Goal: Task Accomplishment & Management: Use online tool/utility

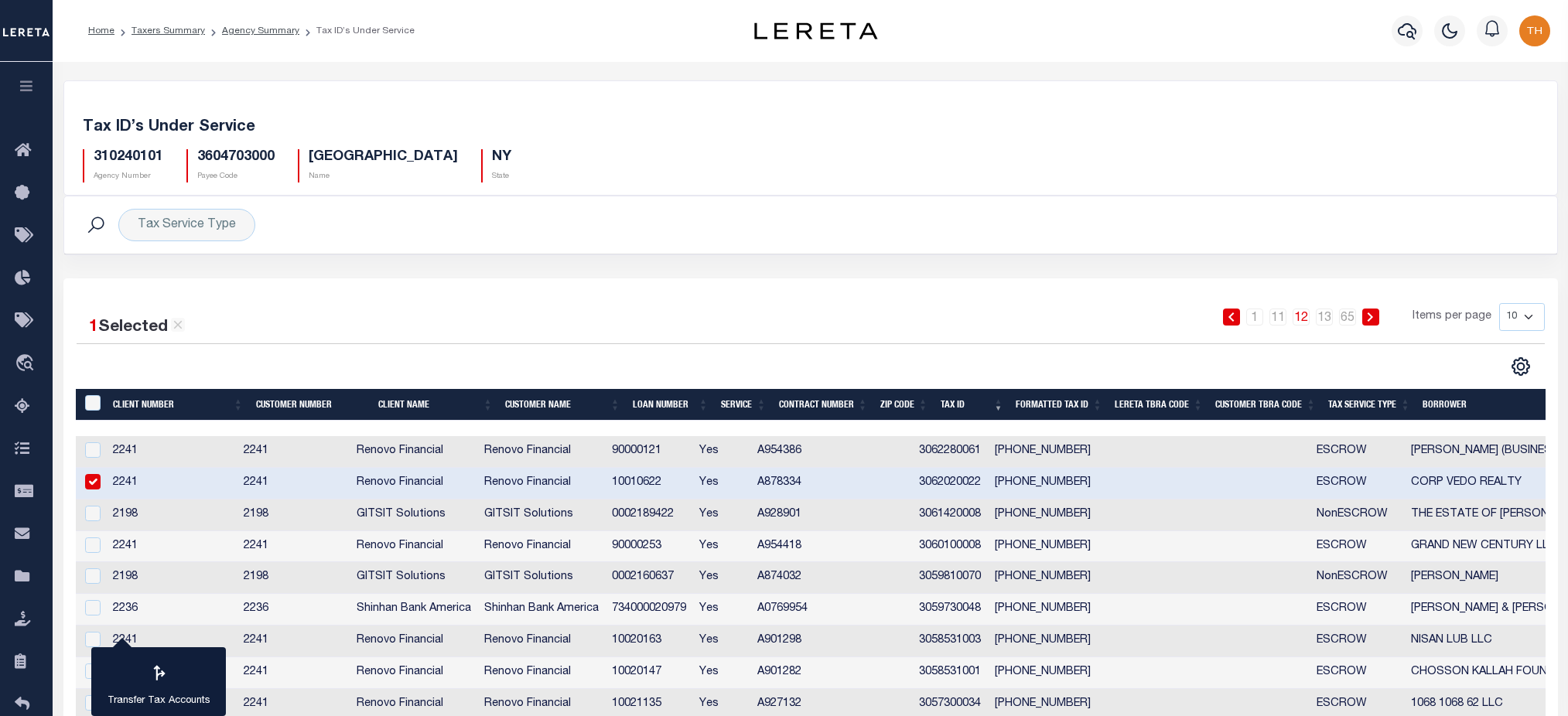
click at [254, 31] on link "Agency Summary" at bounding box center [260, 31] width 78 height 10
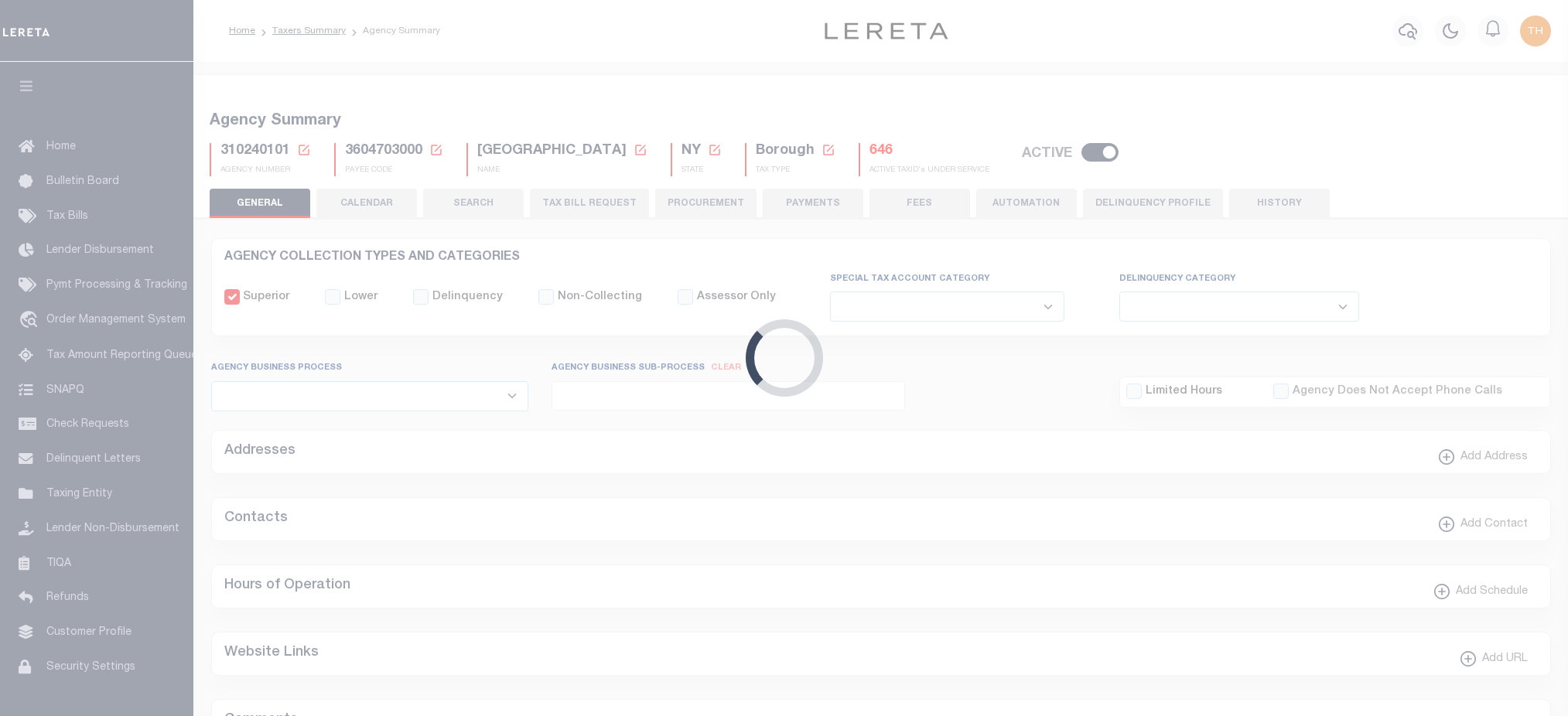
select select
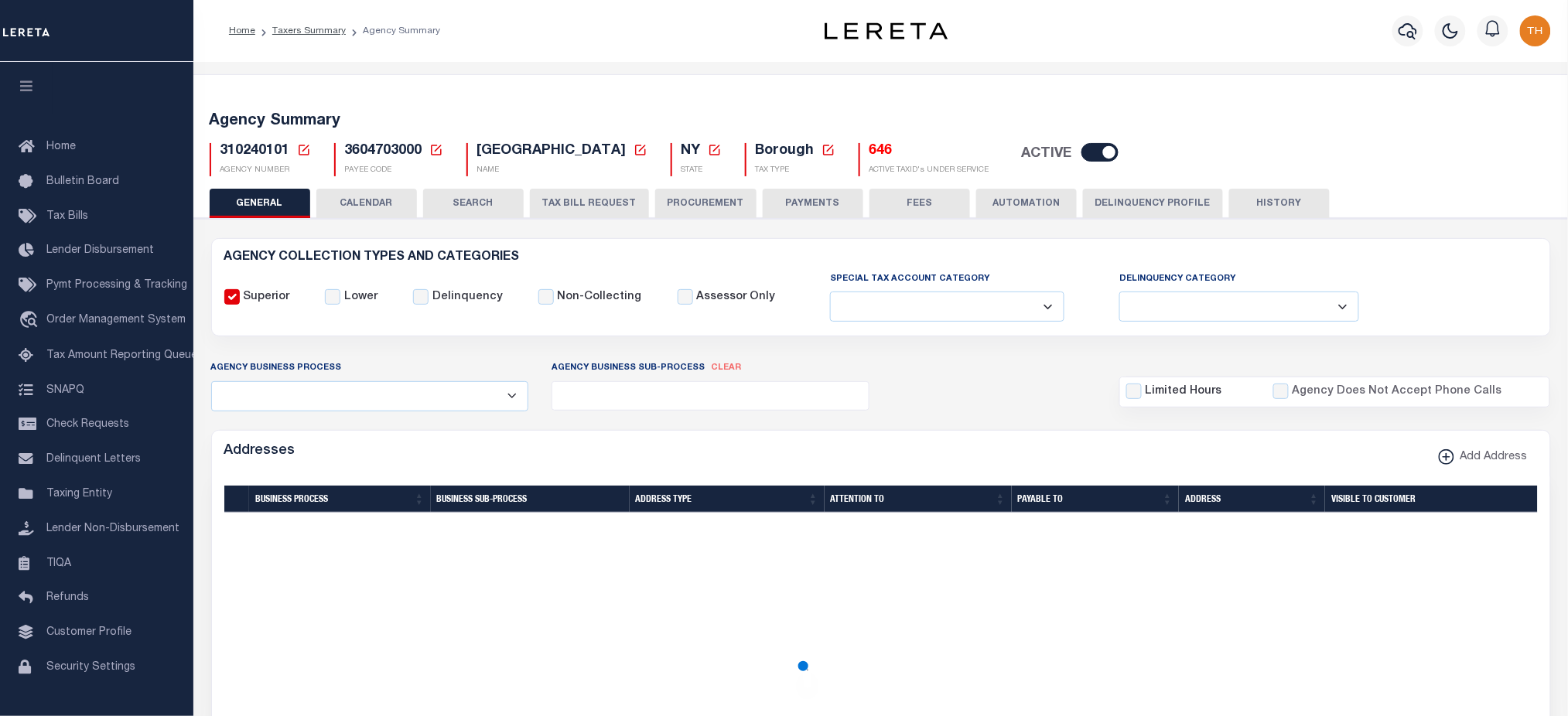
click at [353, 202] on button "CALENDAR" at bounding box center [366, 203] width 100 height 30
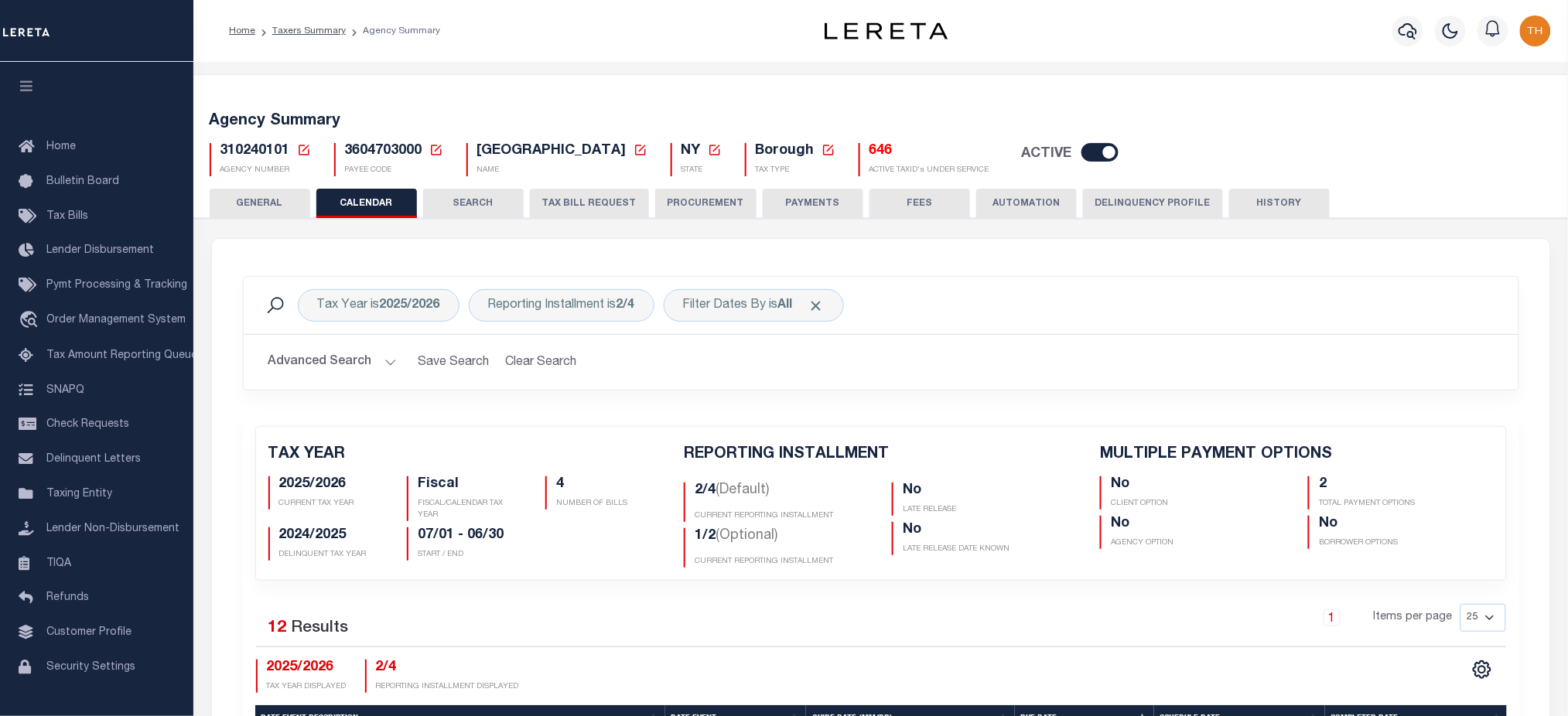
checkbox input "false"
type input "2"
click at [566, 206] on button "TAX BILL REQUEST" at bounding box center [589, 203] width 120 height 30
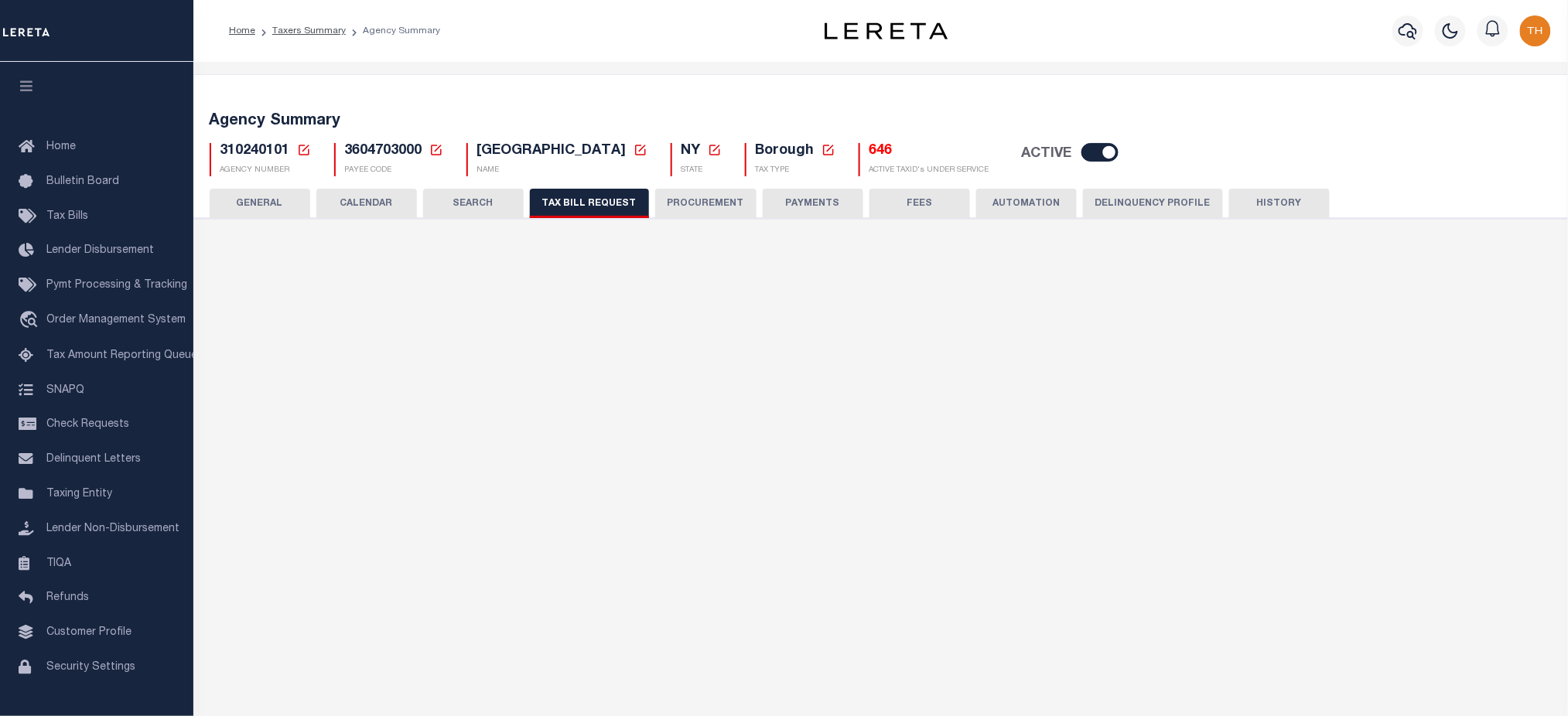
select select "22"
select select "false"
select select "15"
select select "1"
select select
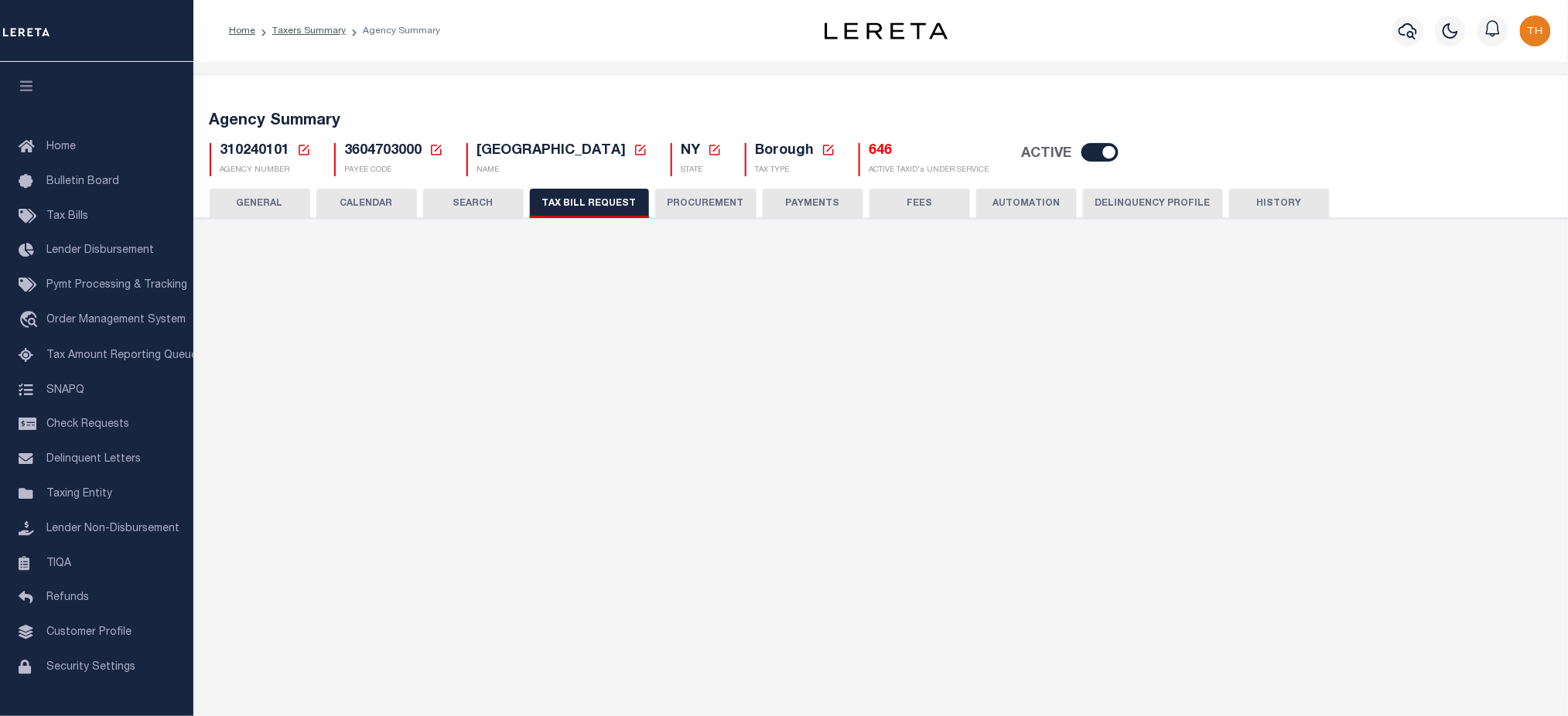
select select "2"
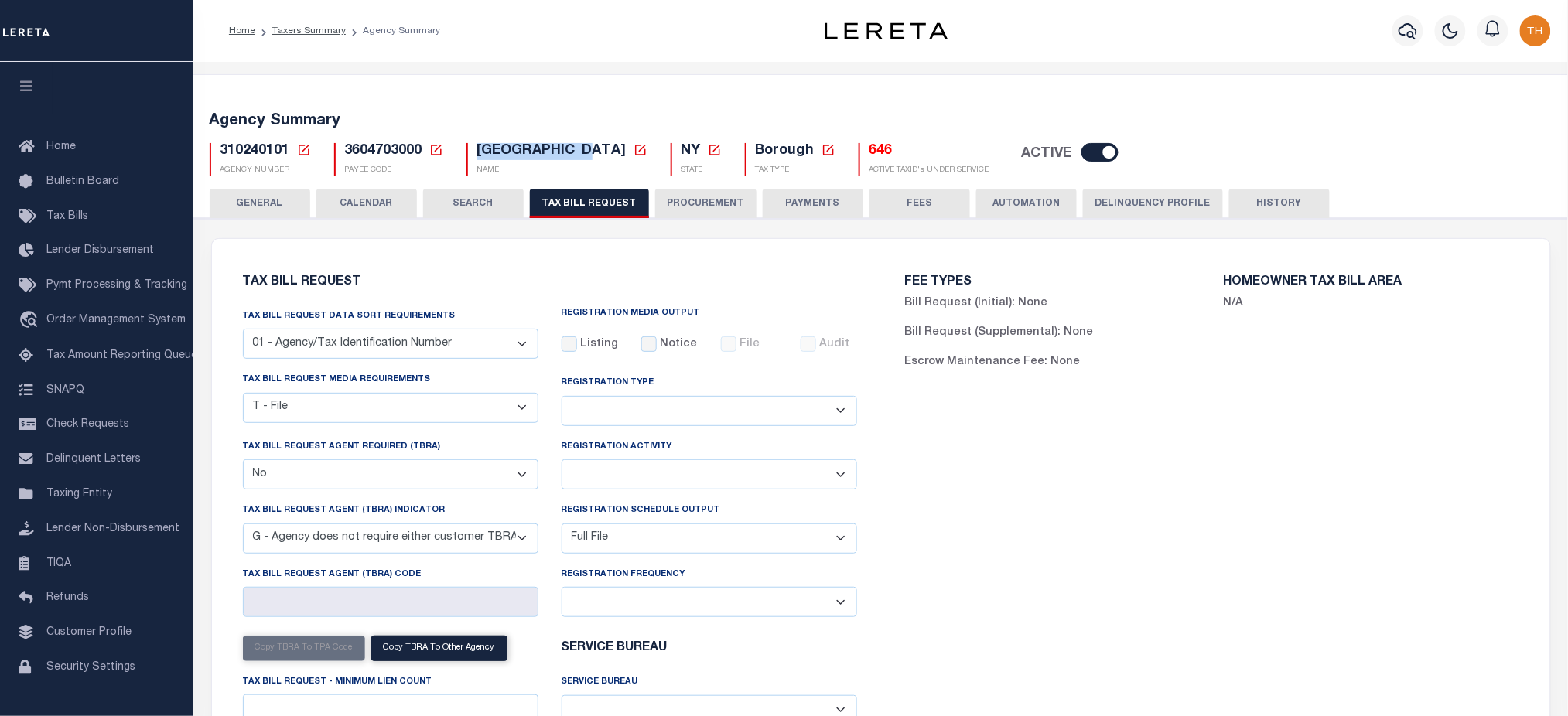
drag, startPoint x: 476, startPoint y: 152, endPoint x: 589, endPoint y: 152, distance: 113.0
click at [589, 152] on span "BROOKLYN CITY" at bounding box center [551, 151] width 149 height 14
drag, startPoint x: 864, startPoint y: 157, endPoint x: 832, endPoint y: 147, distance: 33.5
click at [859, 147] on div "646 ACTIVE TAXID's UNDER SERVICE" at bounding box center [924, 160] width 131 height 33
drag, startPoint x: 955, startPoint y: 174, endPoint x: 816, endPoint y: 142, distance: 142.6
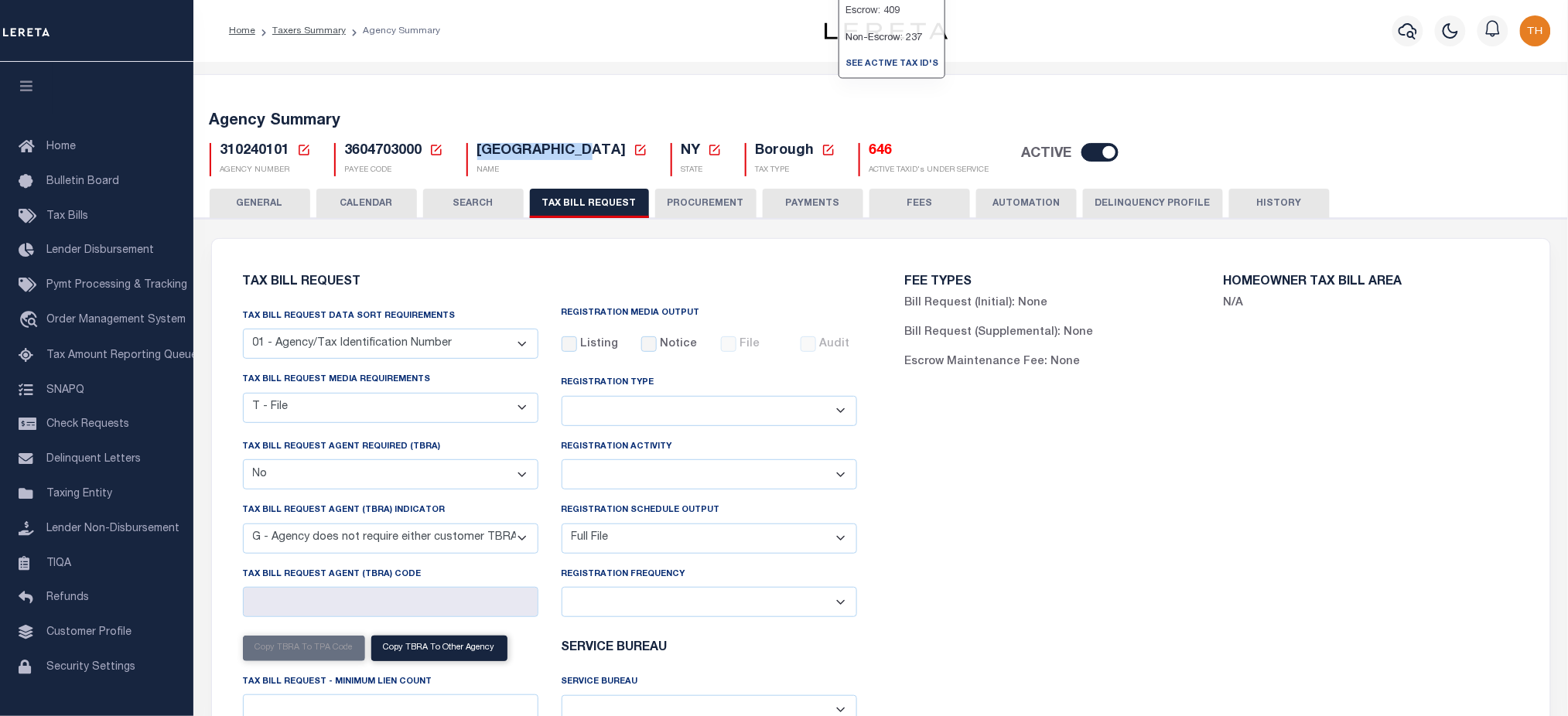
click at [816, 142] on div "310240101 Agency Number Edit Cancel Ok" at bounding box center [881, 153] width 1366 height 45
click at [617, 541] on select "Delta File Full File" at bounding box center [709, 538] width 296 height 31
drag, startPoint x: 561, startPoint y: 513, endPoint x: 714, endPoint y: 514, distance: 153.0
click at [714, 514] on div "Registration Schedule Output Delta File Full File" at bounding box center [709, 527] width 296 height 51
drag, startPoint x: 217, startPoint y: 153, endPoint x: 289, endPoint y: 155, distance: 72.0
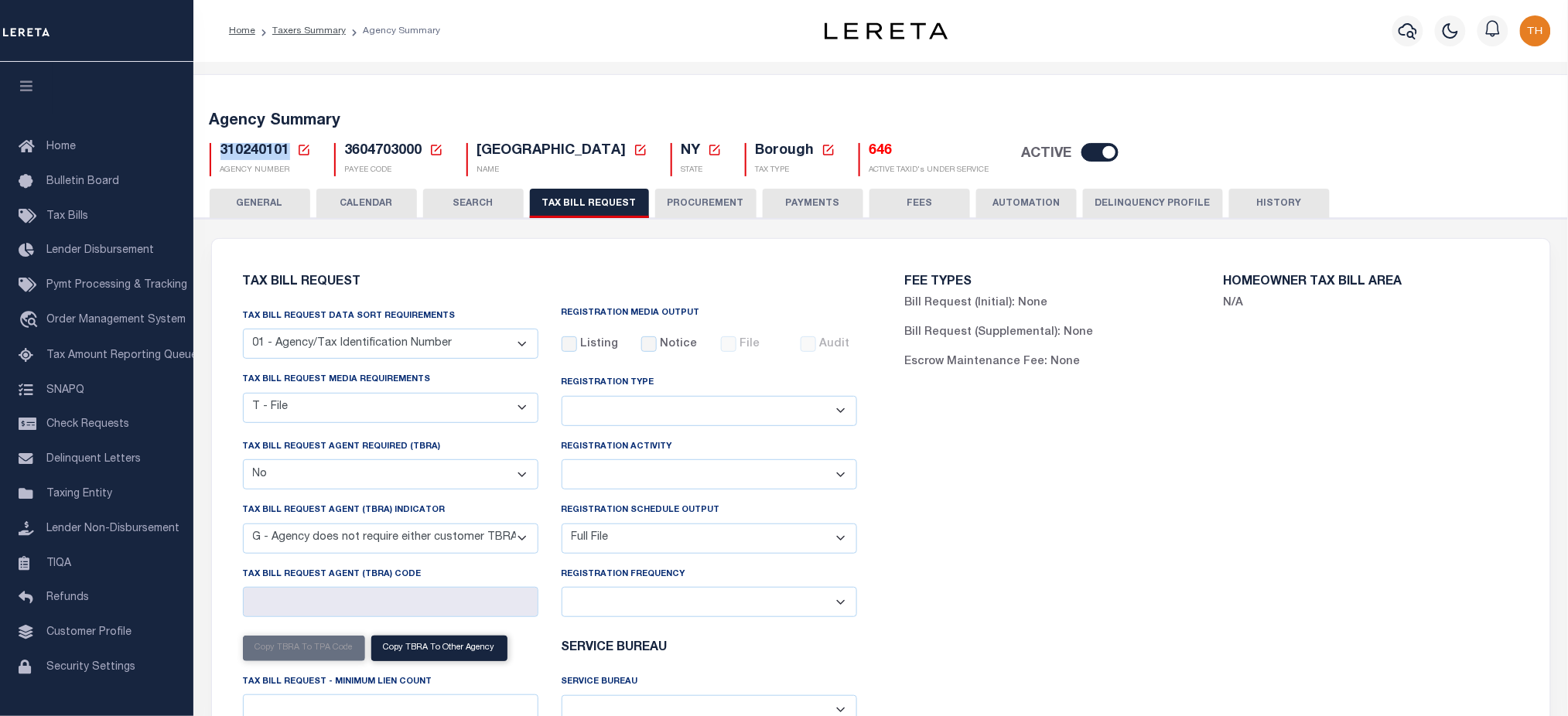
click at [289, 155] on div "310240101 Agency Number Edit Cancel Ok New Agency Number Cancel Ok" at bounding box center [260, 160] width 101 height 33
drag, startPoint x: 496, startPoint y: 148, endPoint x: 563, endPoint y: 150, distance: 67.0
click at [563, 150] on span "BROOKLYN CITY" at bounding box center [551, 151] width 149 height 14
drag, startPoint x: 646, startPoint y: 147, endPoint x: 663, endPoint y: 148, distance: 17.0
click at [681, 148] on span "NY" at bounding box center [691, 151] width 19 height 14
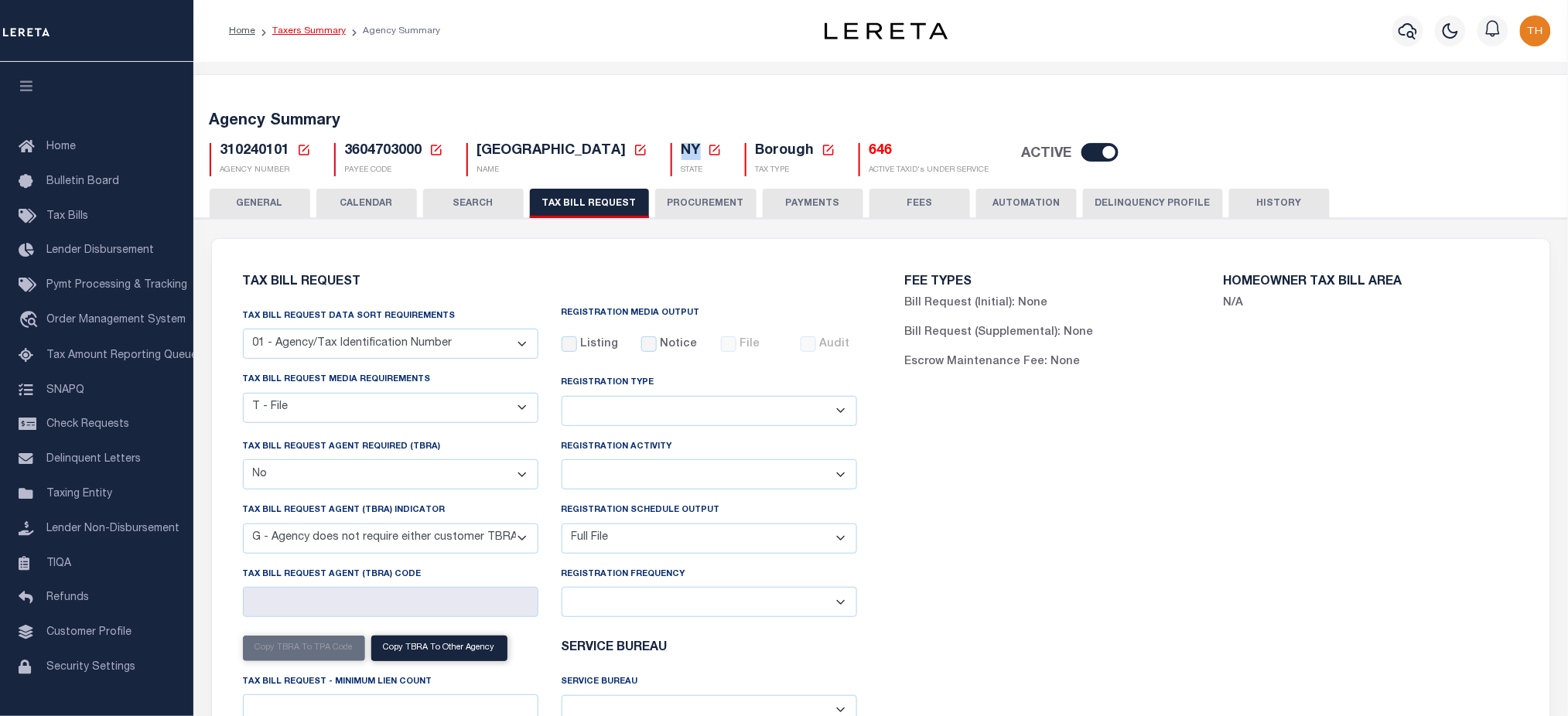
click at [311, 26] on link "Taxers Summary" at bounding box center [309, 31] width 73 height 10
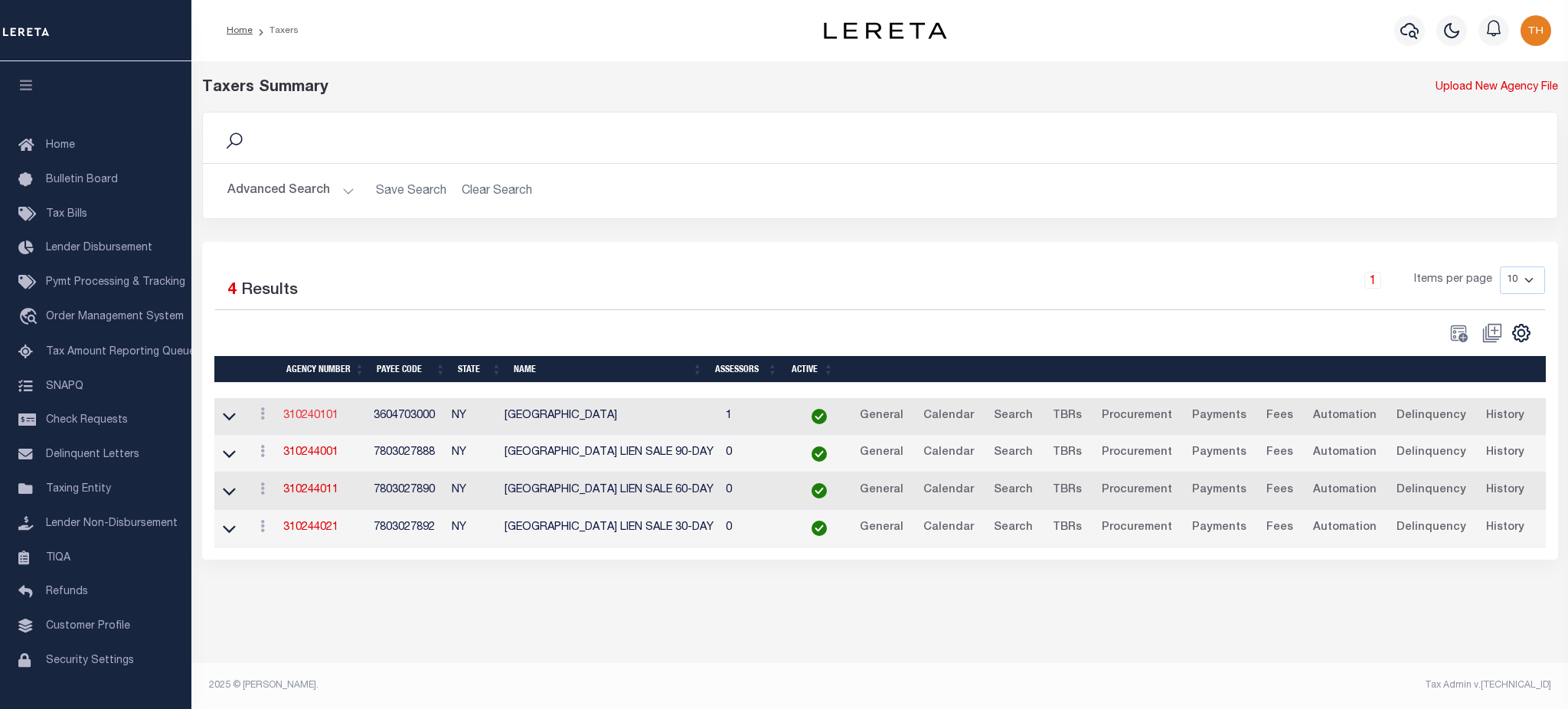
click at [305, 421] on link "310240101" at bounding box center [311, 415] width 55 height 10
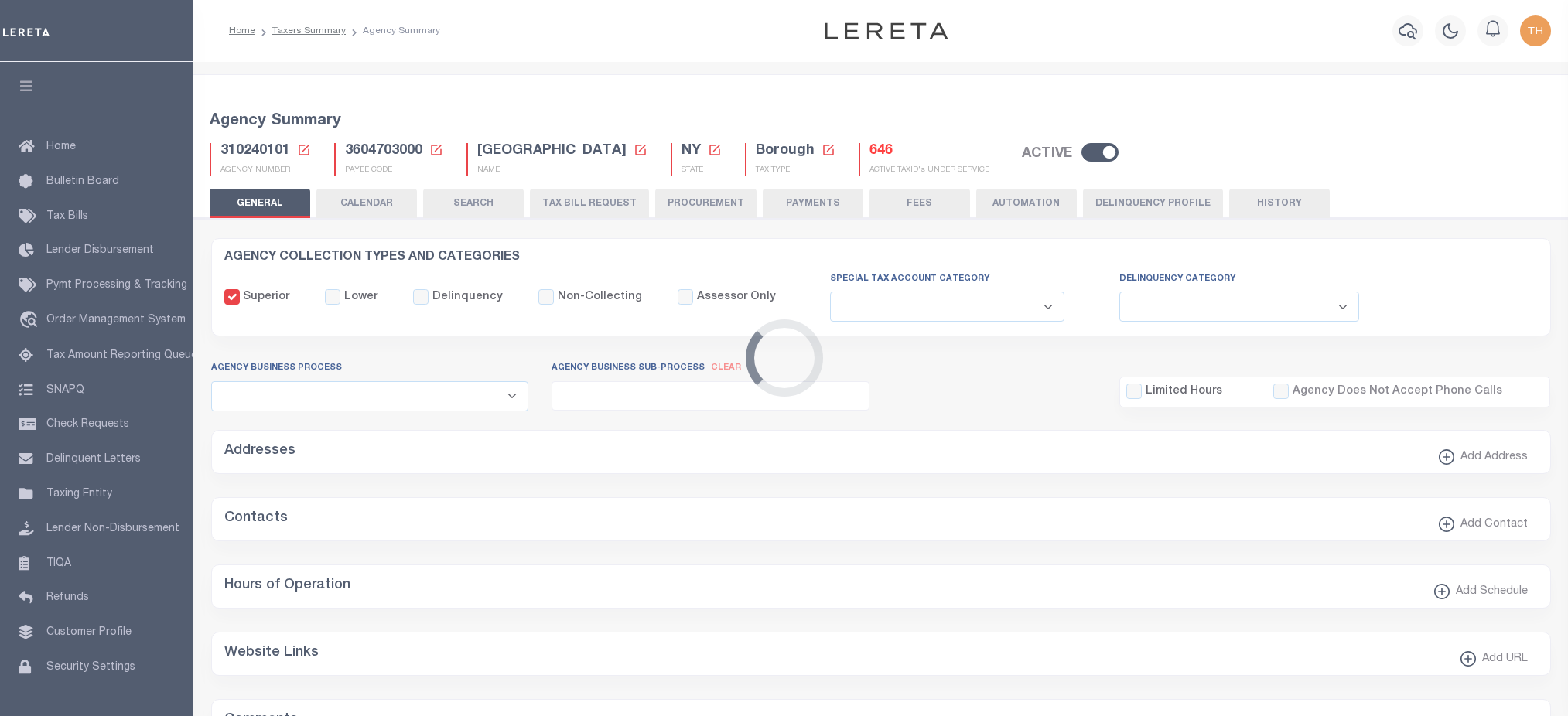
select select
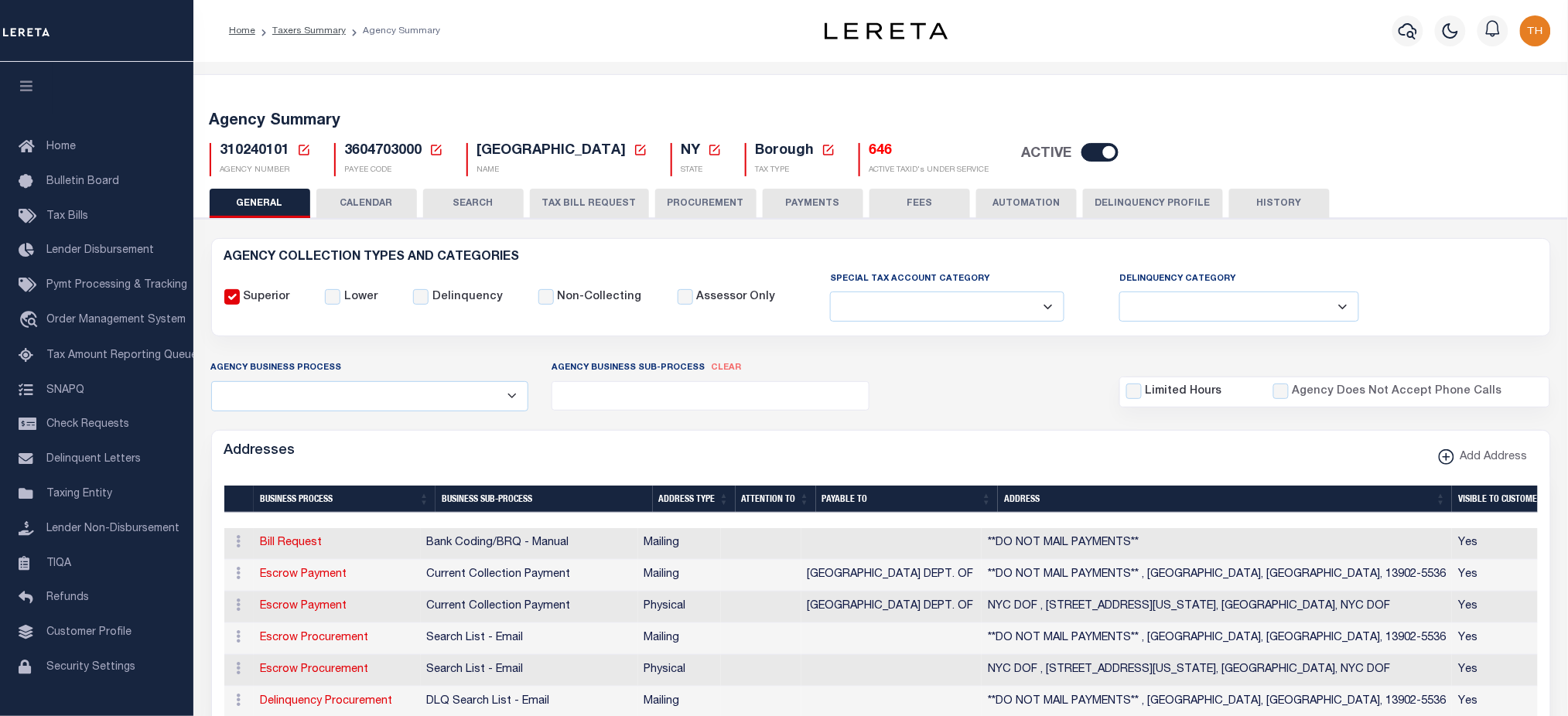
click at [568, 209] on button "TAX BILL REQUEST" at bounding box center [589, 203] width 120 height 30
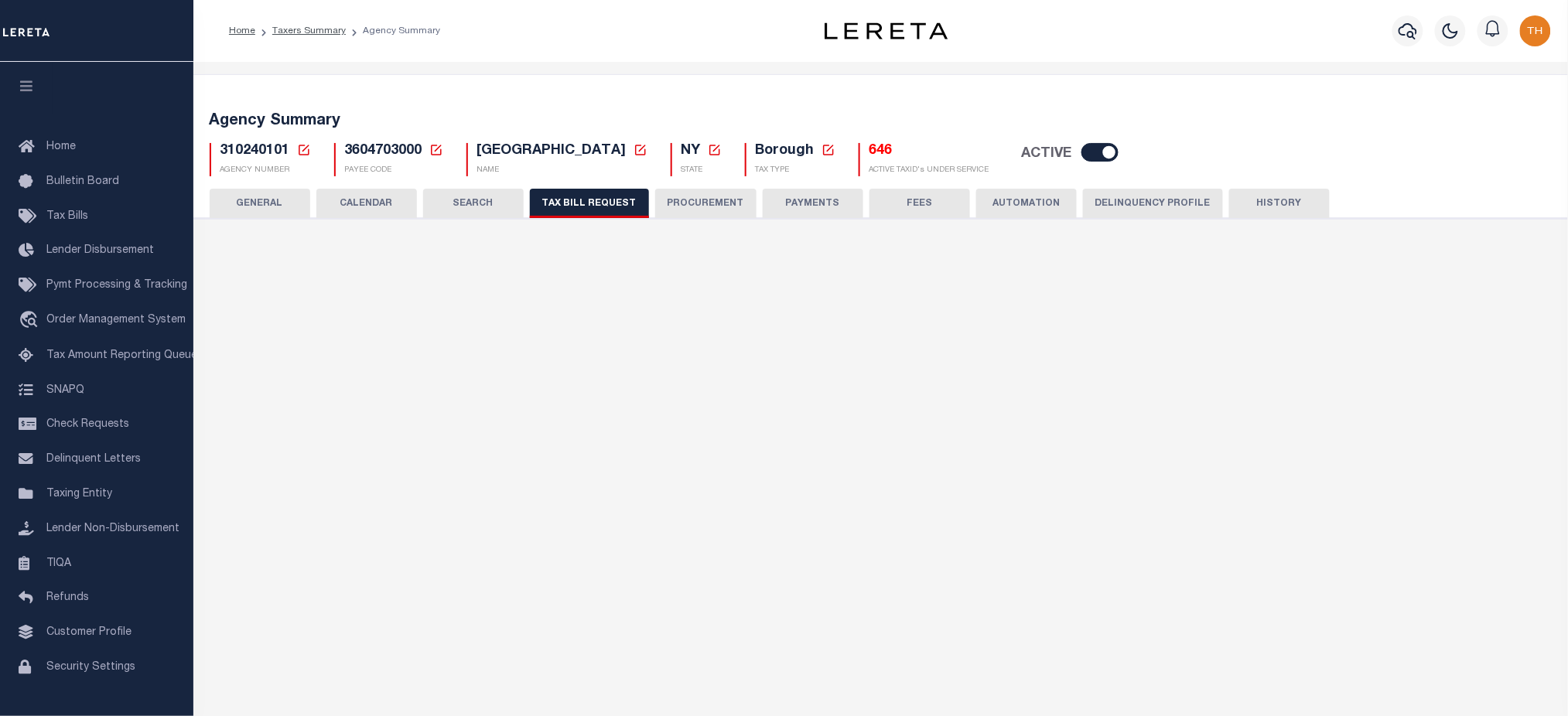
select select "22"
select select "false"
select select "15"
select select "1"
select select
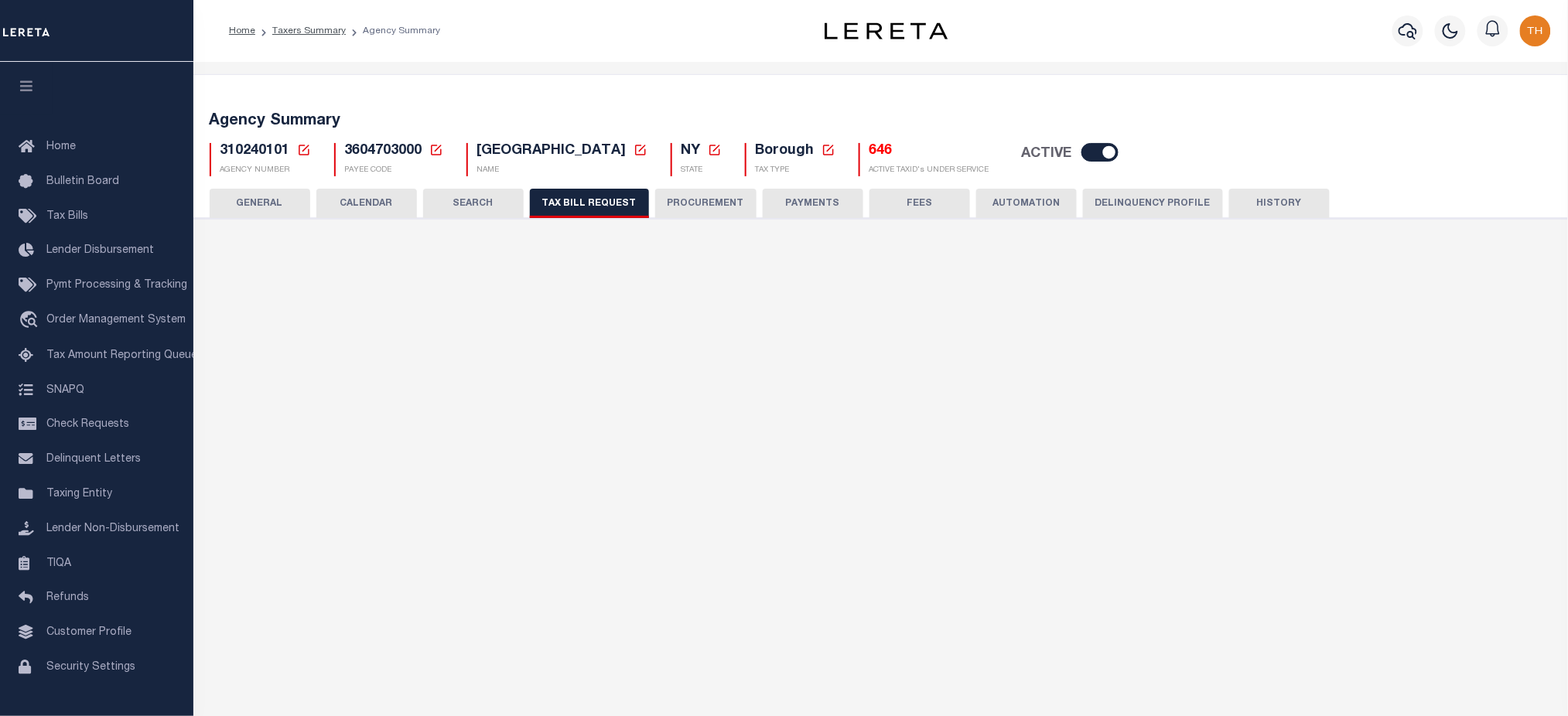
select select "2"
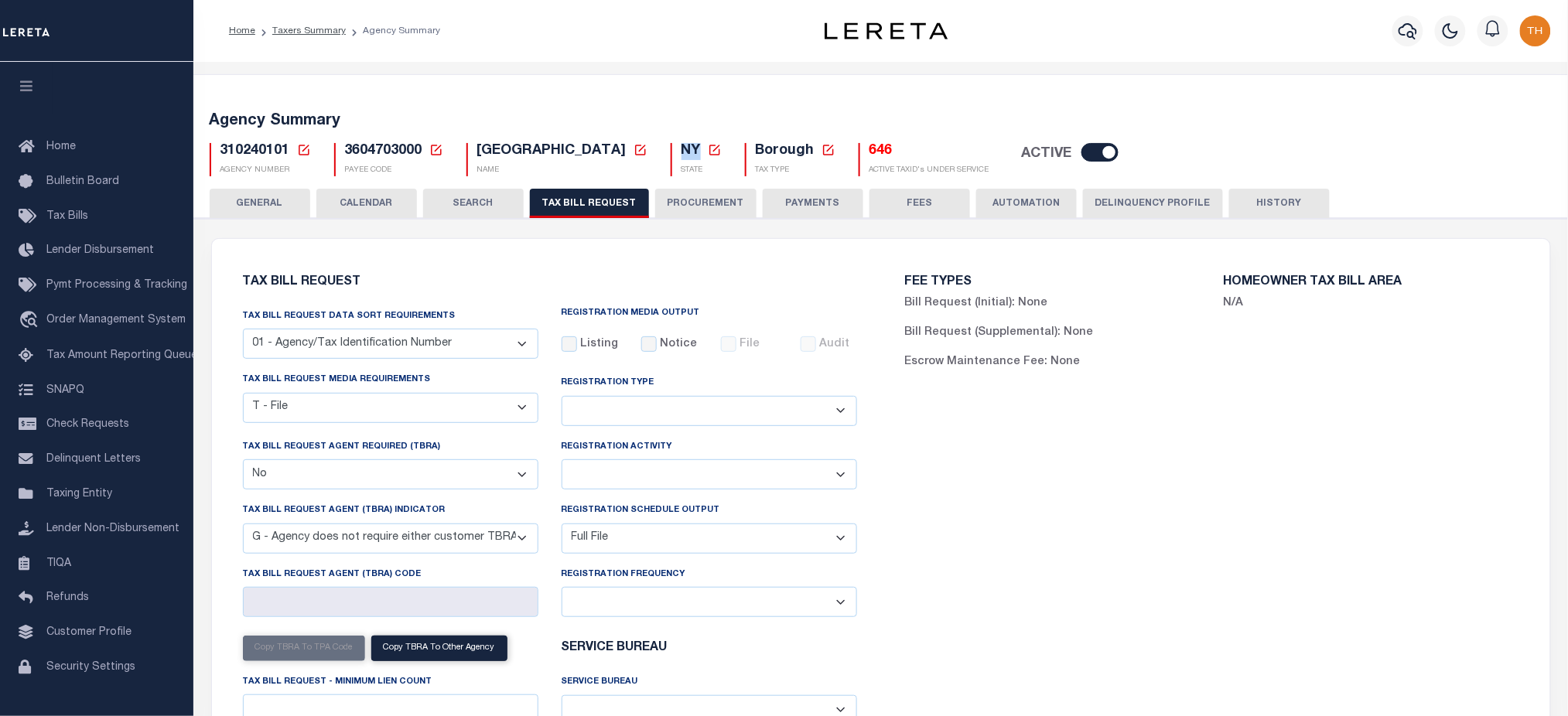
click at [681, 158] on span "NY" at bounding box center [691, 151] width 19 height 14
click at [95, 313] on link "travel_explore Order Management System" at bounding box center [97, 321] width 194 height 36
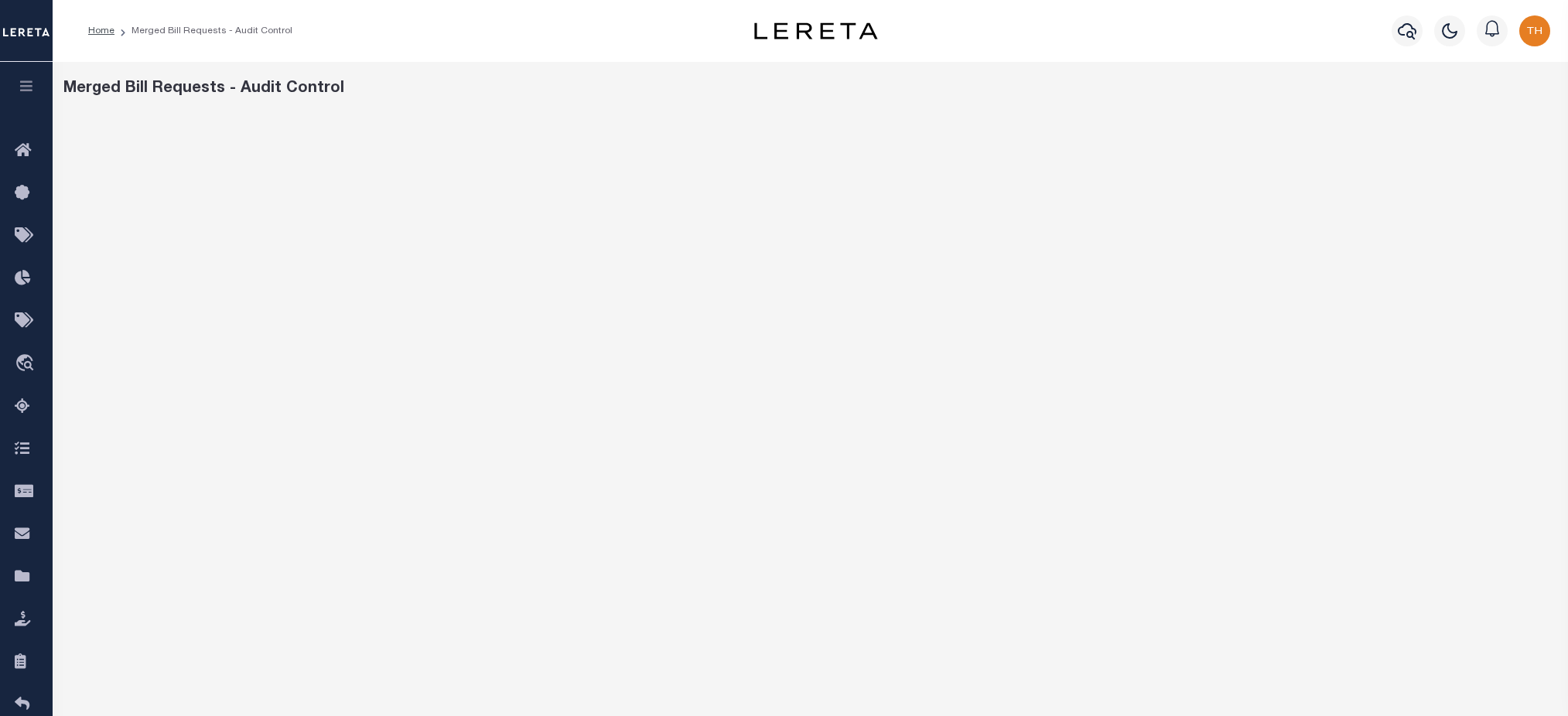
scroll to position [92, 0]
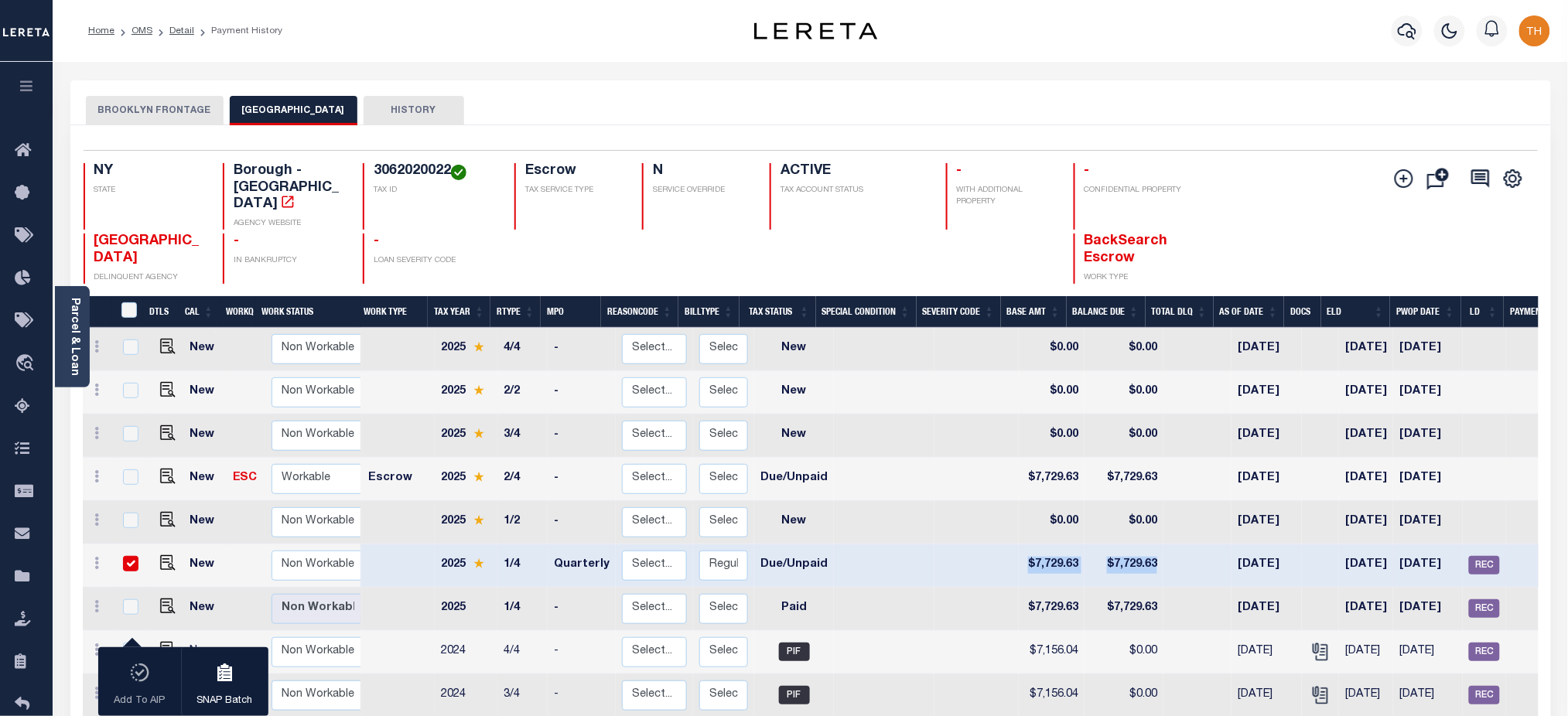
scroll to position [5, 0]
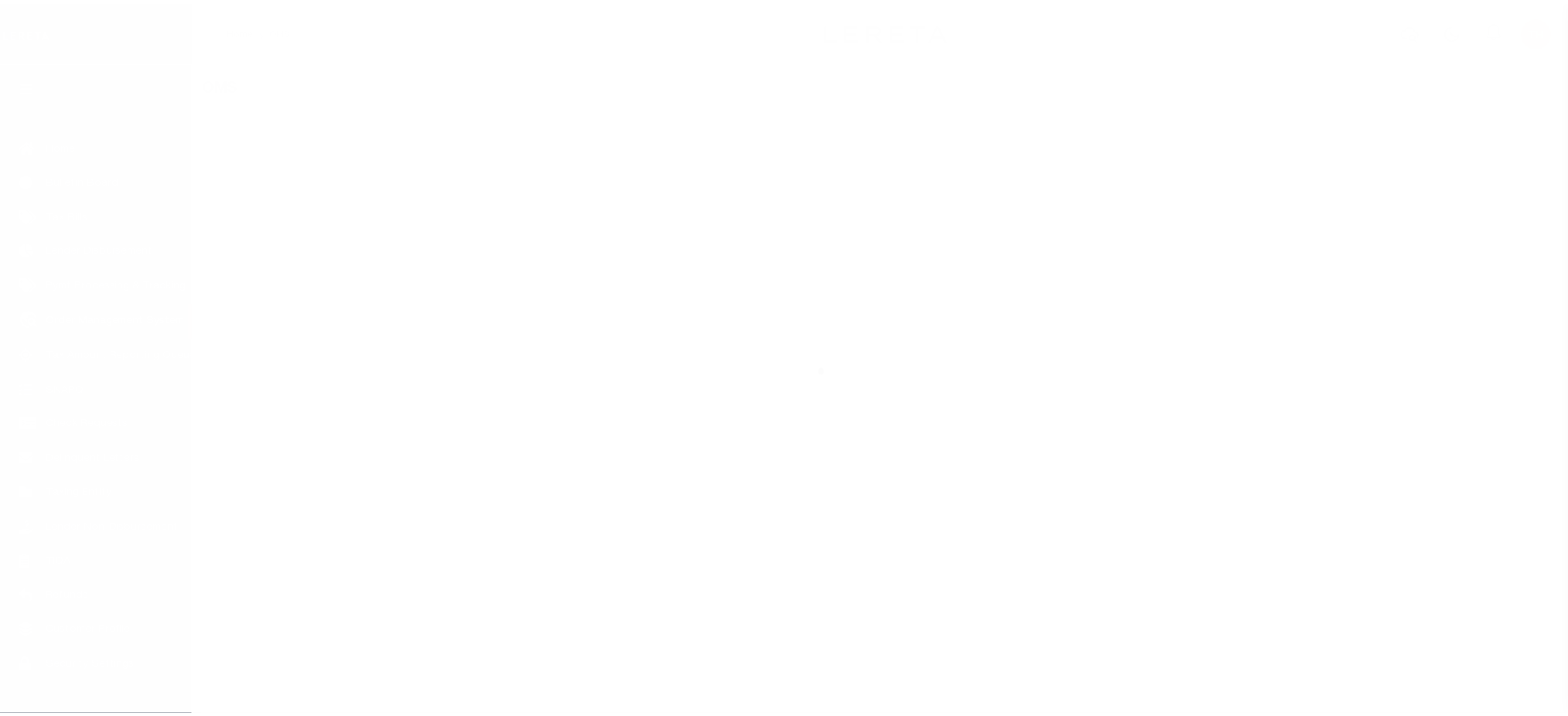
scroll to position [35, 0]
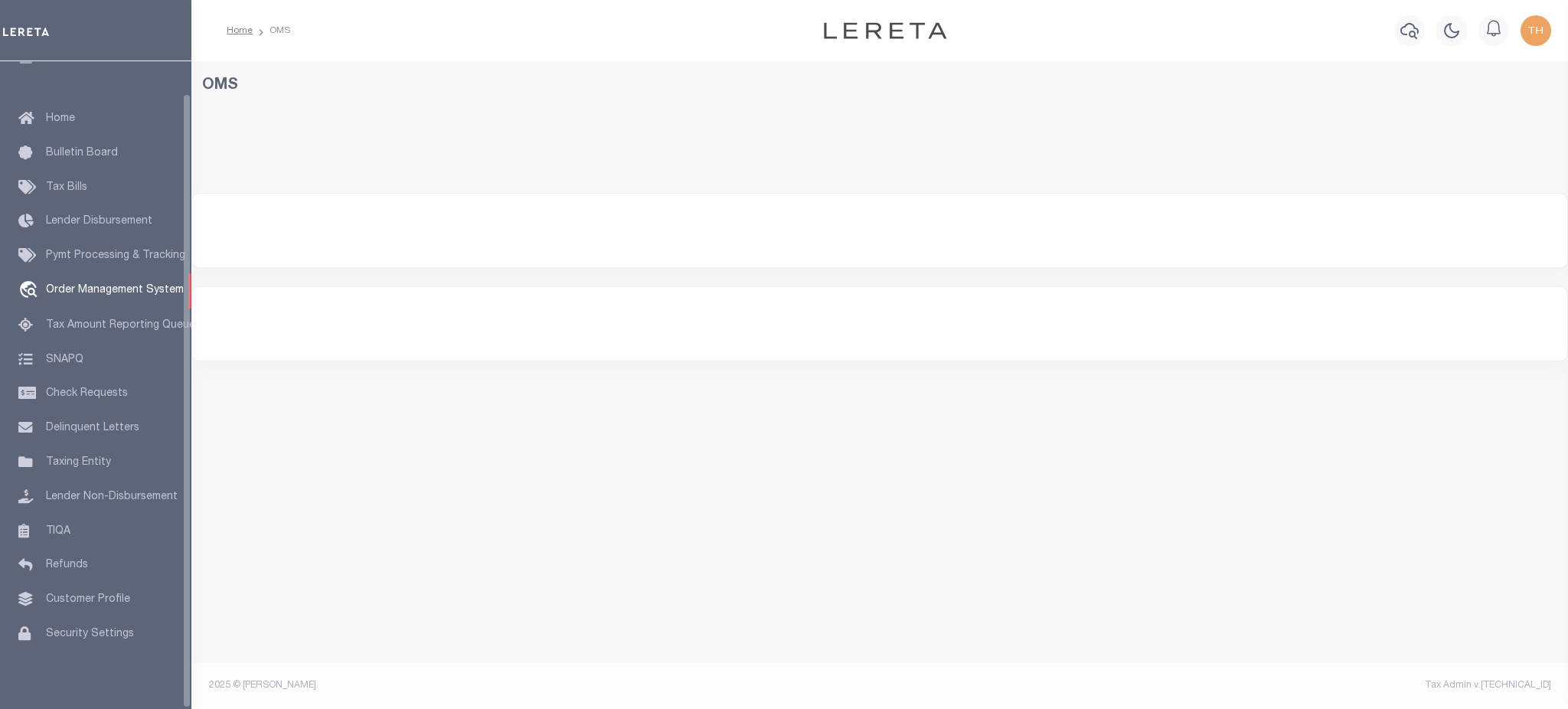
select select "200"
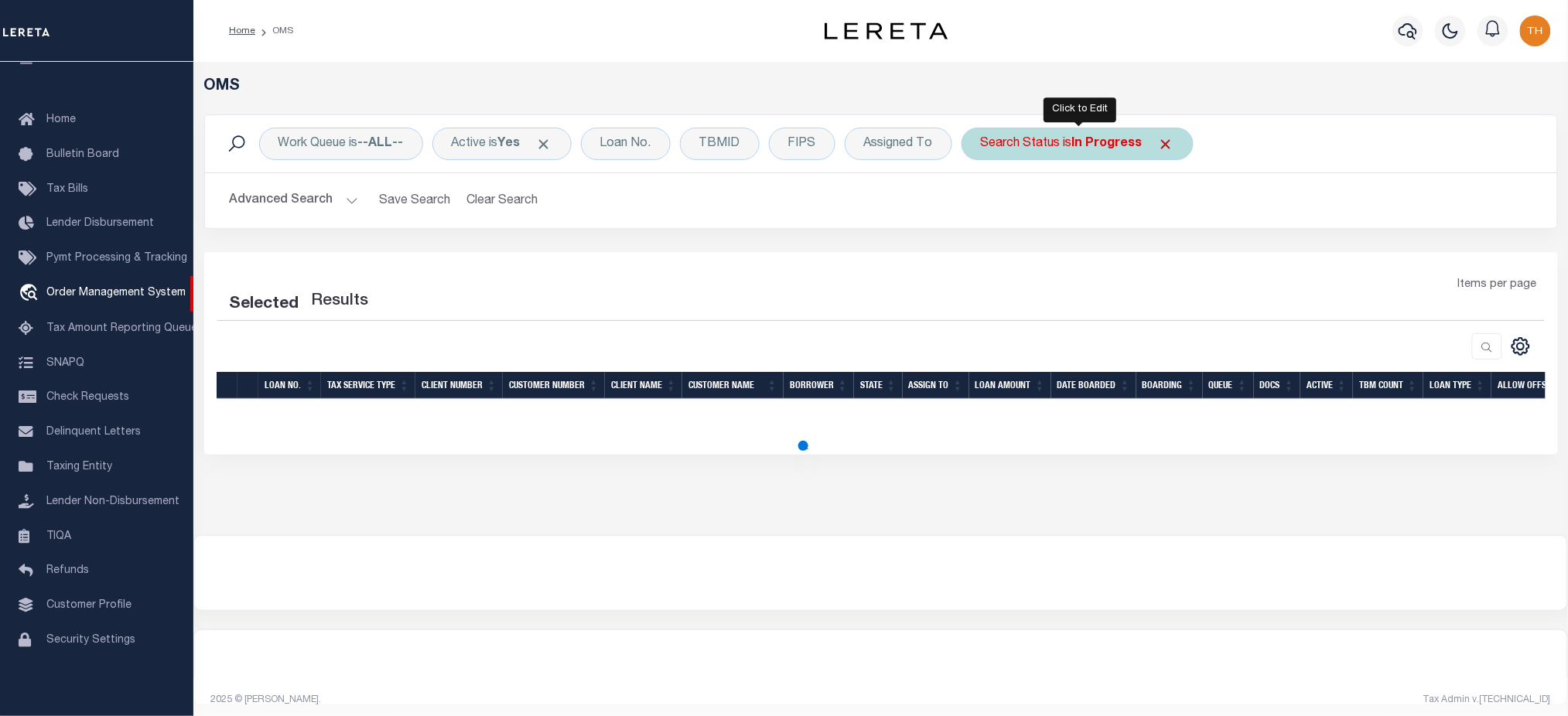
click at [1107, 144] on b "In Progress" at bounding box center [1107, 144] width 71 height 12
select select "IP"
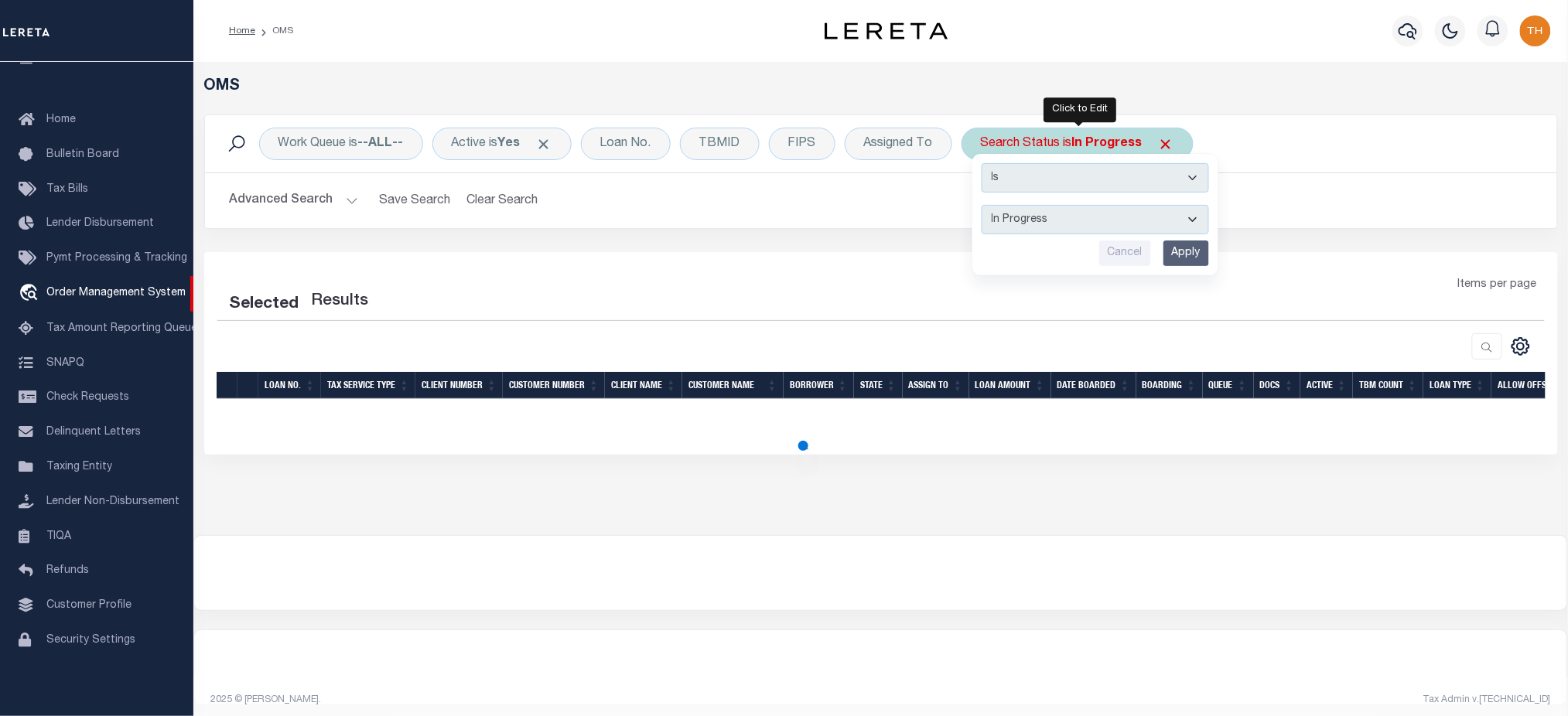
click at [1070, 220] on select "Automated Search Bad Parcel Complete Duplicate Parcel High Dollar Reporting In …" at bounding box center [1095, 220] width 228 height 30
select select "200"
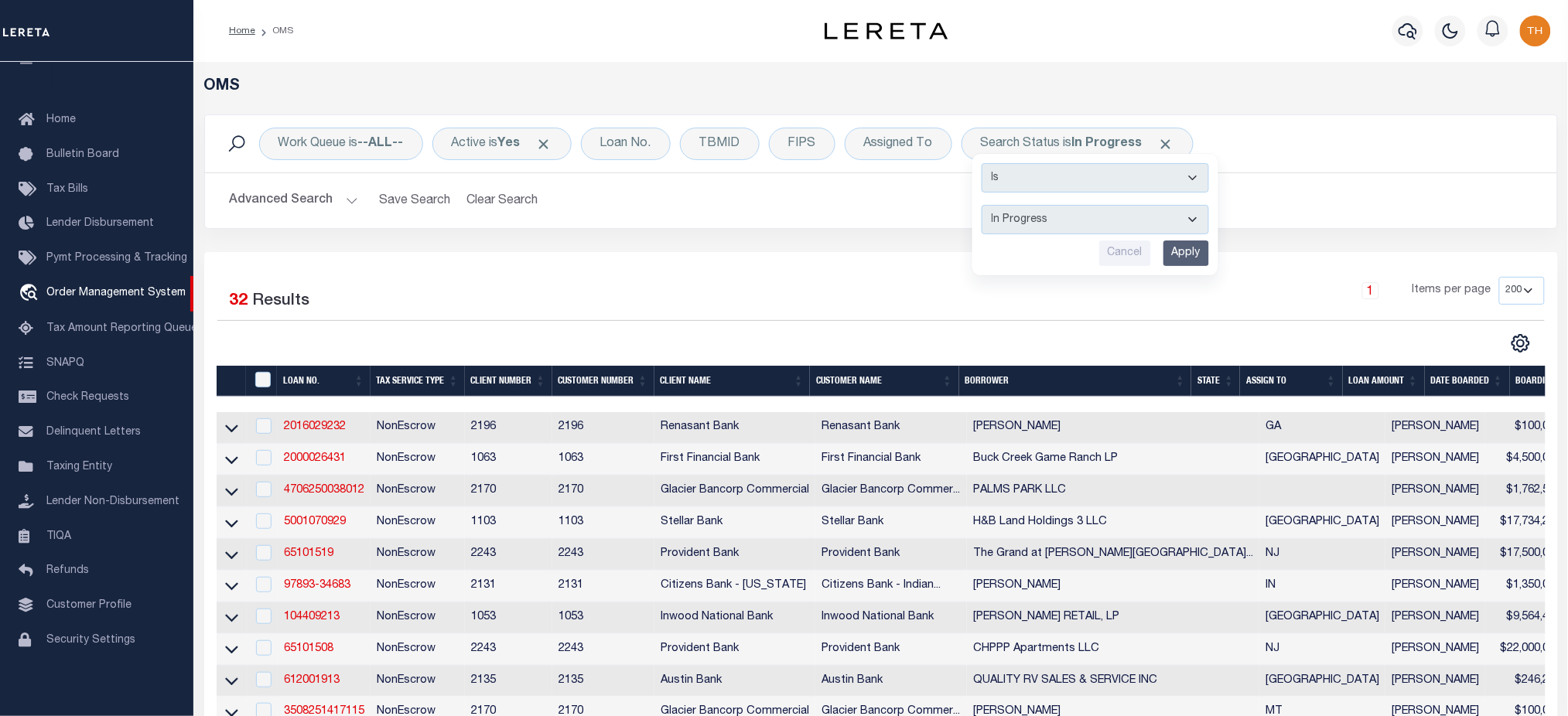
click at [1351, 126] on div "Work Queue is --ALL-- Active is Yes Loan No. TBMID FIPS Assigned To Search Stat…" at bounding box center [881, 144] width 1352 height 58
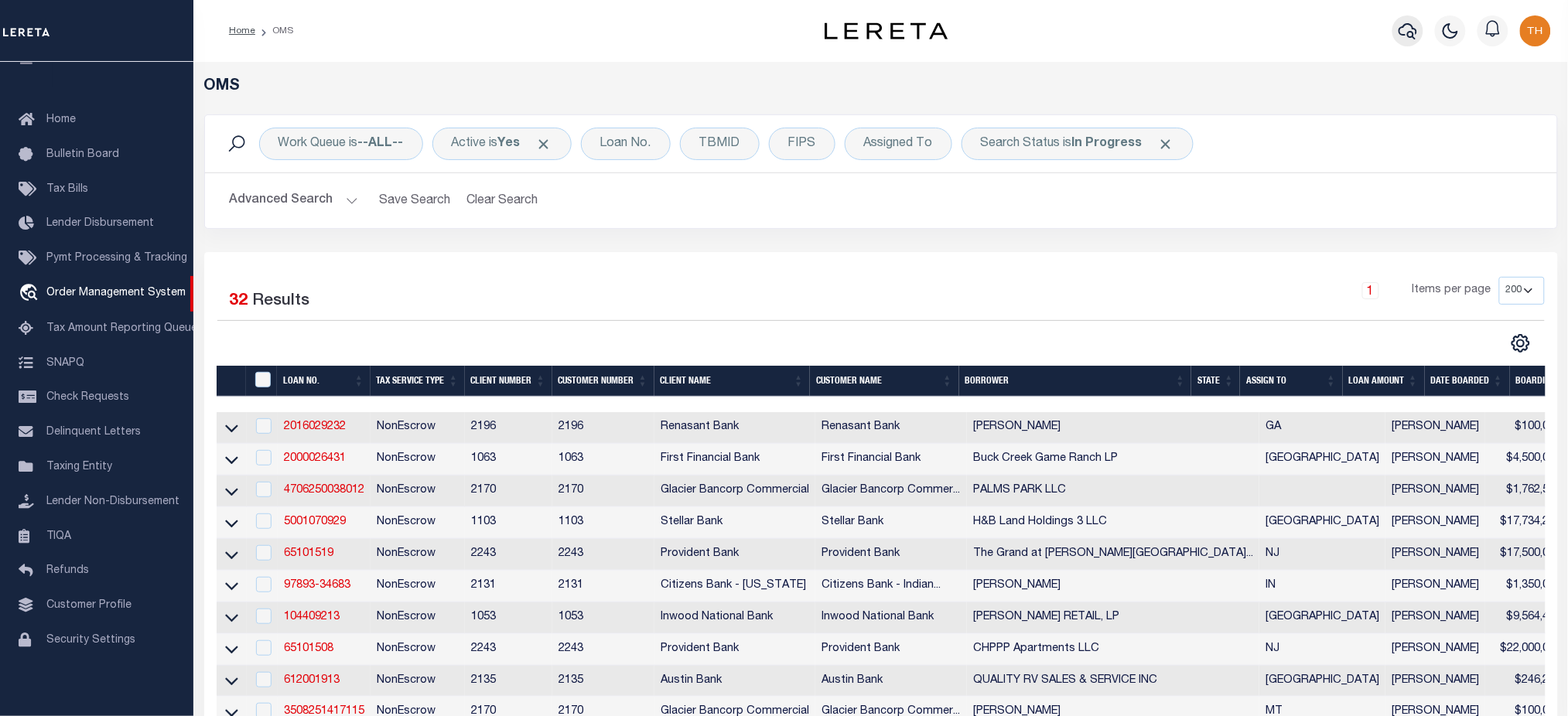
click at [1401, 29] on icon "button" at bounding box center [1407, 31] width 18 height 17
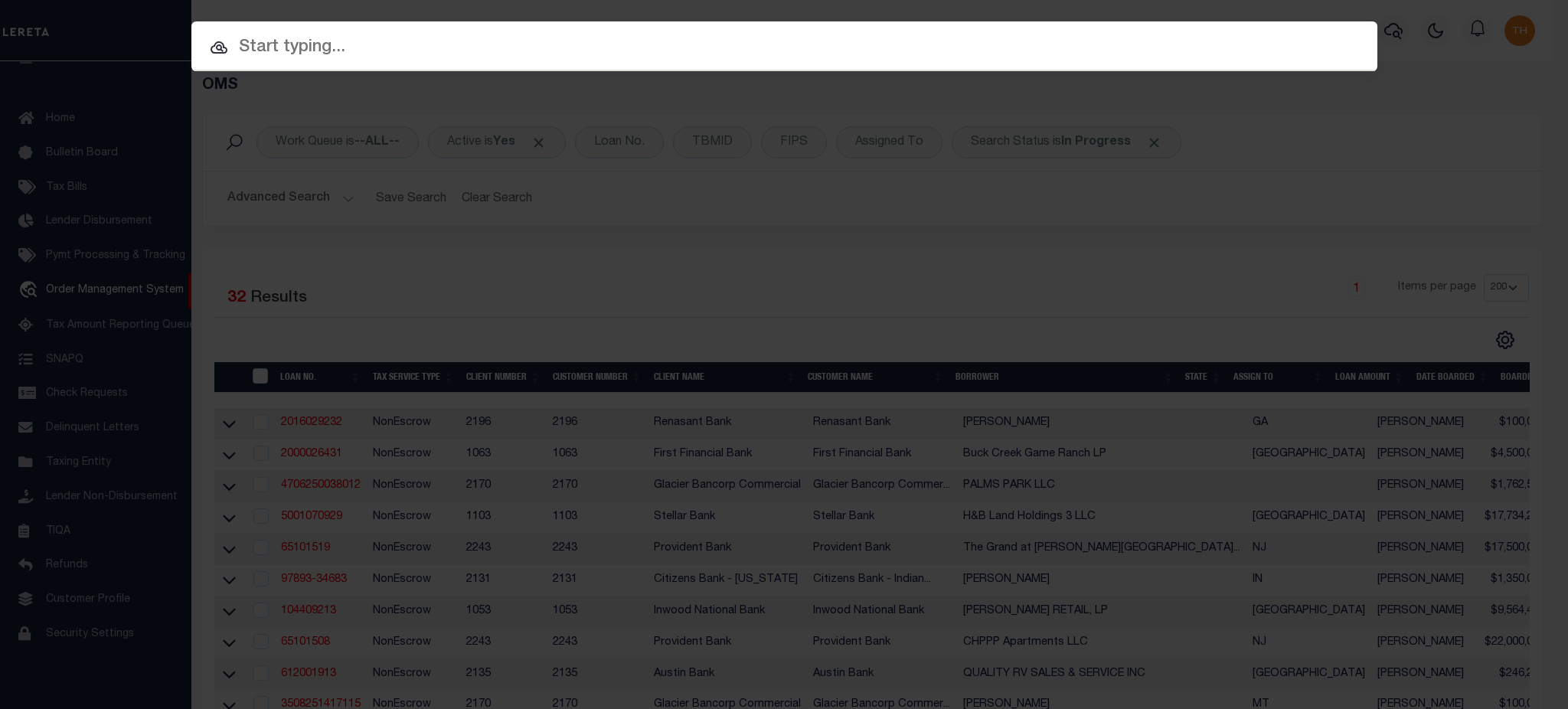
paste input "A0028654 A0731781"
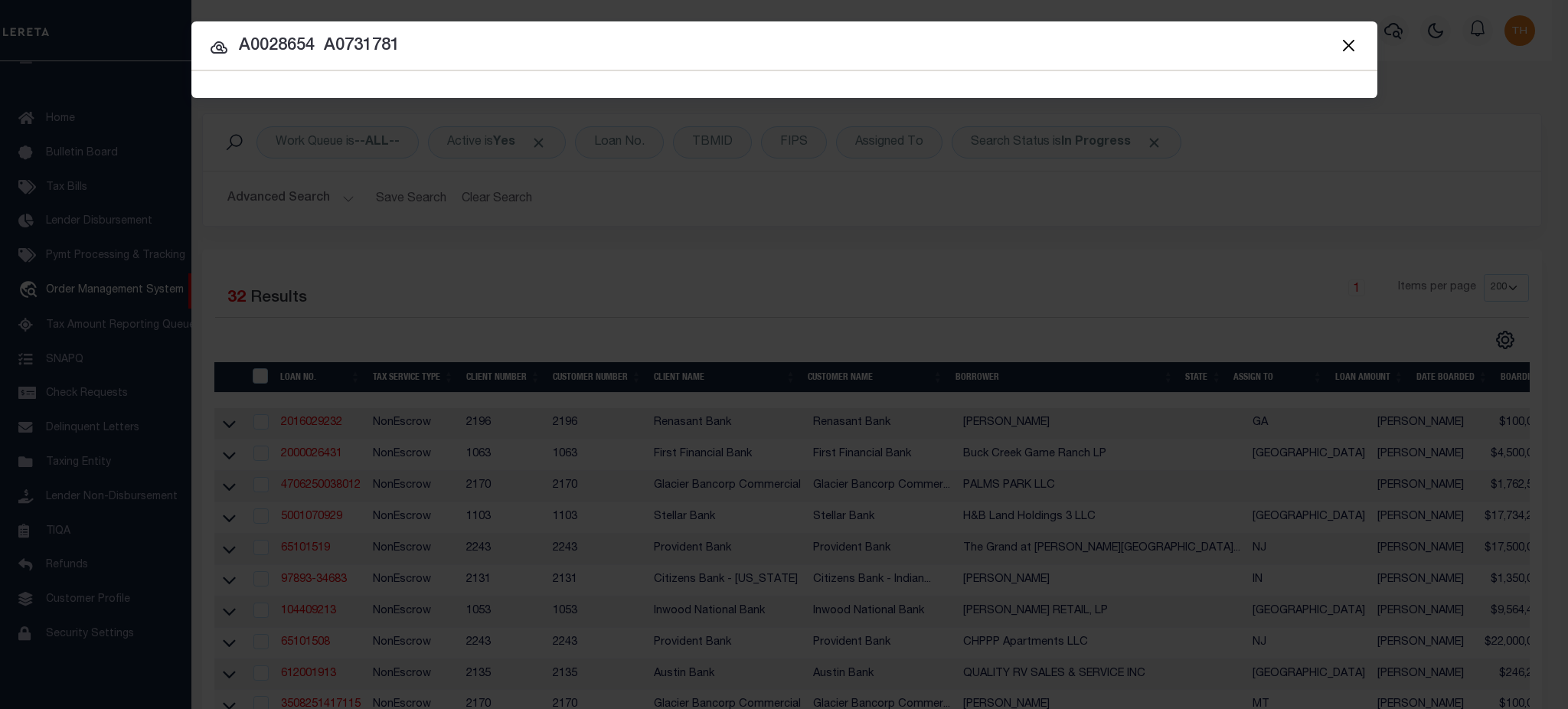
click at [351, 44] on input "A0028654 A0731781" at bounding box center [785, 46] width 1186 height 27
type input "A0028654"
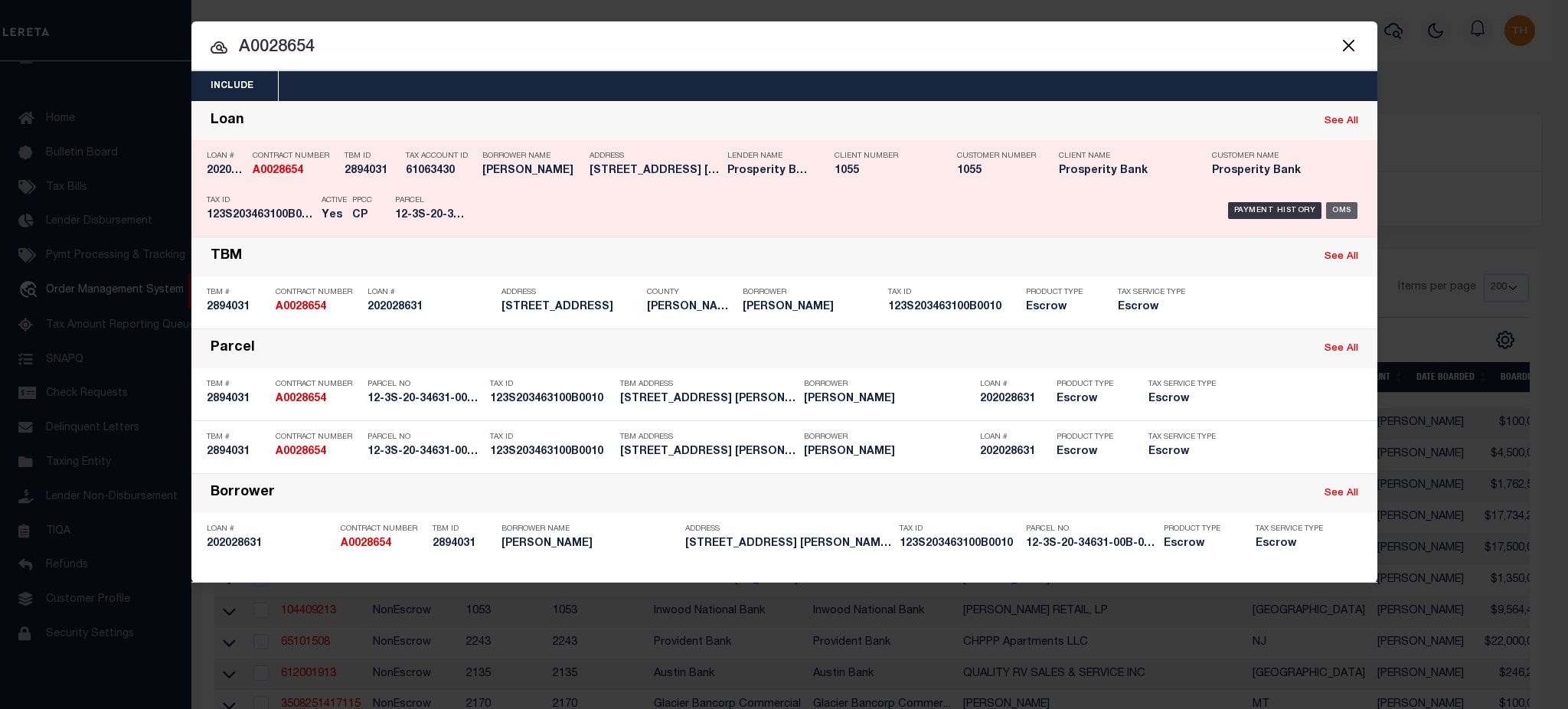
click at [1349, 206] on div "OMS" at bounding box center [1342, 211] width 31 height 17
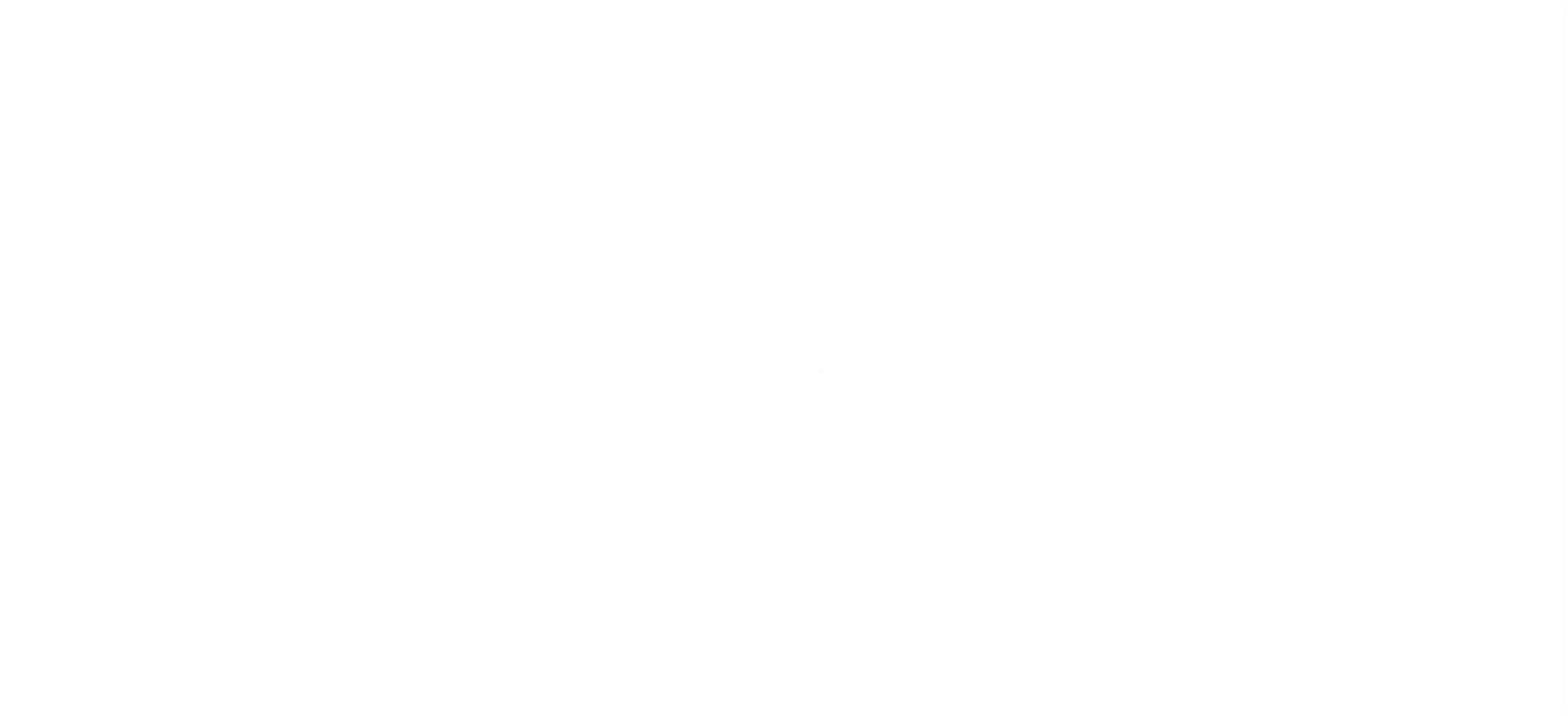
type input "202028631"
type input "[PERSON_NAME]"
select select
type input "[STREET_ADDRESS][PERSON_NAME]"
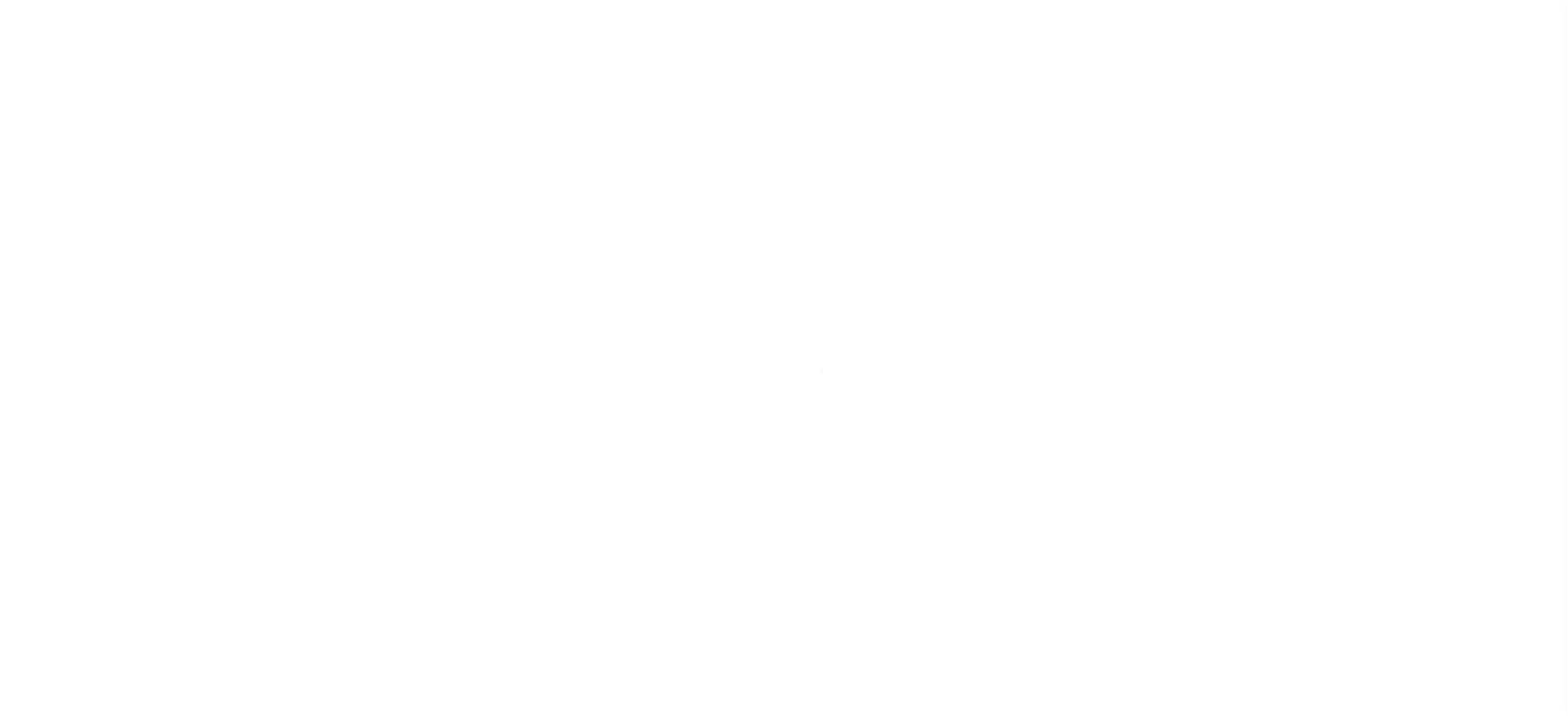
type input "[US_STATE][GEOGRAPHIC_DATA] 73131-7211"
select select "100"
select select "Escrow"
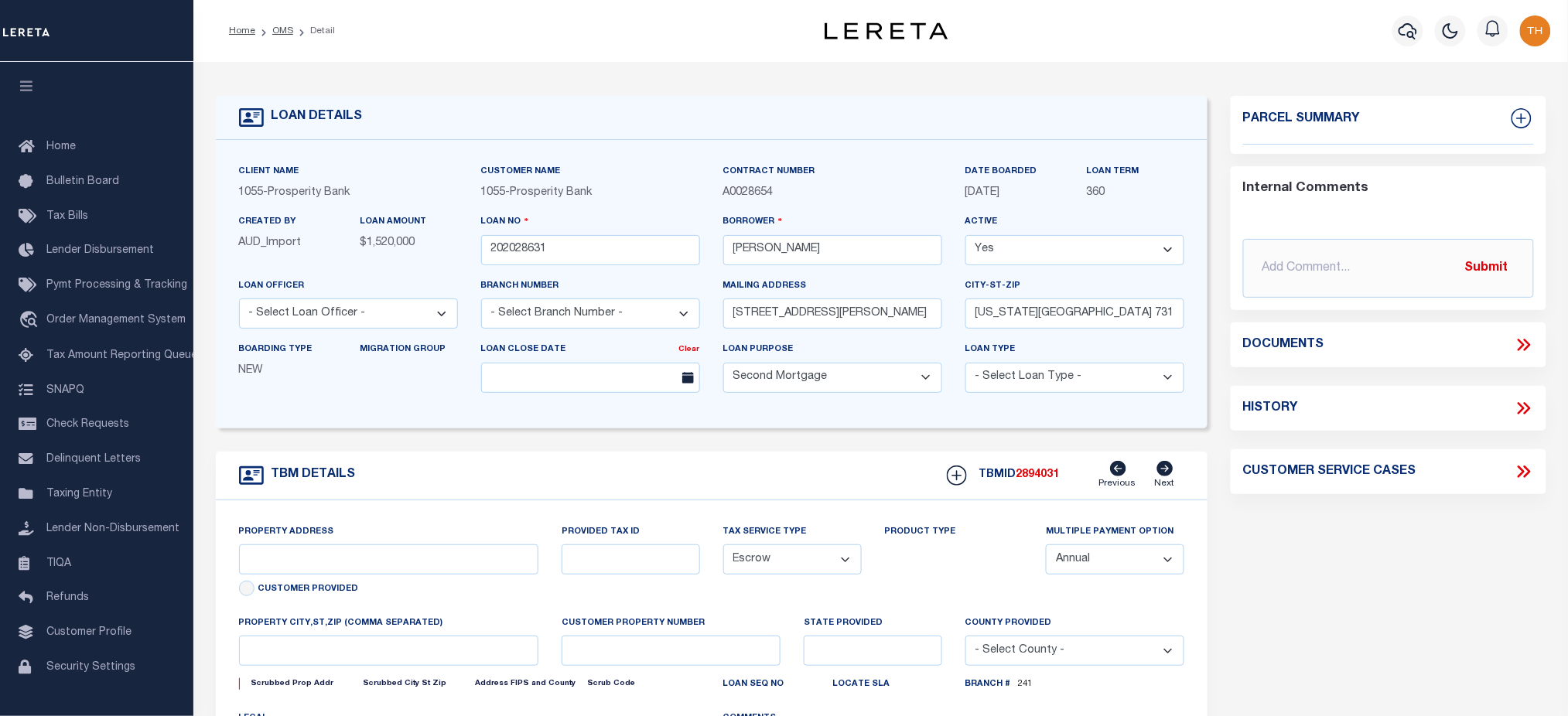
select select "13012"
select select "4016"
type input "45 WHITE CLIFFS LANE"
type input "12-3S-20-34631-00B-0010"
select select
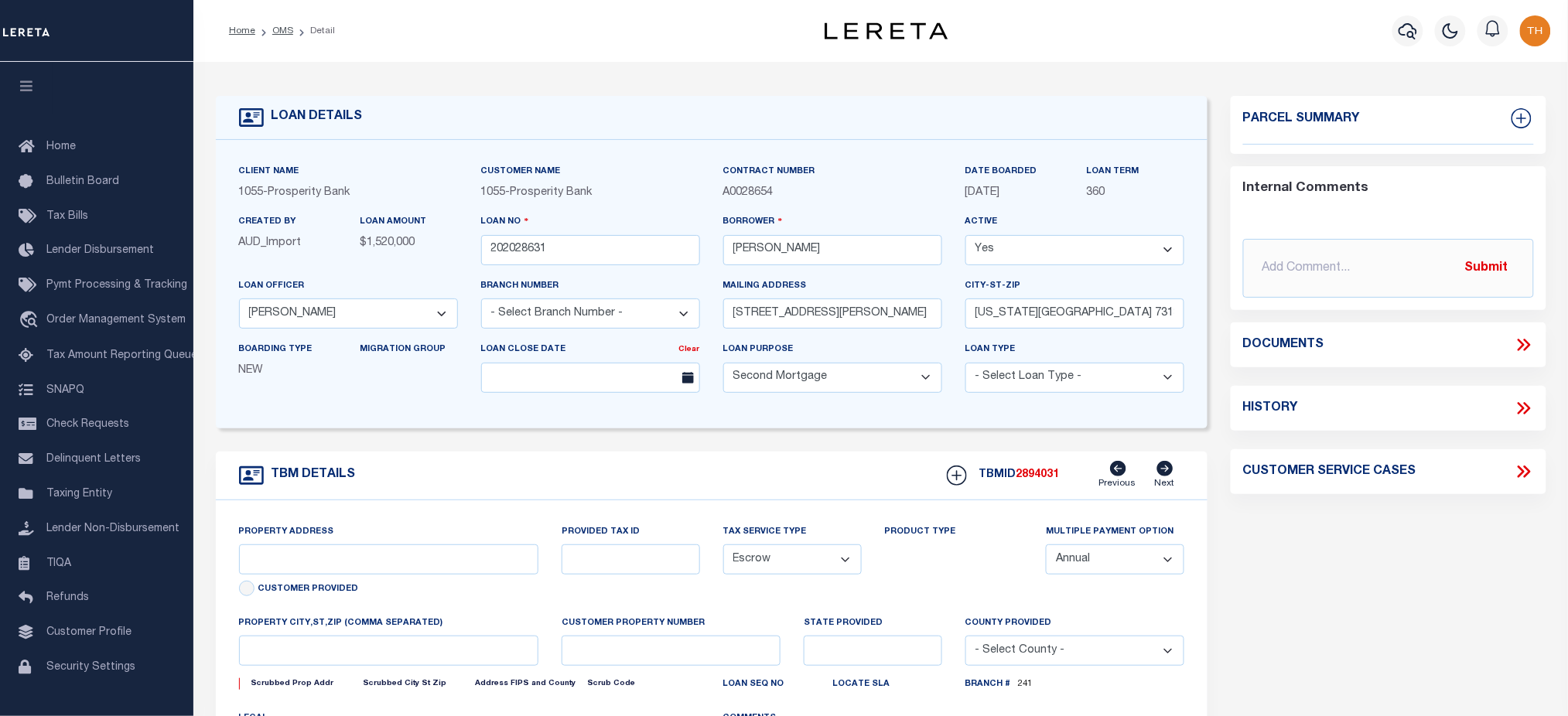
type input "SANTA ROSA BEACH FL 32459"
type input "4"
type input "FL"
select select
type textarea "45 WHITE CLIFFS LANE SANTA ROSA BEACH FL 32459 LOT 1 BLOCK B THE VILLAGE OF WHI…"
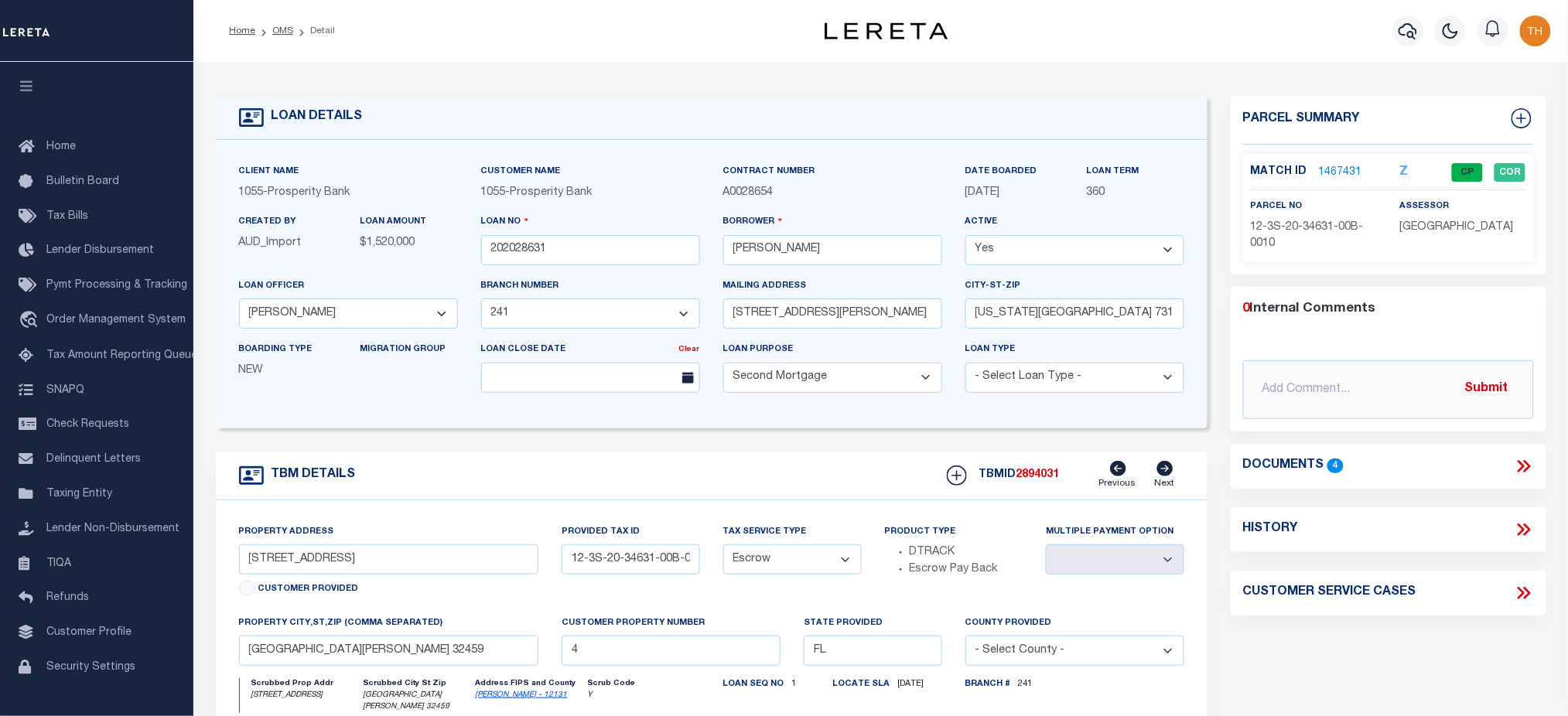
click at [1344, 174] on link "1467431" at bounding box center [1341, 173] width 44 height 17
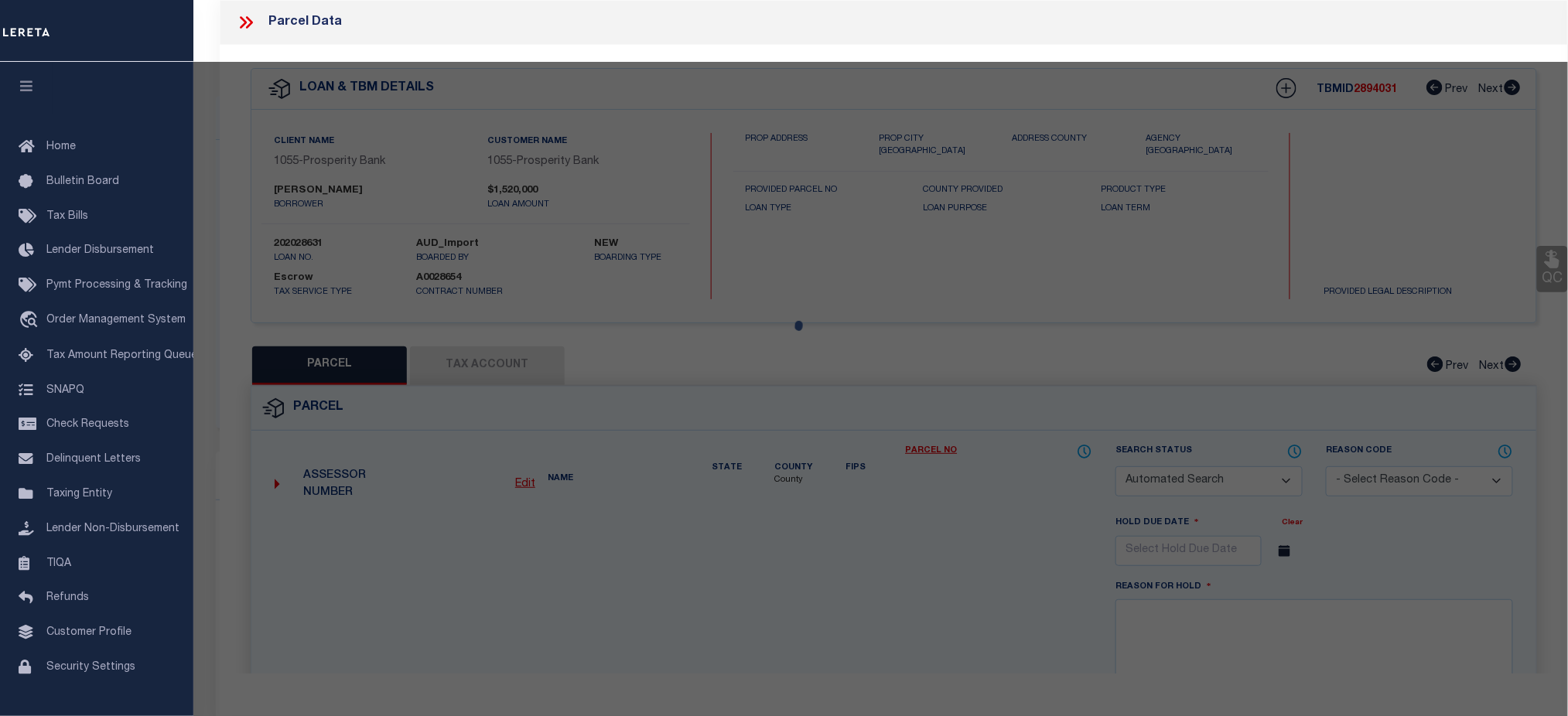
checkbox input "false"
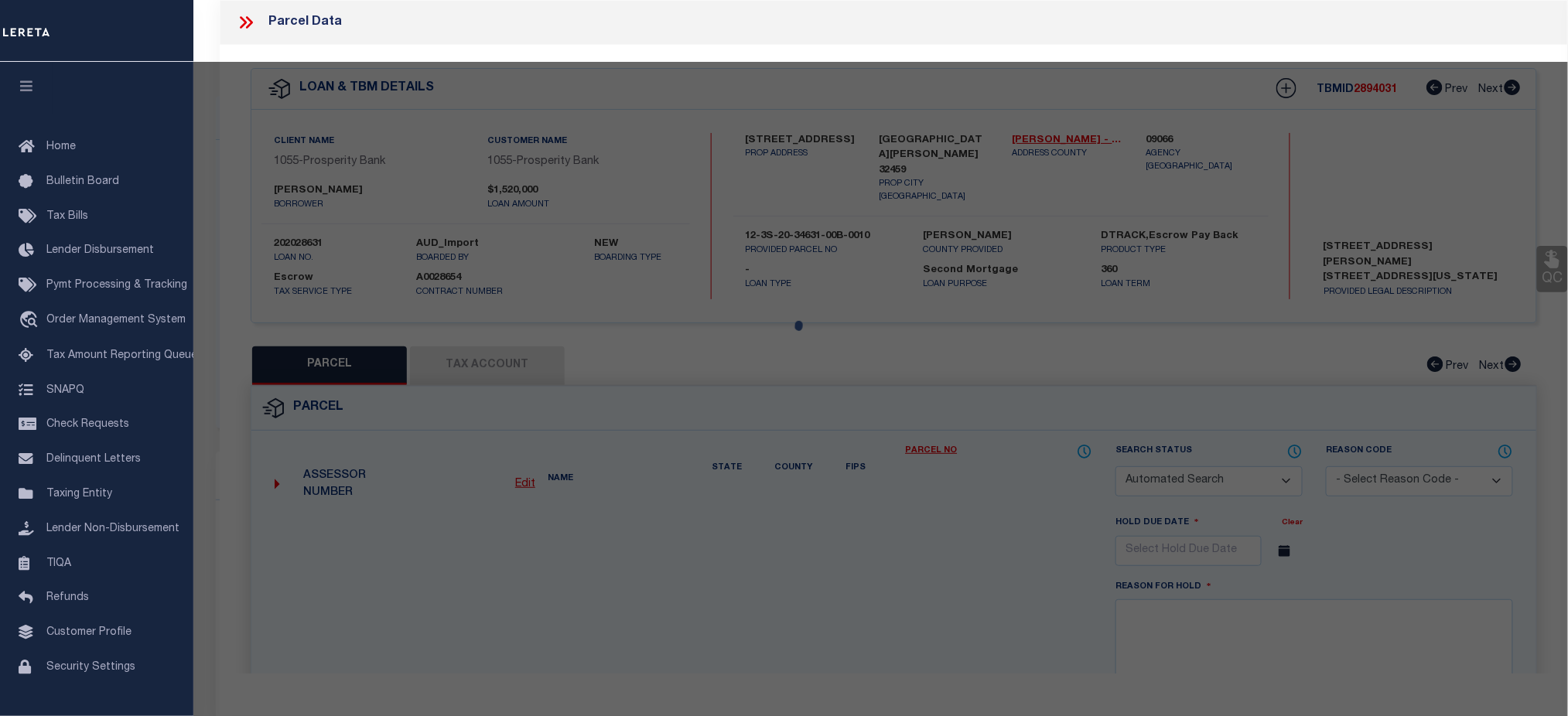
select select "CP"
type input "Fwh Ventures LLC"
select select
type input "45 WHITE CLIFFS LN"
checkbox input "false"
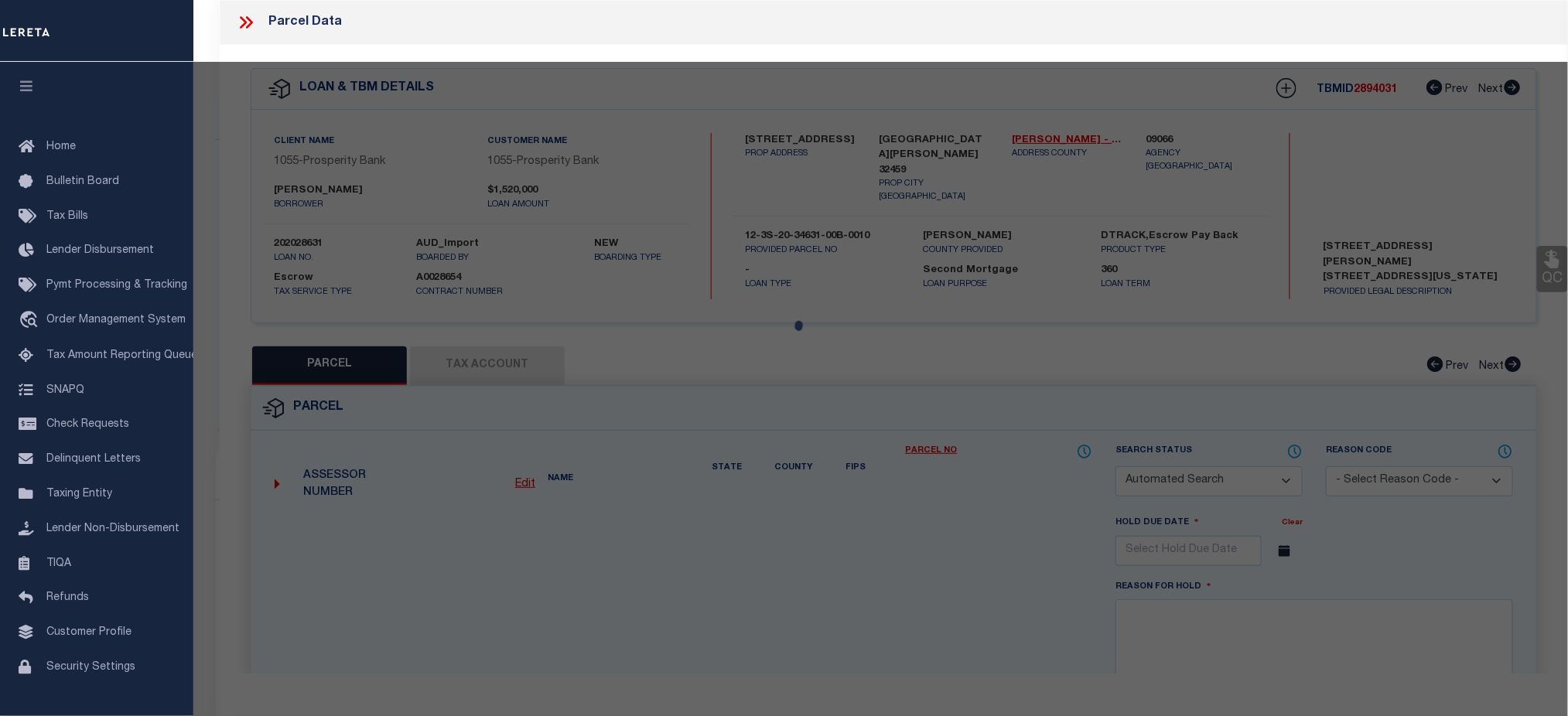
type input "SANTA ROSA BEACH FL 32459"
type textarea "LOT 1 BLK B THE VILLAGES OF WHITE CLIFFS PB 10-18 OR 1168-53 OR 2360-1566 OR 24…"
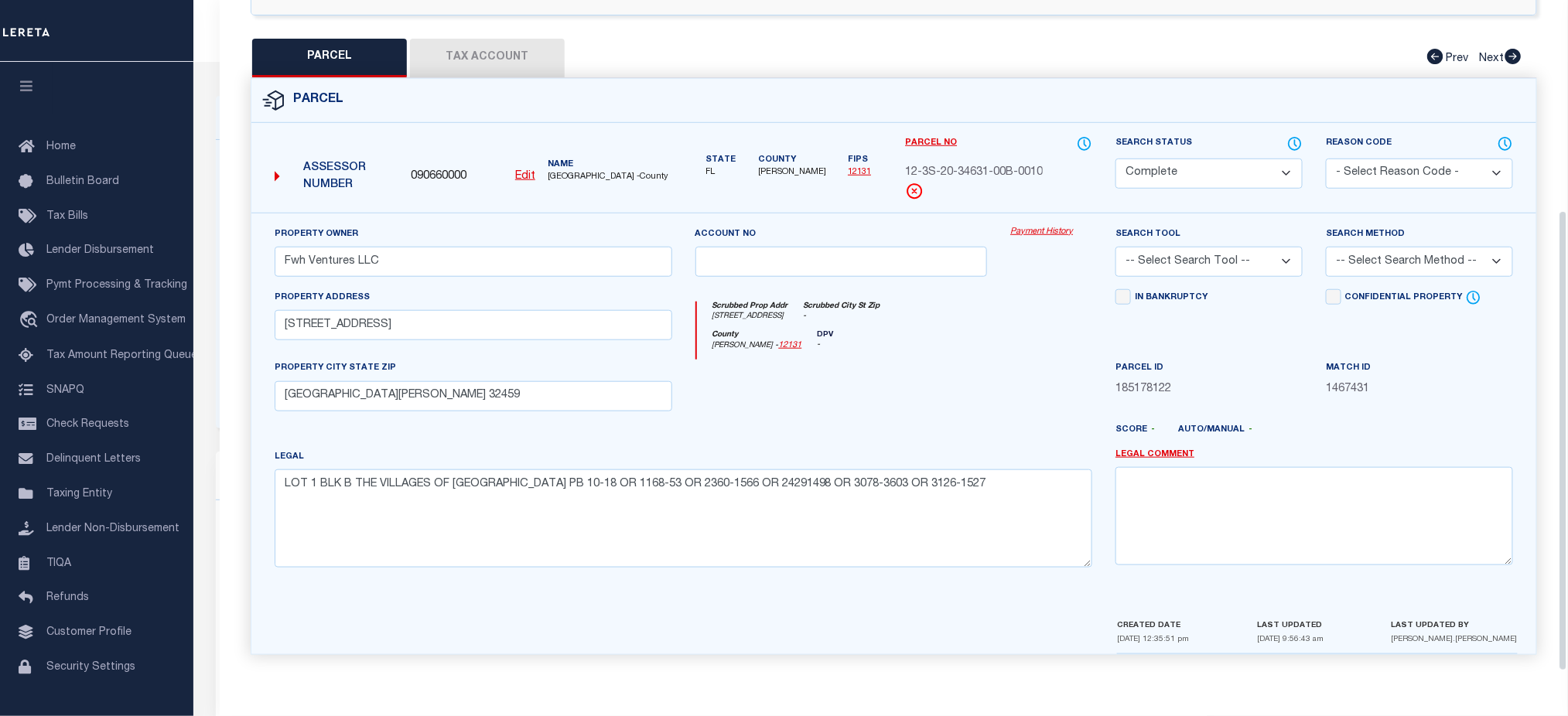
scroll to position [310, 0]
drag, startPoint x: 795, startPoint y: 491, endPoint x: 741, endPoint y: 488, distance: 54.1
click at [741, 488] on textarea "LOT 1 BLK B THE VILLAGES OF WHITE CLIFFS PB 10-18 OR 1168-53 OR 2360-1566 OR 24…" at bounding box center [683, 518] width 818 height 98
click at [789, 503] on textarea "LOT 1 BLK B THE VILLAGES OF WHITE CLIFFS PB 10-18 OR 1168-53 OR 2360-1566 OR 24…" at bounding box center [683, 518] width 818 height 98
click at [775, 488] on textarea "LOT 1 BLK B THE VILLAGES OF WHITE CLIFFS PB 10-18 OR 1168-53 OR 2360-1566 OR 24…" at bounding box center [683, 518] width 818 height 98
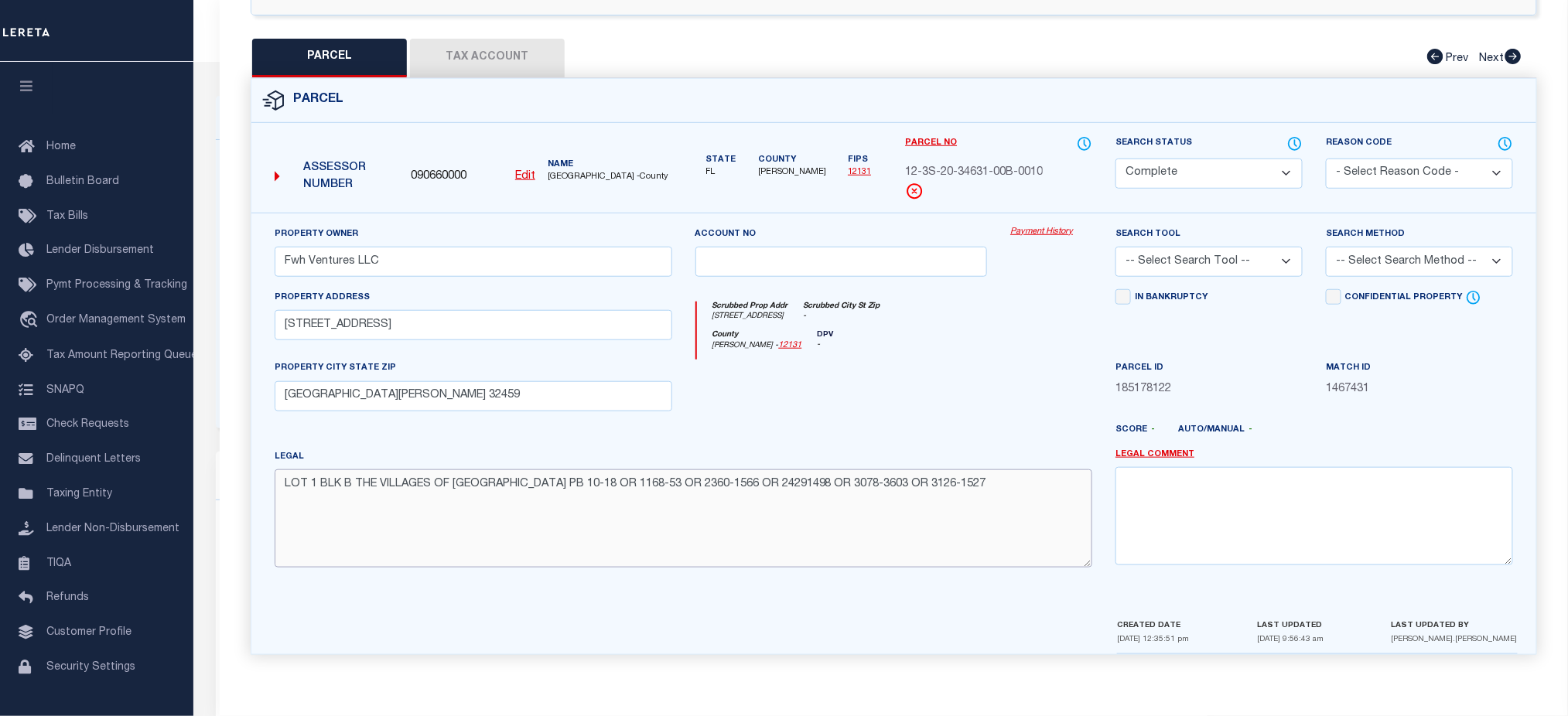
click at [775, 488] on textarea "LOT 1 BLK B THE VILLAGES OF WHITE CLIFFS PB 10-18 OR 1168-53 OR 2360-1566 OR 24…" at bounding box center [683, 518] width 818 height 98
click at [718, 494] on textarea "LOT 1 BLK B THE VILLAGES OF WHITE CLIFFS PB 10-18 OR 1168-53 OR 2360-1566 OR 24…" at bounding box center [683, 518] width 818 height 98
click at [498, 55] on button "Tax Account" at bounding box center [487, 58] width 154 height 38
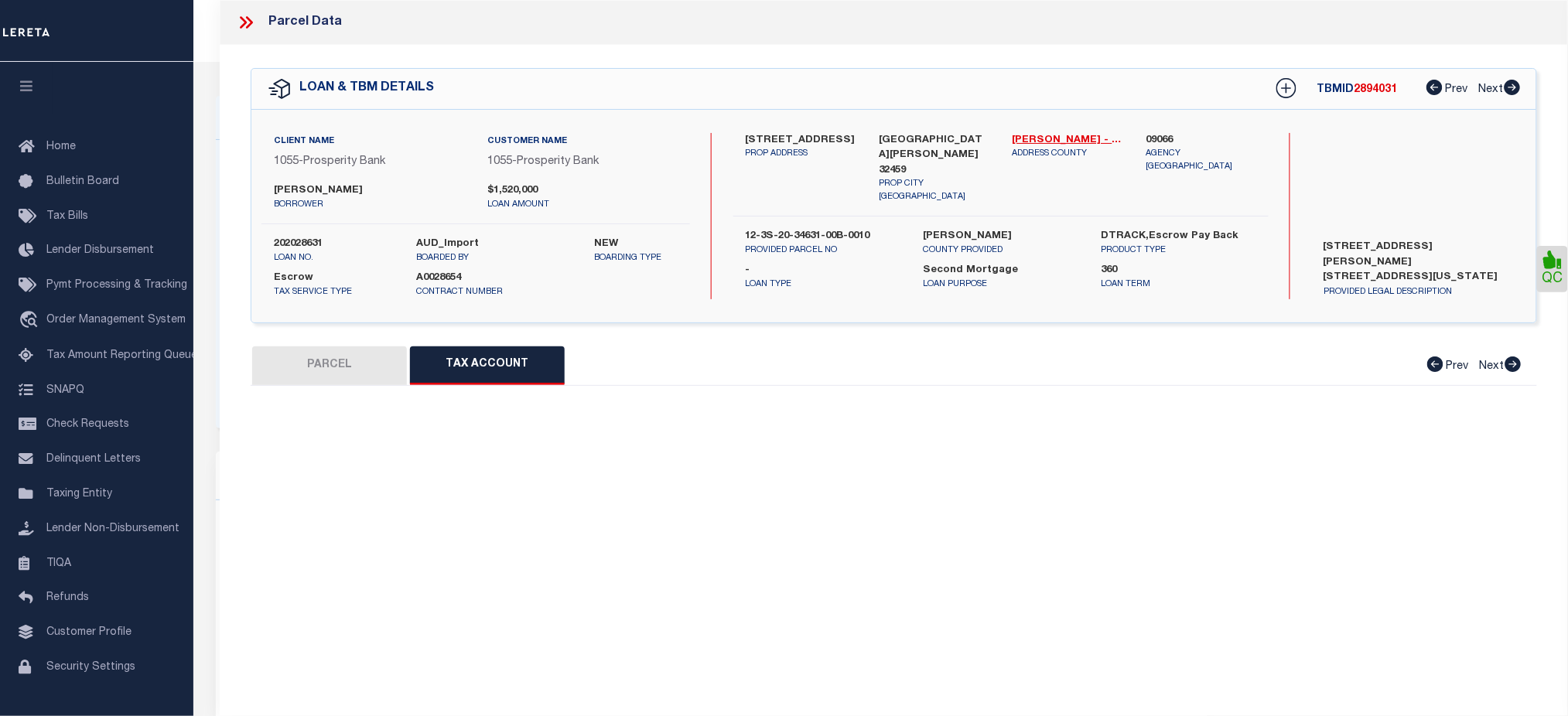
scroll to position [0, 0]
select select "100"
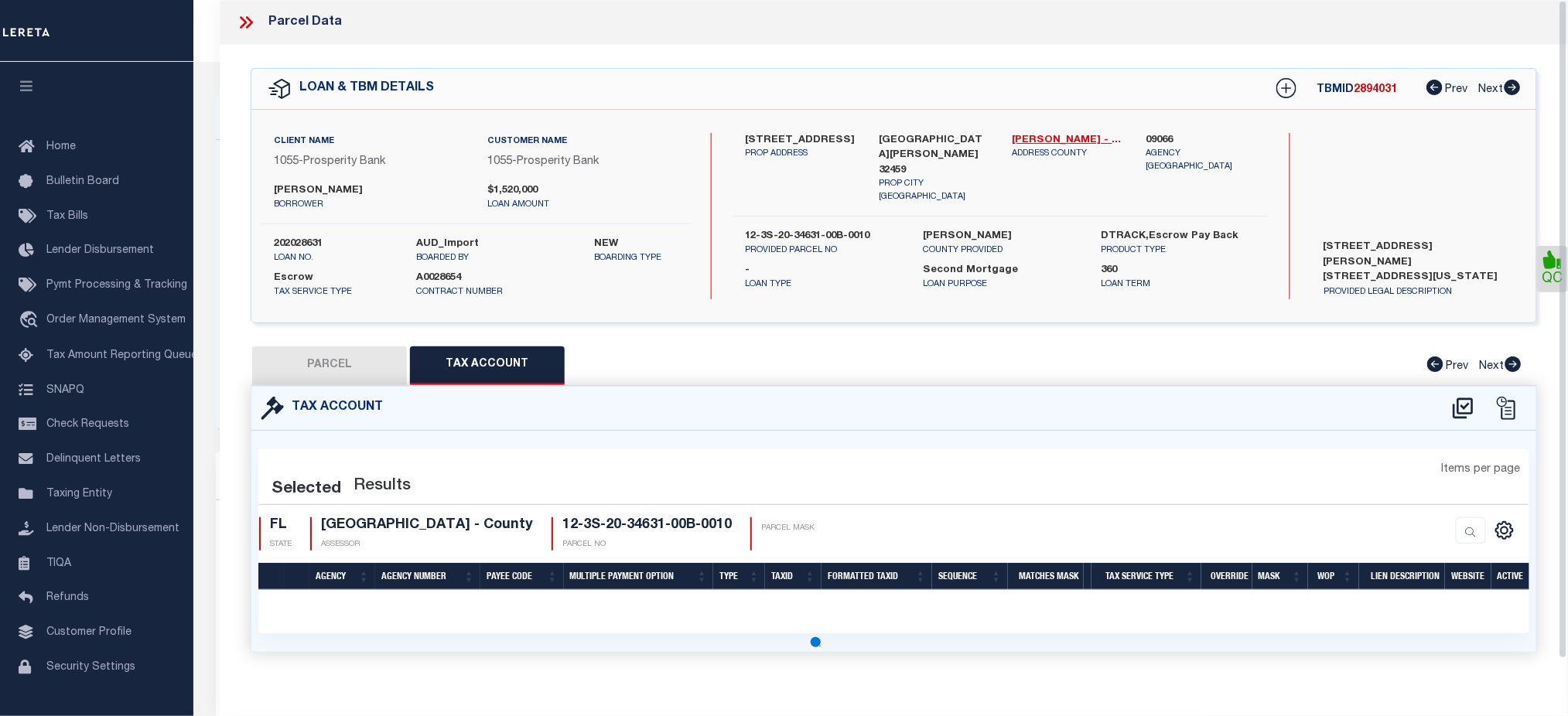
select select "100"
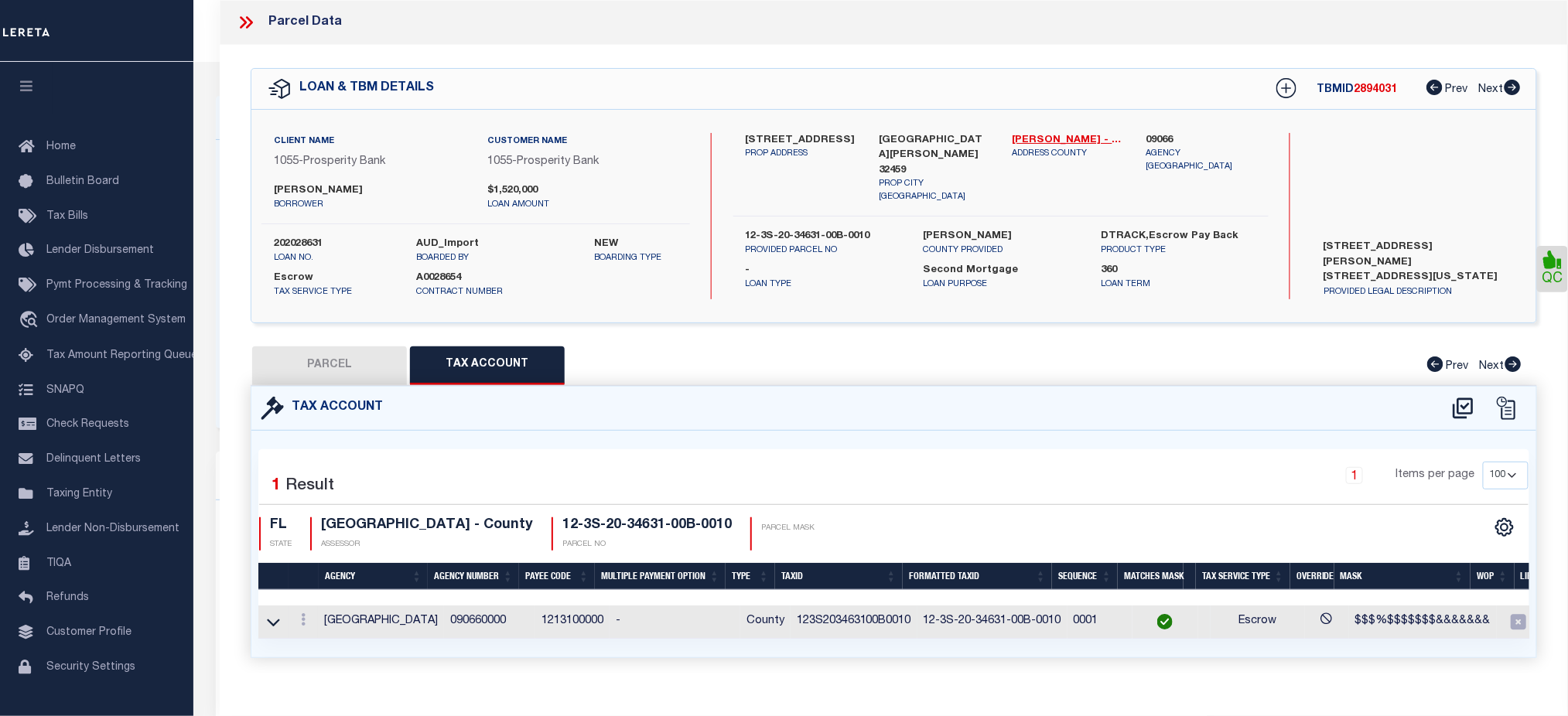
click at [444, 619] on td "090660000" at bounding box center [490, 622] width 92 height 33
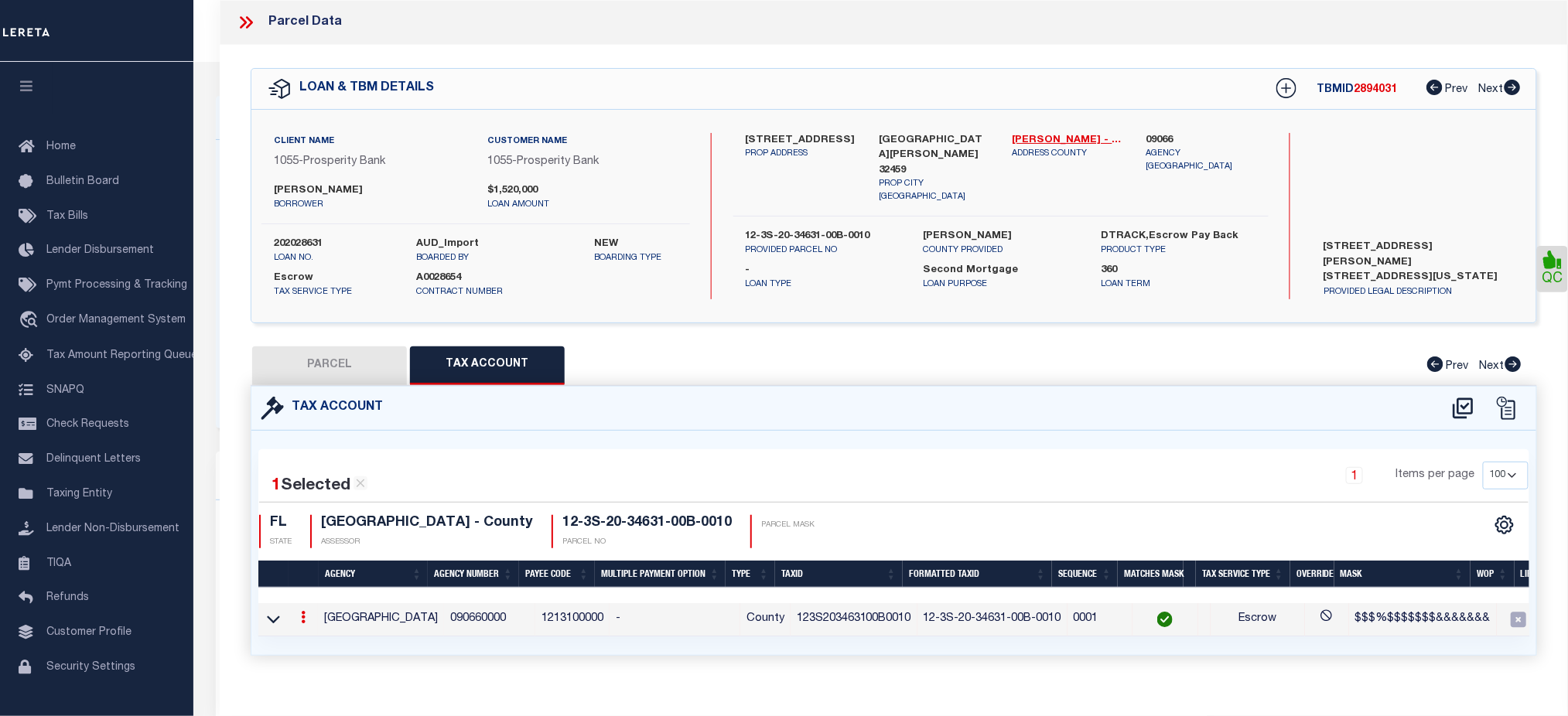
click at [847, 617] on td "123S203463100B0010" at bounding box center [853, 620] width 127 height 33
copy td "123S203463100B0010"
click at [342, 363] on button "PARCEL" at bounding box center [329, 365] width 154 height 38
select select "AS"
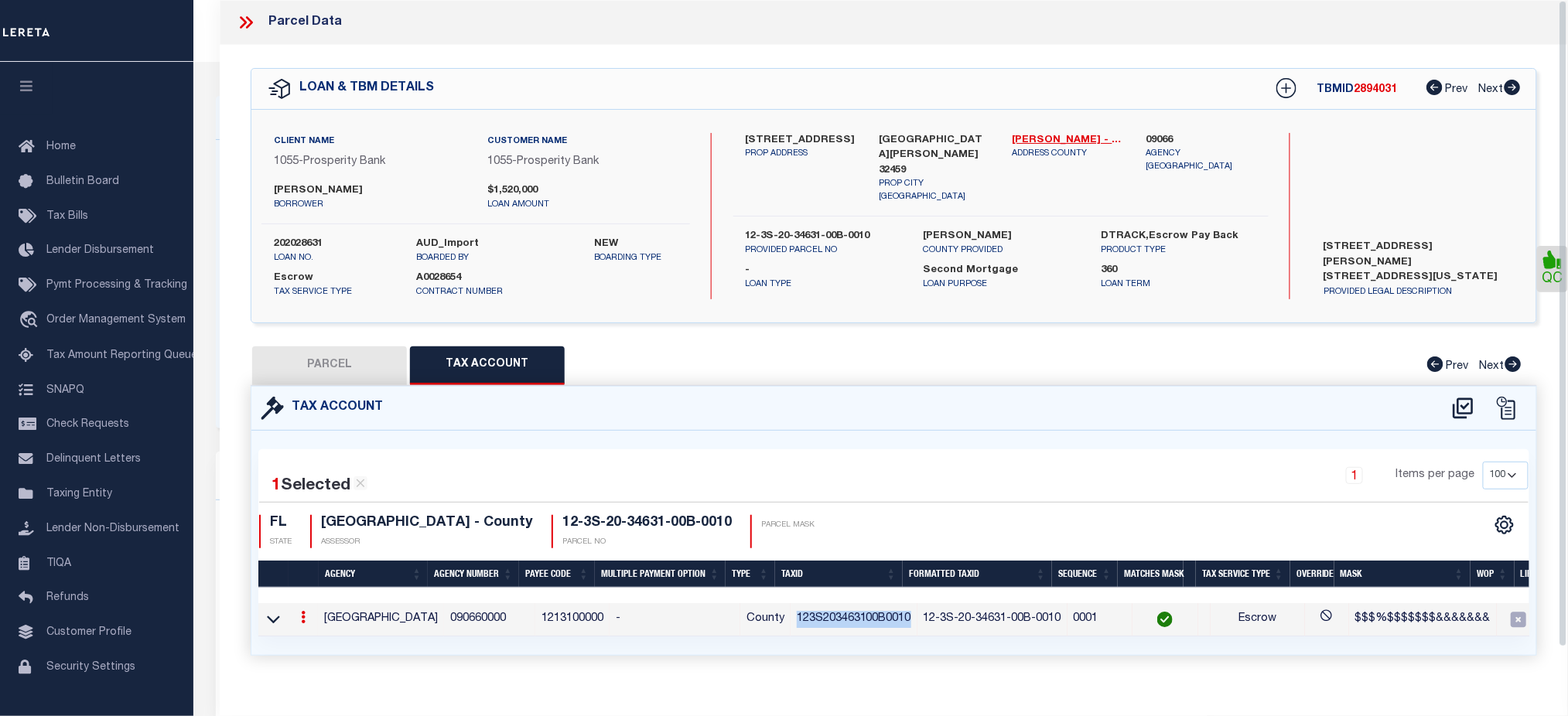
checkbox input "false"
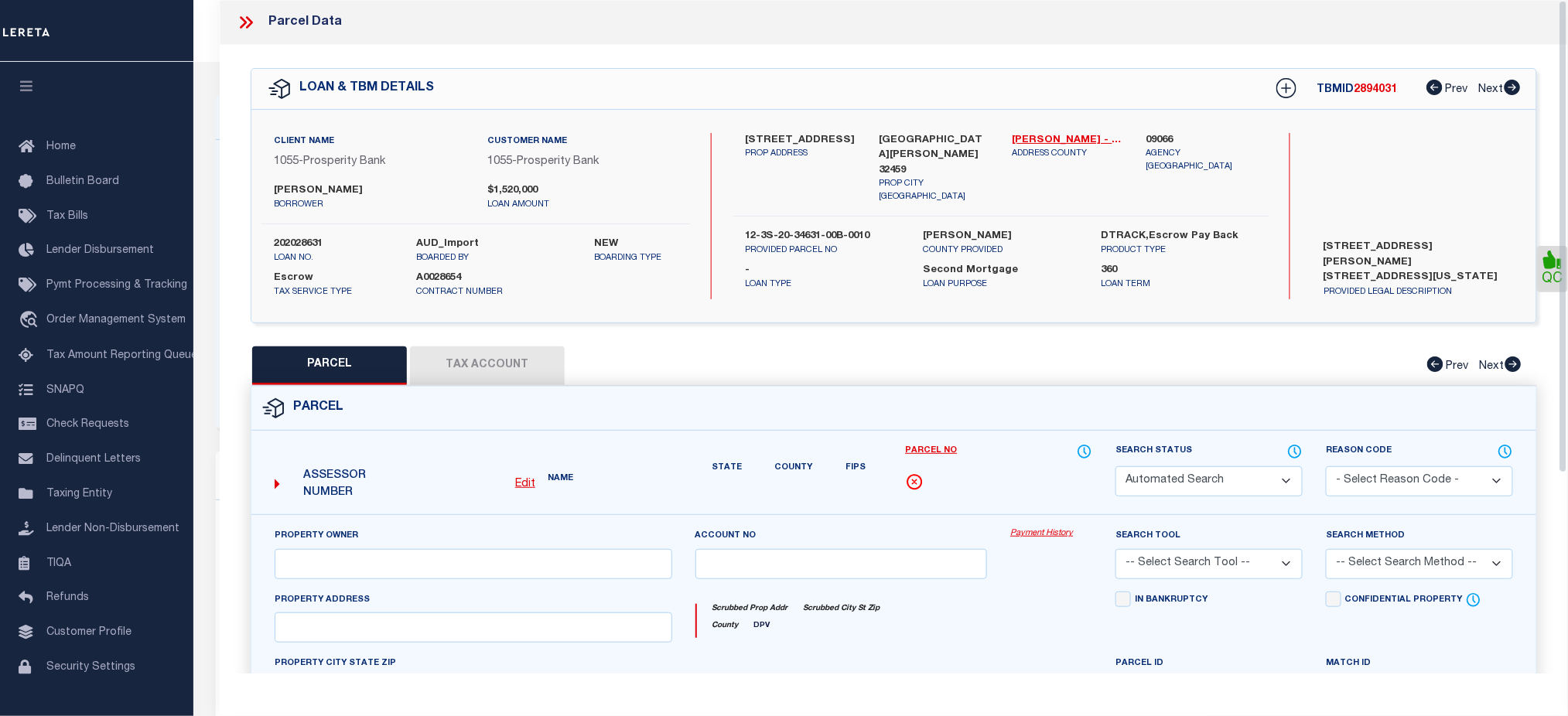
select select "CP"
type input "Fwh Ventures LLC"
select select
type input "45 WHITE CLIFFS LN"
checkbox input "false"
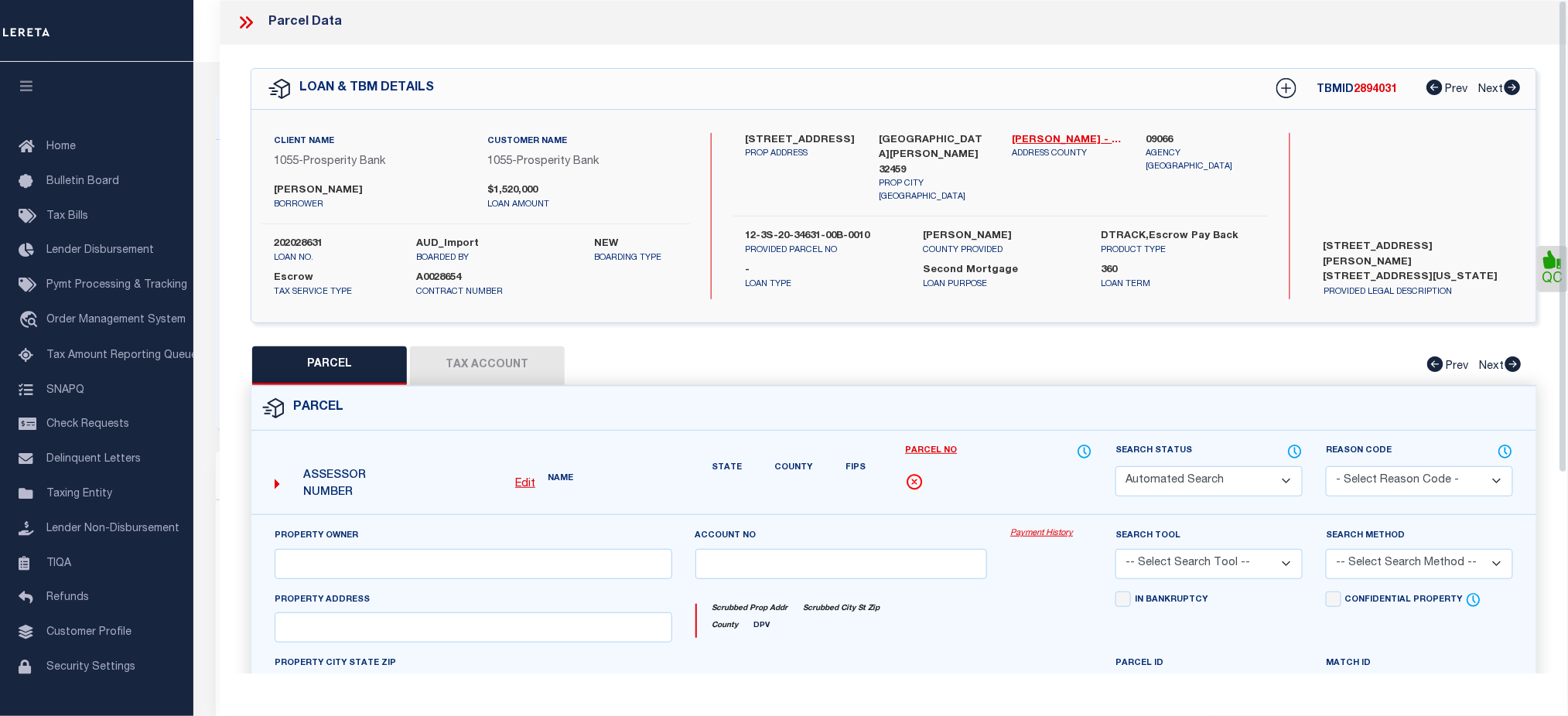
type input "SANTA ROSA BEACH FL 32459"
type textarea "LOT 1 BLK B THE VILLAGES OF WHITE CLIFFS PB 10-18 OR 1168-53 OR 2360-1566 OR 24…"
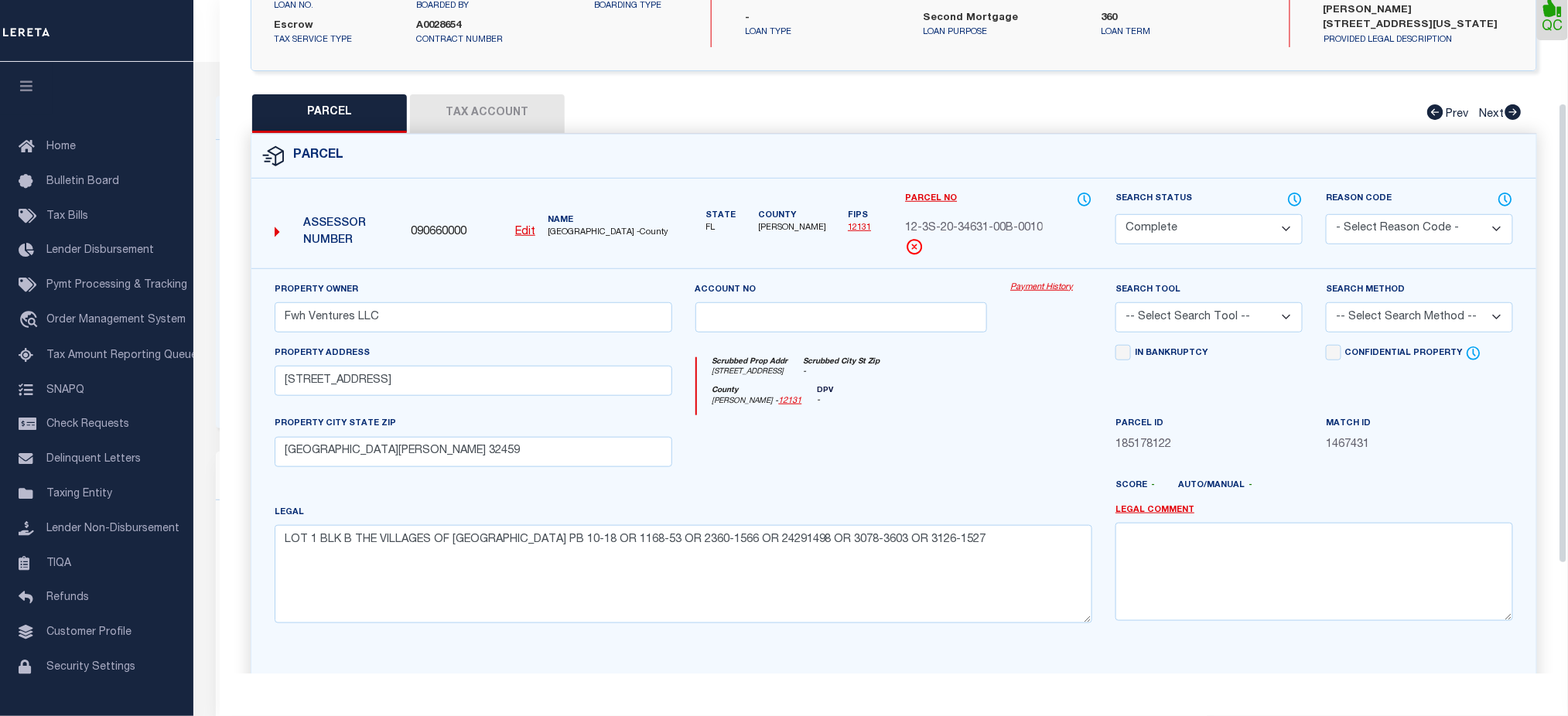
scroll to position [310, 0]
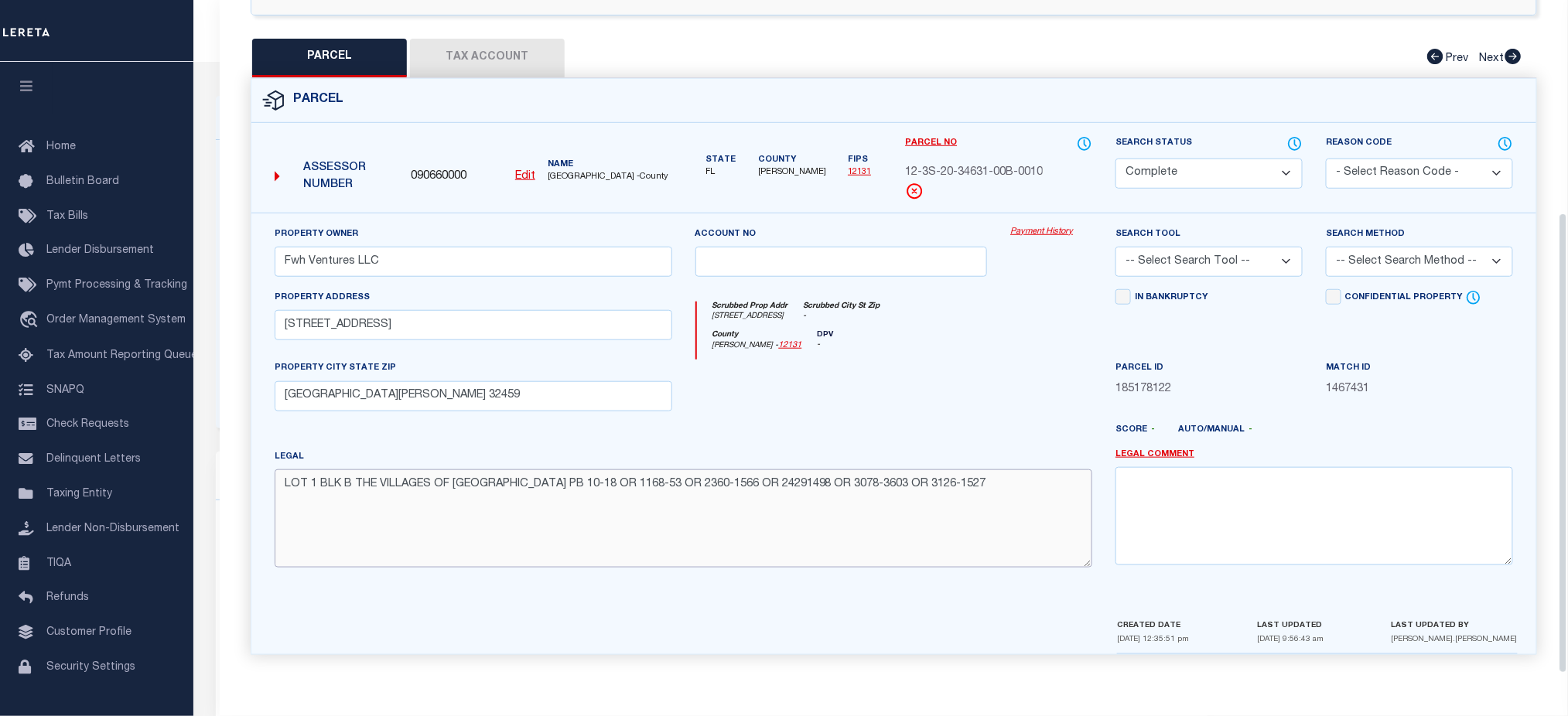
click at [768, 486] on textarea "LOT 1 BLK B THE VILLAGES OF WHITE CLIFFS PB 10-18 OR 1168-53 OR 2360-1566 OR 24…" at bounding box center [683, 518] width 818 height 98
drag, startPoint x: 982, startPoint y: 494, endPoint x: 266, endPoint y: 478, distance: 716.2
click at [266, 478] on div "Legal LOT 1 BLK B THE VILLAGES OF WHITE CLIFFS PB 10-18 OR 1168-53 OR 2360-1566…" at bounding box center [683, 514] width 841 height 132
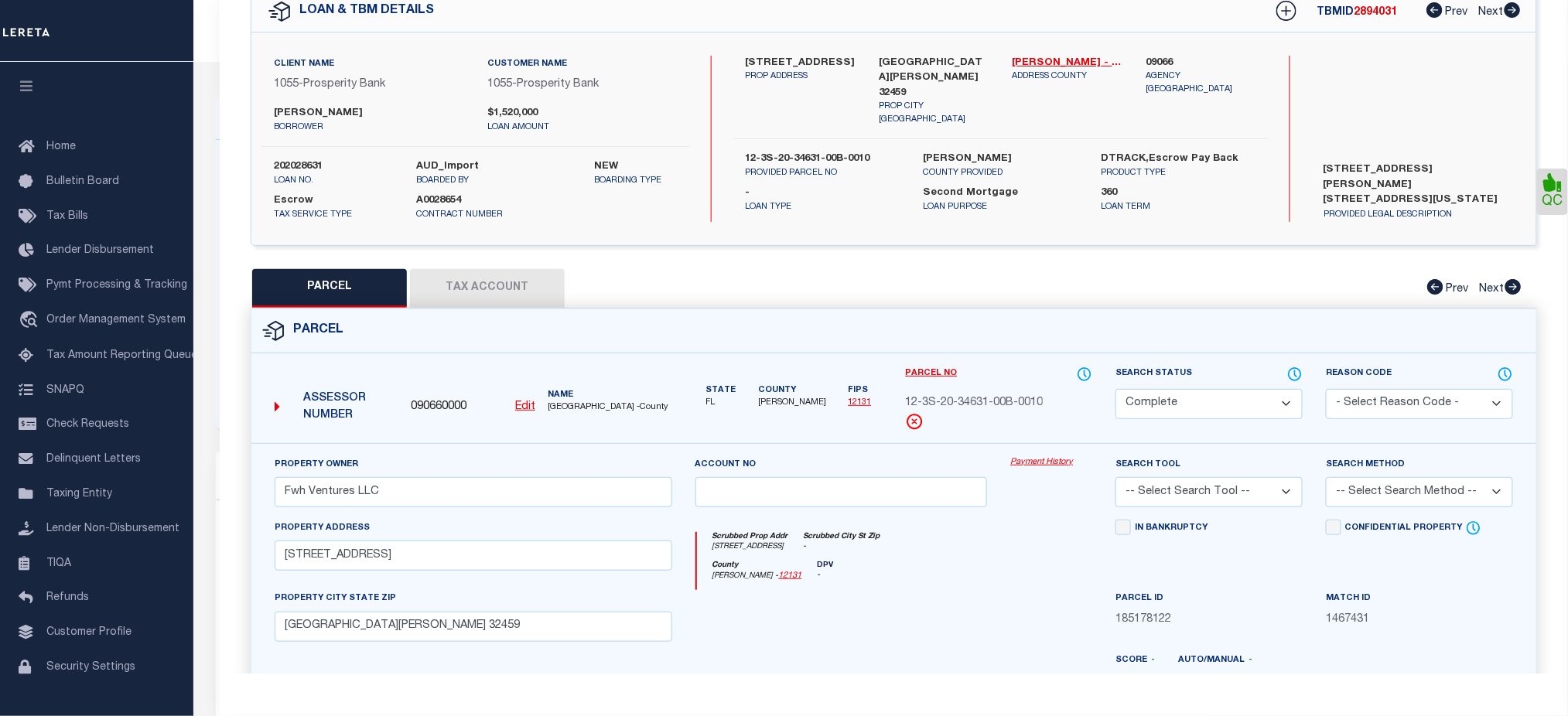
scroll to position [0, 0]
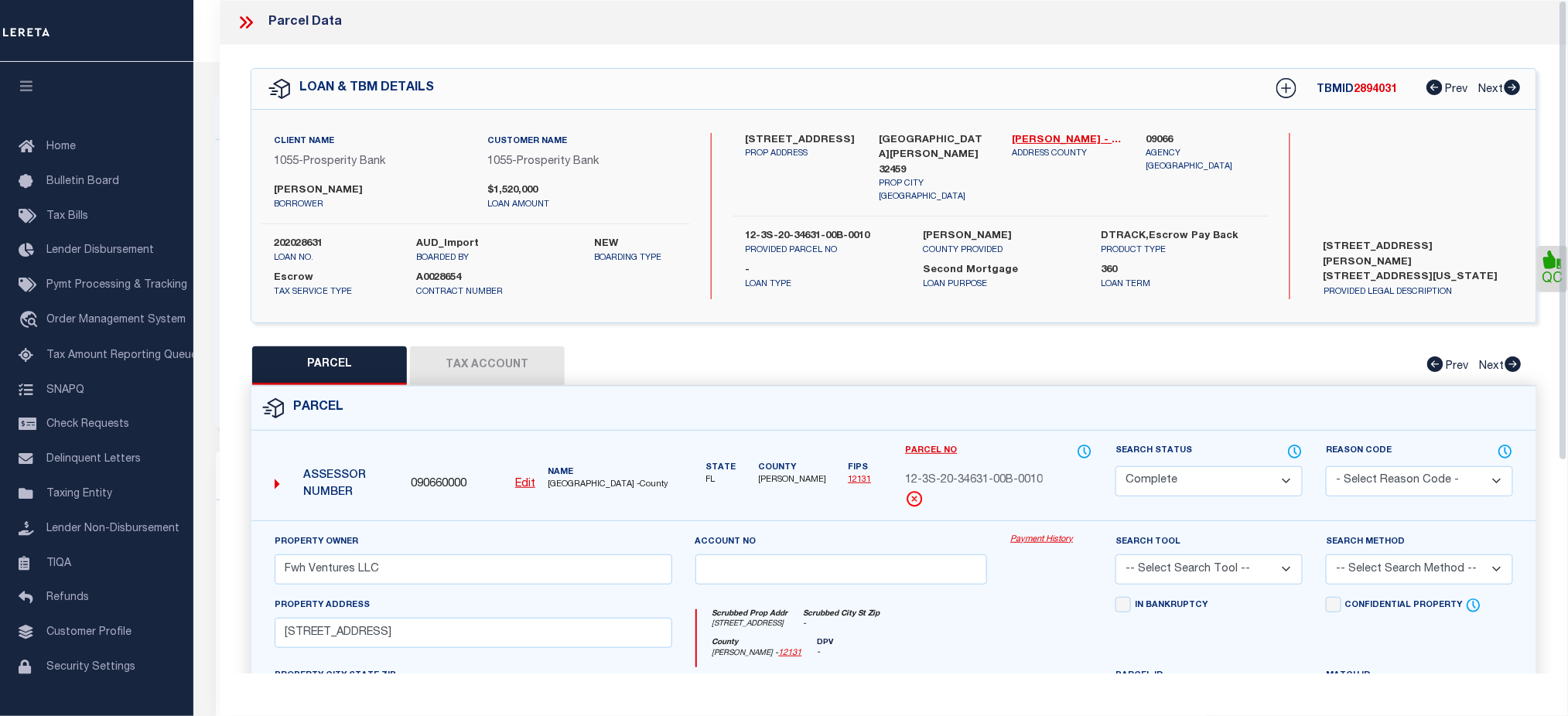
click at [243, 20] on icon at bounding box center [243, 23] width 7 height 12
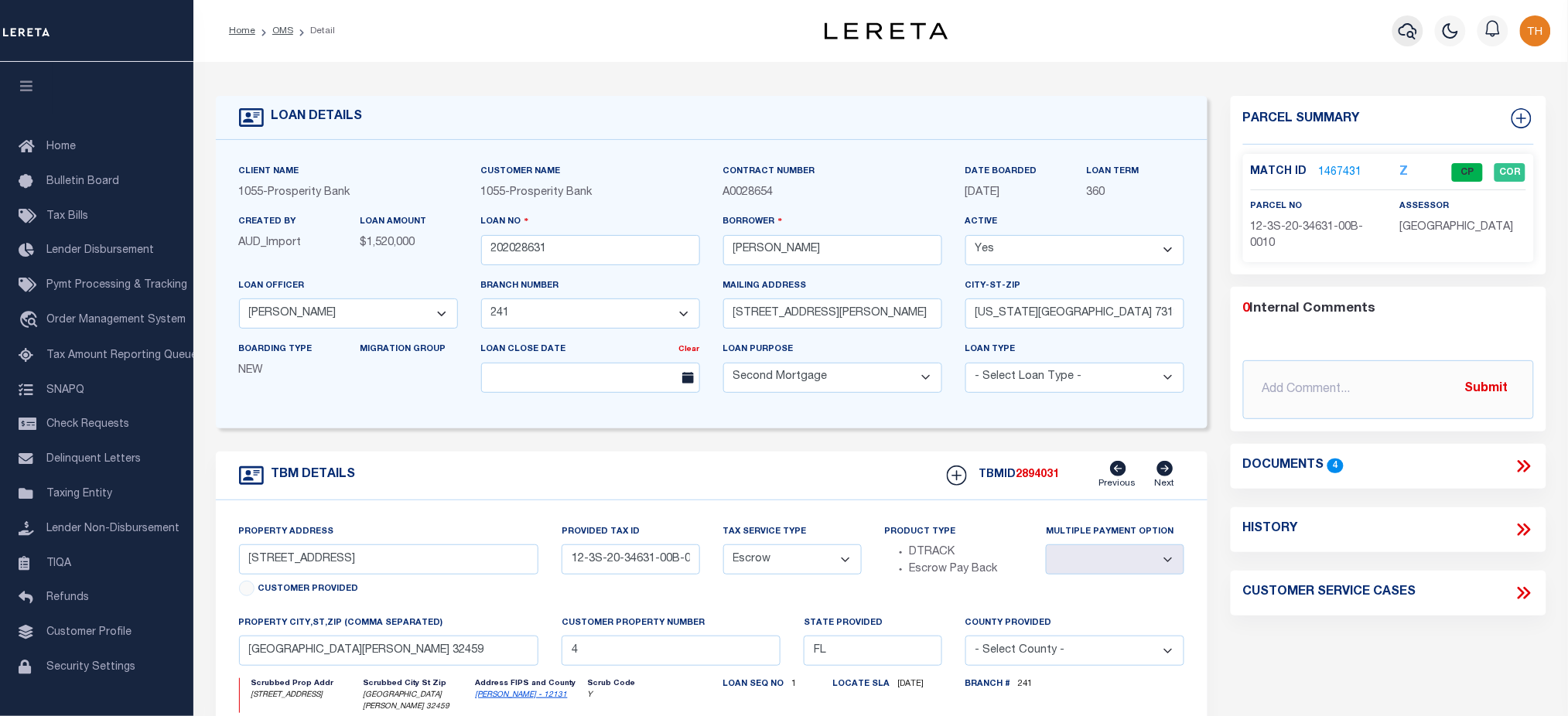
click at [1409, 32] on icon "button" at bounding box center [1407, 31] width 18 height 17
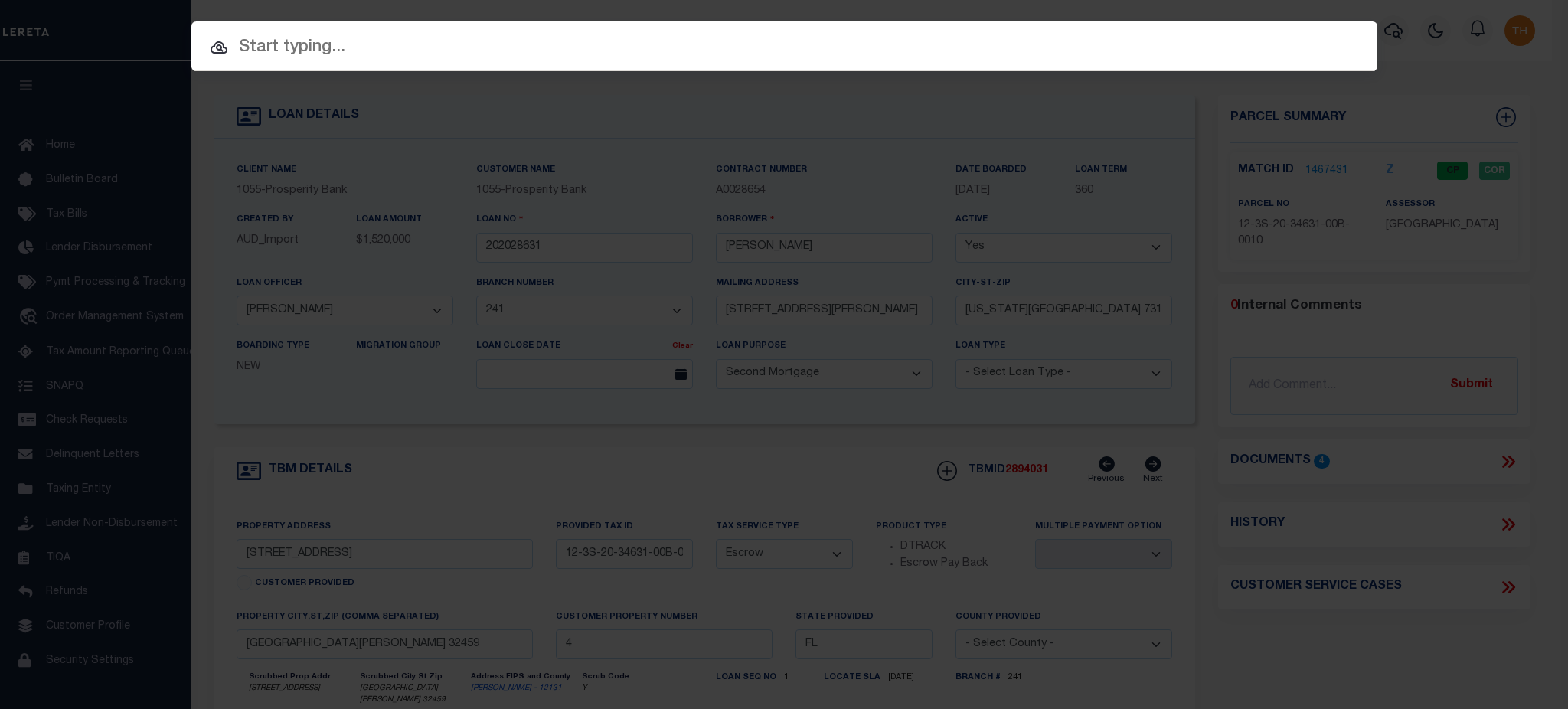
paste input "A0028654"
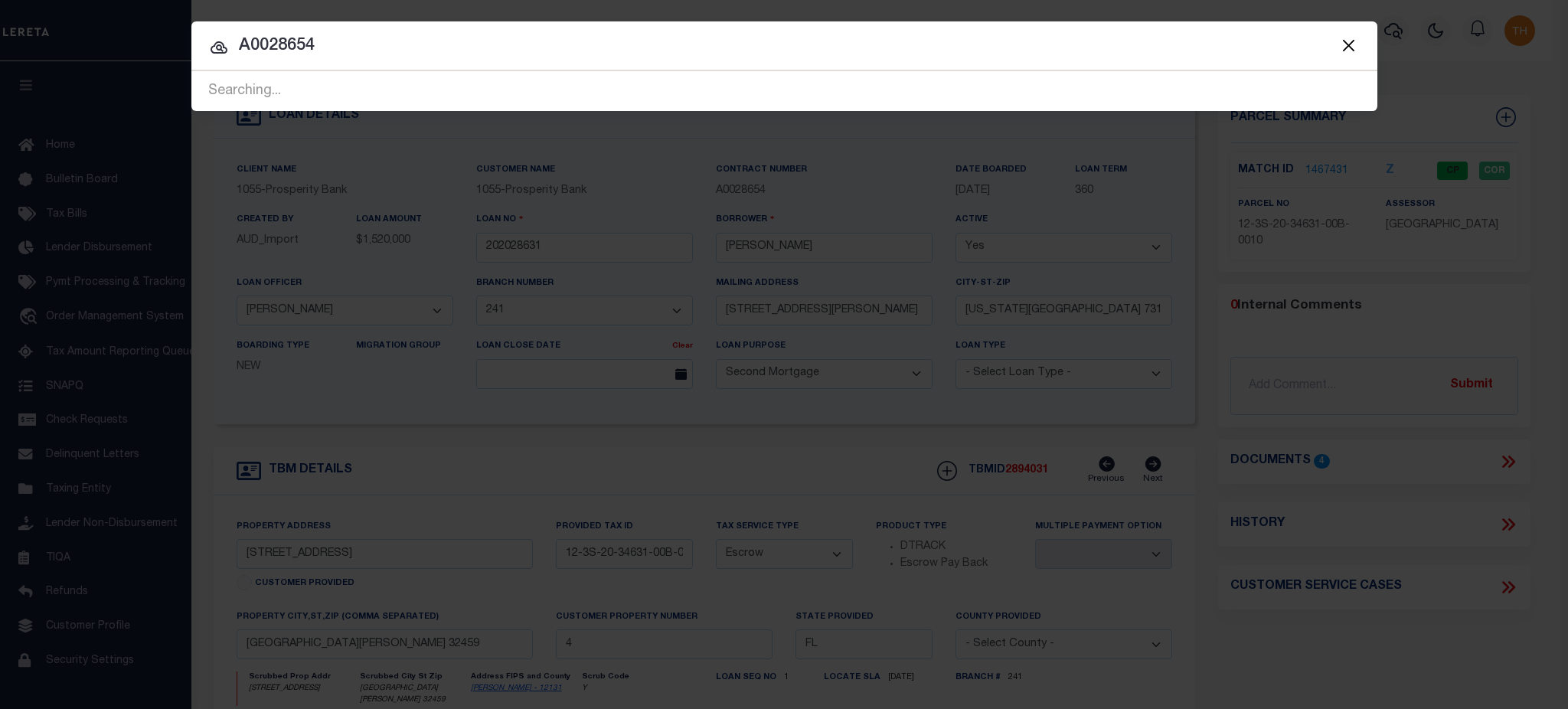
type input "A0028654"
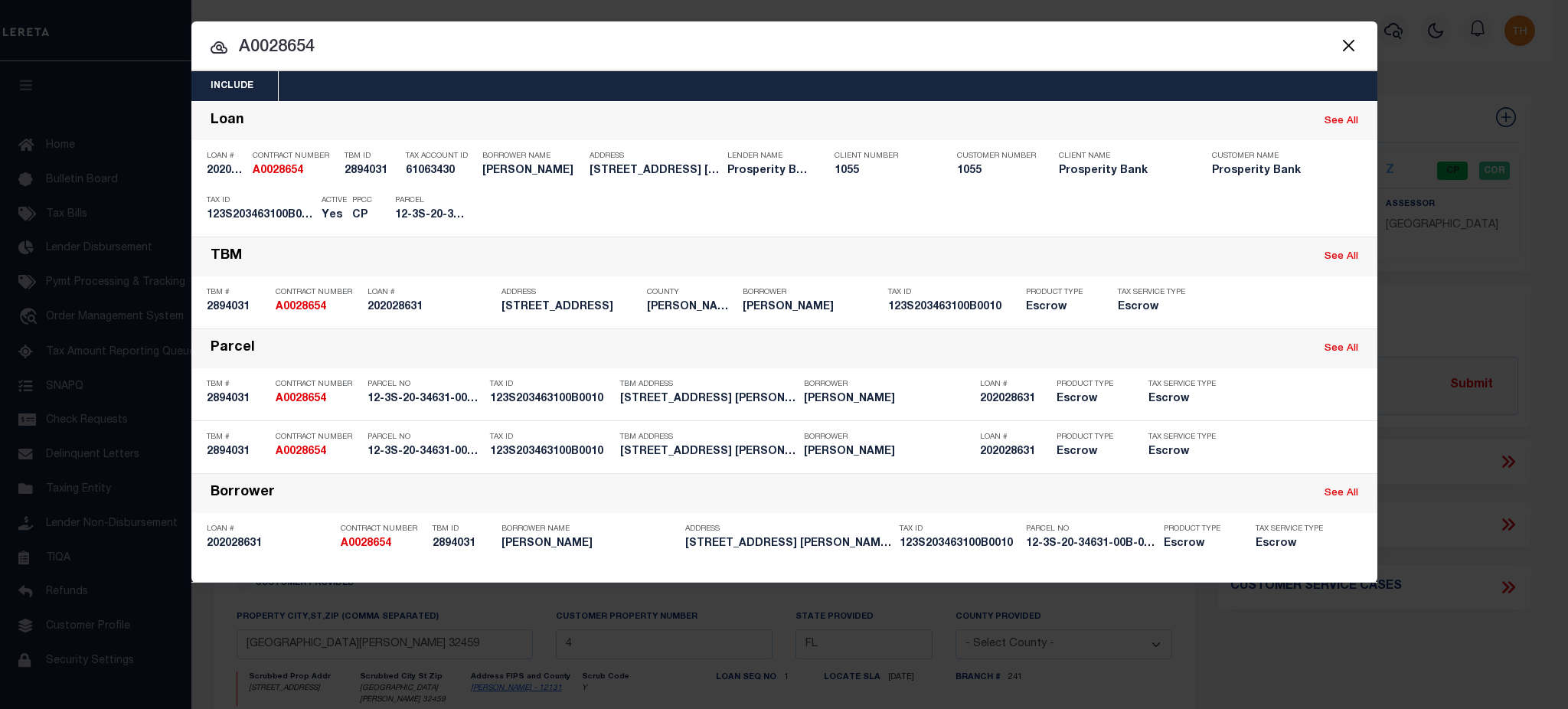
click at [864, 612] on div "Include Loans TBM Customers Borrowers Payments (Lender Non-Disb) Payments (Lend…" at bounding box center [784, 354] width 1568 height 709
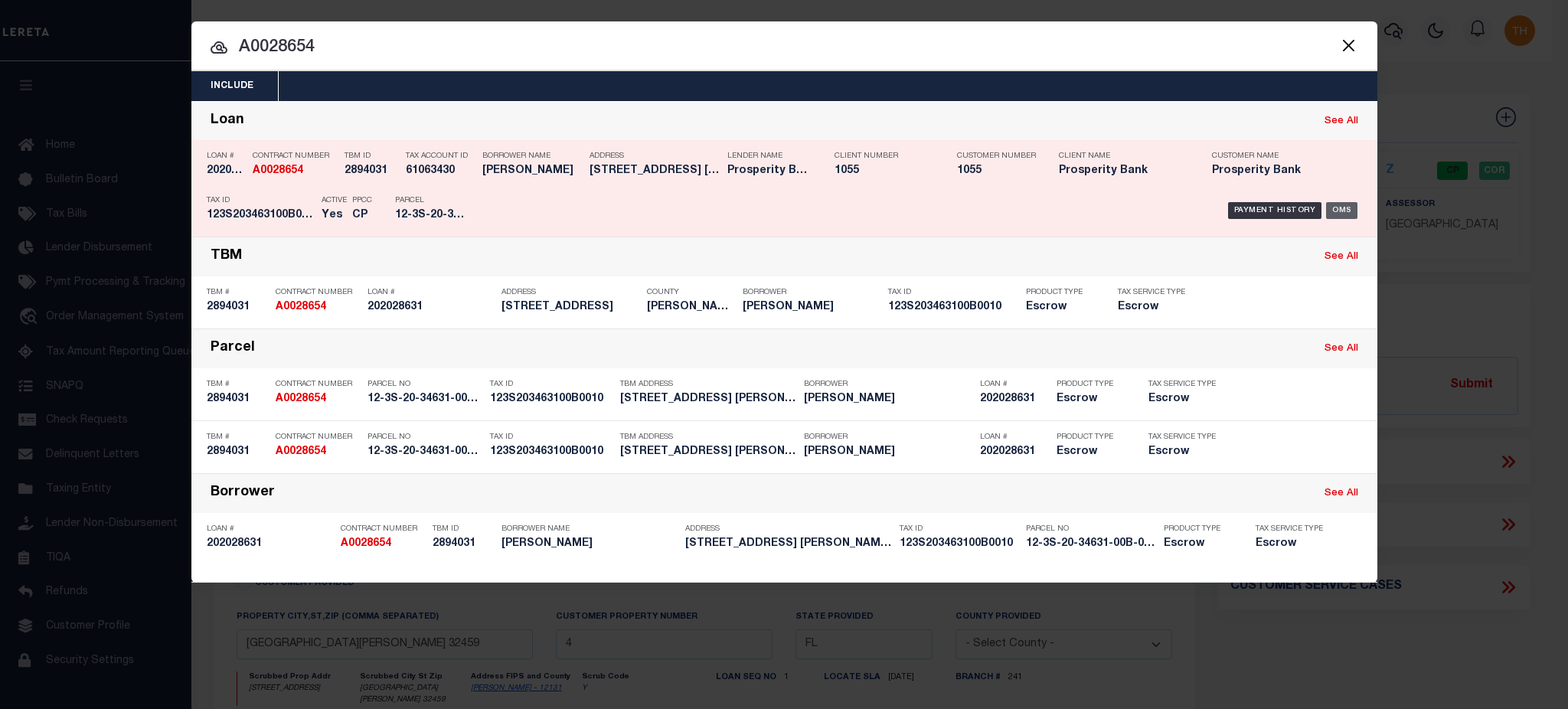
click at [1345, 208] on div "OMS" at bounding box center [1342, 211] width 31 height 17
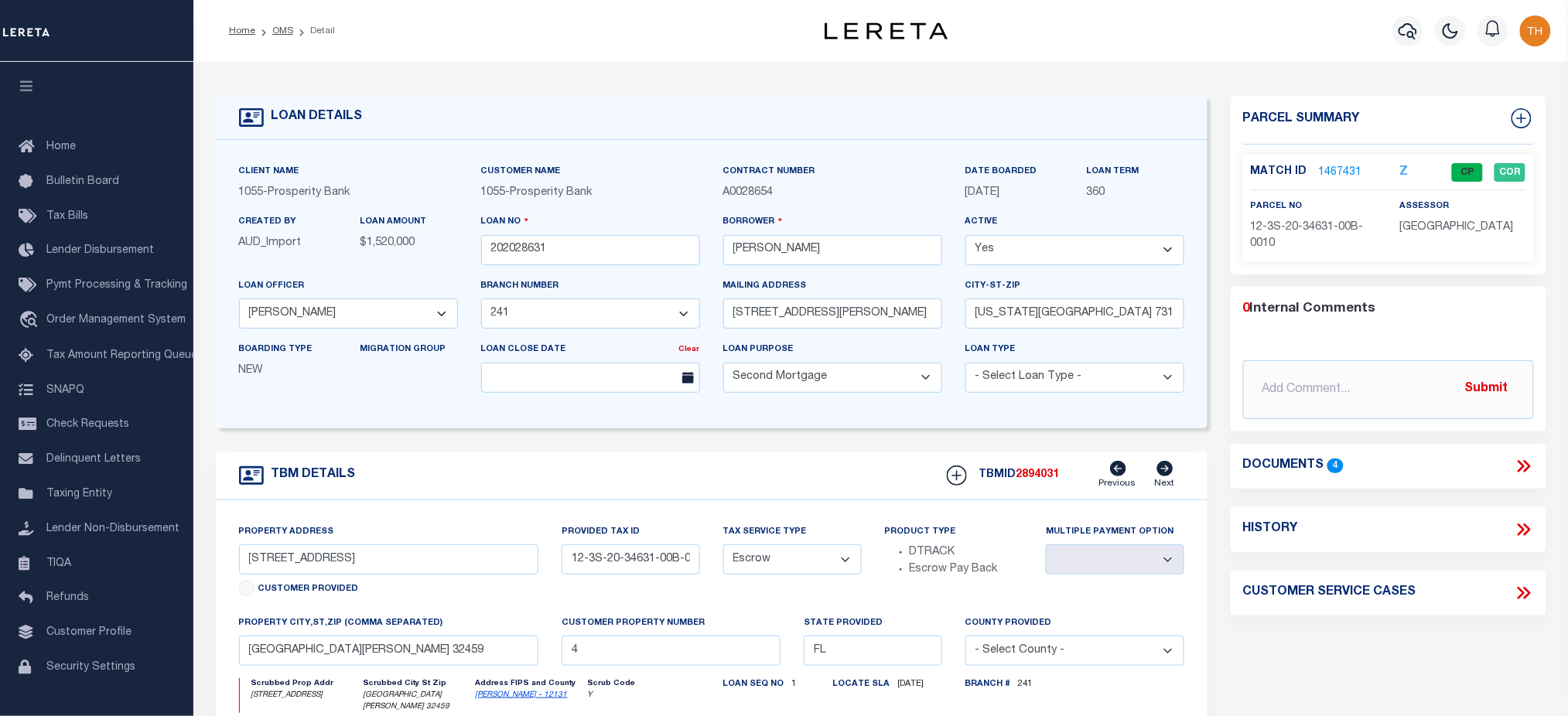
click at [1338, 174] on link "1467431" at bounding box center [1341, 173] width 44 height 17
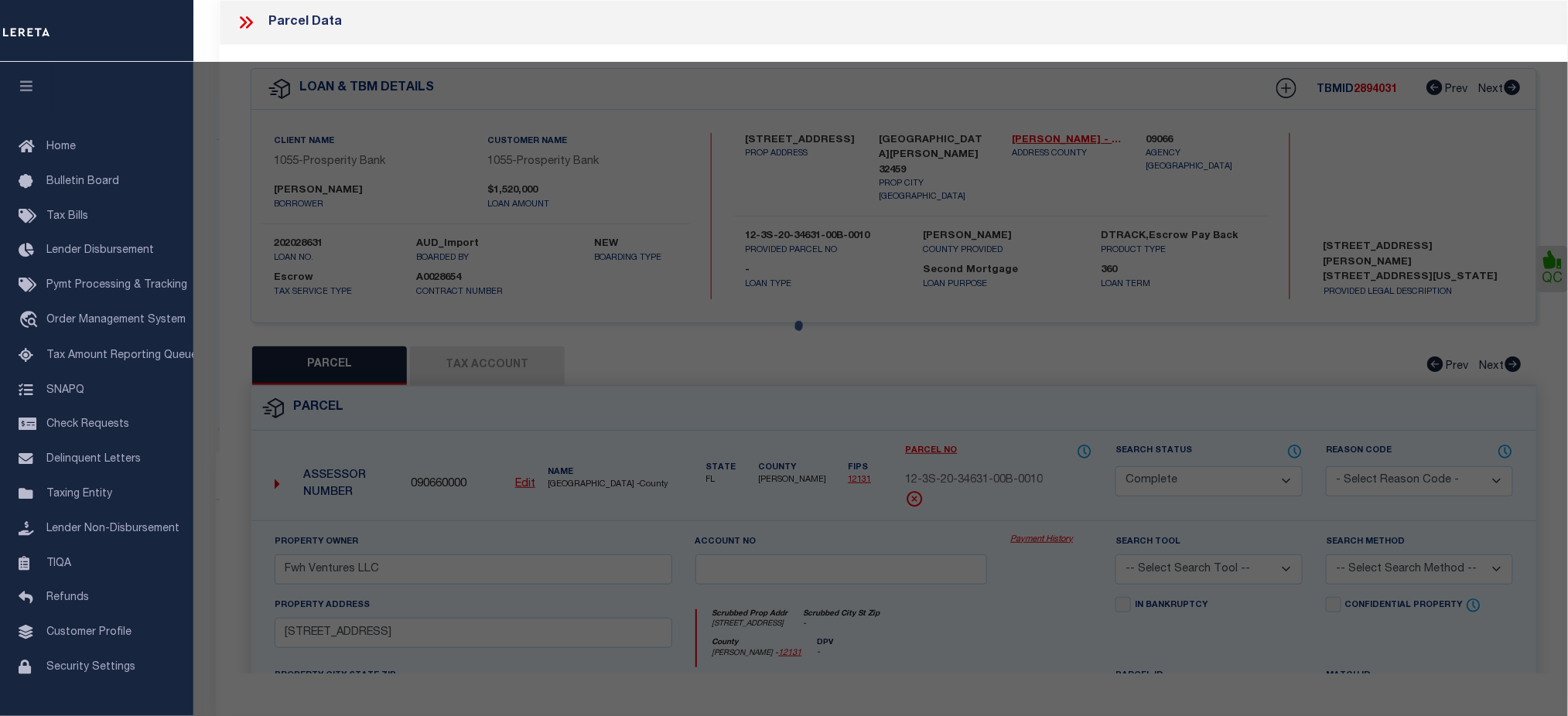
select select "AS"
checkbox input "false"
select select "CP"
type input "Fwh Ventures LLC"
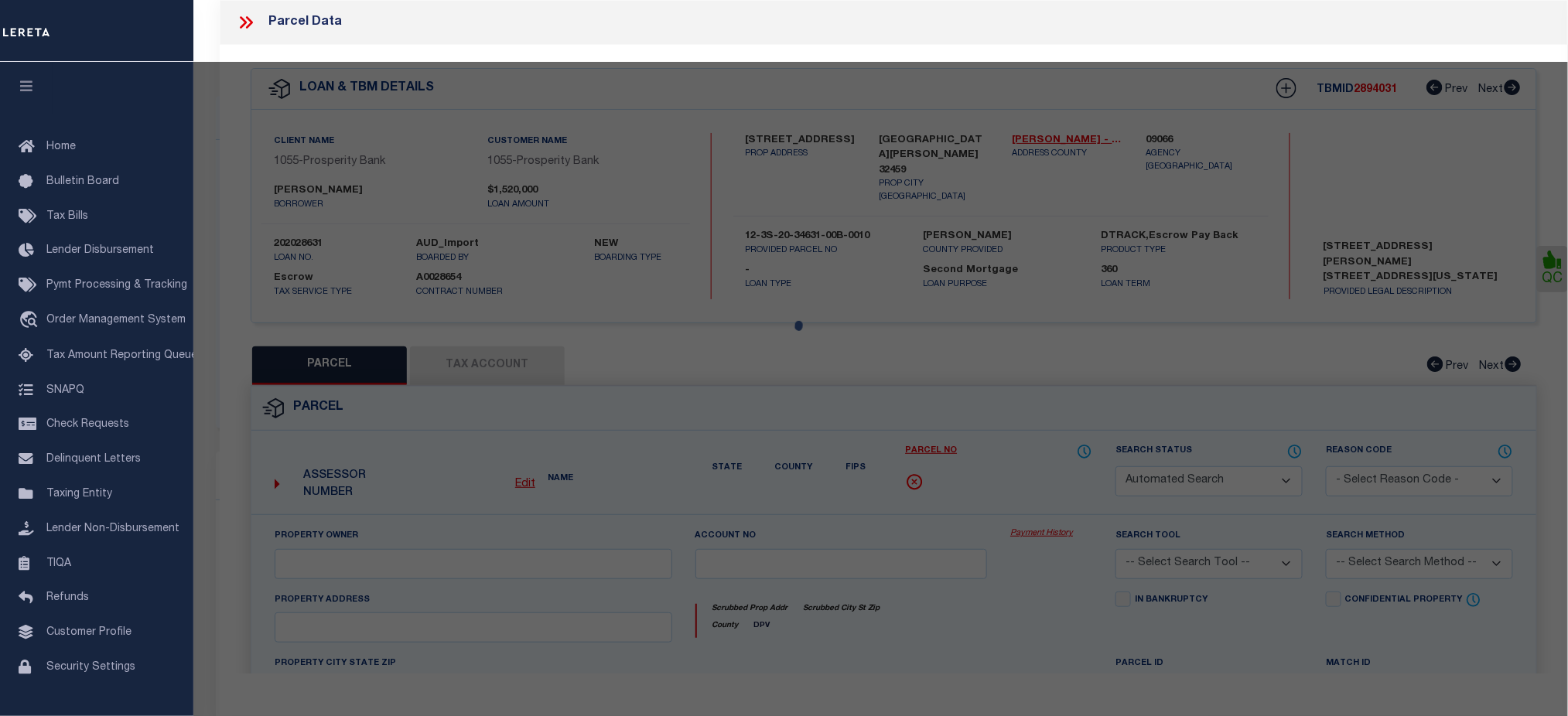
select select
type input "45 WHITE CLIFFS LN"
checkbox input "false"
type input "SANTA ROSA BEACH FL 32459"
type textarea "LOT 1 BLK B THE VILLAGES OF WHITE CLIFFS PB 10-18 OR 1168-53 OR 2360-1566 OR 24…"
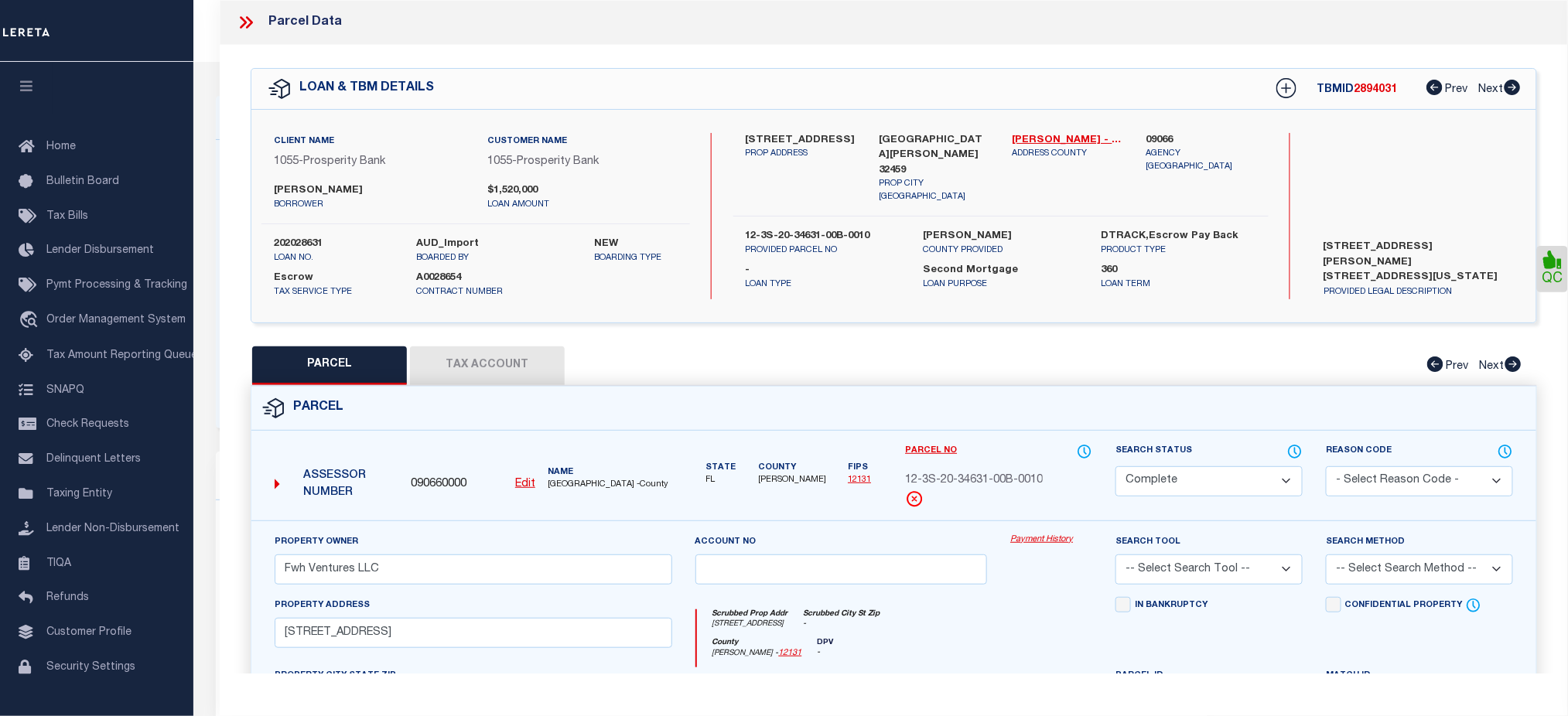
click at [248, 20] on icon at bounding box center [245, 22] width 20 height 20
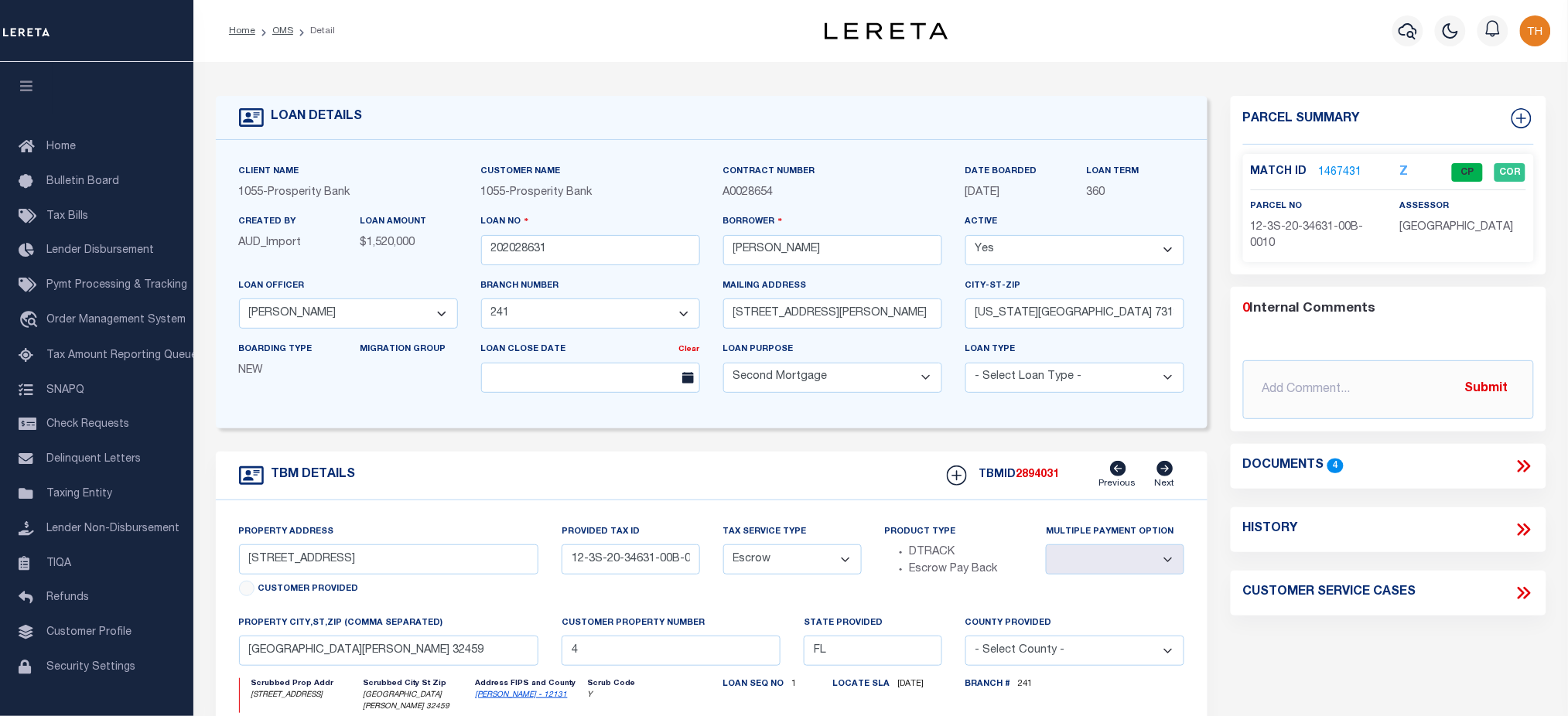
click at [1325, 168] on link "1467431" at bounding box center [1341, 173] width 44 height 17
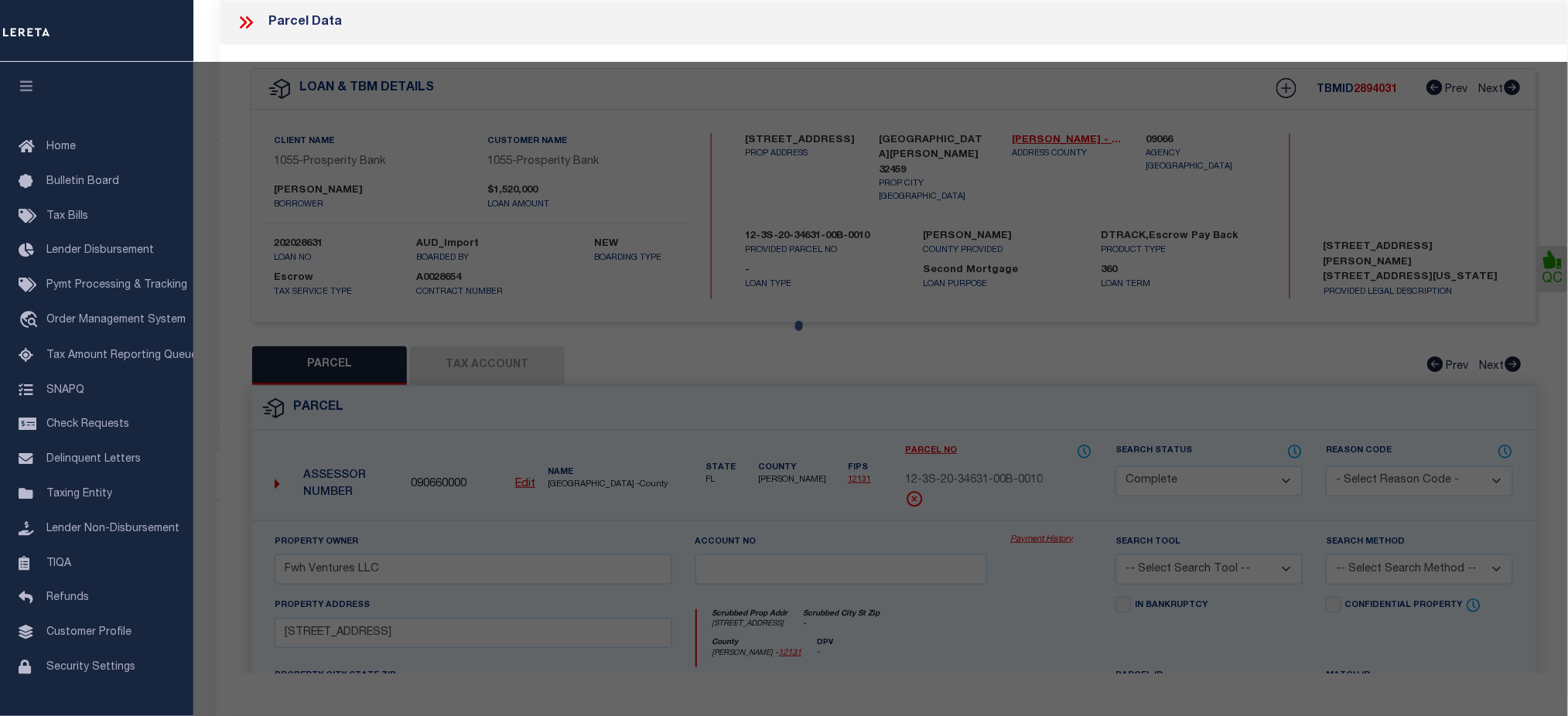
select select "AS"
checkbox input "false"
select select "CP"
type input "Fwh Ventures LLC"
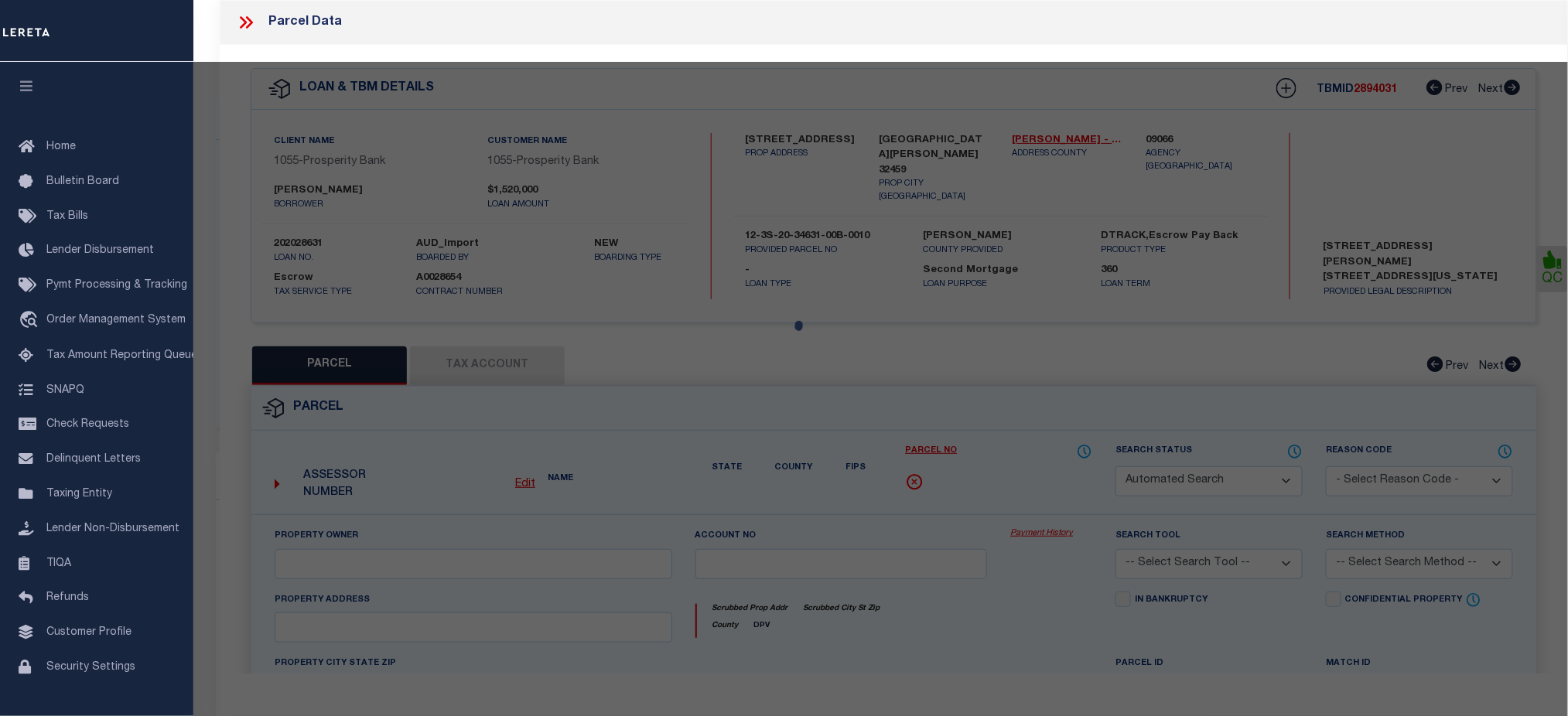
select select
type input "45 WHITE CLIFFS LN"
checkbox input "false"
type input "SANTA ROSA BEACH FL 32459"
type textarea "LOT 1 BLK B THE VILLAGES OF WHITE CLIFFS PB 10-18 OR 1168-53 OR 2360-1566 OR 24…"
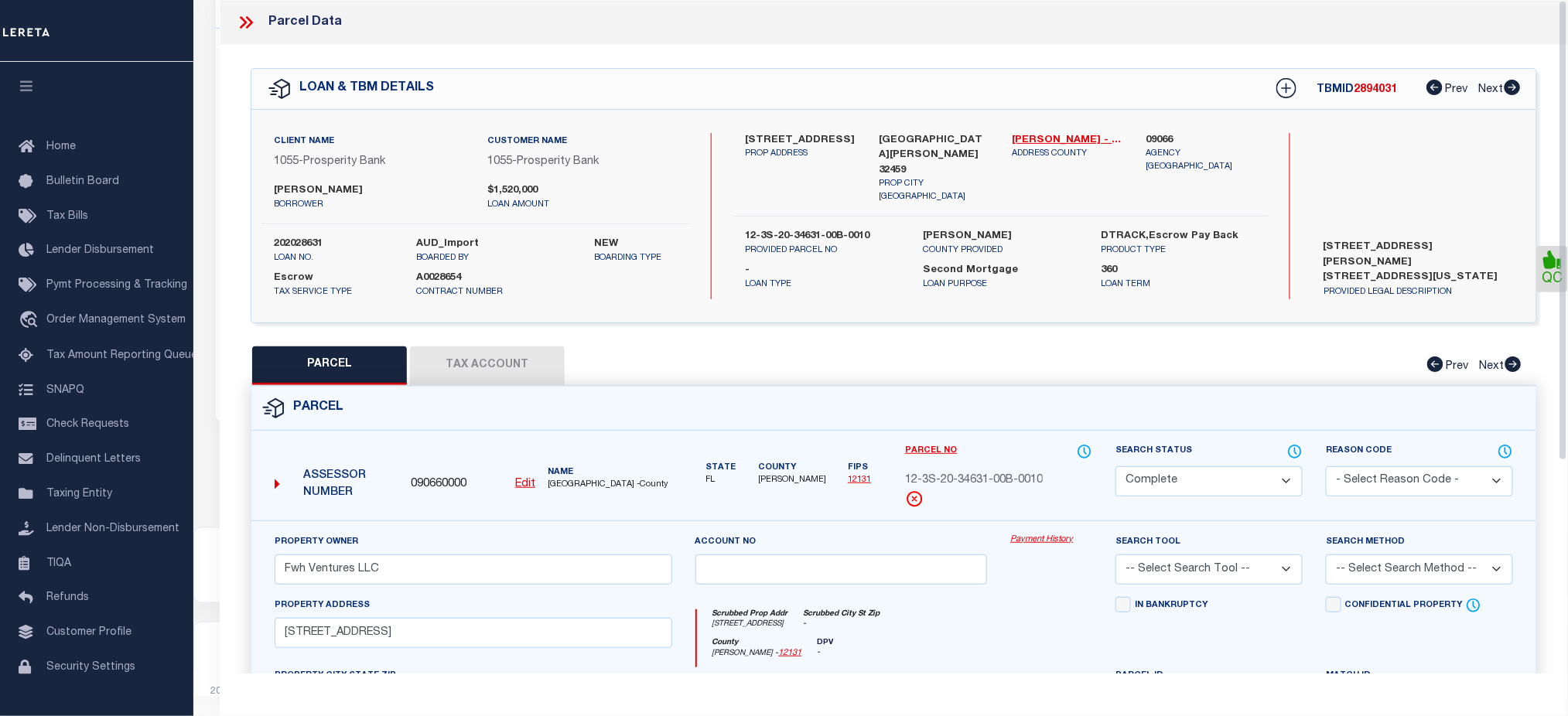
click at [245, 22] on icon at bounding box center [243, 23] width 7 height 12
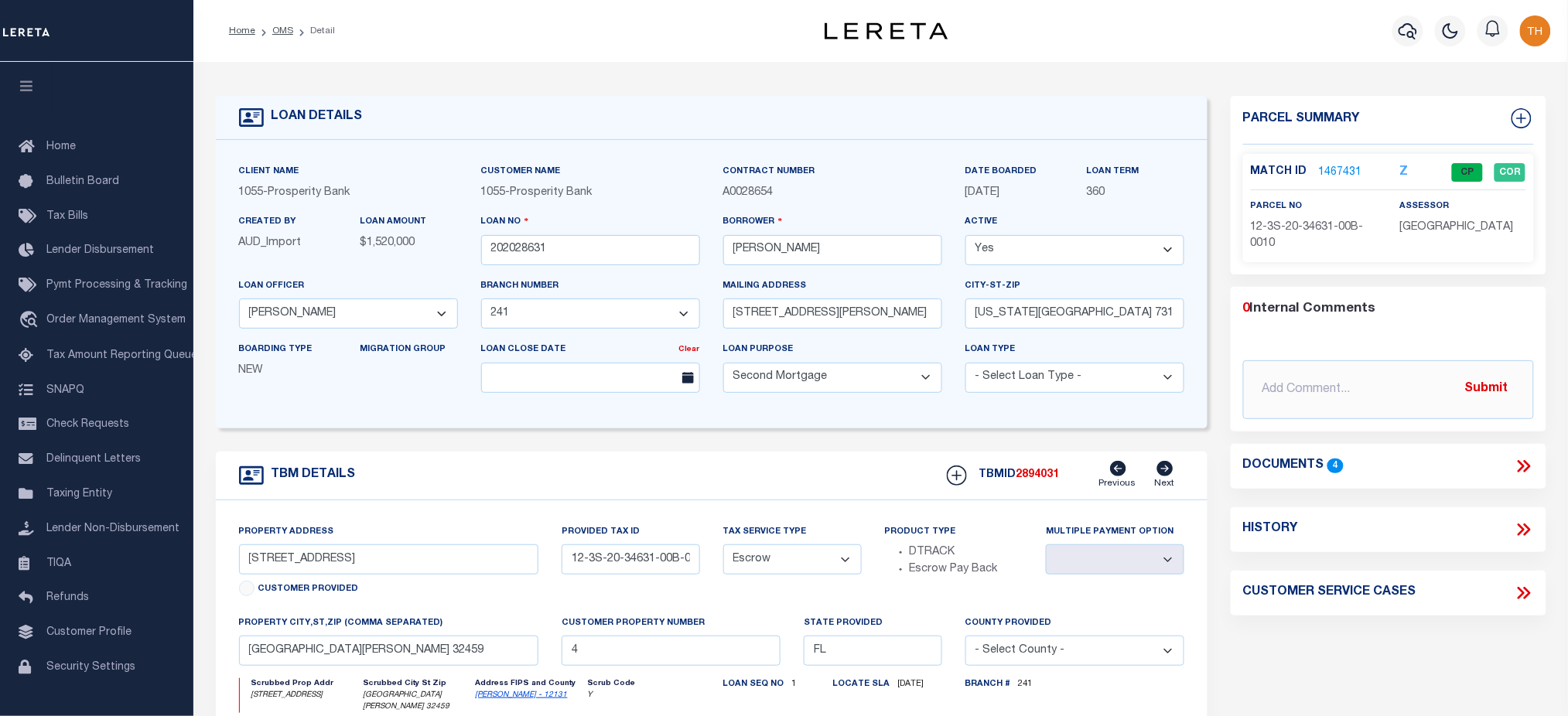
click at [1055, 160] on div "Client Name 1055 - Prosperity Bank Customer Name 1055 - Prosperity Bank 360" at bounding box center [712, 283] width 993 height 289
click at [1406, 34] on icon "button" at bounding box center [1407, 31] width 18 height 18
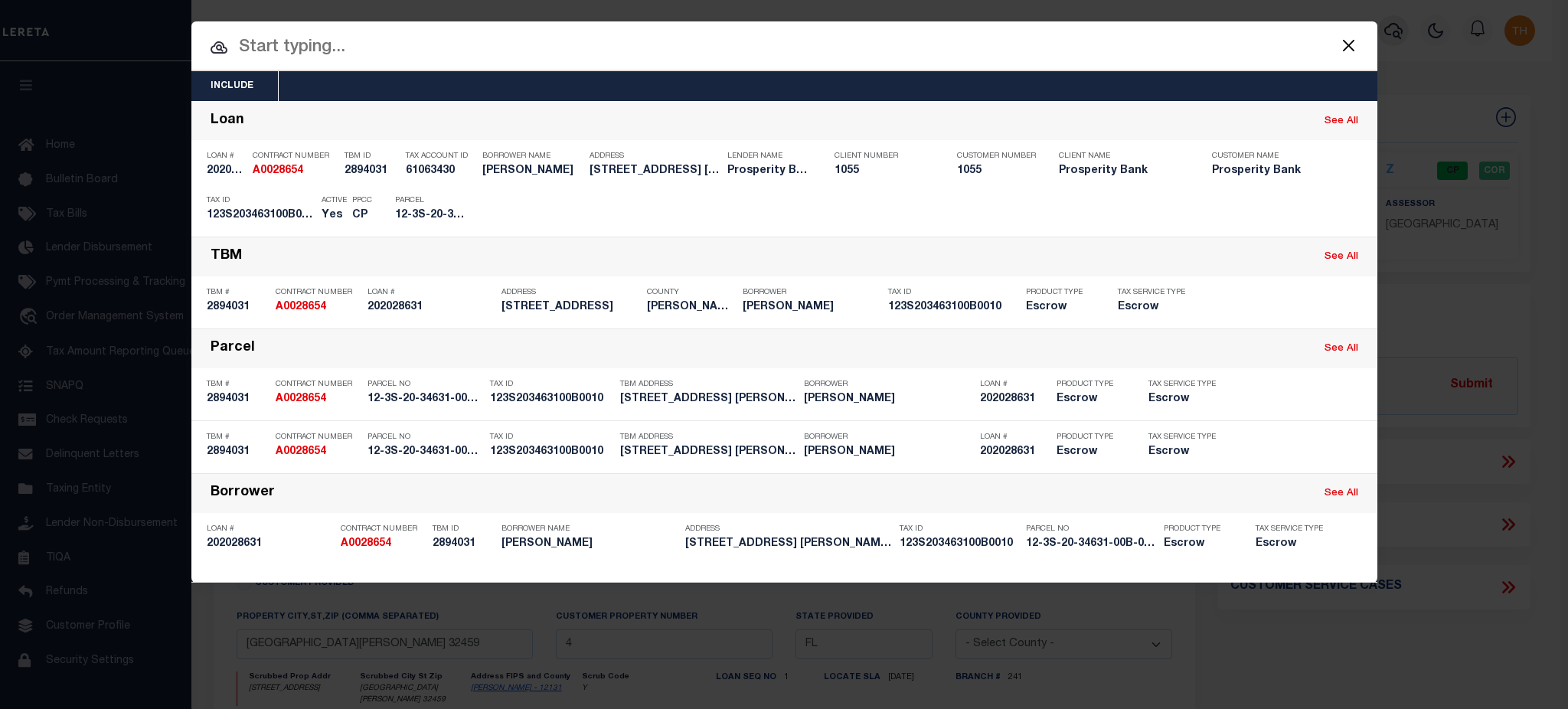
paste input "A0731781"
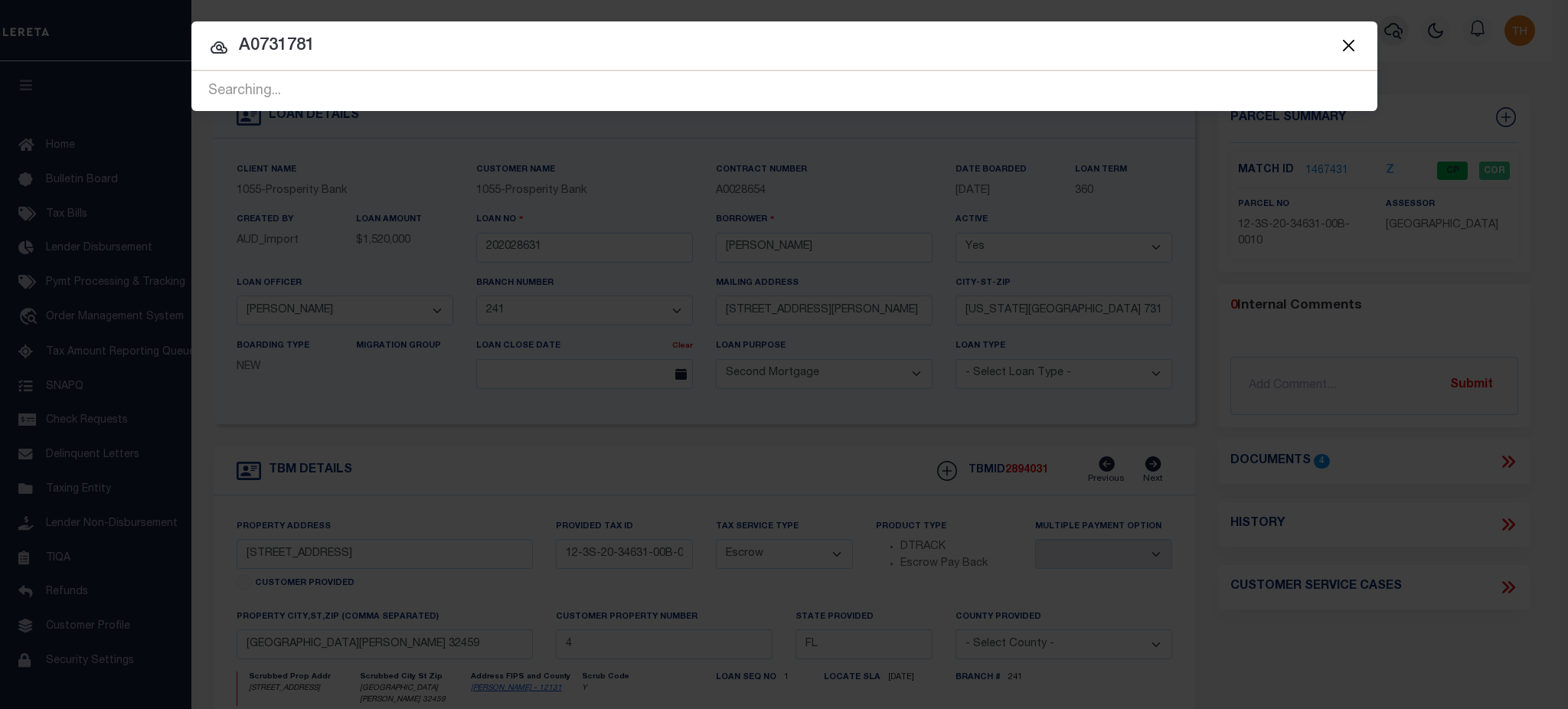
type input "A0731781"
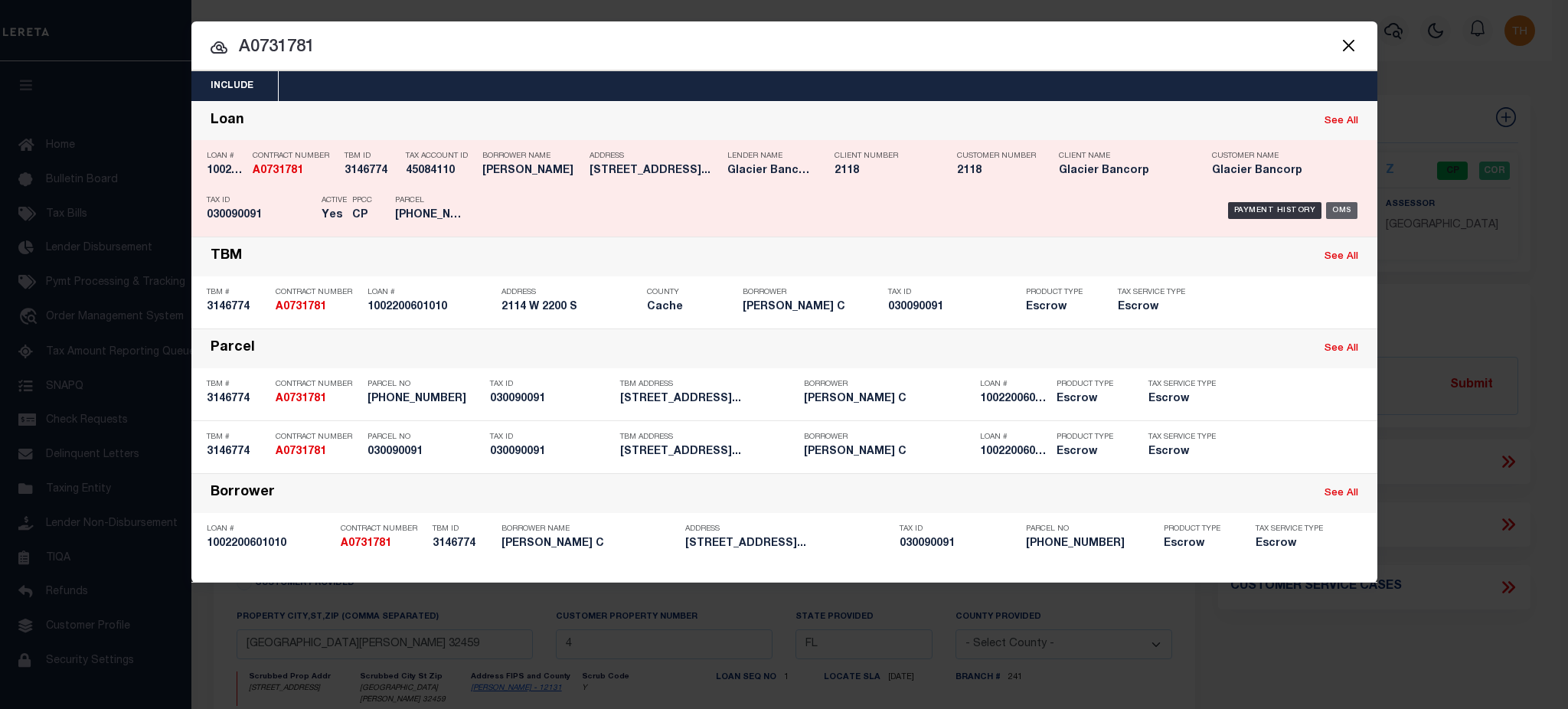
click at [1338, 209] on div "OMS" at bounding box center [1342, 211] width 31 height 17
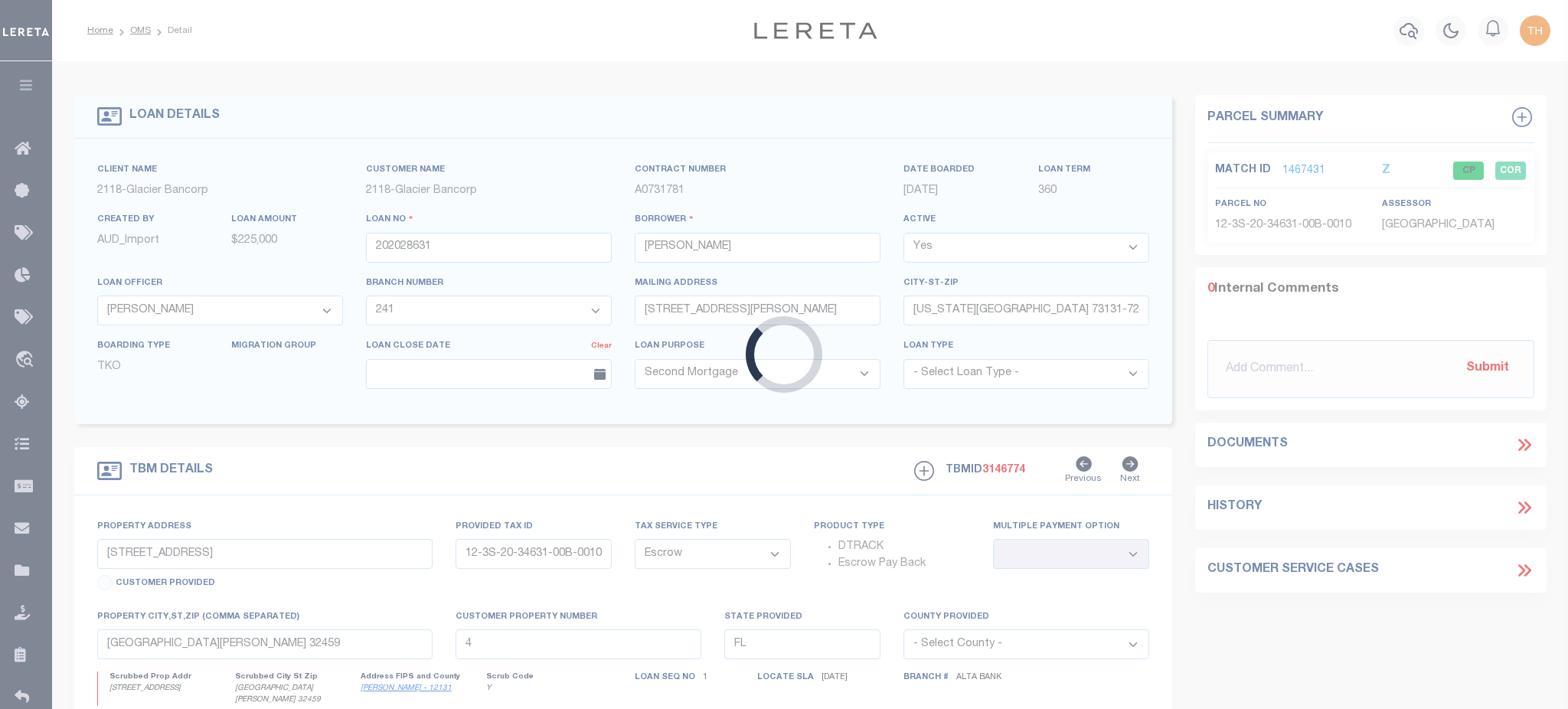
type input "1002200601010"
type input "JACOBSEN MALEESA C"
select select
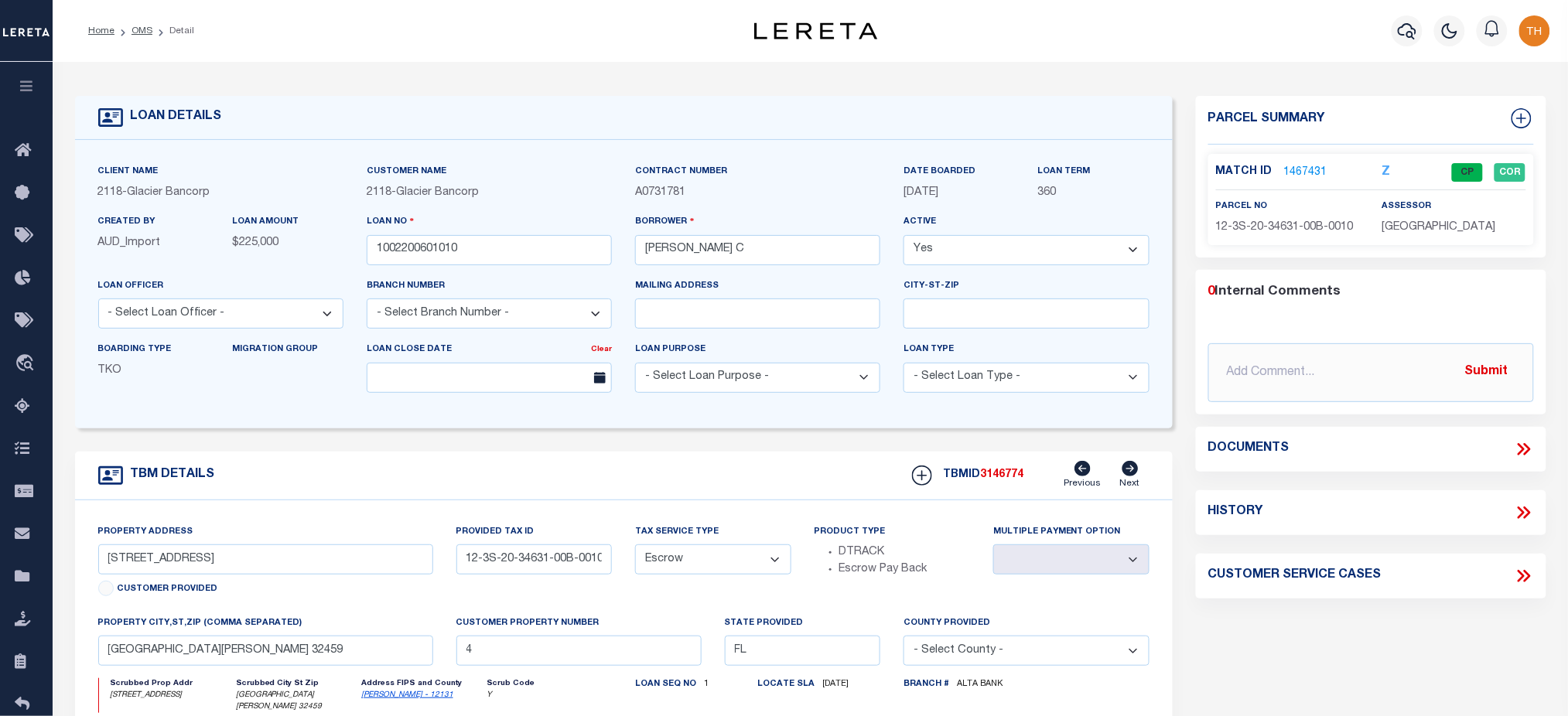
type input "2114 W 2200 S"
type input "030090091"
select select
type input "WELLSVILLE UT 843390000"
type input "UT"
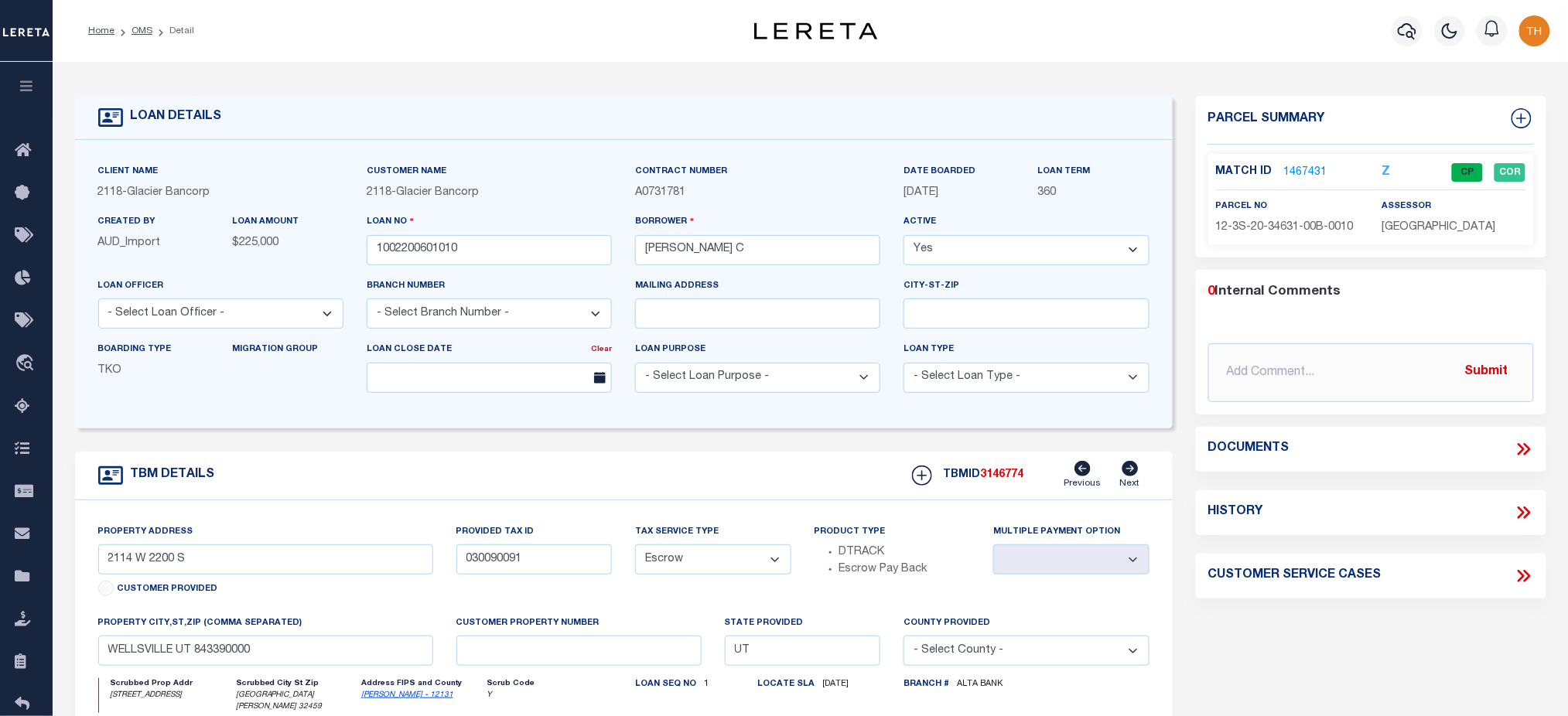
select select
select select "17955"
click at [1306, 173] on link "1774512" at bounding box center [1306, 173] width 44 height 17
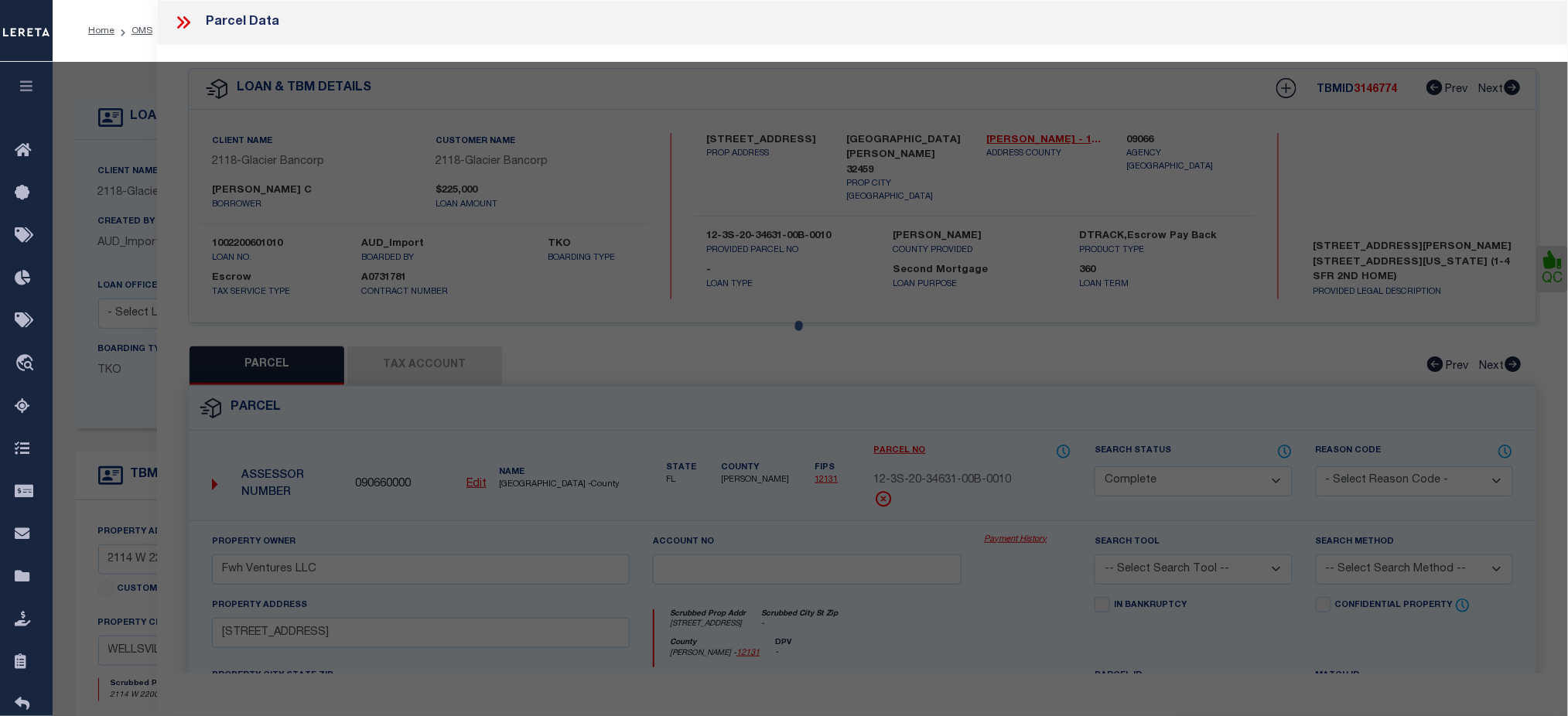
select select "AS"
checkbox input "false"
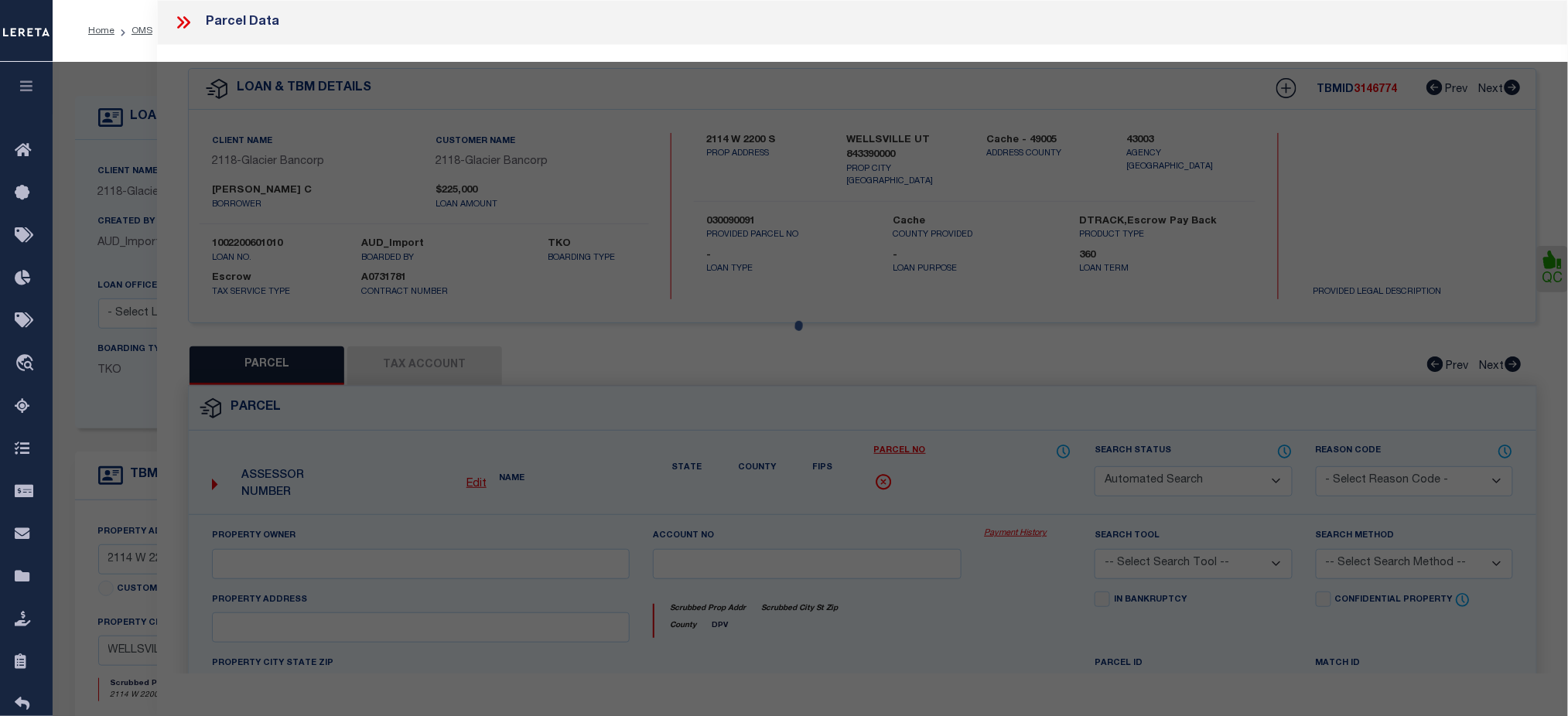
select select "CP"
type input "JACOBSEN, RANDY R & MALEESA C"
select select
type input "2114 W 2200 S"
checkbox input "false"
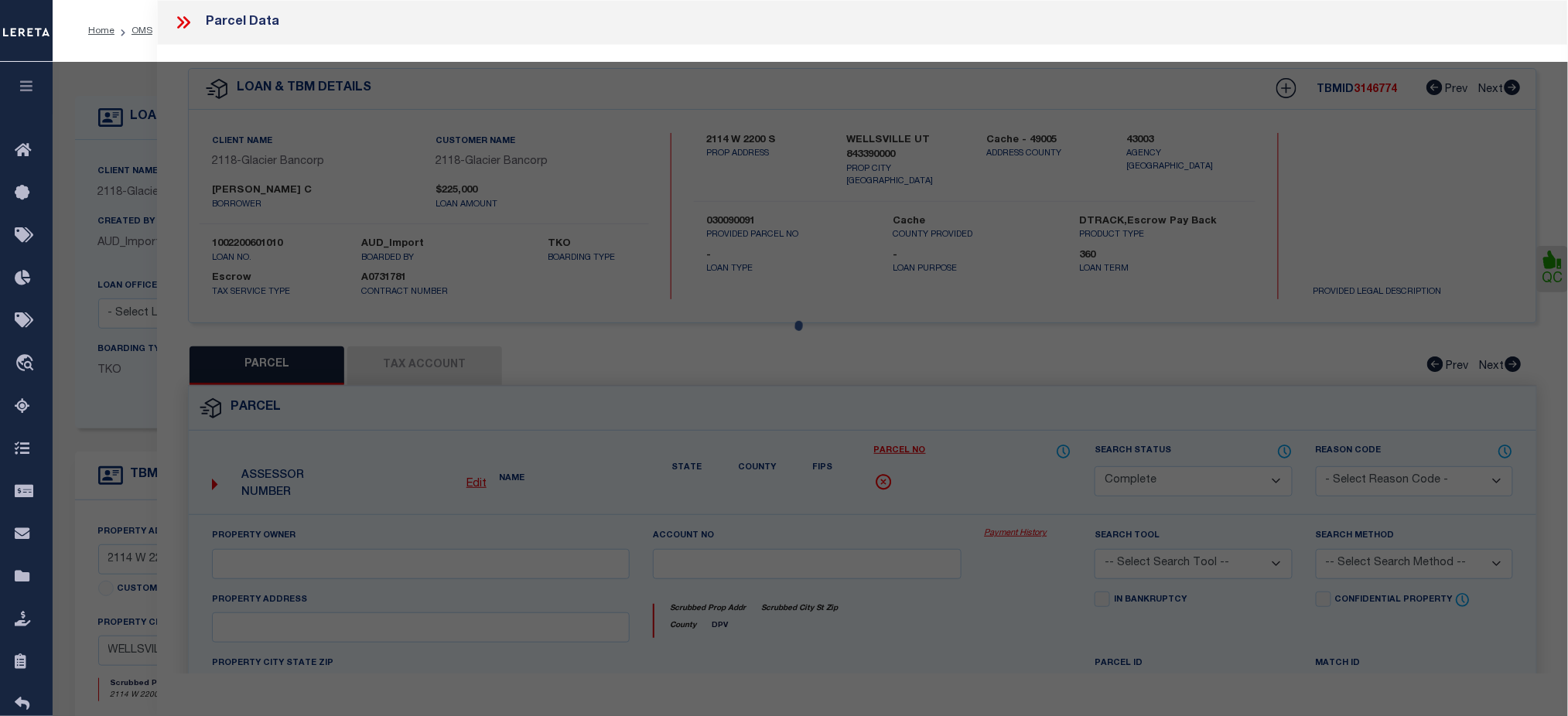
type input "WELLSVILLE UT 843390000"
type textarea "BEGINNING AT A POINT ON THE SOUTH RIGHT-OF-WAY OF 2200 SOUTH STREET LOCATED NOR…"
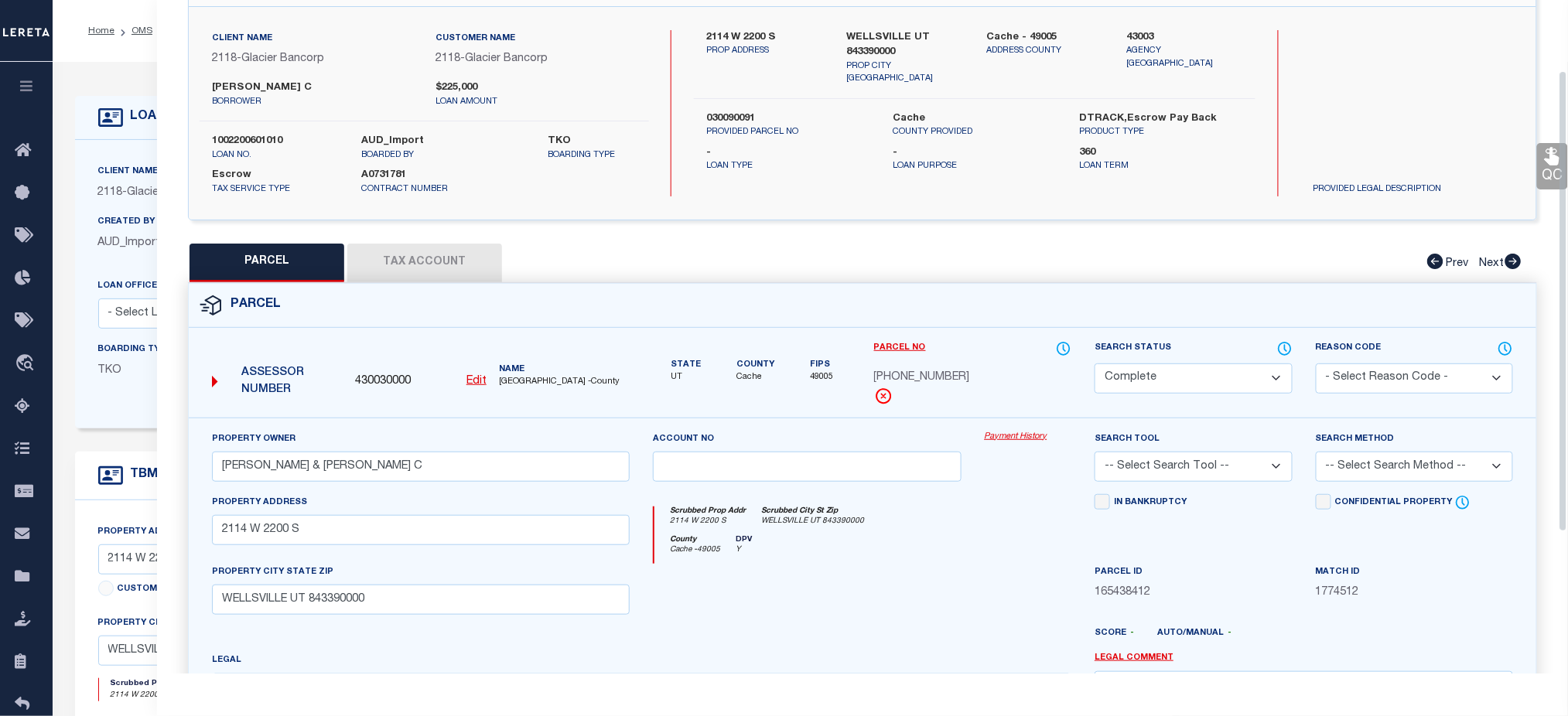
click at [420, 263] on button "Tax Account" at bounding box center [424, 263] width 154 height 38
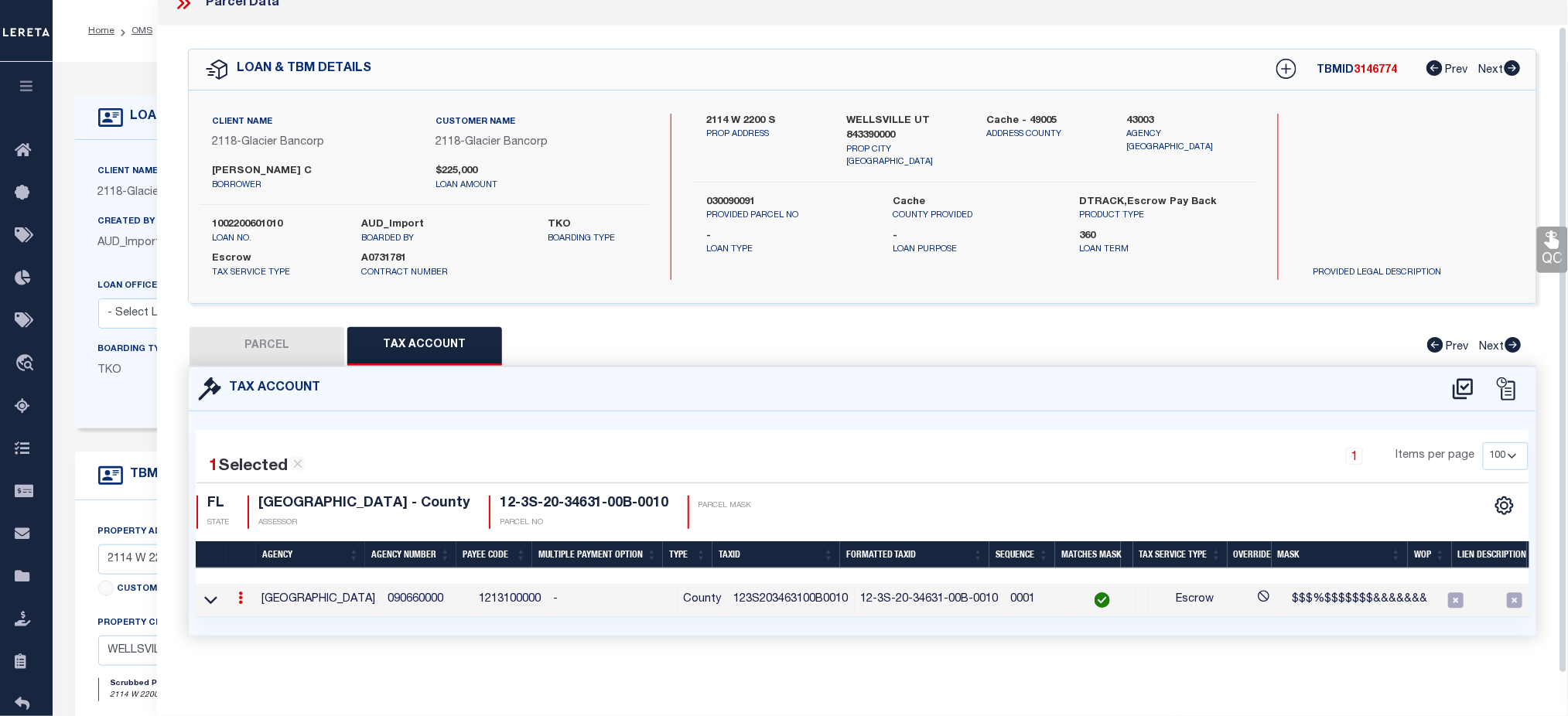
select select "100"
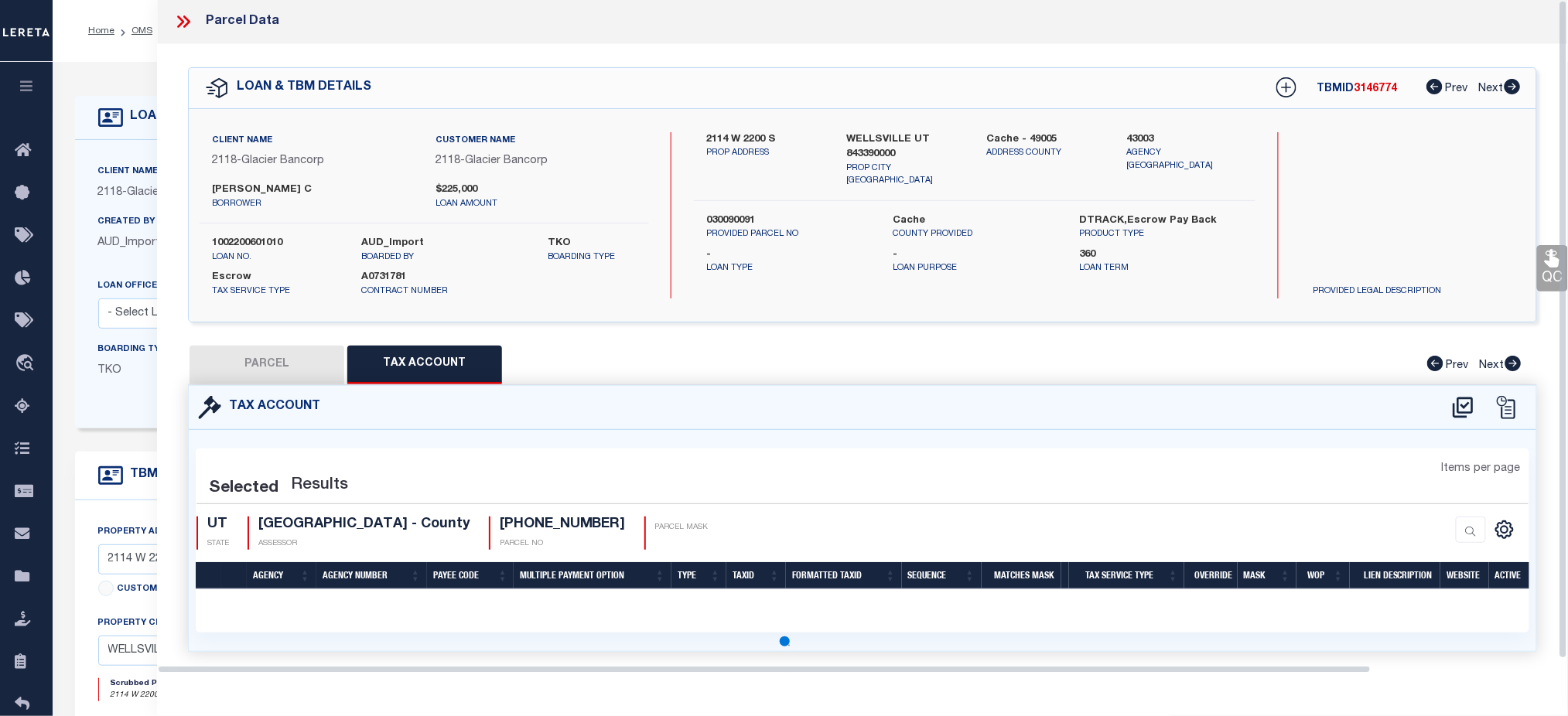
scroll to position [0, 0]
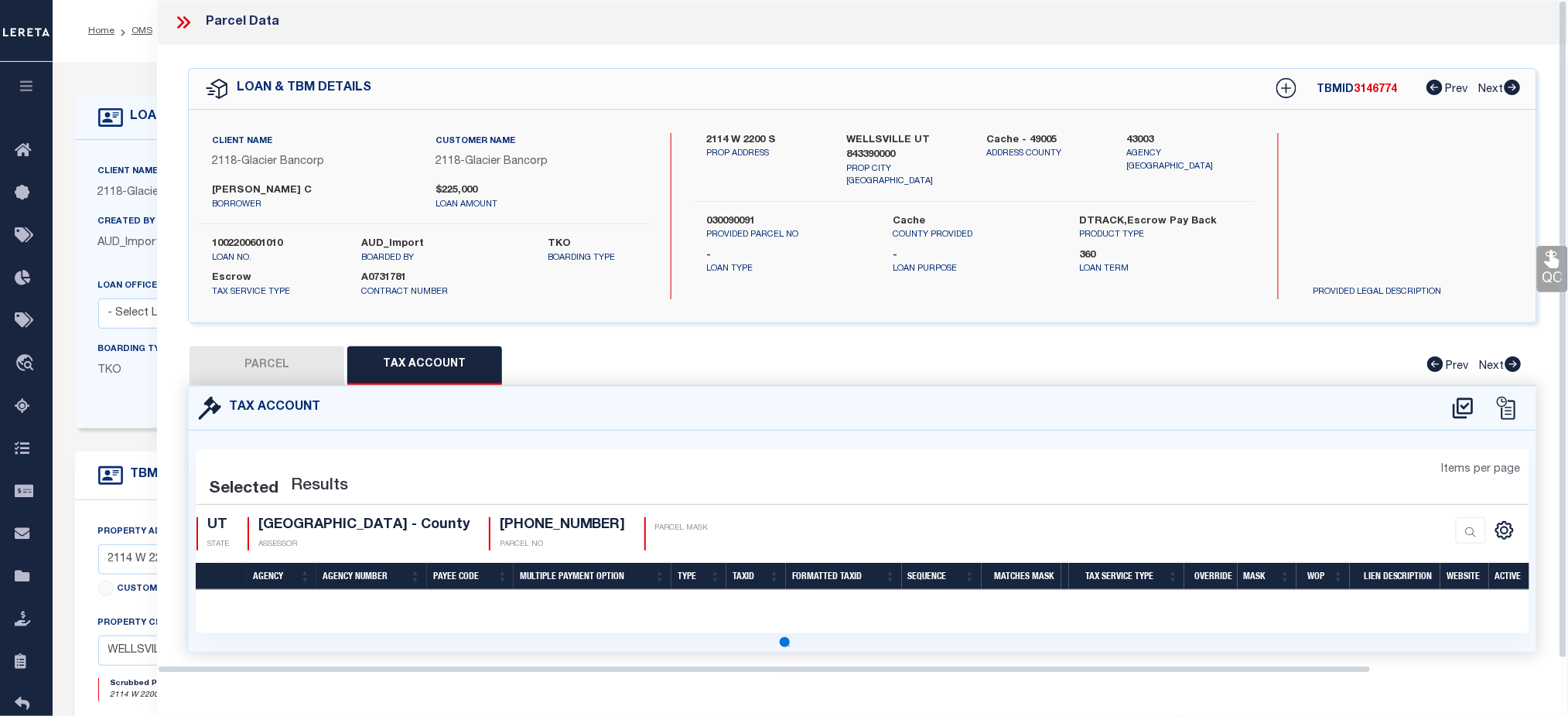
select select "100"
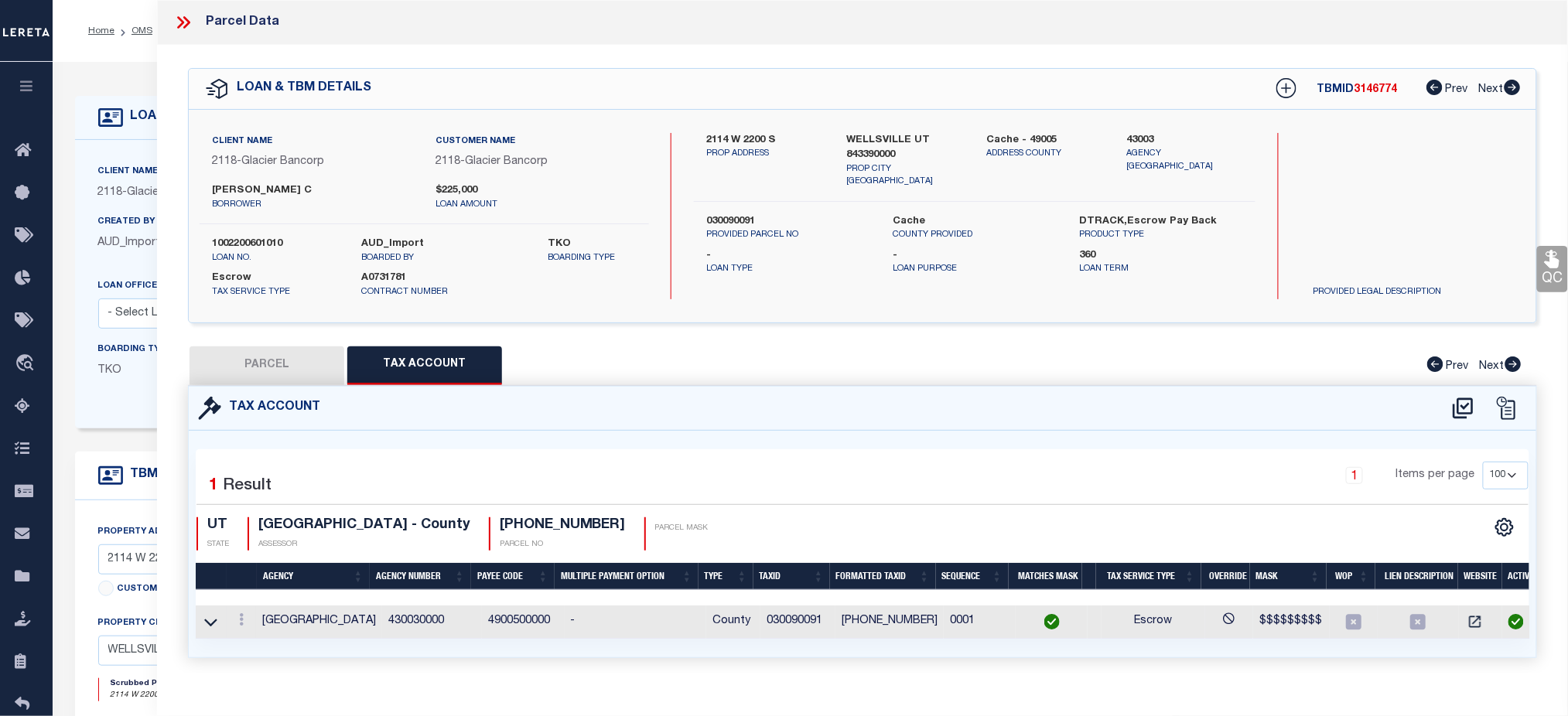
click at [805, 622] on td "030090091" at bounding box center [798, 622] width 75 height 33
copy td "030090091"
click at [305, 358] on button "PARCEL" at bounding box center [266, 365] width 154 height 38
select select "AS"
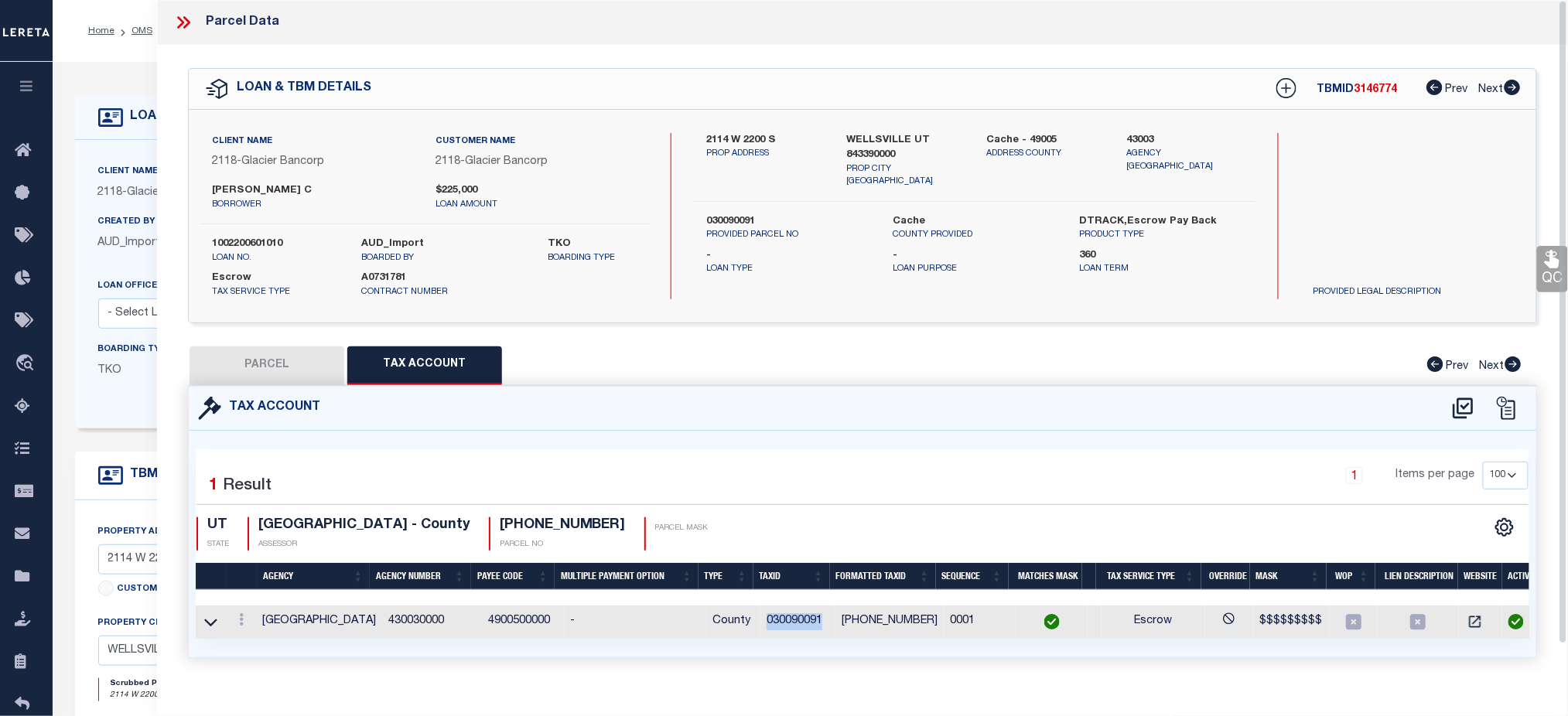
checkbox input "false"
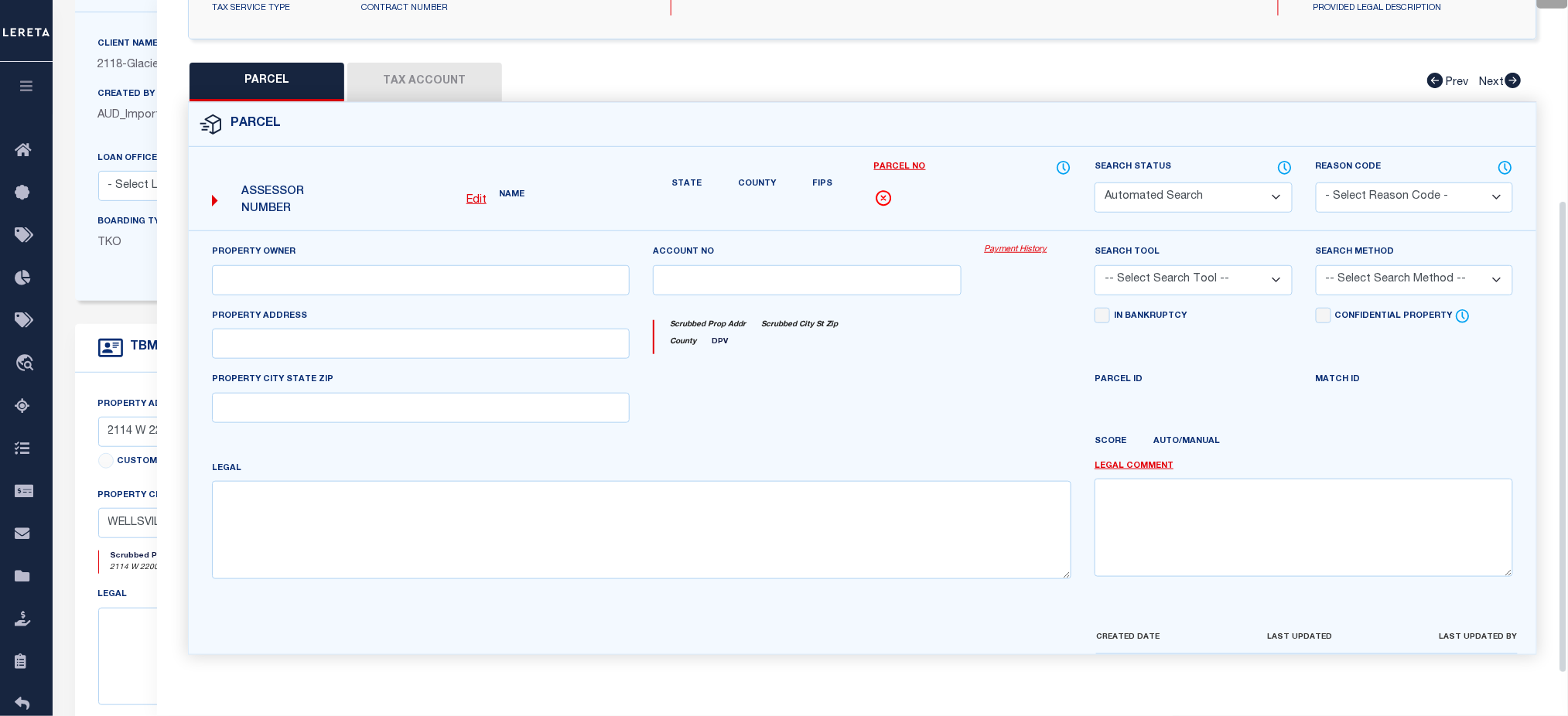
scroll to position [467, 0]
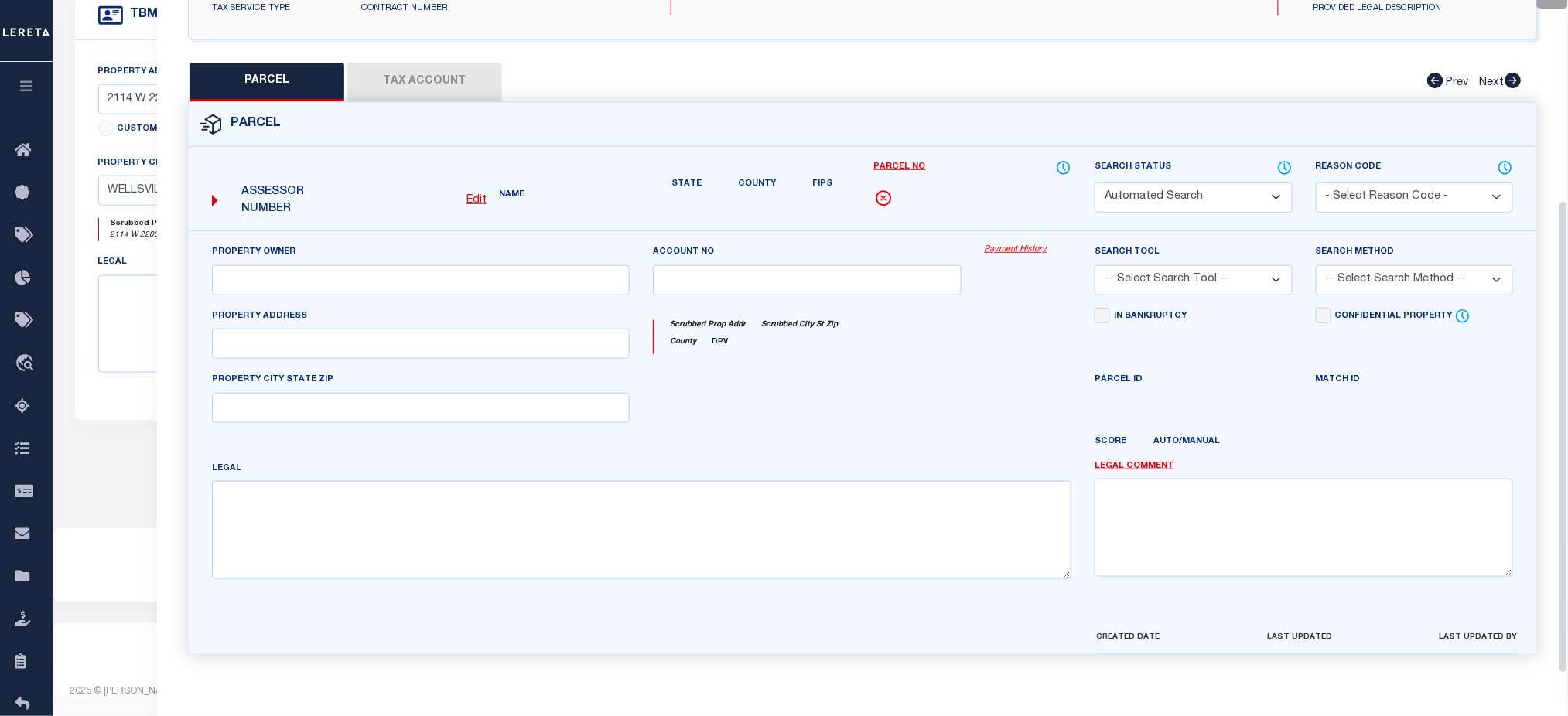
select select "CP"
type input "JACOBSEN, RANDY R & MALEESA C"
select select
type input "2114 W 2200 S"
checkbox input "false"
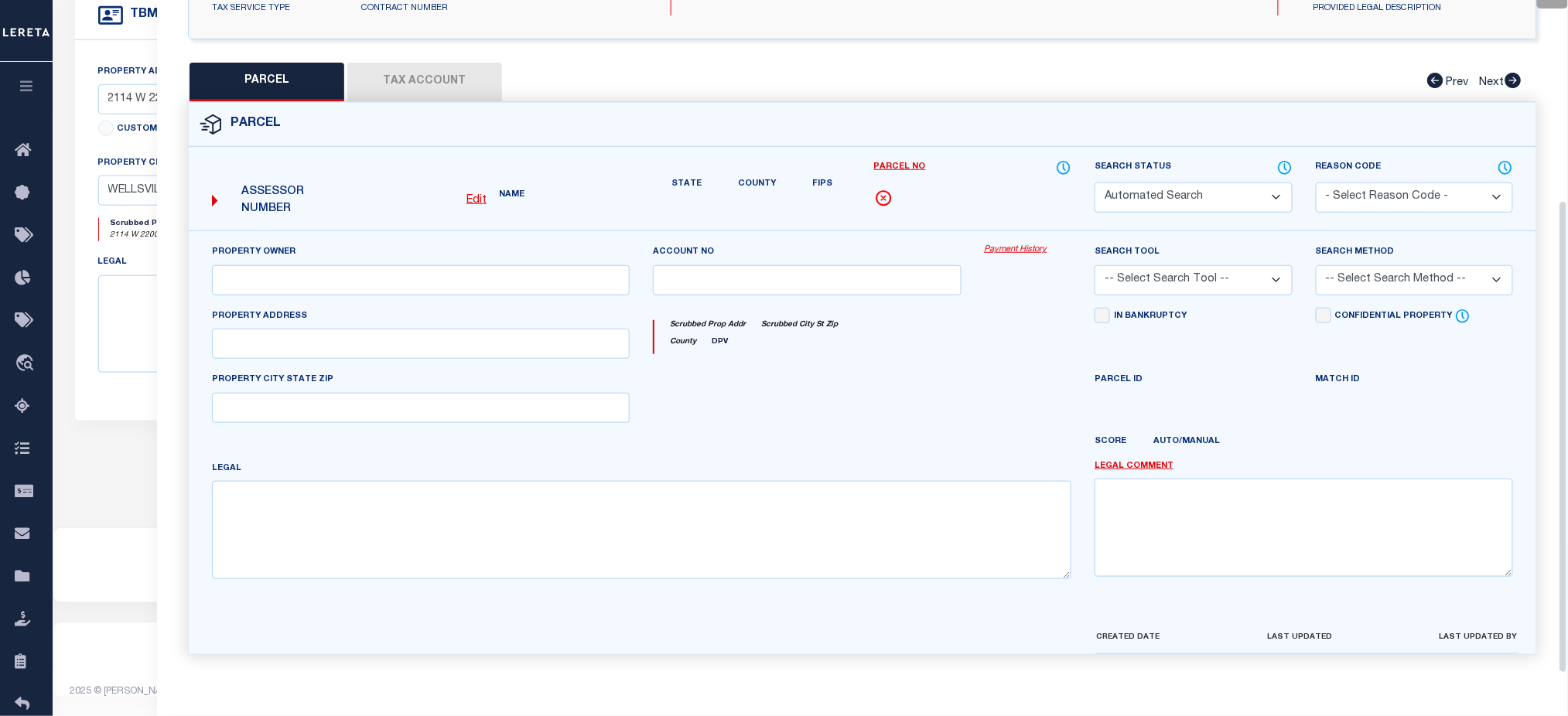
type input "WELLSVILLE UT 843390000"
type textarea "BEGINNING AT A POINT ON THE SOUTH RIGHT-OF-WAY OF 2200 SOUTH STREET LOCATED NOR…"
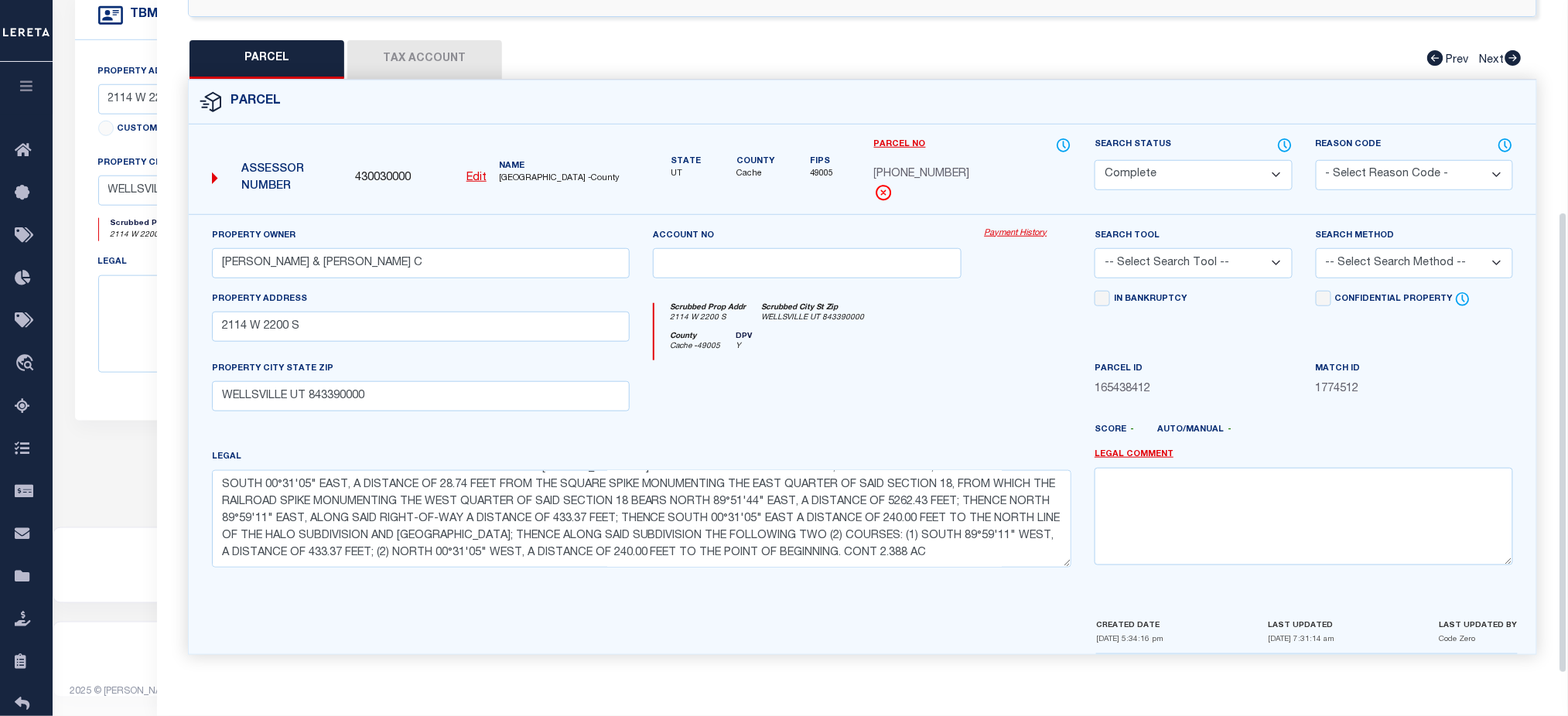
scroll to position [0, 0]
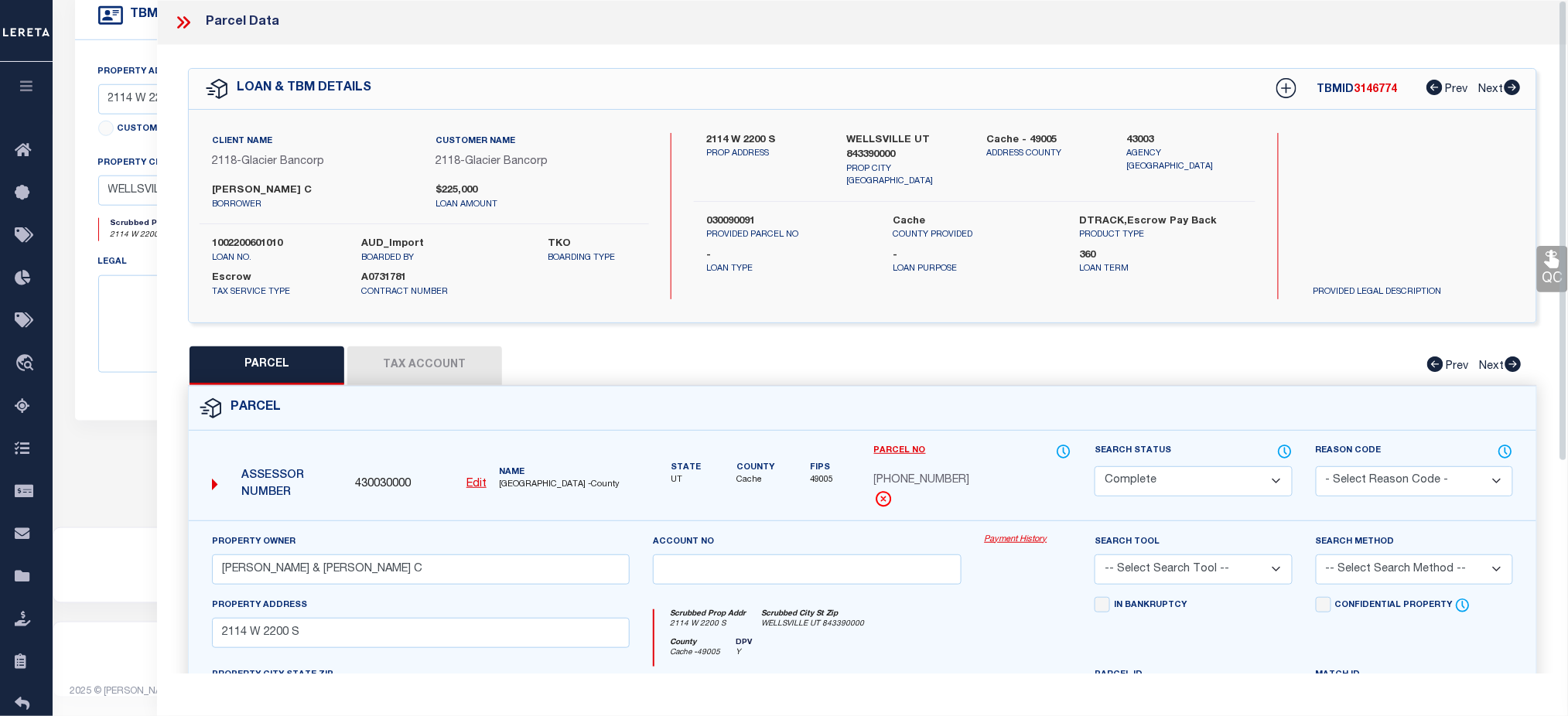
drag, startPoint x: 181, startPoint y: 26, endPoint x: 193, endPoint y: 34, distance: 14.4
click at [181, 26] on icon at bounding box center [183, 22] width 20 height 20
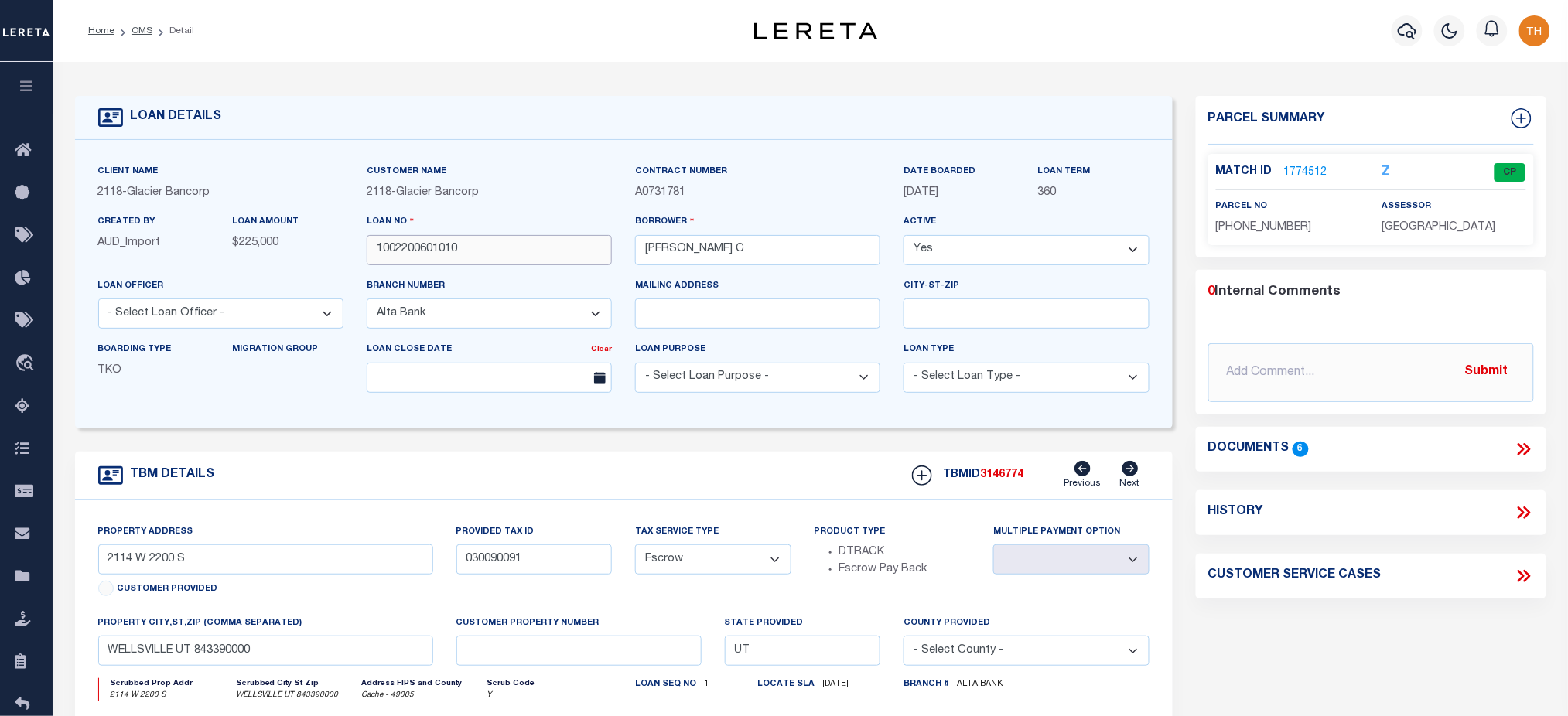
click at [442, 250] on input "1002200601010" at bounding box center [489, 250] width 245 height 31
click at [1298, 170] on link "1774512" at bounding box center [1306, 173] width 44 height 17
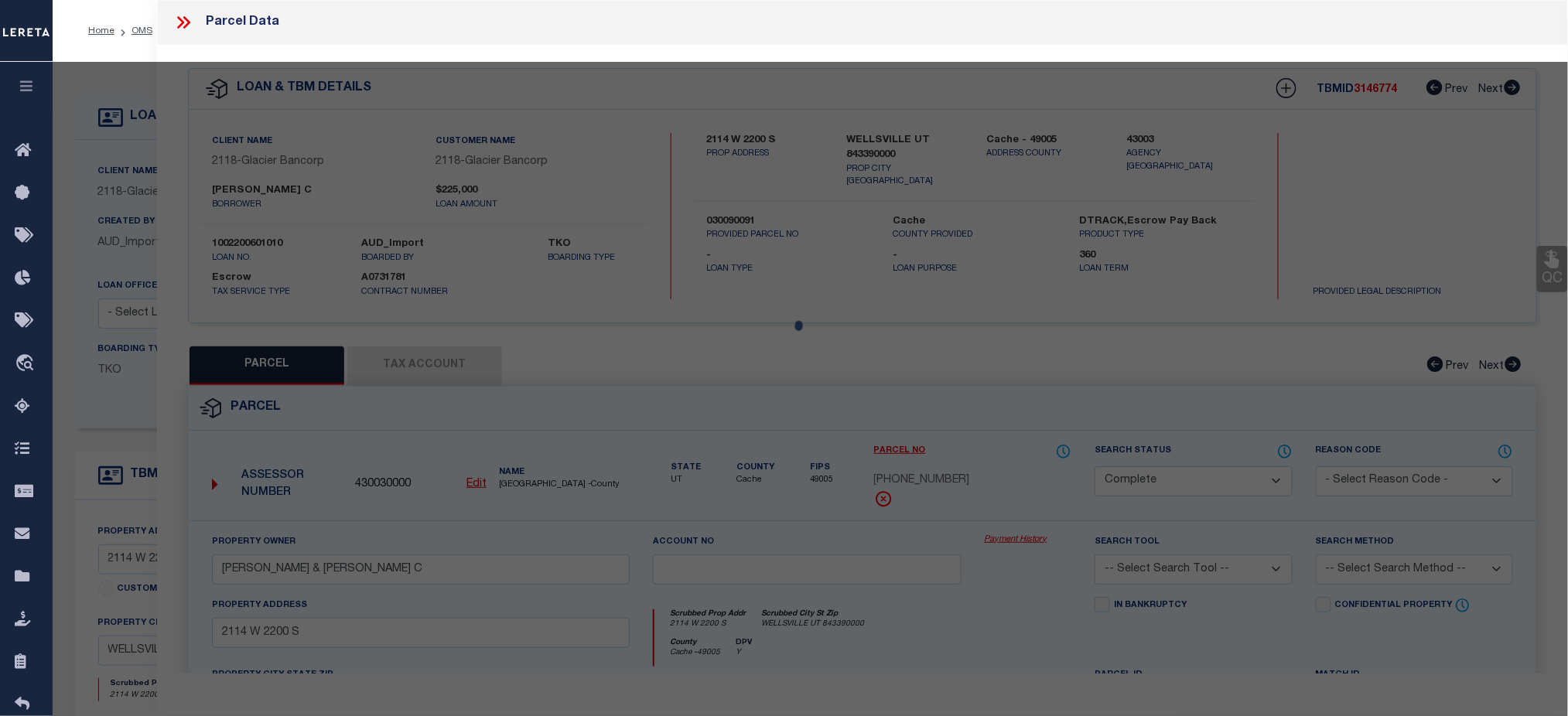
select select "AS"
checkbox input "false"
select select "CP"
type input "JACOBSEN, RANDY R & MALEESA C"
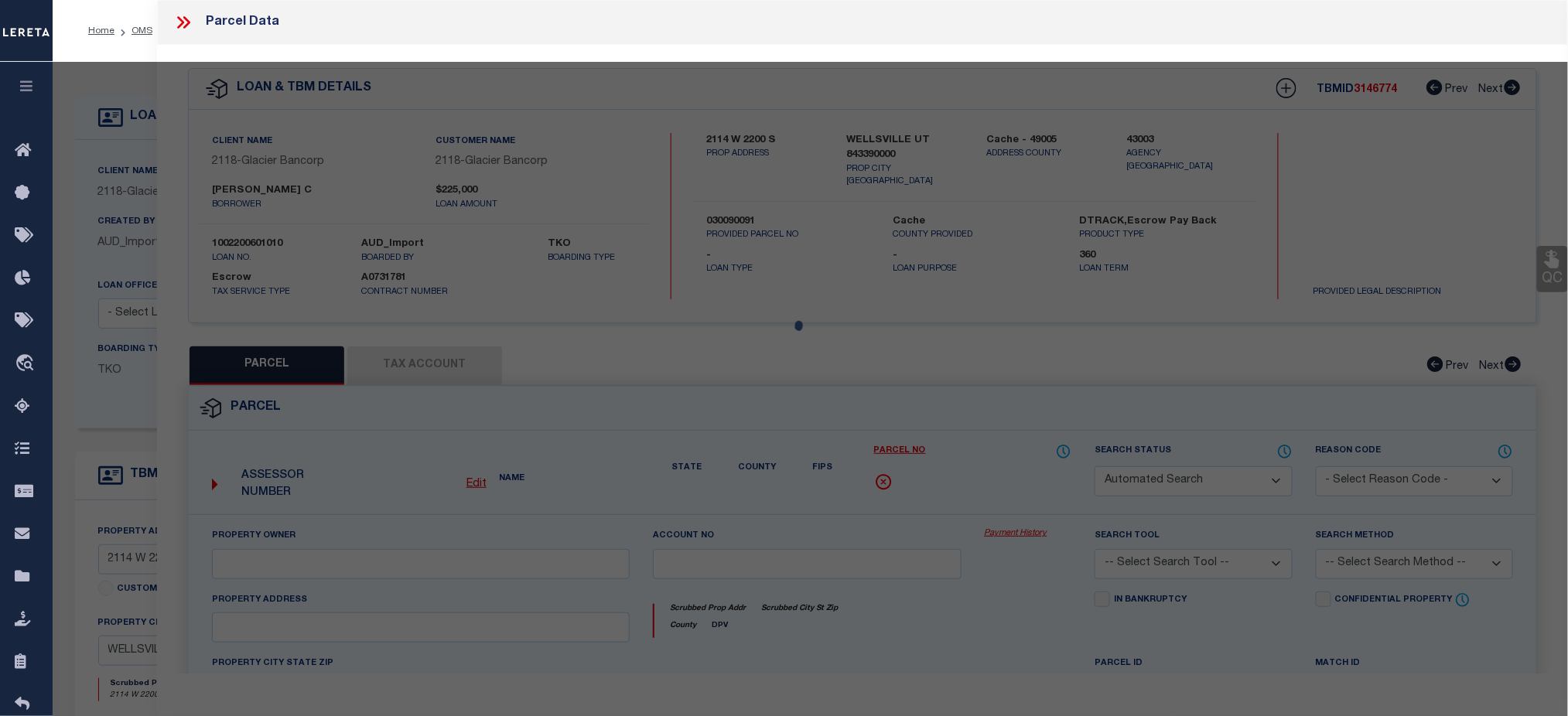
select select
type input "2114 W 2200 S"
checkbox input "false"
type input "WELLSVILLE UT 843390000"
type textarea "BEGINNING AT A POINT ON THE SOUTH RIGHT-OF-WAY OF 2200 SOUTH STREET LOCATED NOR…"
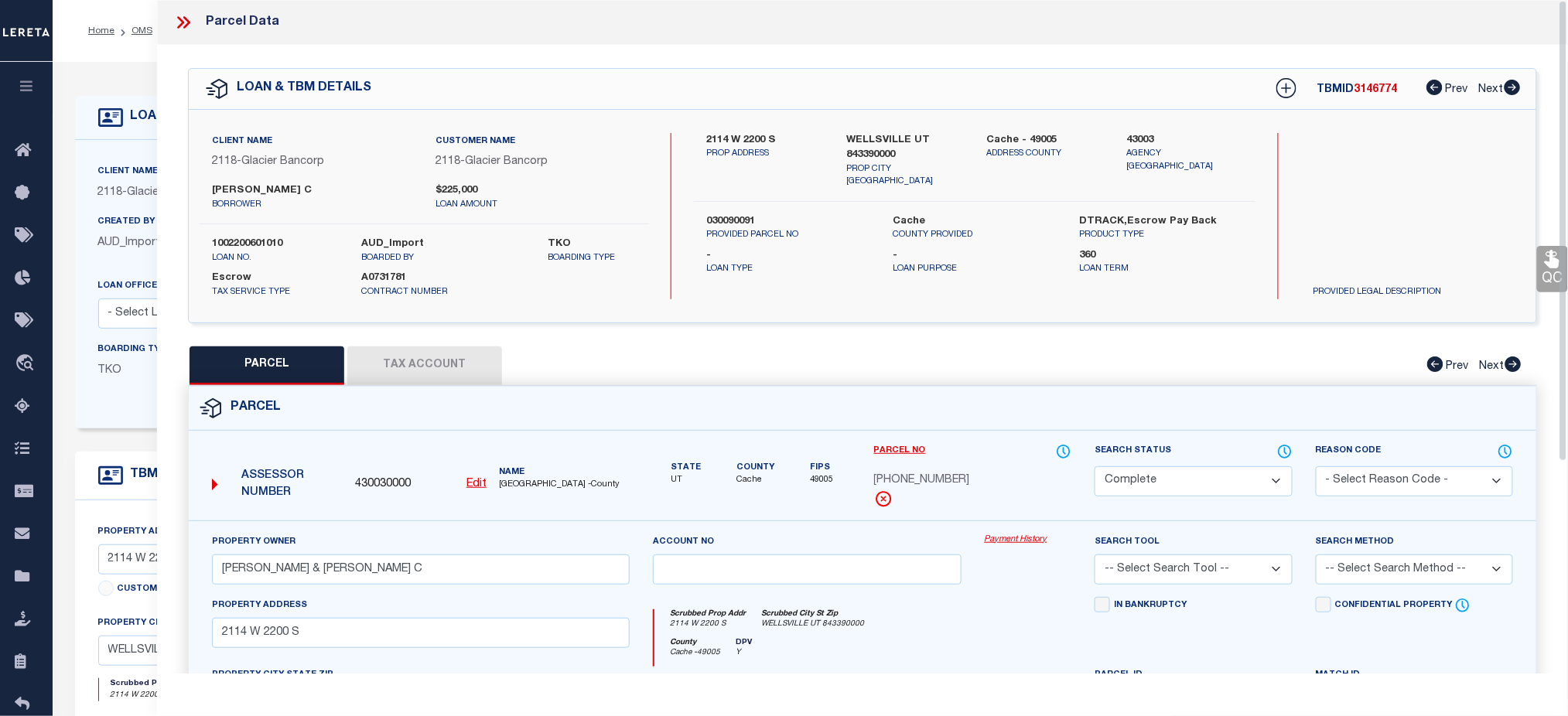
drag, startPoint x: 181, startPoint y: 24, endPoint x: 194, endPoint y: 31, distance: 14.8
click at [181, 24] on icon at bounding box center [181, 23] width 7 height 12
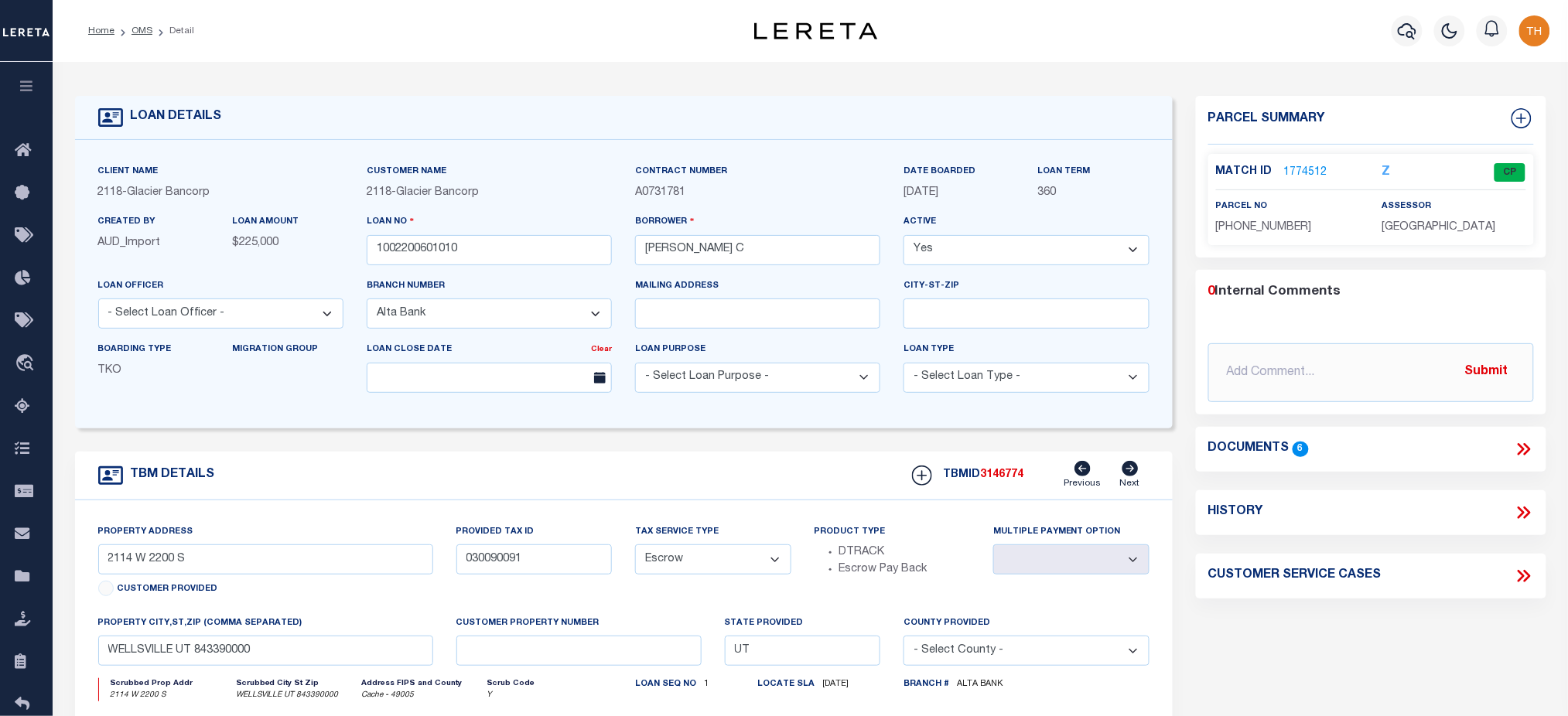
click at [1292, 171] on link "1774512" at bounding box center [1306, 173] width 44 height 17
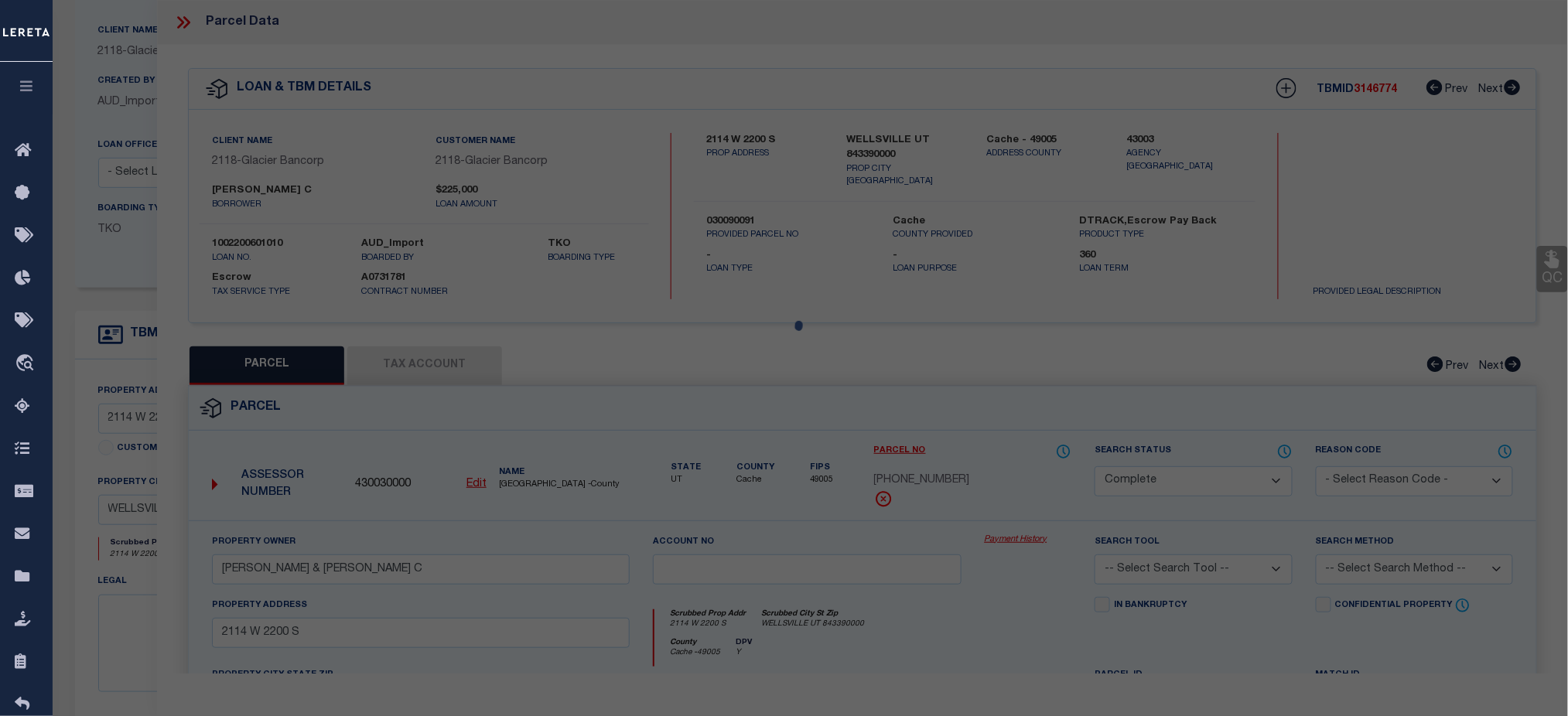
select select "AS"
checkbox input "false"
select select "CP"
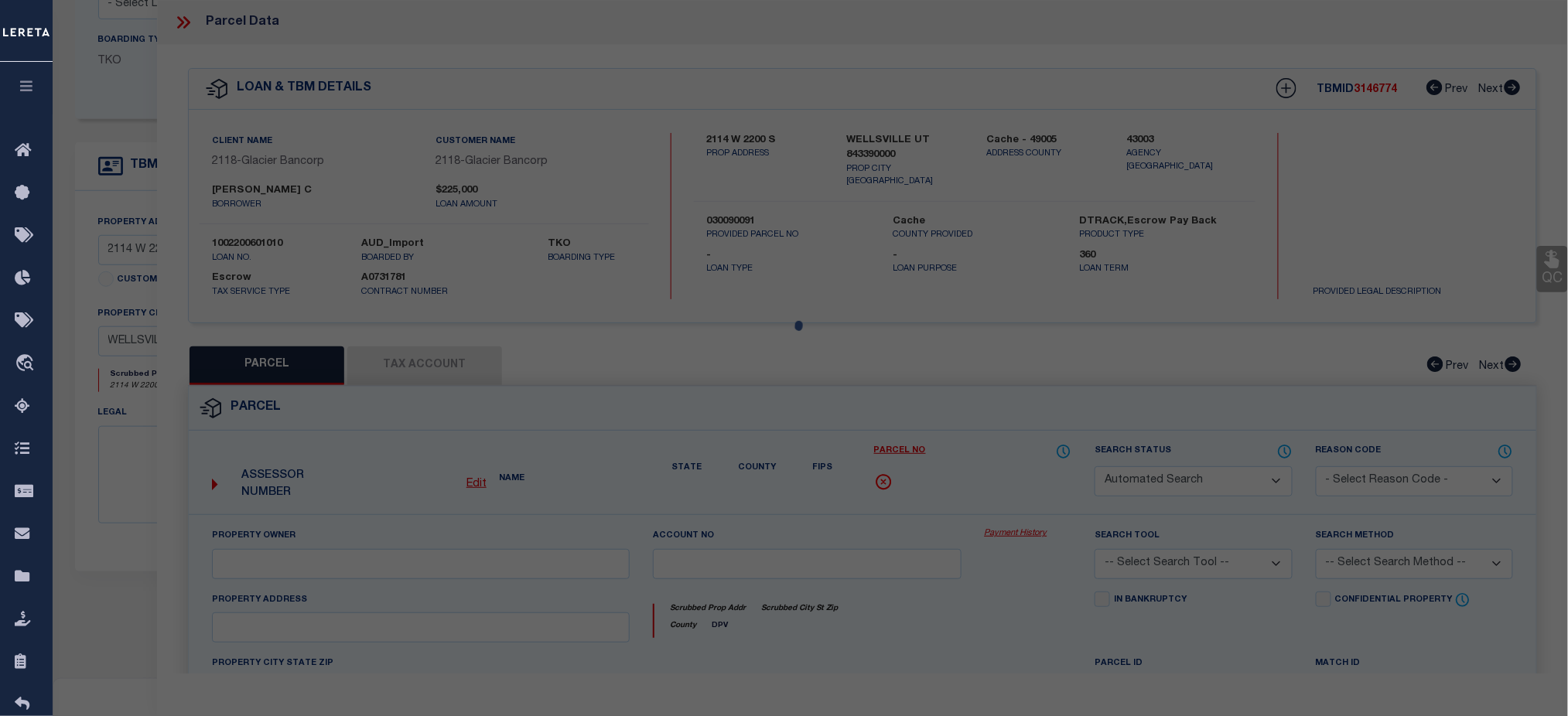
type input "JACOBSEN, RANDY R & MALEESA C"
select select
type input "2114 W 2200 S"
checkbox input "false"
type input "WELLSVILLE UT 843390000"
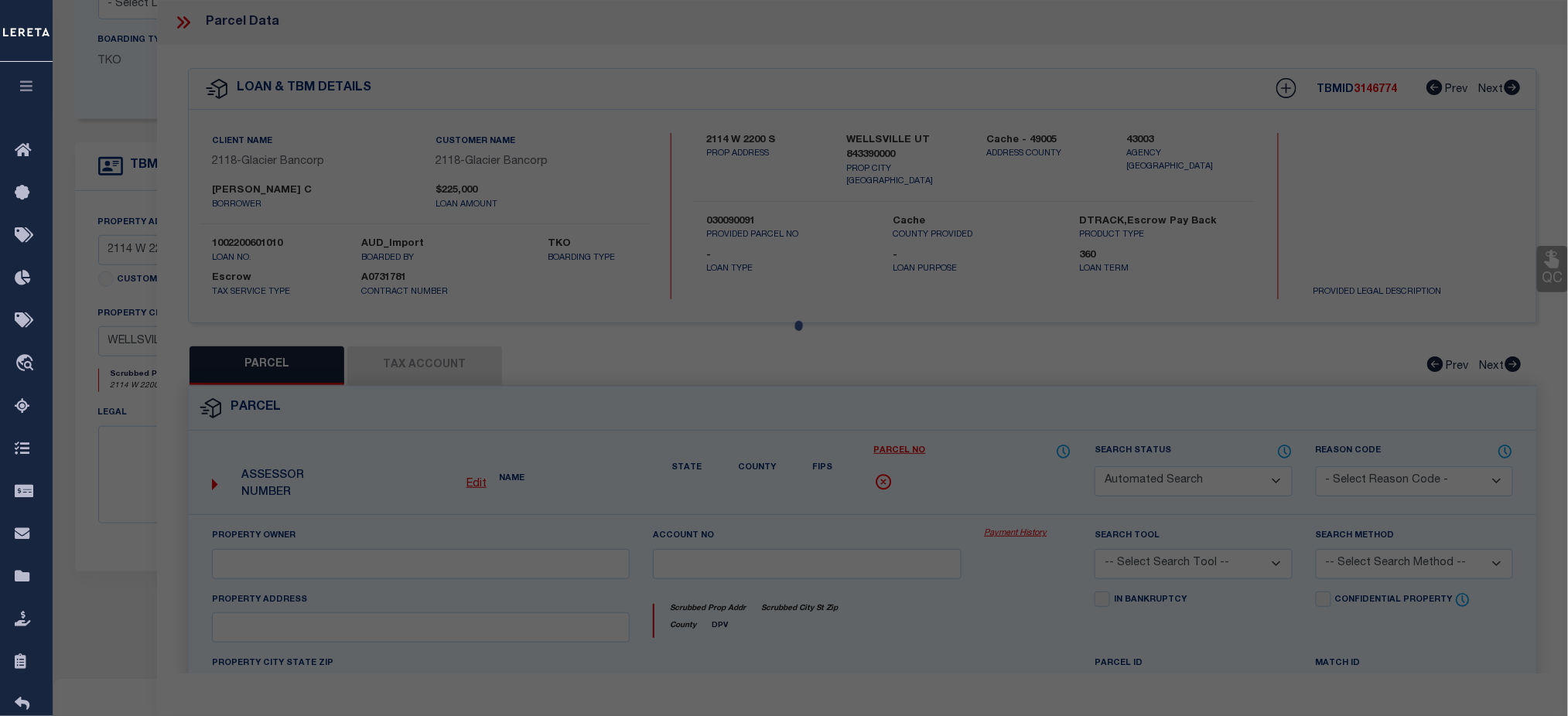
type textarea "BEGINNING AT A POINT ON THE SOUTH RIGHT-OF-WAY OF 2200 SOUTH STREET LOCATED NOR…"
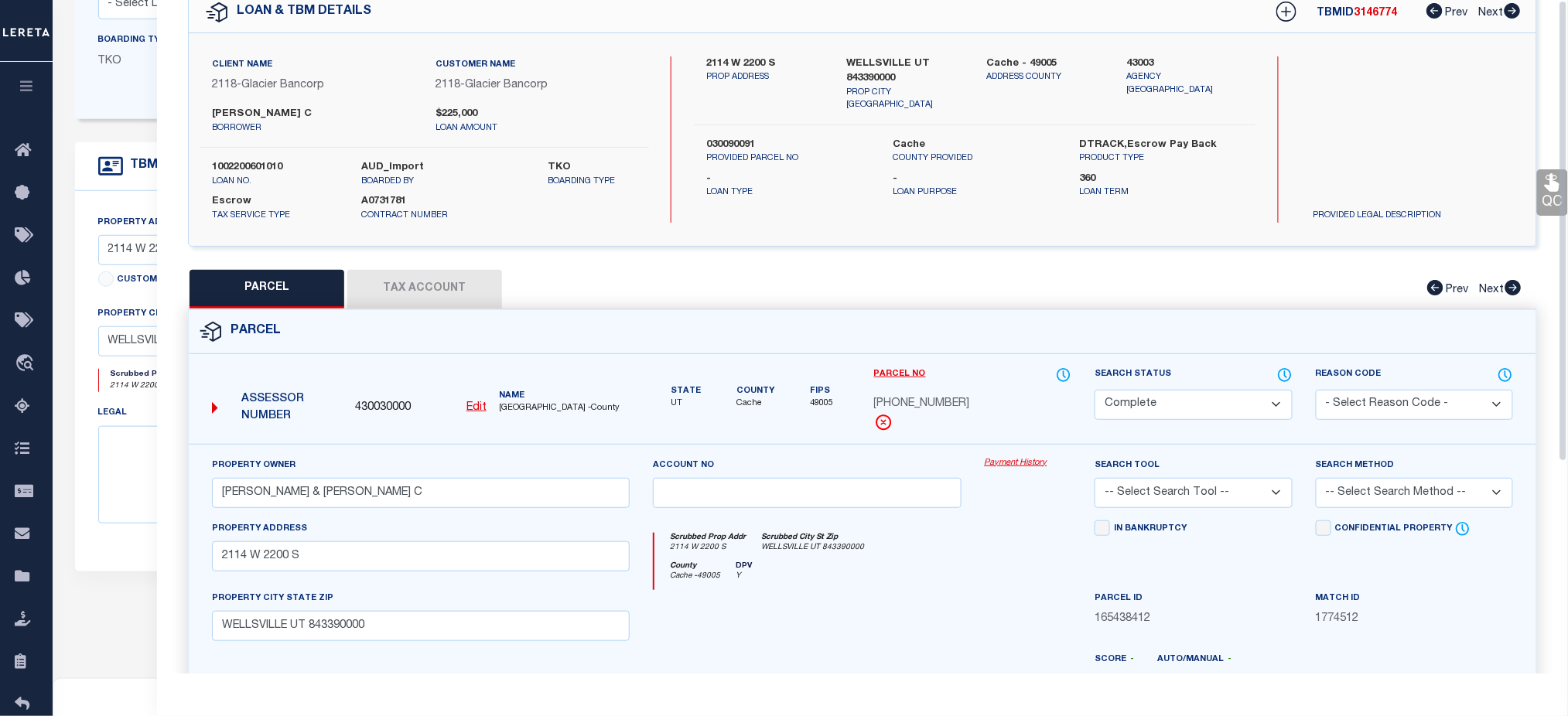
scroll to position [0, 0]
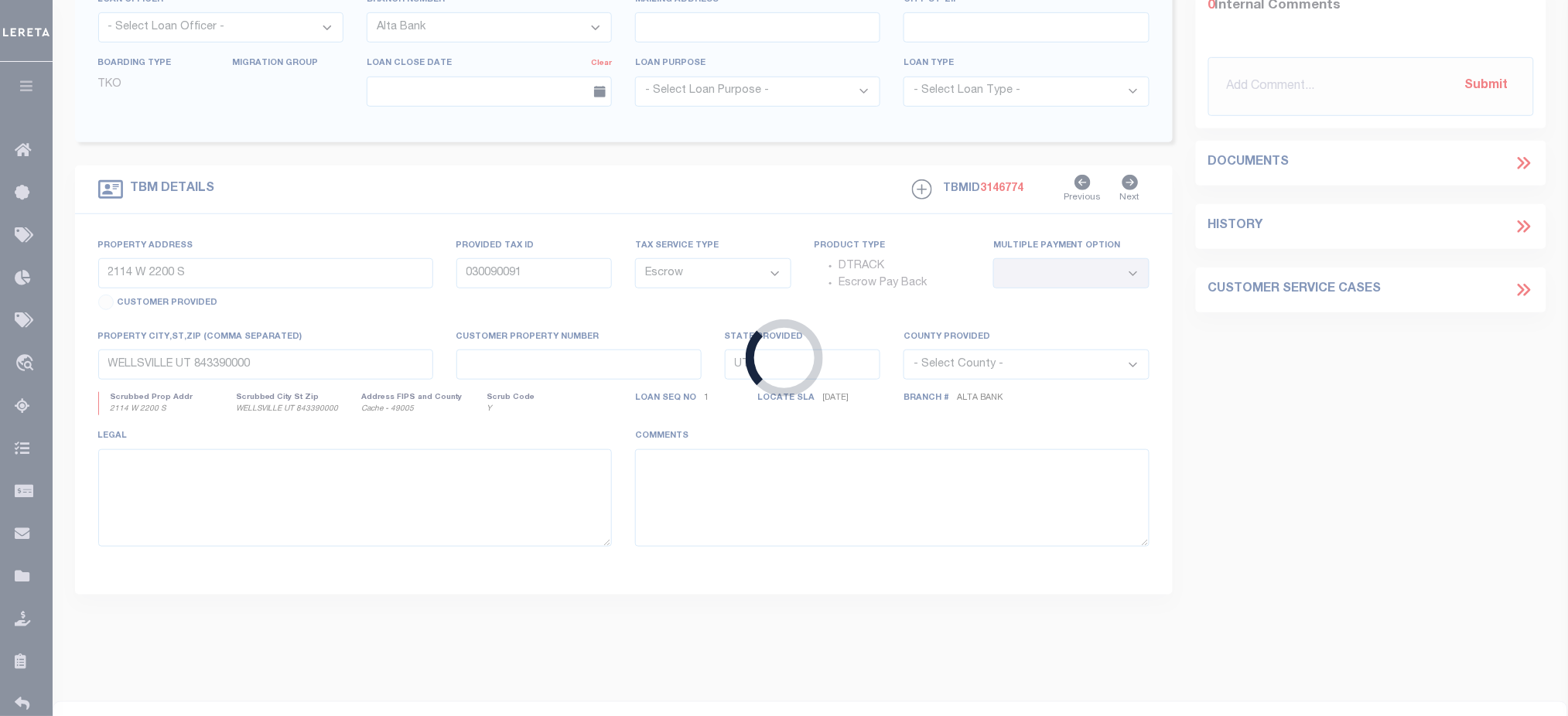
type input "202028631"
type input "JEFFREY DALE ALLEN"
select select
type input "8400 N COLTRANE RD"
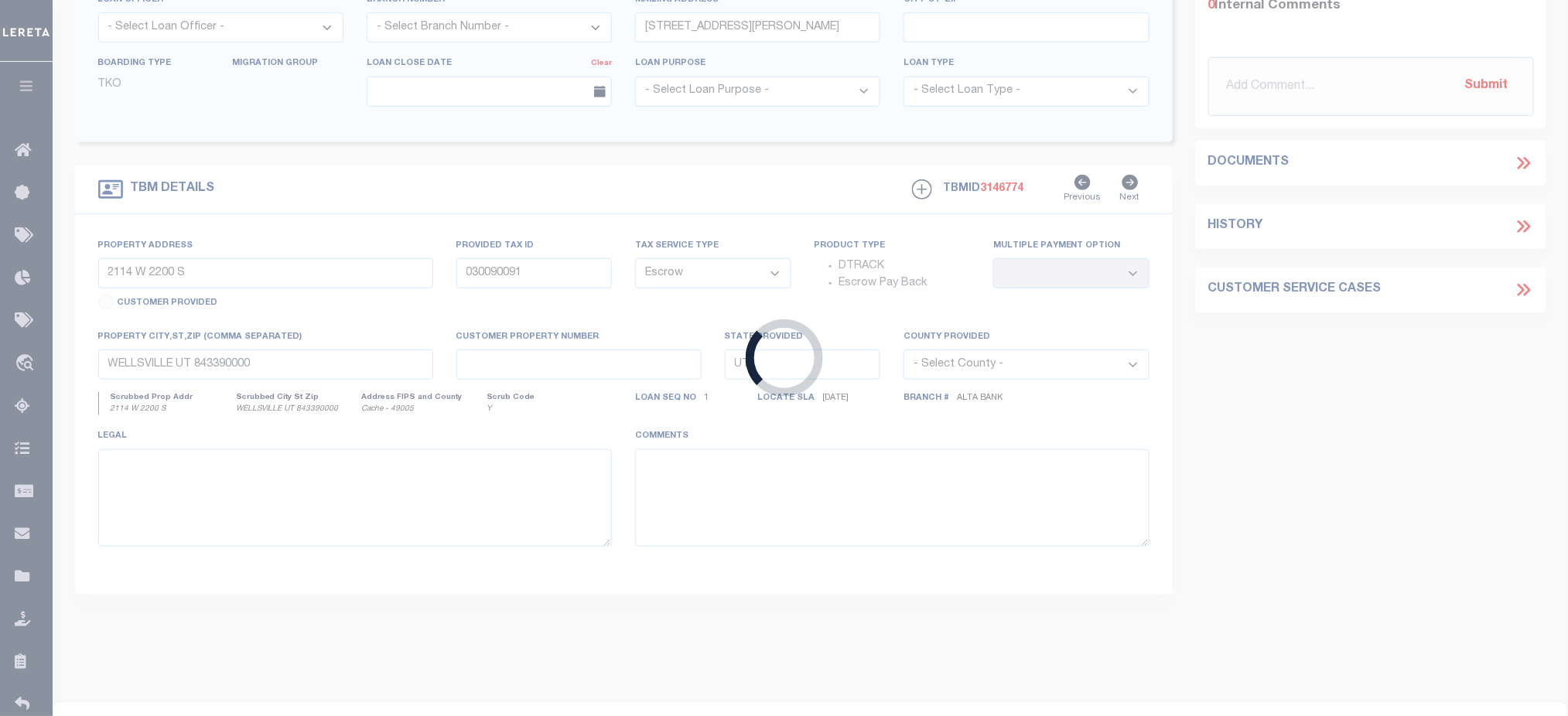
type input "OKLAHOMA CITY OK 73131-7211"
select select "100"
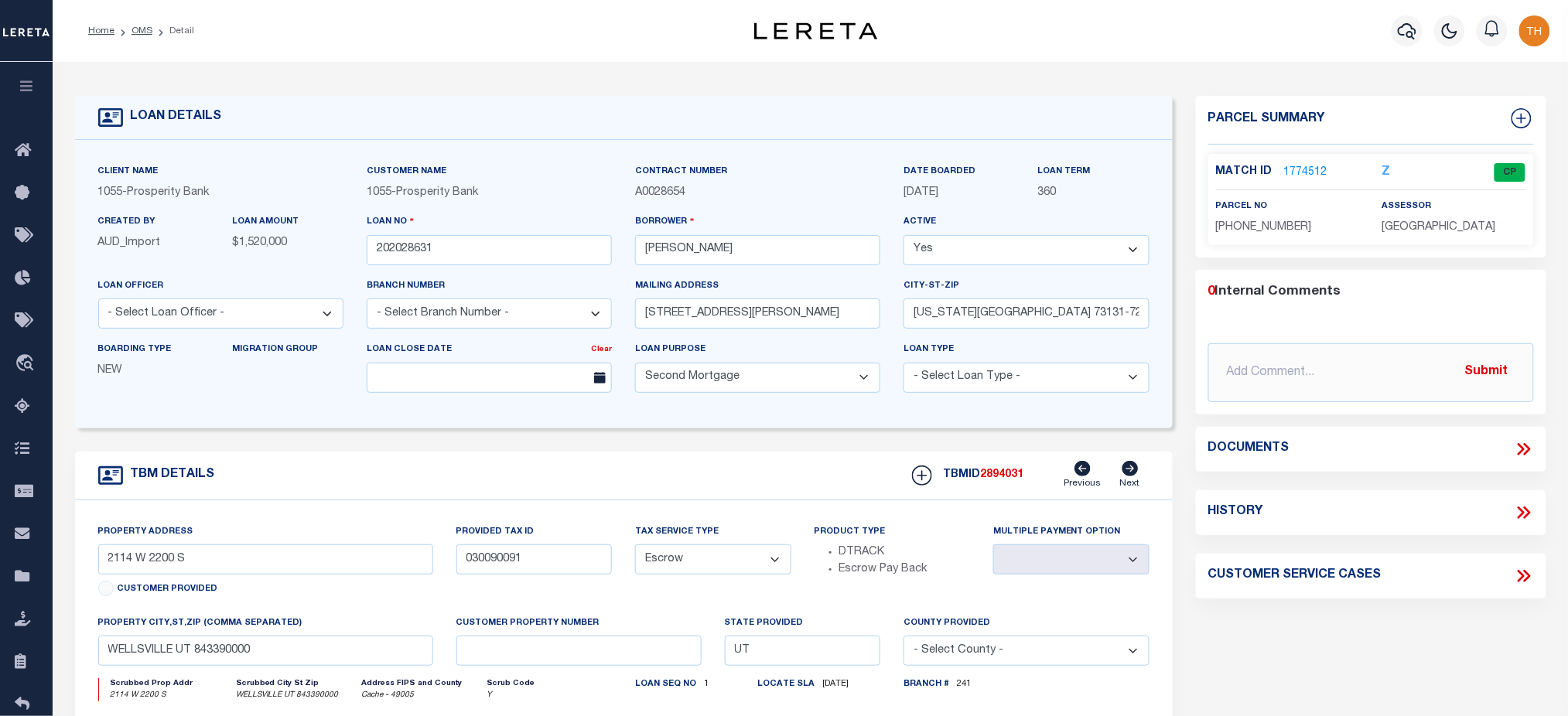
select select "13012"
select select "4016"
type input "45 WHITE CLIFFS LANE"
type input "12-3S-20-34631-00B-0010"
select select
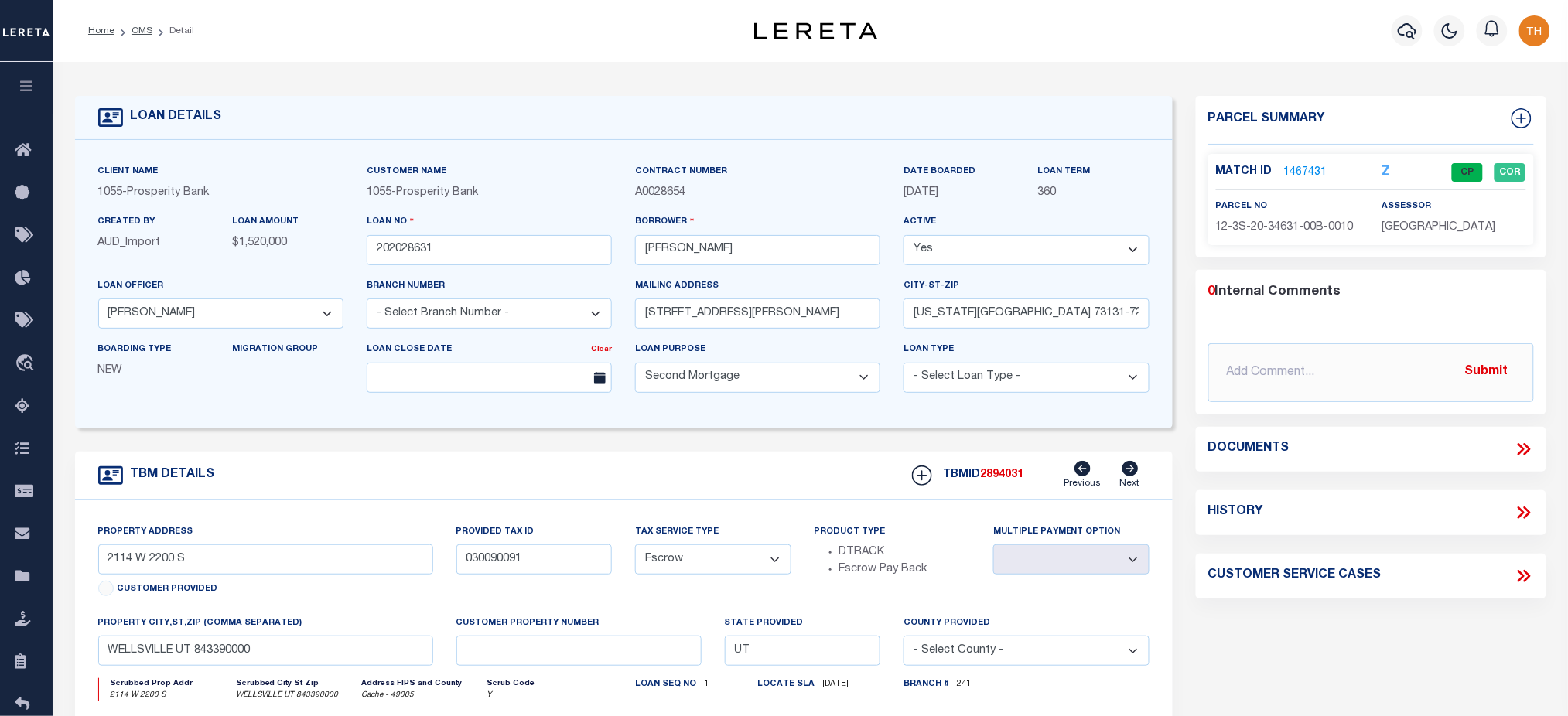
type input "SANTA ROSA BEACH FL 32459"
type input "4"
type input "FL"
select select
type textarea "45 WHITE CLIFFS LANE SANTA ROSA BEACH FL 32459 LOT 1 BLOCK B THE VILLAGE OF WHI…"
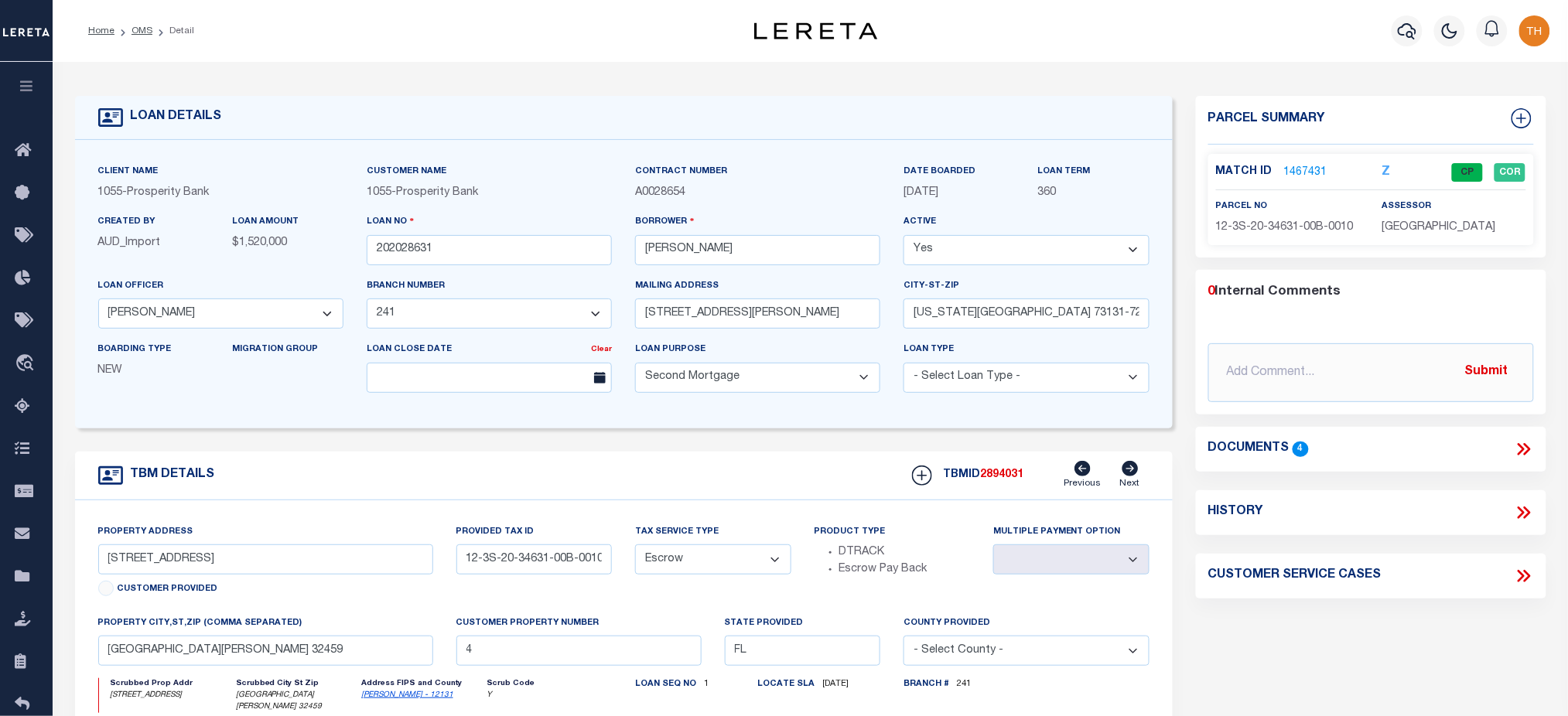
click at [1310, 167] on link "1467431" at bounding box center [1306, 173] width 44 height 17
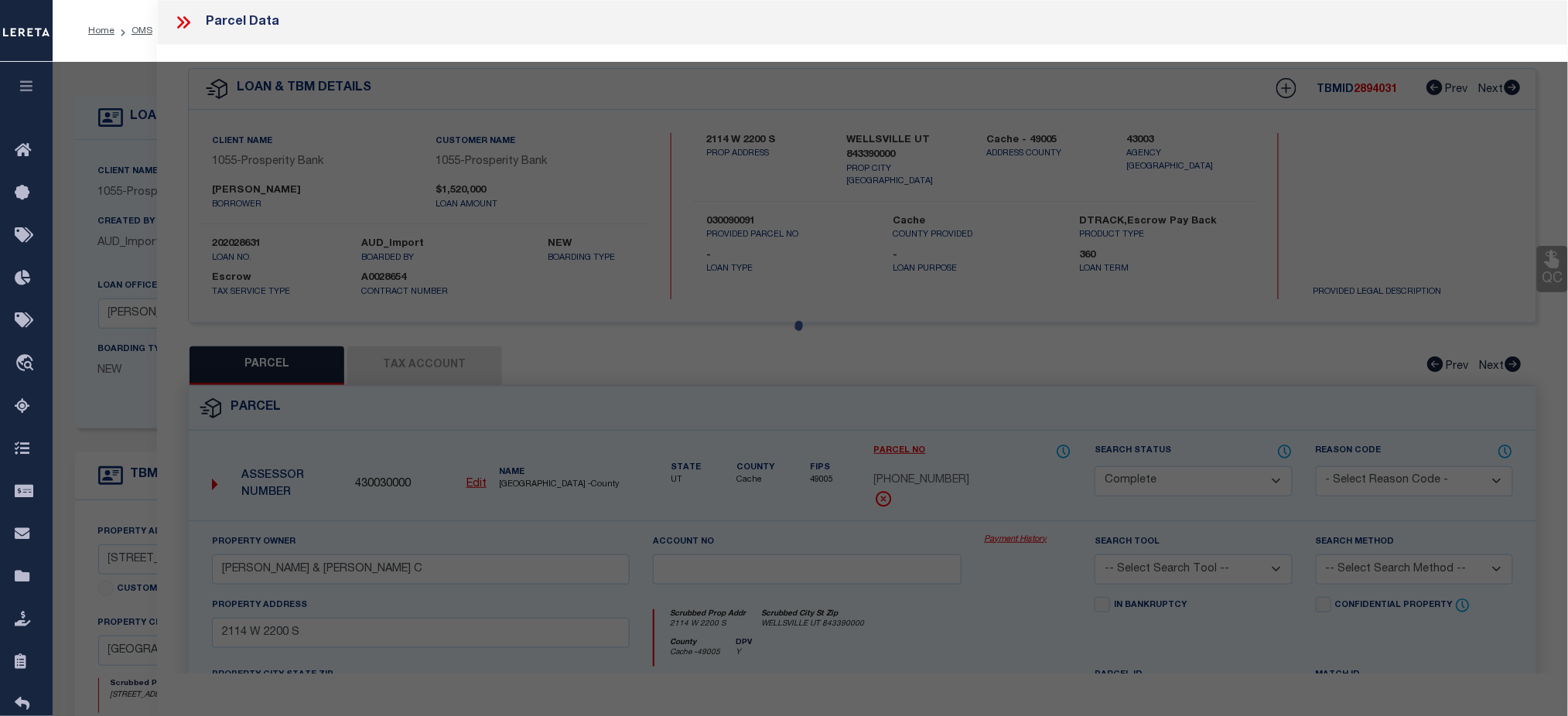
select select "AS"
checkbox input "false"
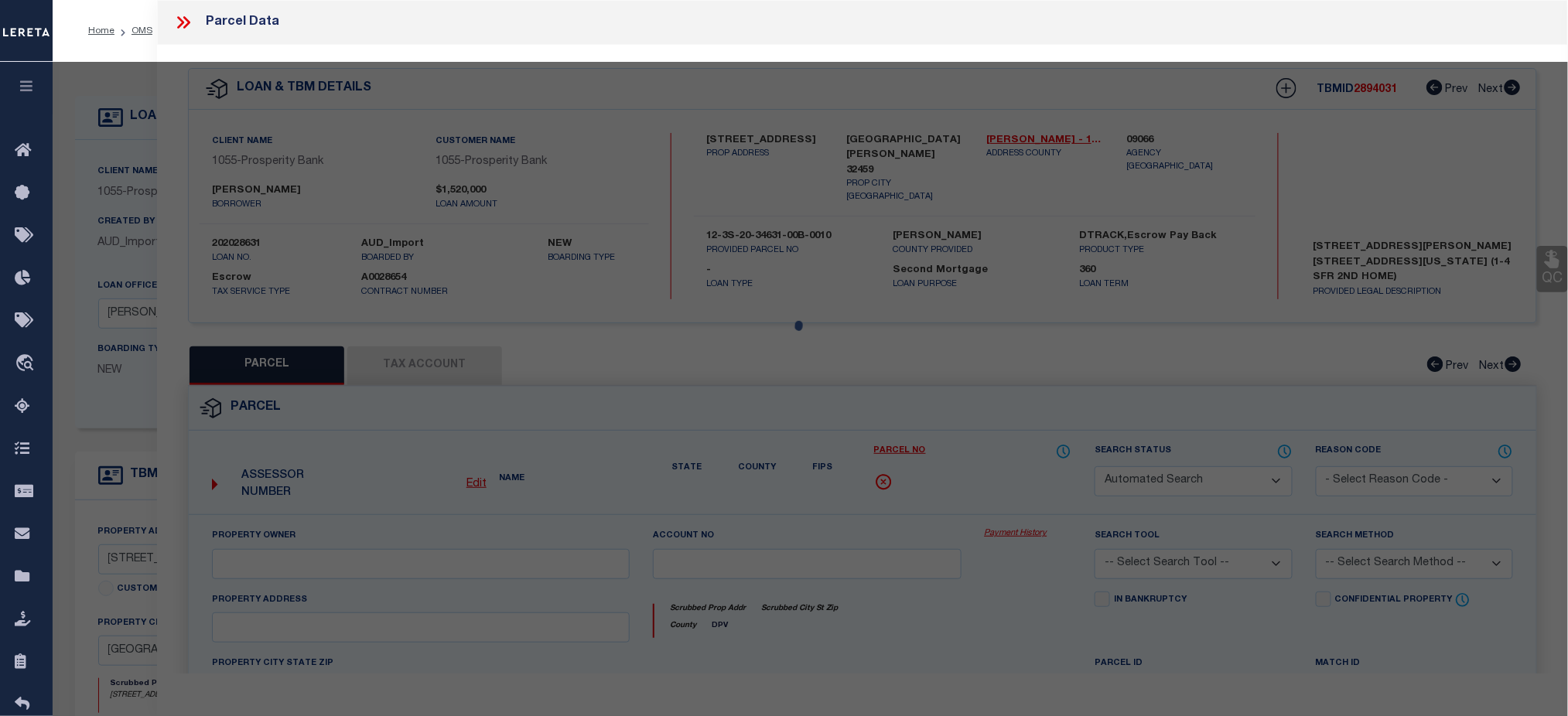
select select "CP"
type input "Fwh Ventures LLC"
select select
type input "45 WHITE CLIFFS LN"
checkbox input "false"
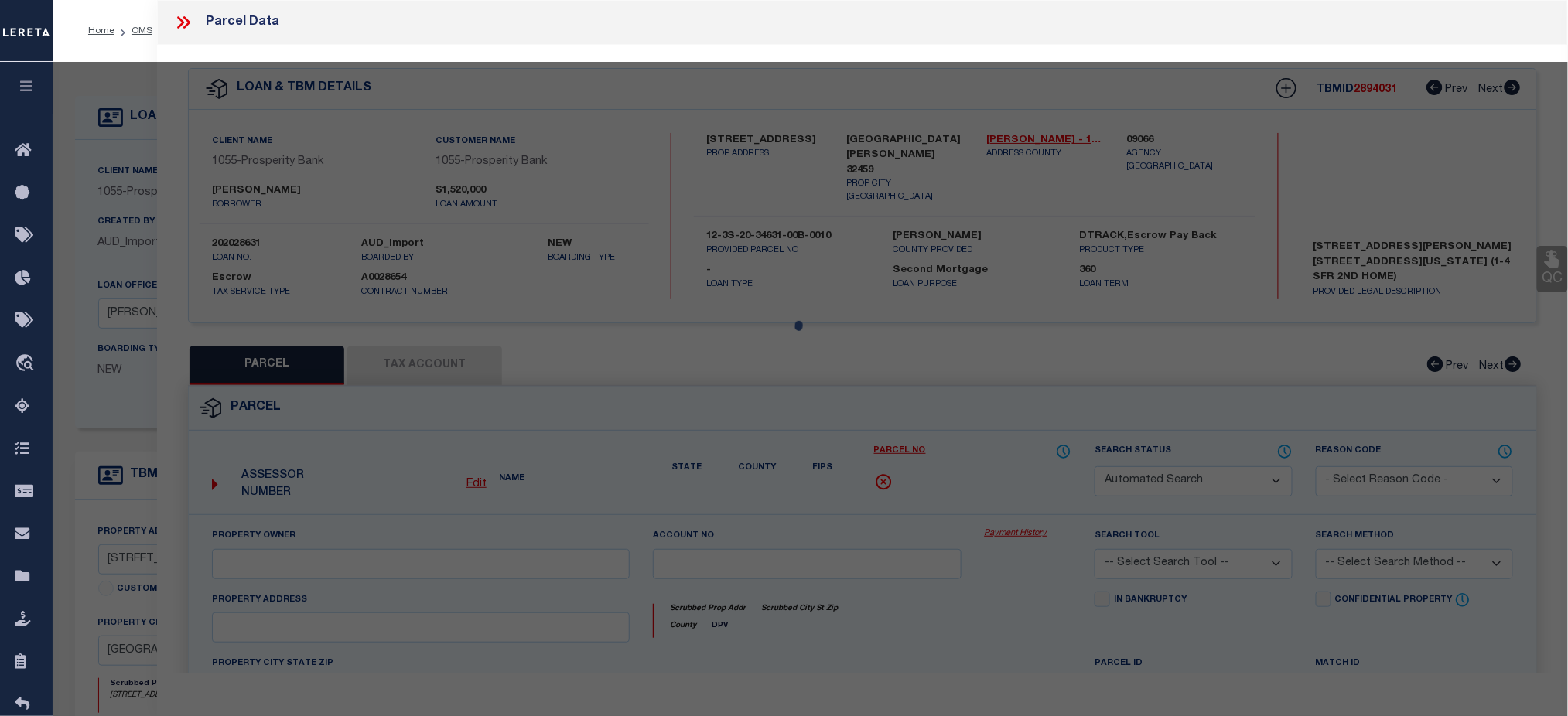
type input "SANTA ROSA BEACH FL 32459"
type textarea "LOT 1 BLK B THE VILLAGES OF WHITE CLIFFS PB 10-18 OR 1168-53 OR 2360-1566 OR 24…"
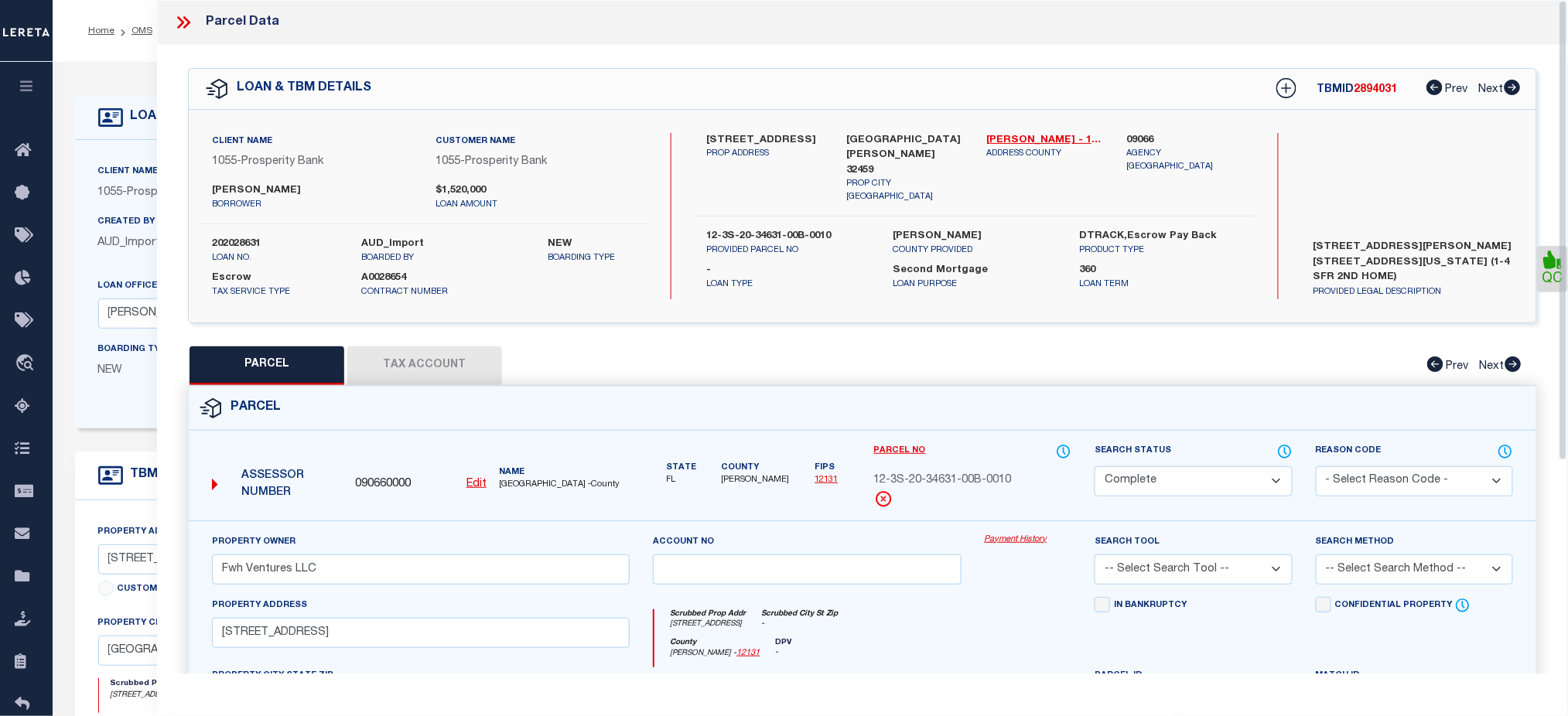
click at [177, 17] on icon at bounding box center [181, 23] width 7 height 12
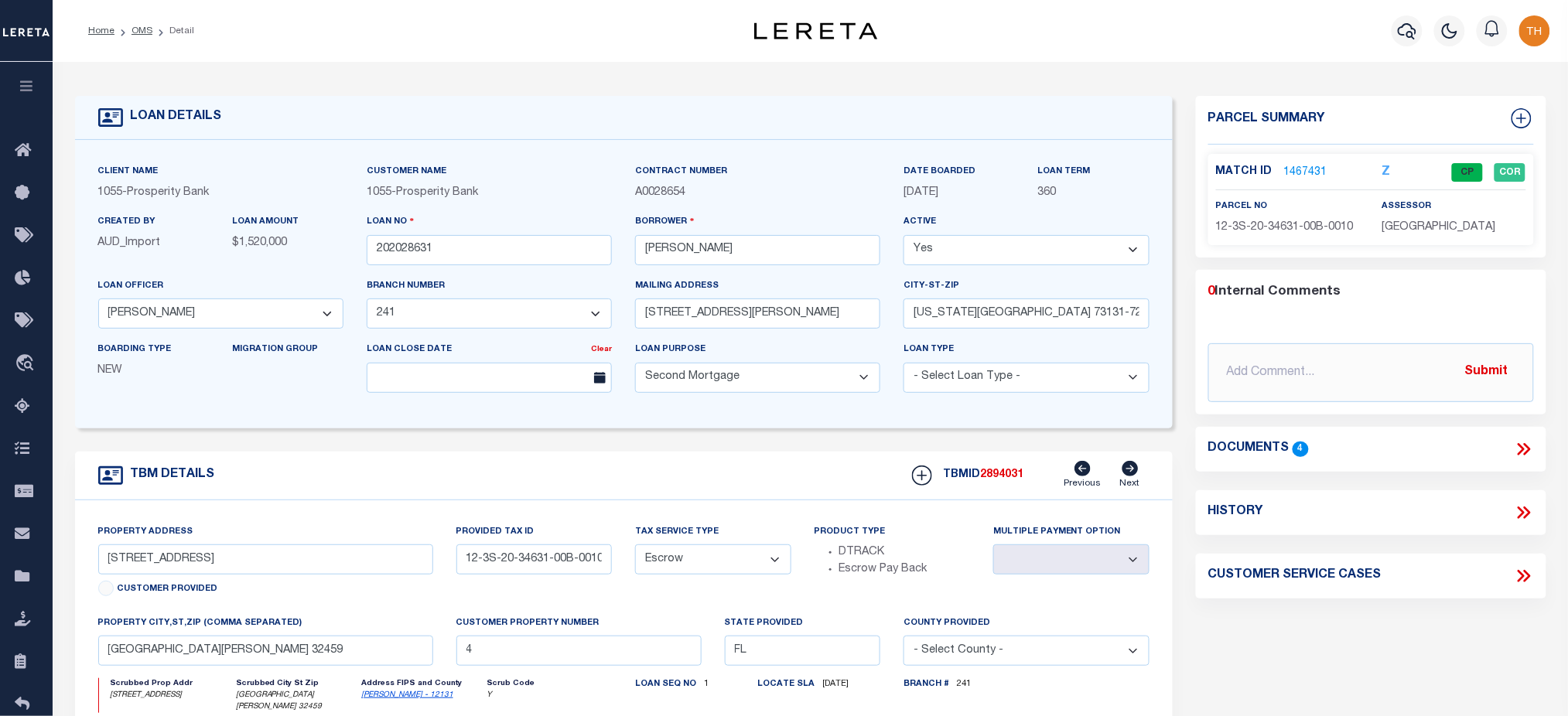
click at [1311, 174] on link "1467431" at bounding box center [1306, 173] width 44 height 17
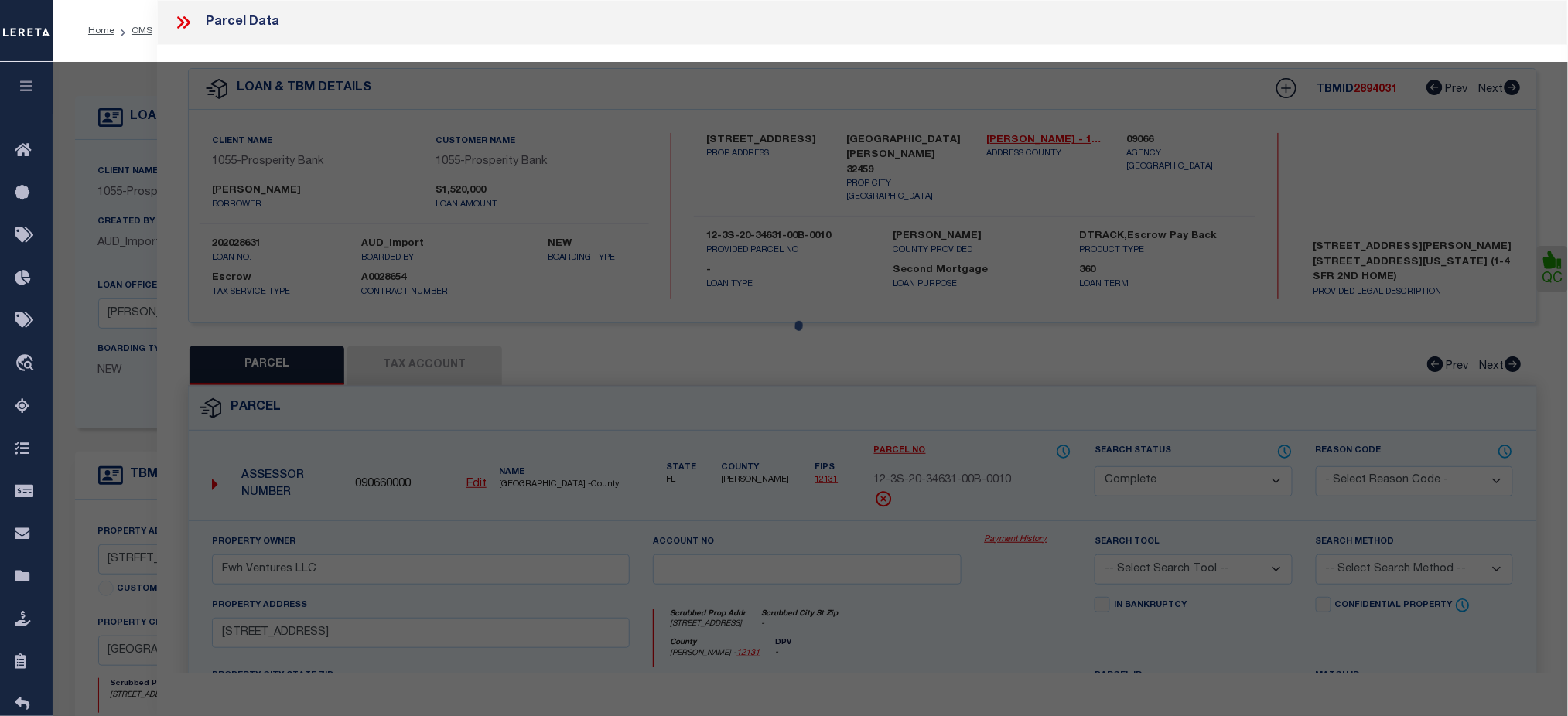
select select "AS"
checkbox input "false"
select select "CP"
type input "Fwh Ventures LLC"
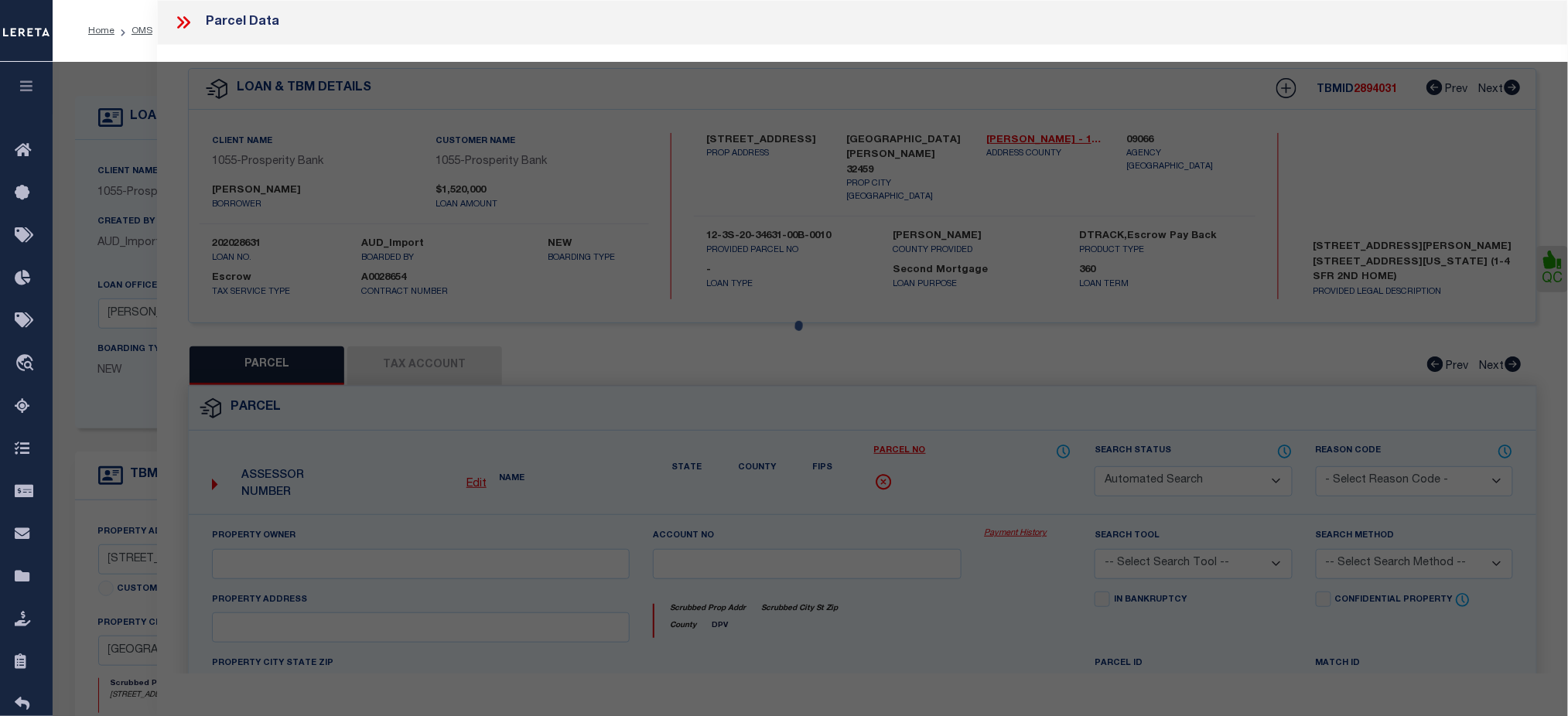
select select
type input "45 WHITE CLIFFS LN"
checkbox input "false"
type input "SANTA ROSA BEACH FL 32459"
type textarea "LOT 1 BLK B THE VILLAGES OF WHITE CLIFFS PB 10-18 OR 1168-53 OR 2360-1566 OR 24…"
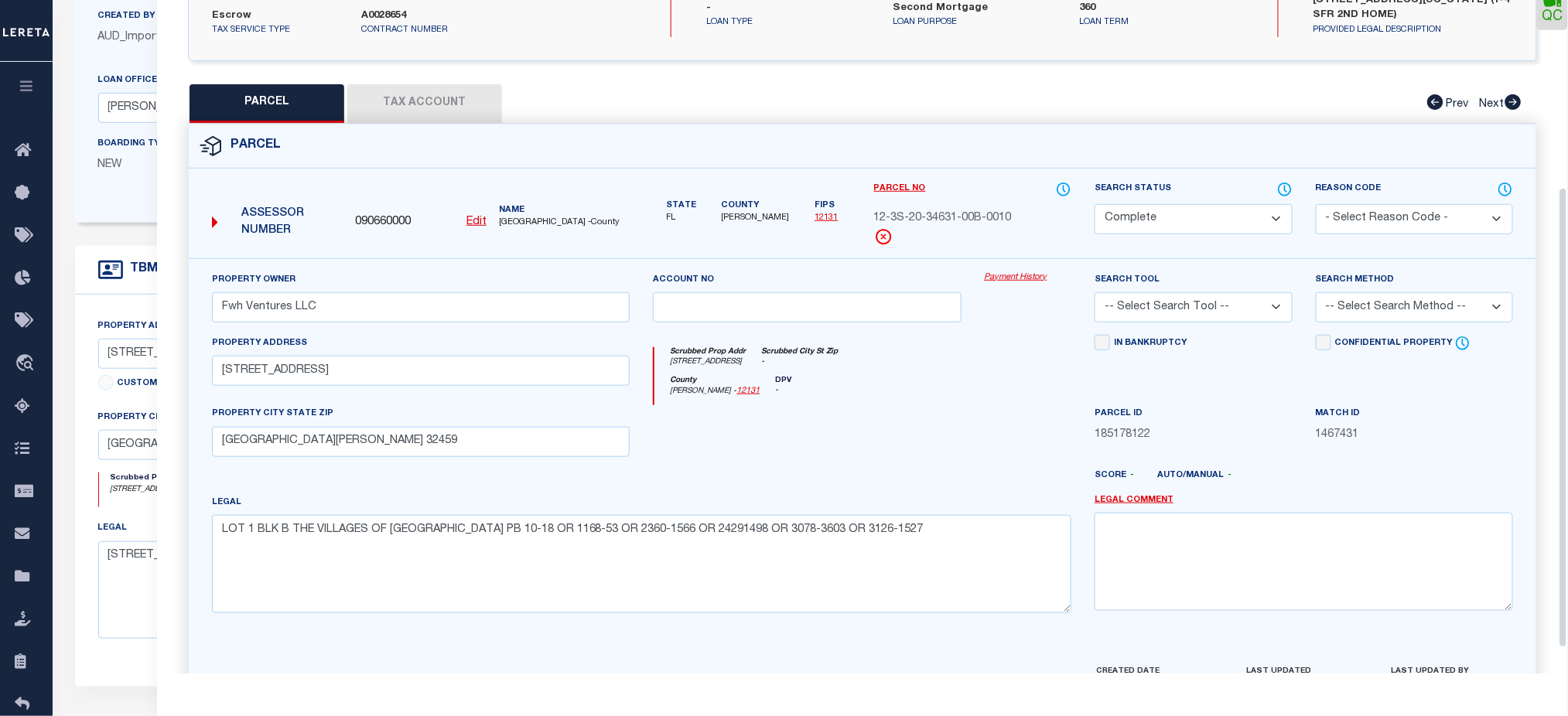
scroll to position [310, 0]
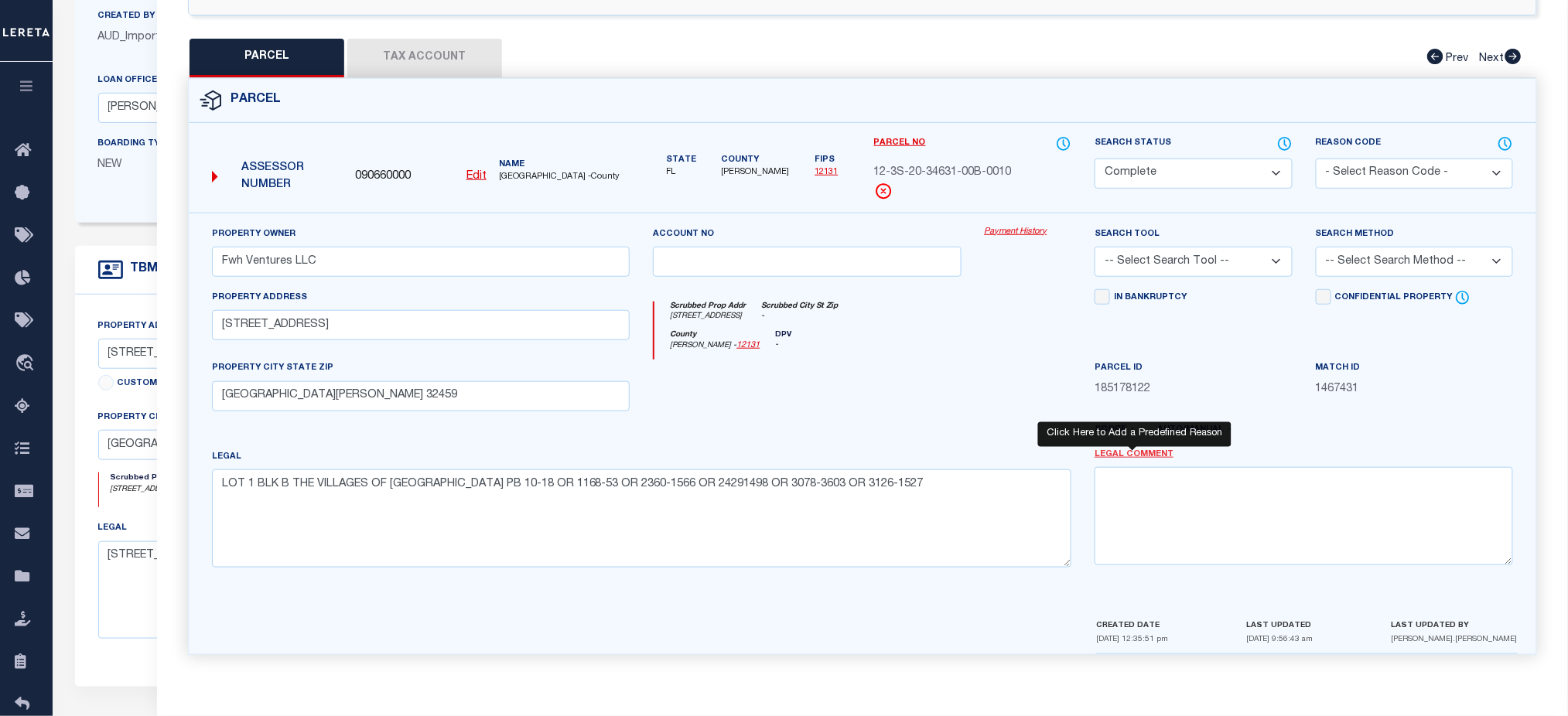
click at [1119, 455] on link "Legal Comment" at bounding box center [1134, 454] width 79 height 13
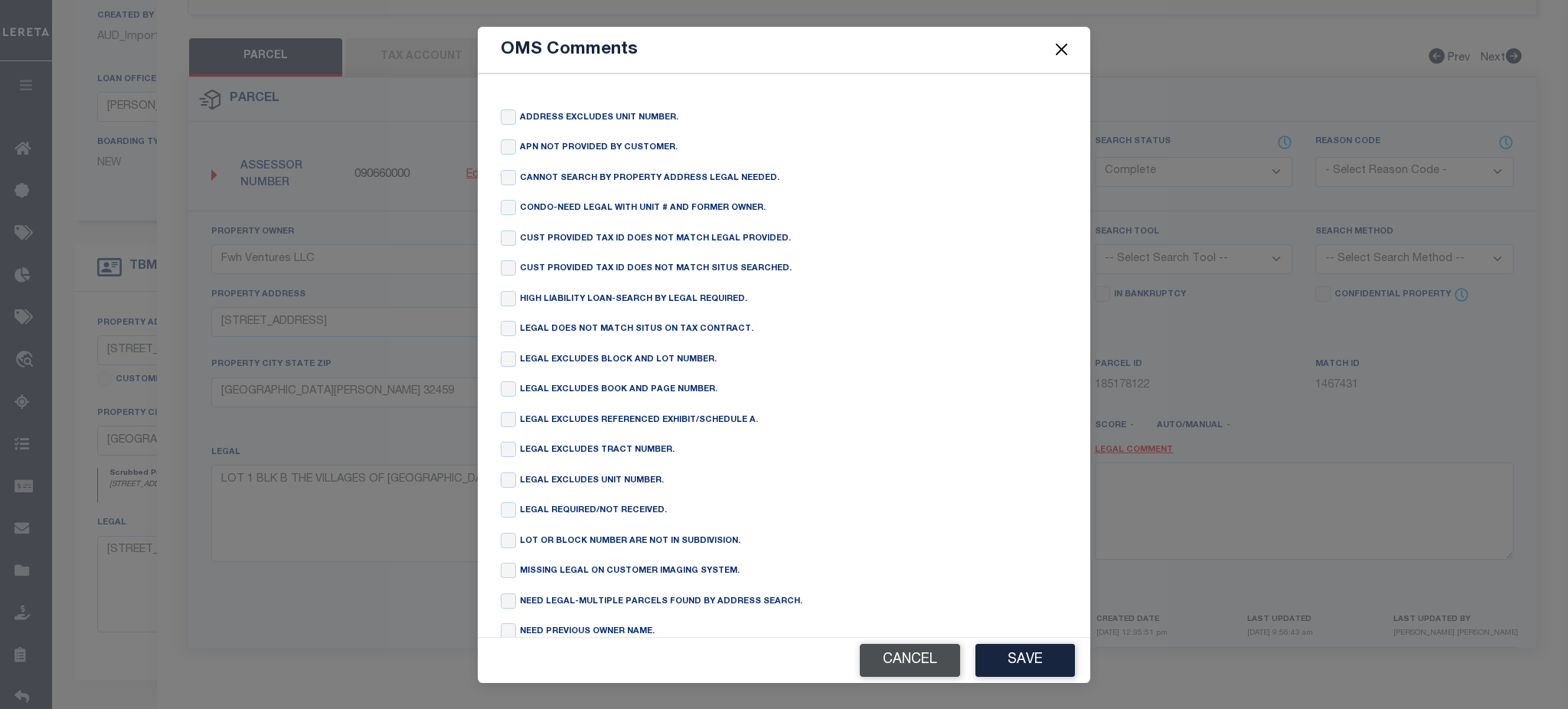
click at [933, 659] on button "Cancel" at bounding box center [910, 661] width 100 height 33
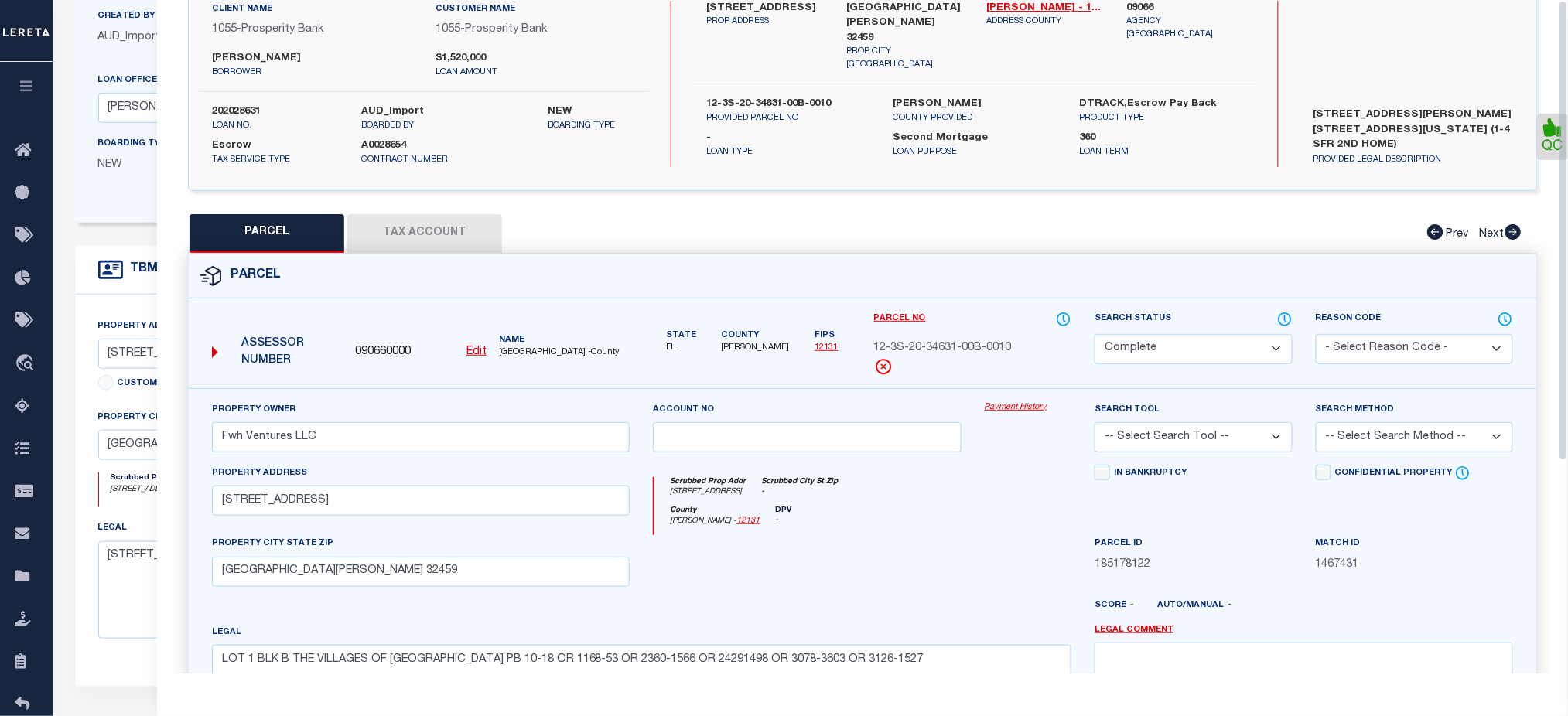
scroll to position [0, 0]
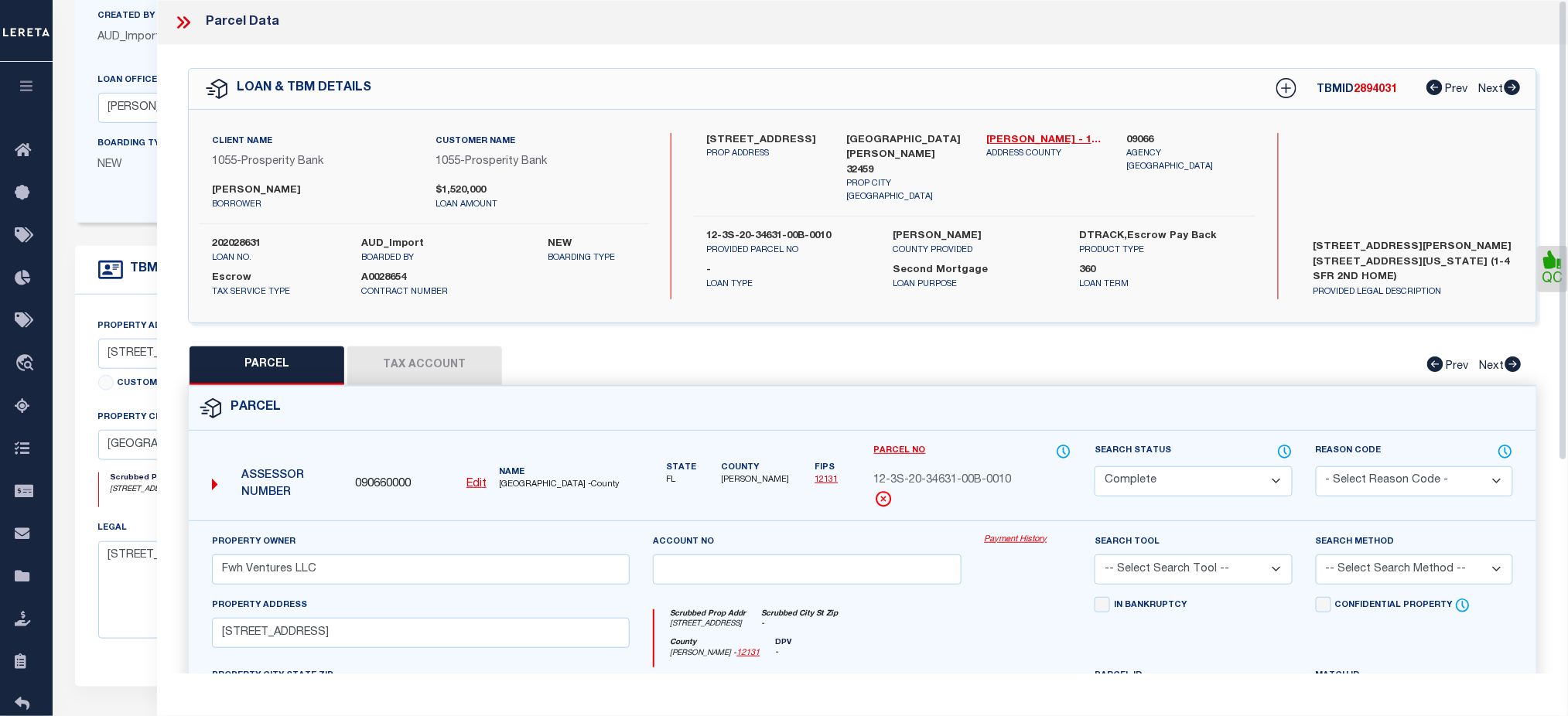
click at [177, 24] on icon at bounding box center [183, 22] width 20 height 20
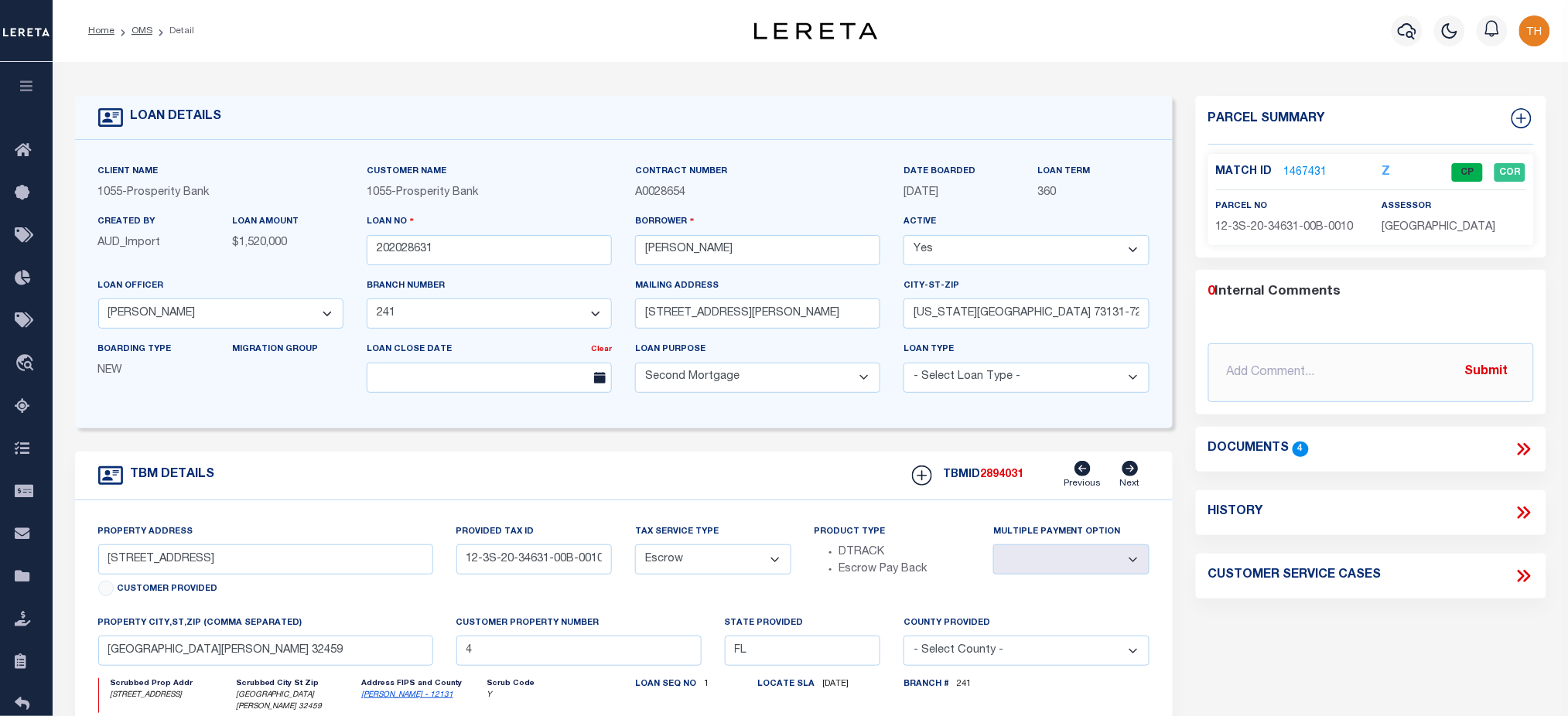
click at [1302, 178] on link "1467431" at bounding box center [1306, 173] width 44 height 17
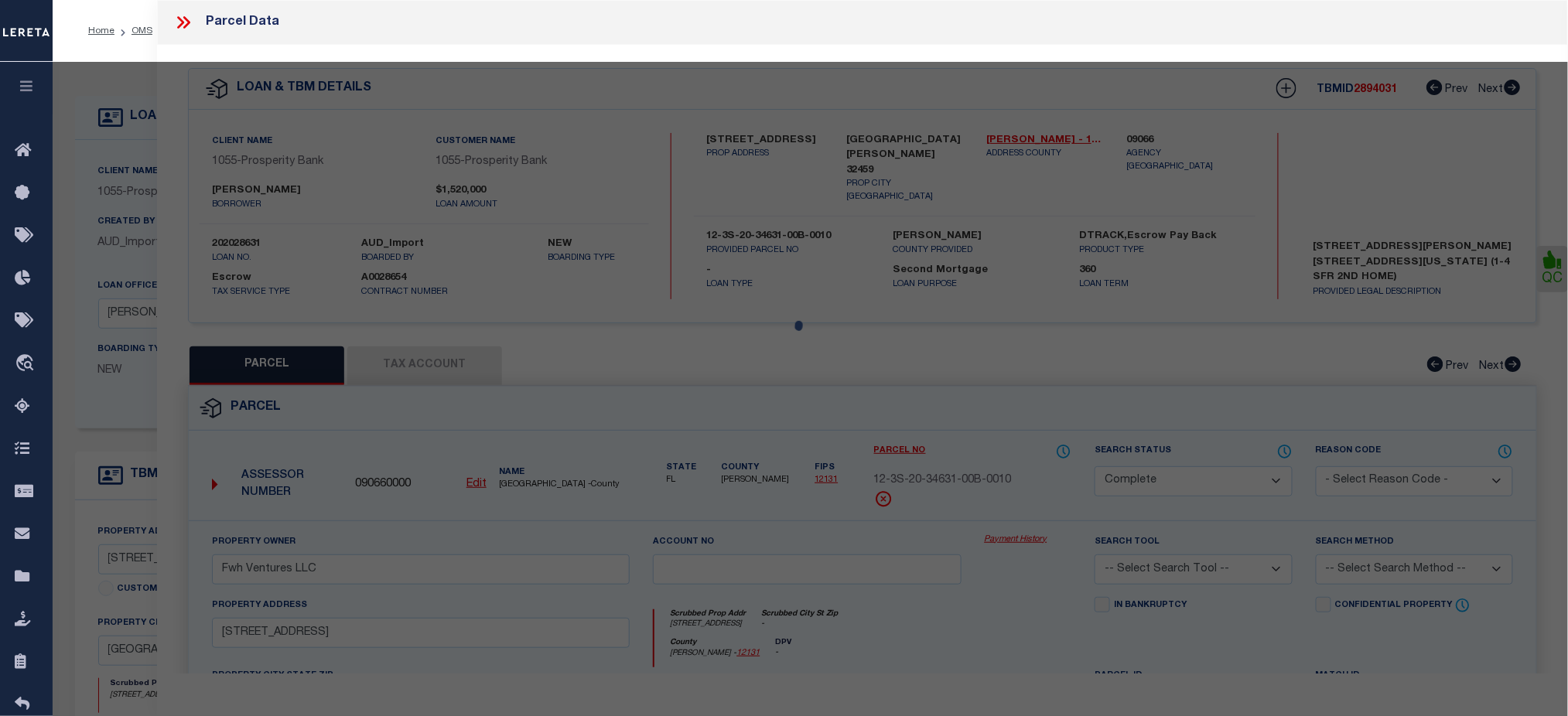
select select "AS"
checkbox input "false"
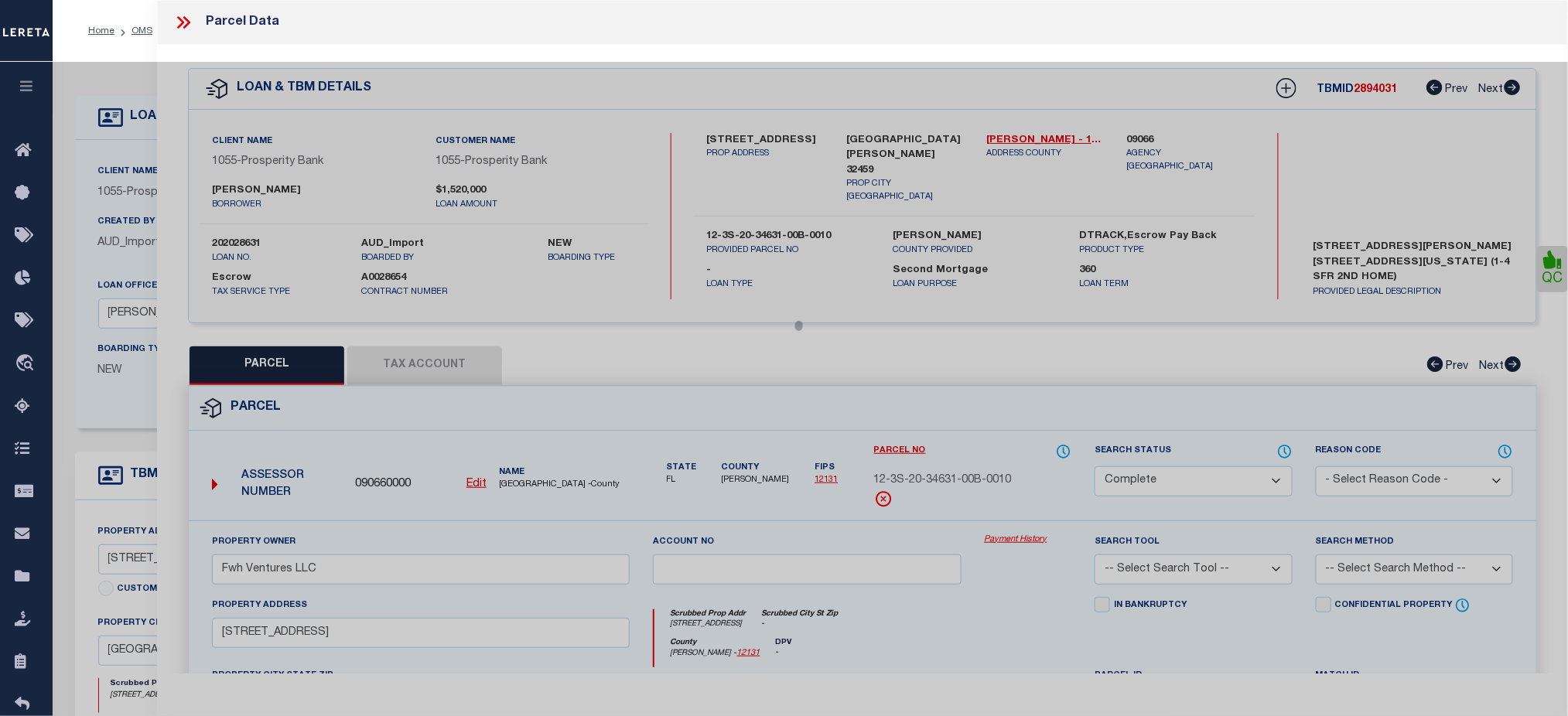
click at [455, 372] on div at bounding box center [810, 616] width 1516 height 1108
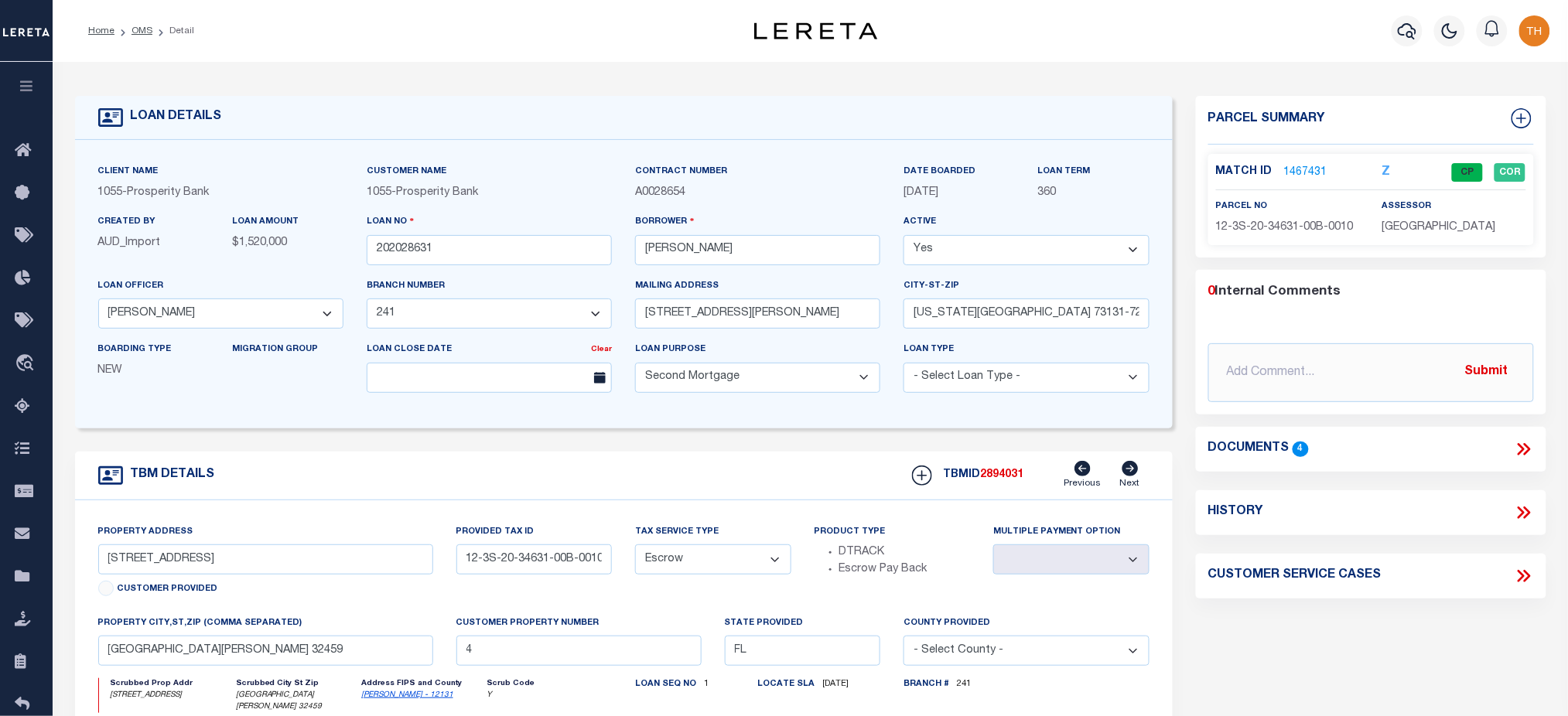
click at [1325, 168] on div "Match ID 1467431" at bounding box center [1288, 173] width 144 height 17
click at [1301, 171] on link "1467431" at bounding box center [1306, 173] width 44 height 17
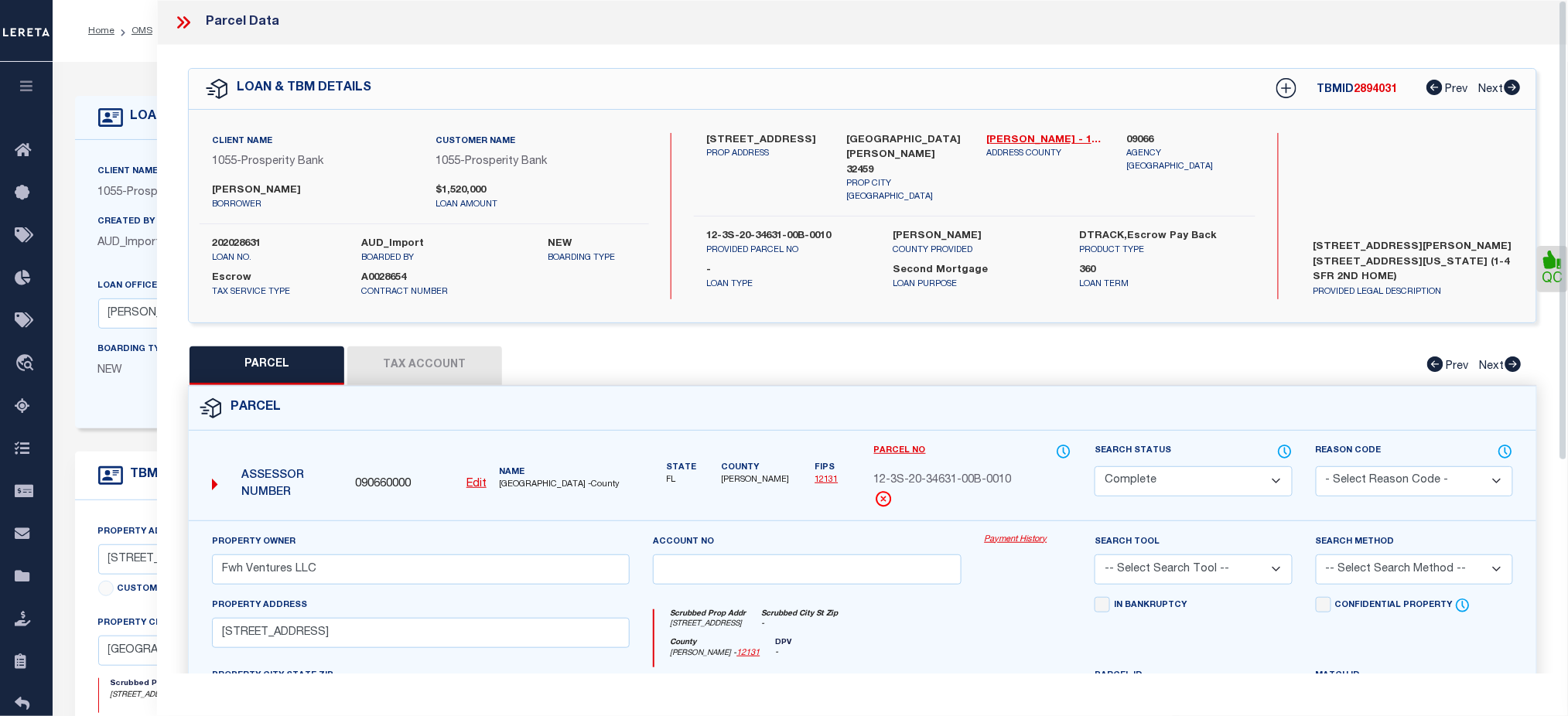
click at [436, 366] on button "Tax Account" at bounding box center [424, 365] width 154 height 38
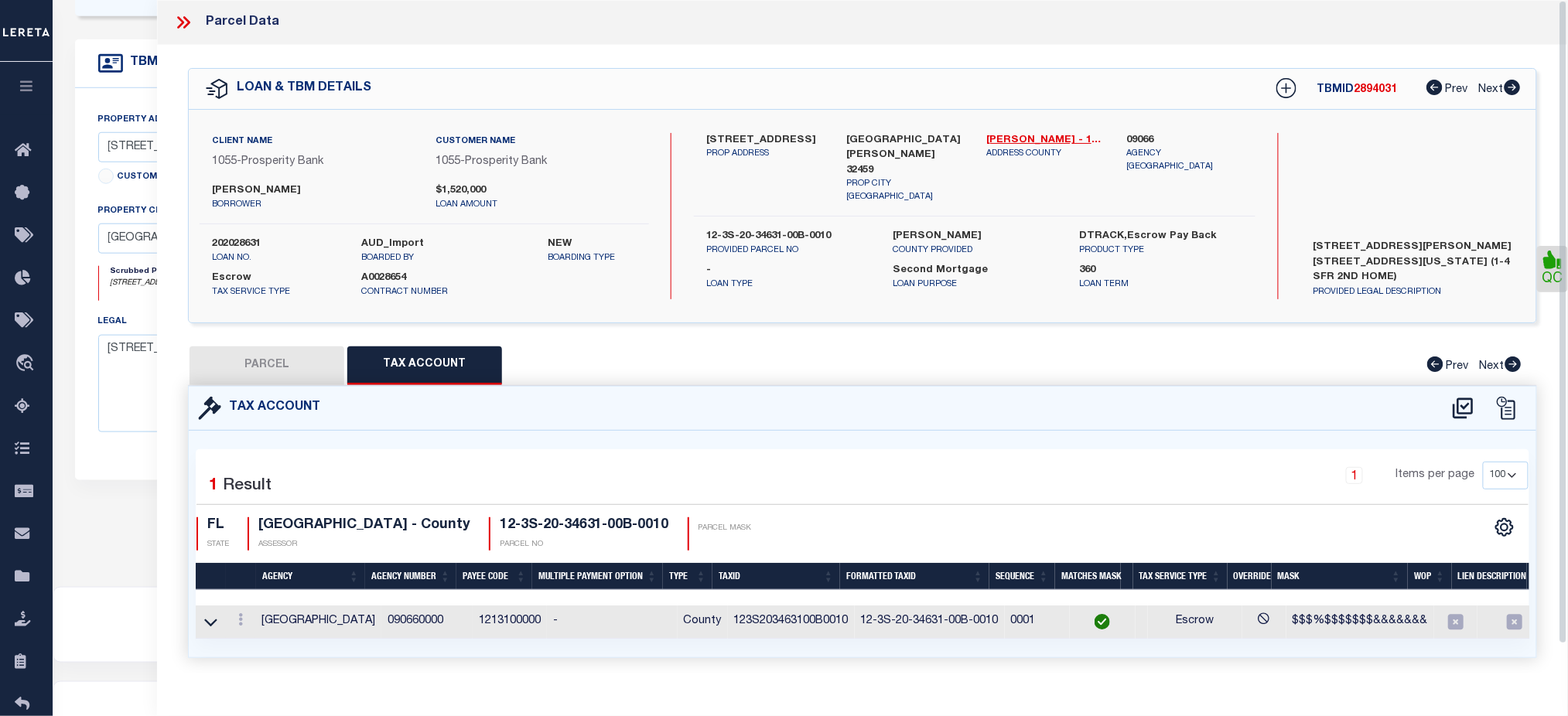
click at [181, 13] on icon at bounding box center [183, 22] width 20 height 20
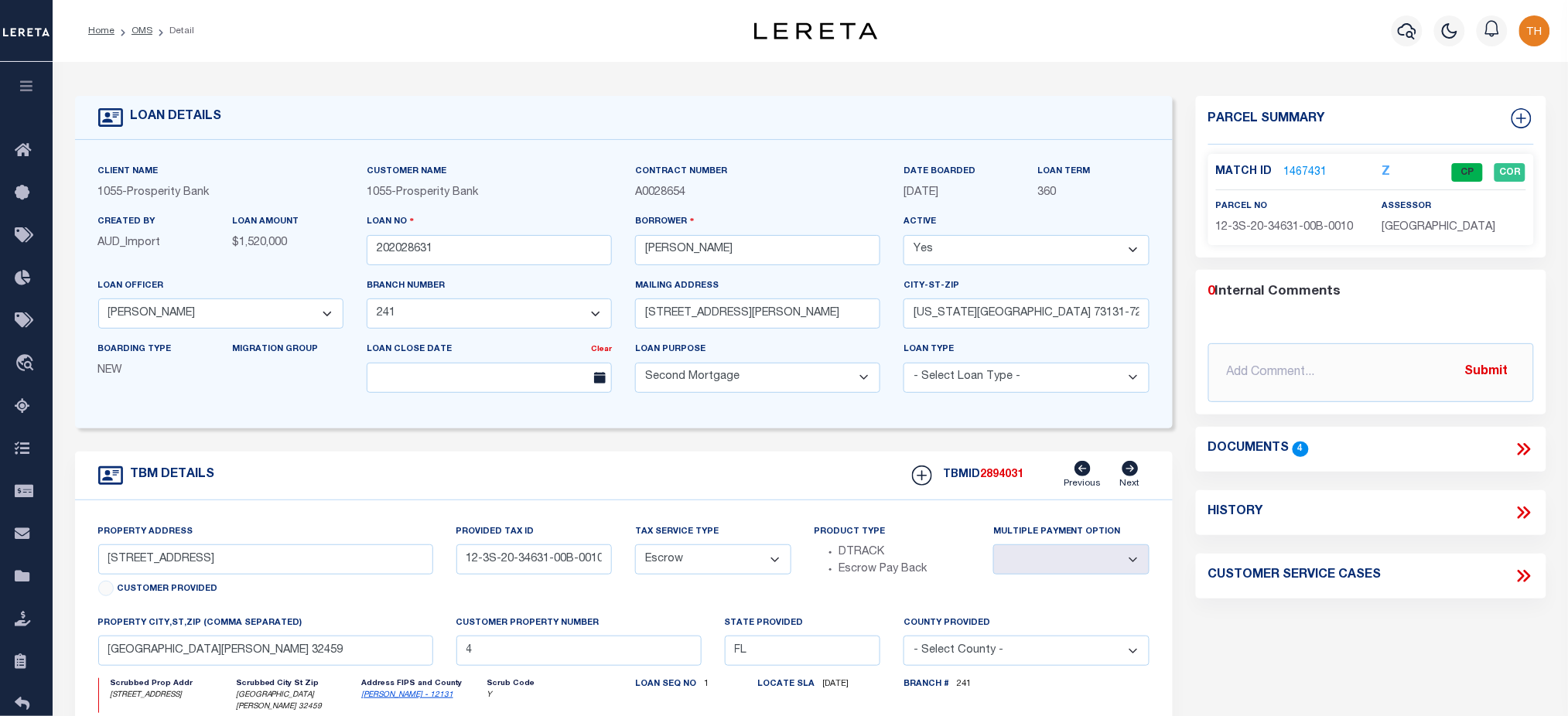
click at [663, 194] on span "A0028654" at bounding box center [661, 193] width 51 height 10
copy span "A0028654"
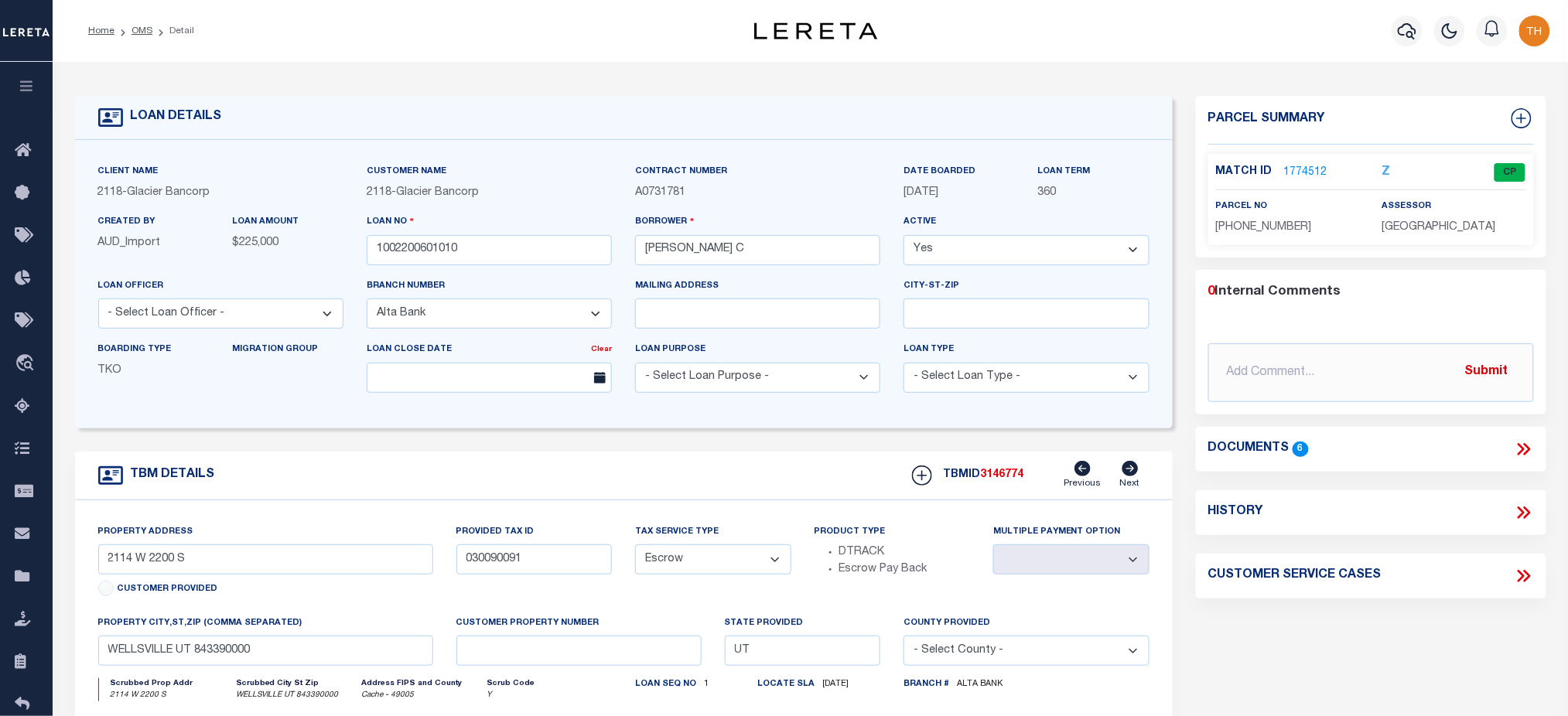
click at [1311, 167] on link "1774512" at bounding box center [1306, 173] width 44 height 17
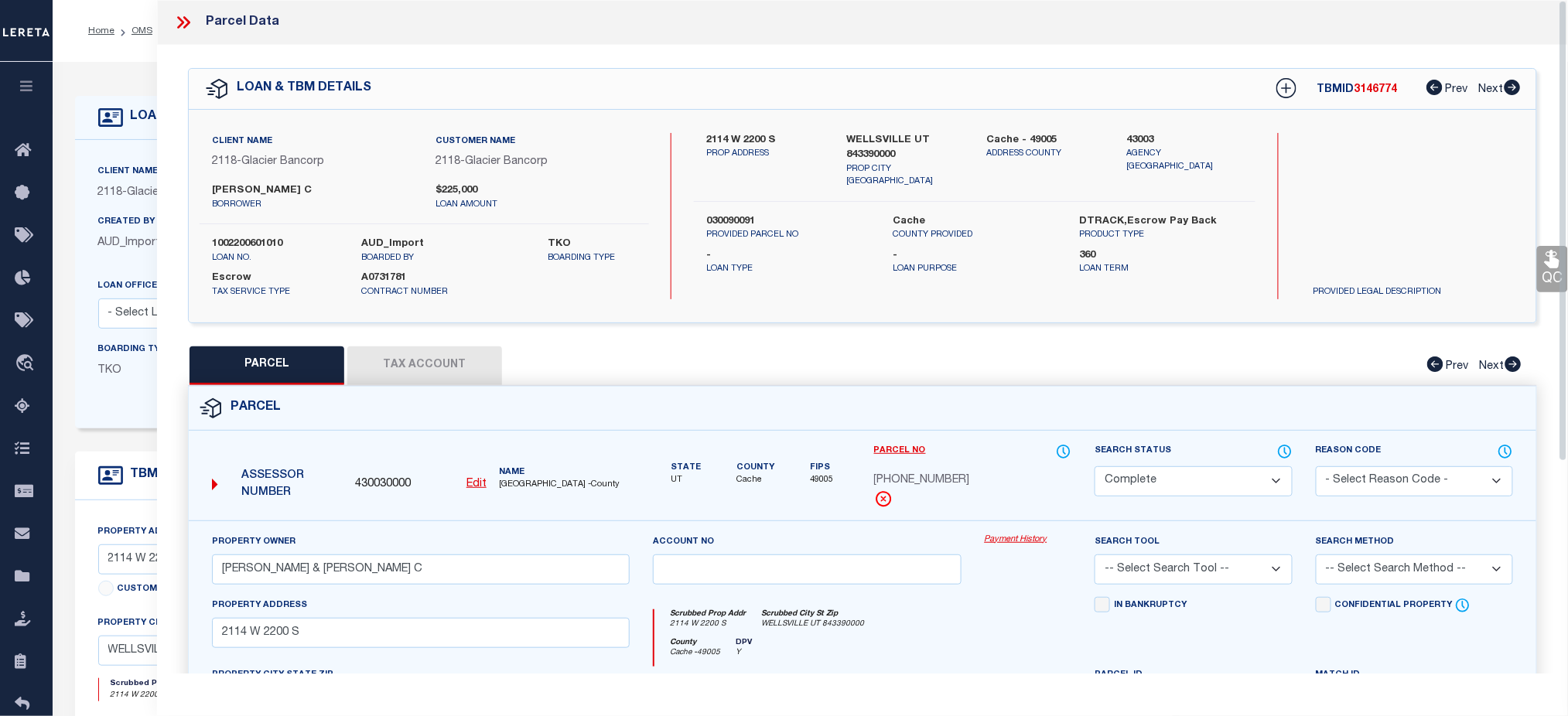
click at [392, 274] on label "A0731781" at bounding box center [424, 278] width 127 height 16
copy label "A0731781"
drag, startPoint x: 181, startPoint y: 17, endPoint x: 193, endPoint y: 24, distance: 13.9
click at [181, 17] on icon at bounding box center [183, 22] width 20 height 20
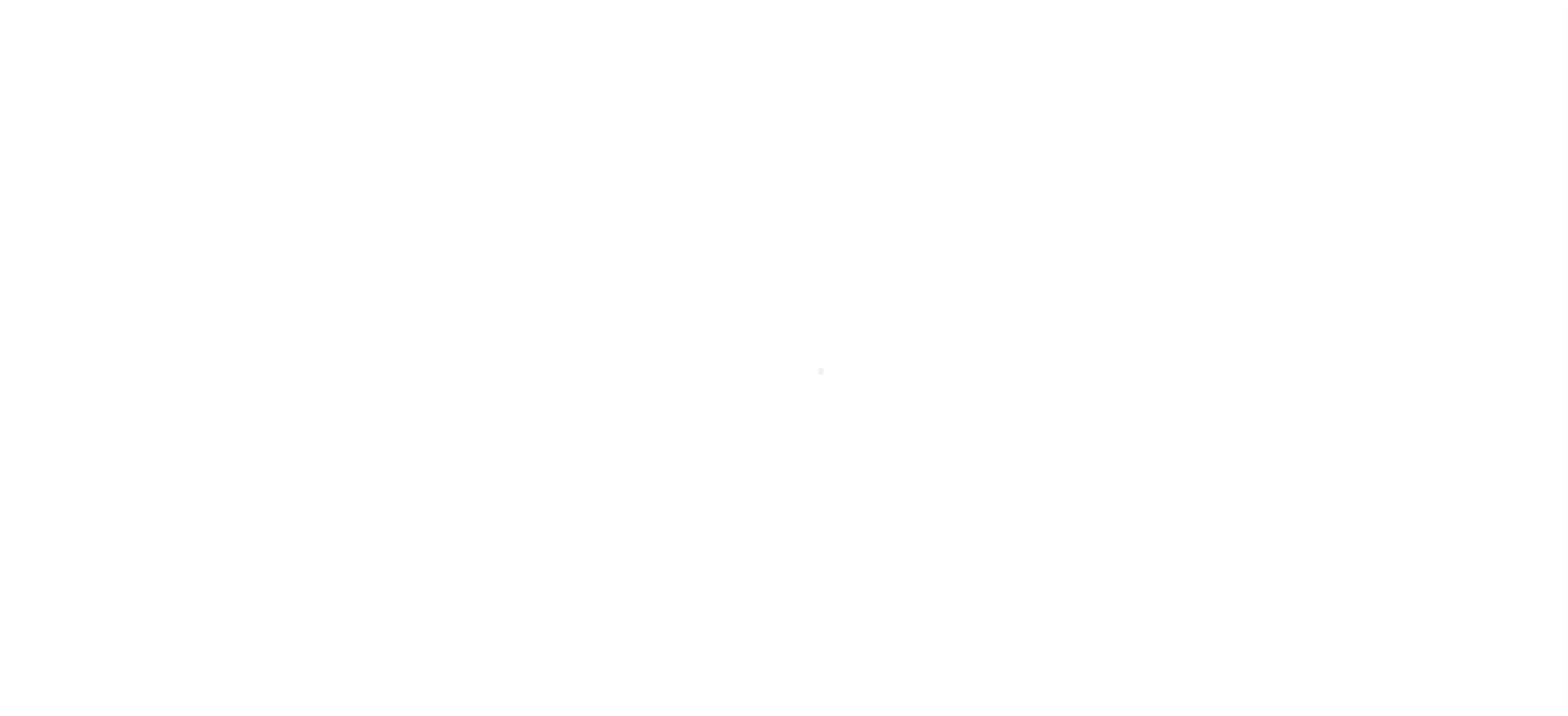
scroll to position [35, 0]
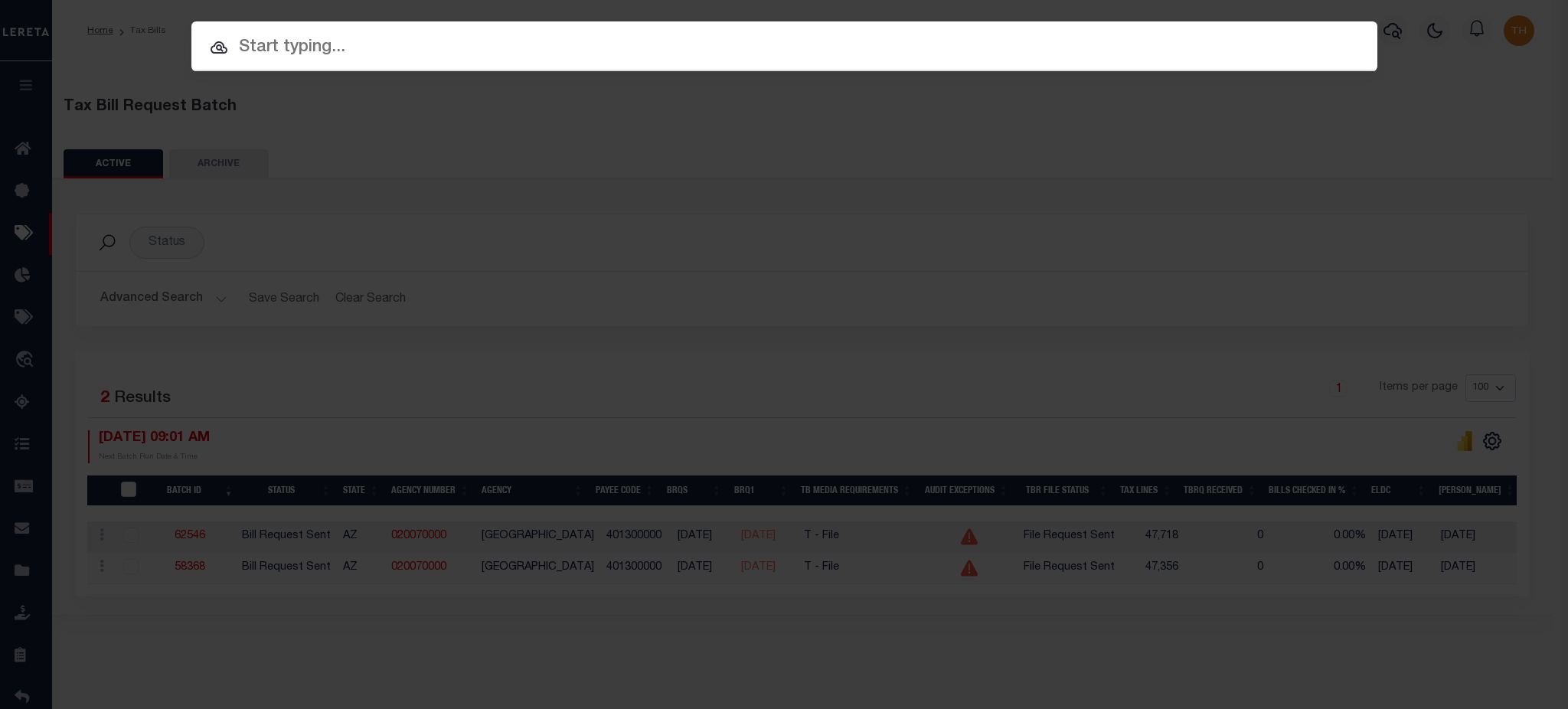
click at [499, 355] on div "Include Loans TBM Customers Borrowers Payments (Lender Non-Disb) Payments (Lend…" at bounding box center [784, 354] width 1568 height 709
click at [365, 336] on div "Include Loans TBM Customers Borrowers Payments (Lender Non-Disb) Payments (Lend…" at bounding box center [784, 354] width 1568 height 709
click at [747, 319] on div "Include Loans TBM Customers Borrowers Payments (Lender Non-Disb) Payments (Lend…" at bounding box center [784, 354] width 1568 height 709
click at [923, 68] on div at bounding box center [785, 46] width 1186 height 49
click at [886, 311] on div "Include Loans TBM Customers Borrowers Payments (Lender Non-Disb) Payments (Lend…" at bounding box center [784, 354] width 1568 height 709
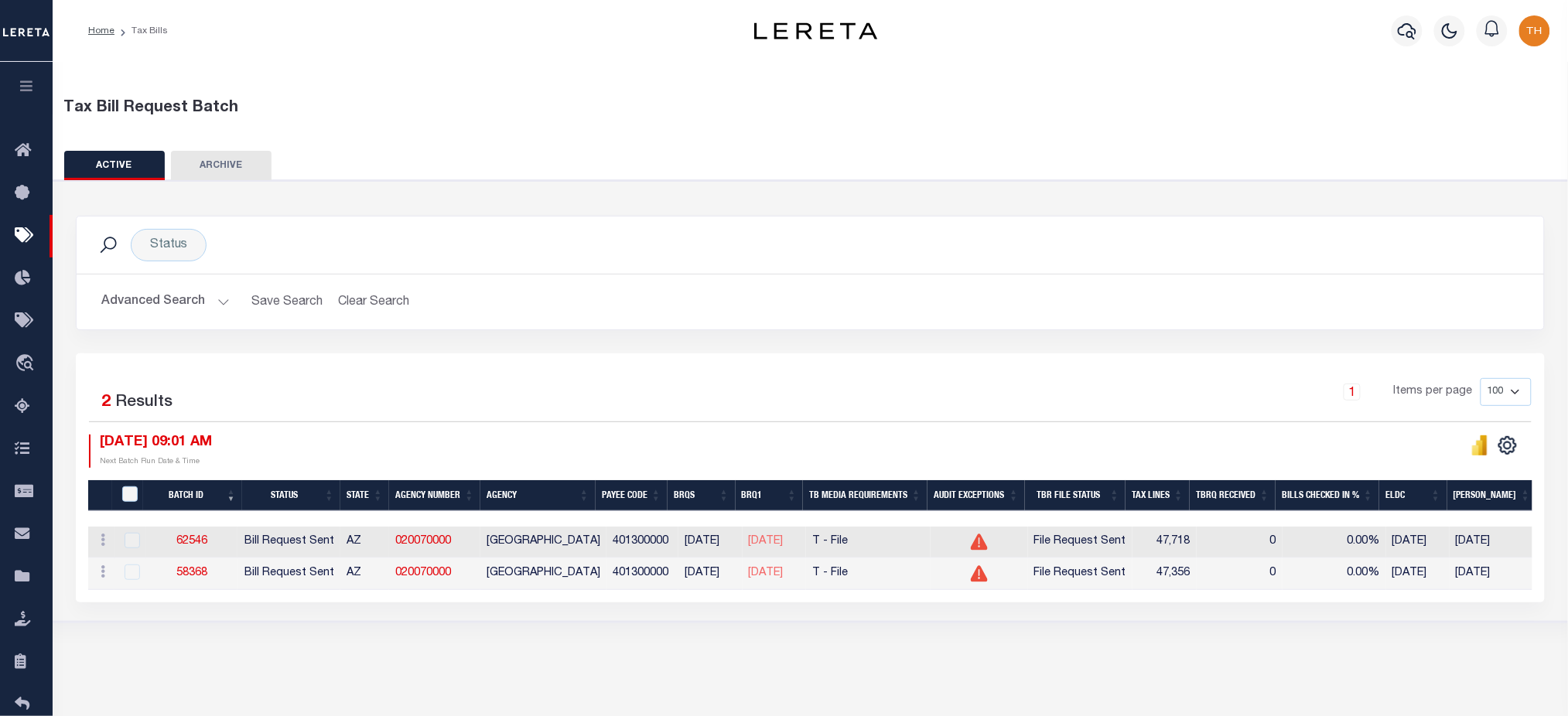
click at [28, 80] on icon "button" at bounding box center [26, 85] width 17 height 14
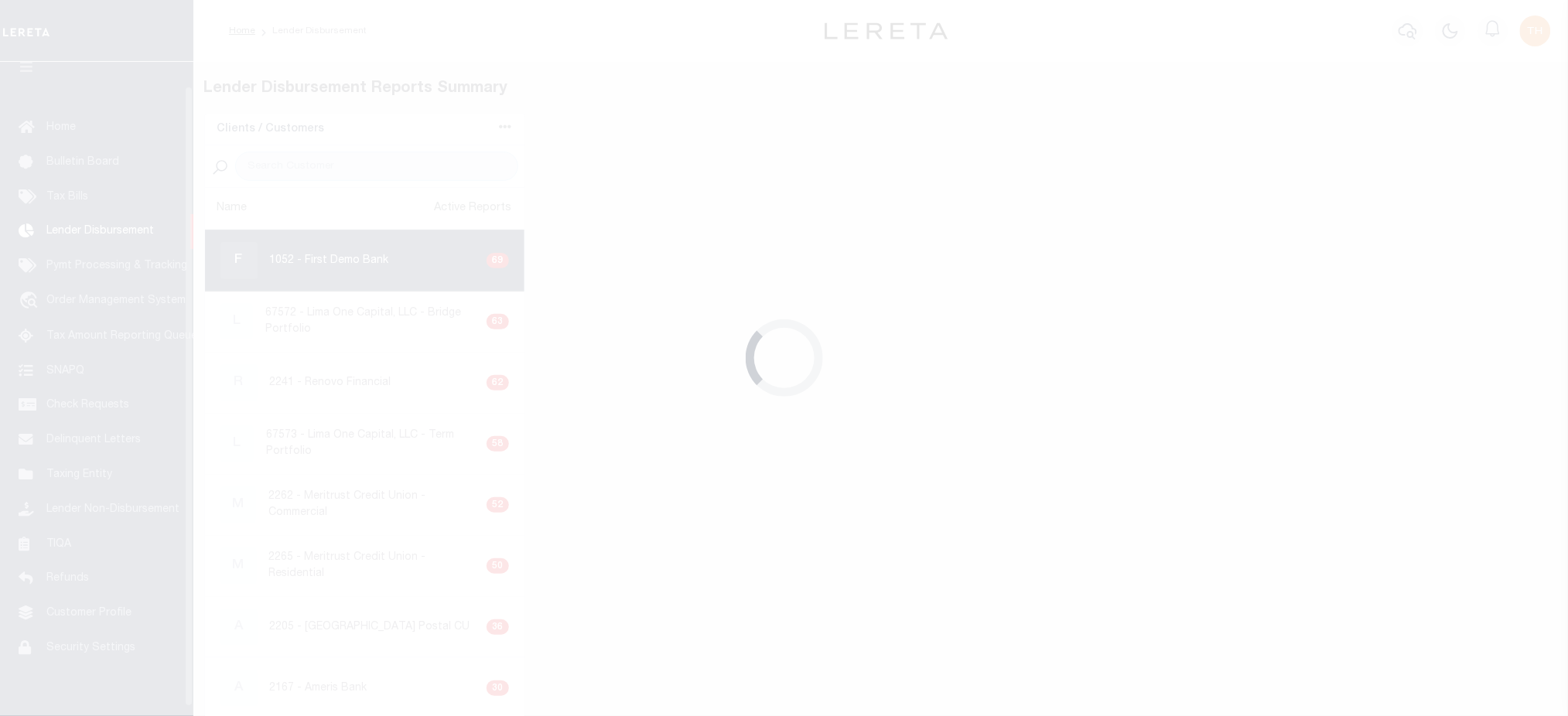
scroll to position [27, 0]
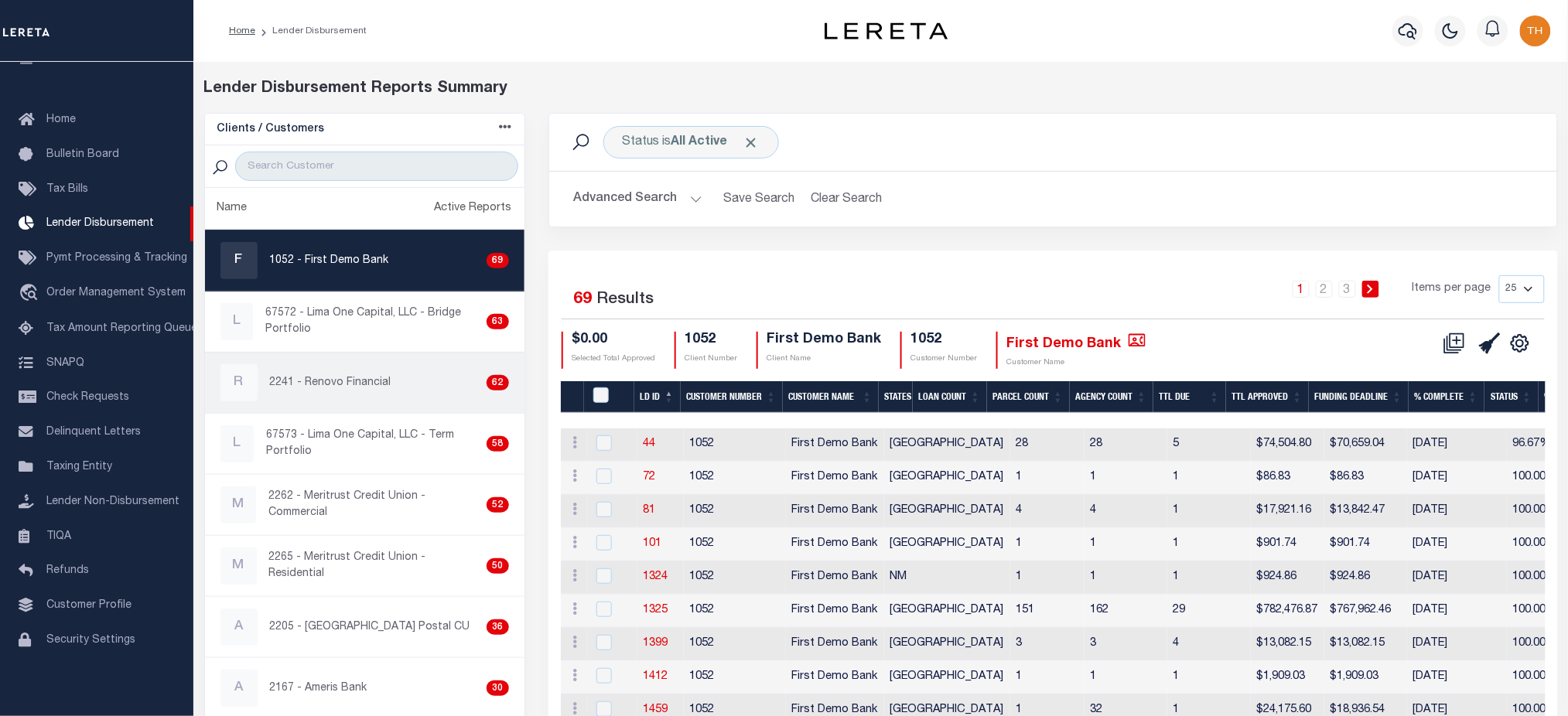
click at [400, 399] on div "R 2241 - Renovo Financial 62" at bounding box center [365, 383] width 289 height 38
checkbox input "true"
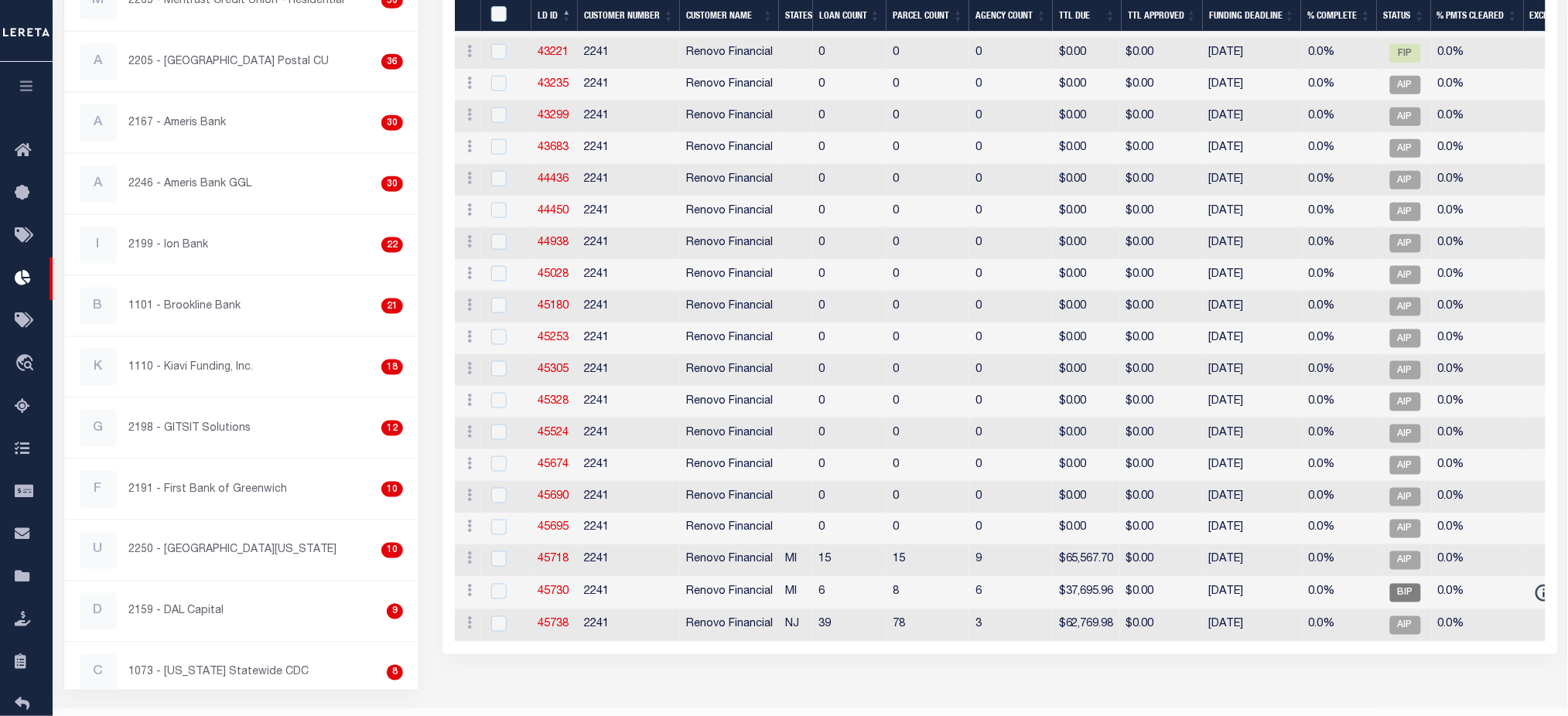
scroll to position [603, 0]
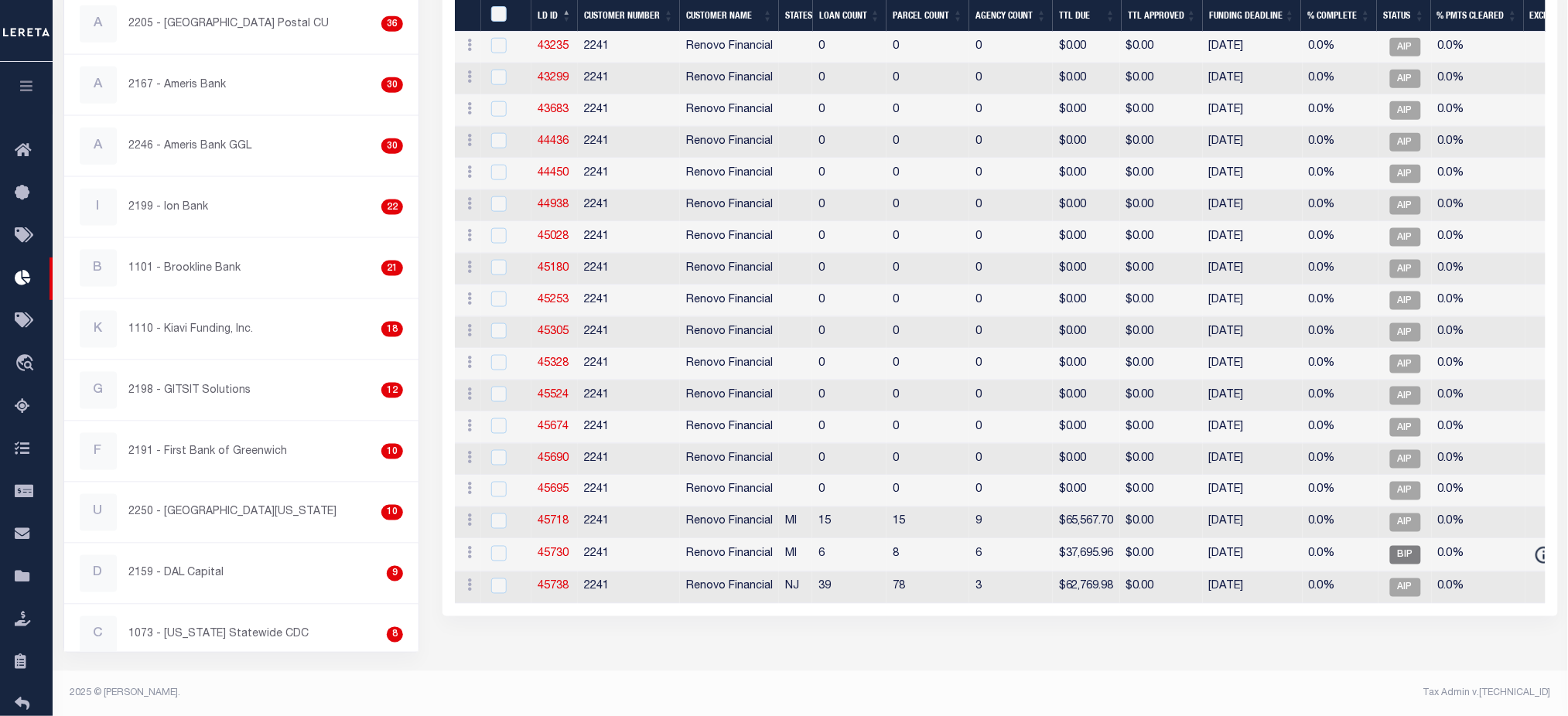
click at [34, 90] on icon "button" at bounding box center [26, 85] width 17 height 14
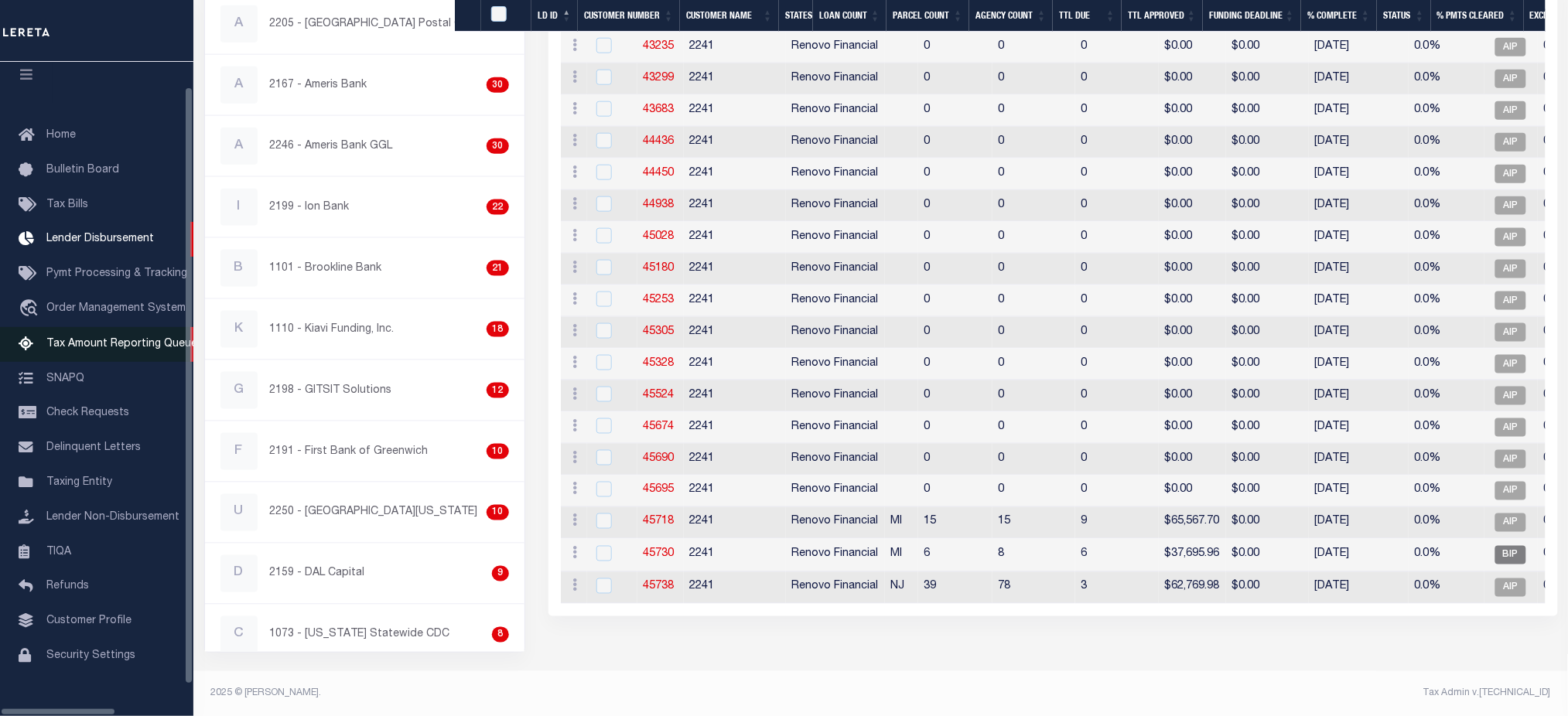
scroll to position [27, 0]
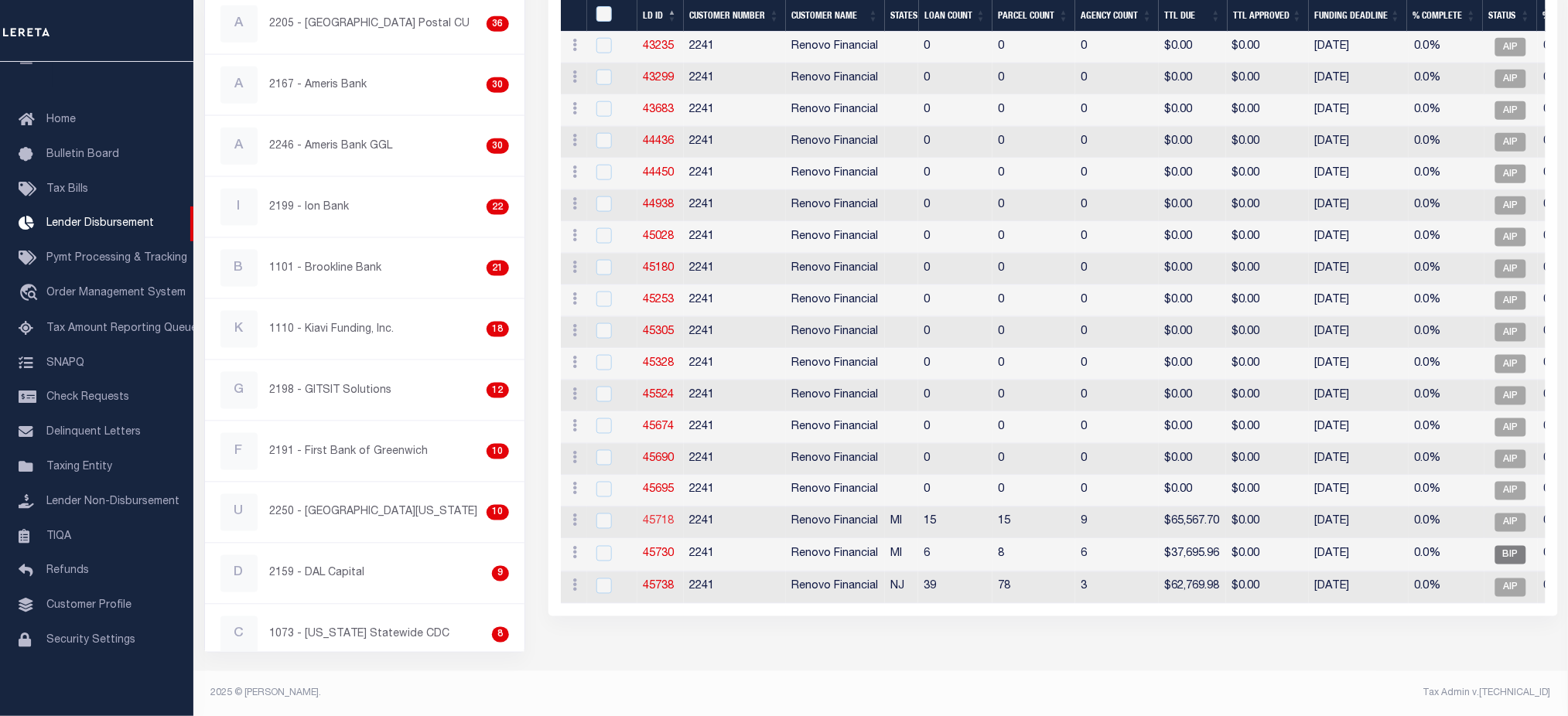
click at [657, 521] on link "45718" at bounding box center [659, 522] width 31 height 10
checkbox input "true"
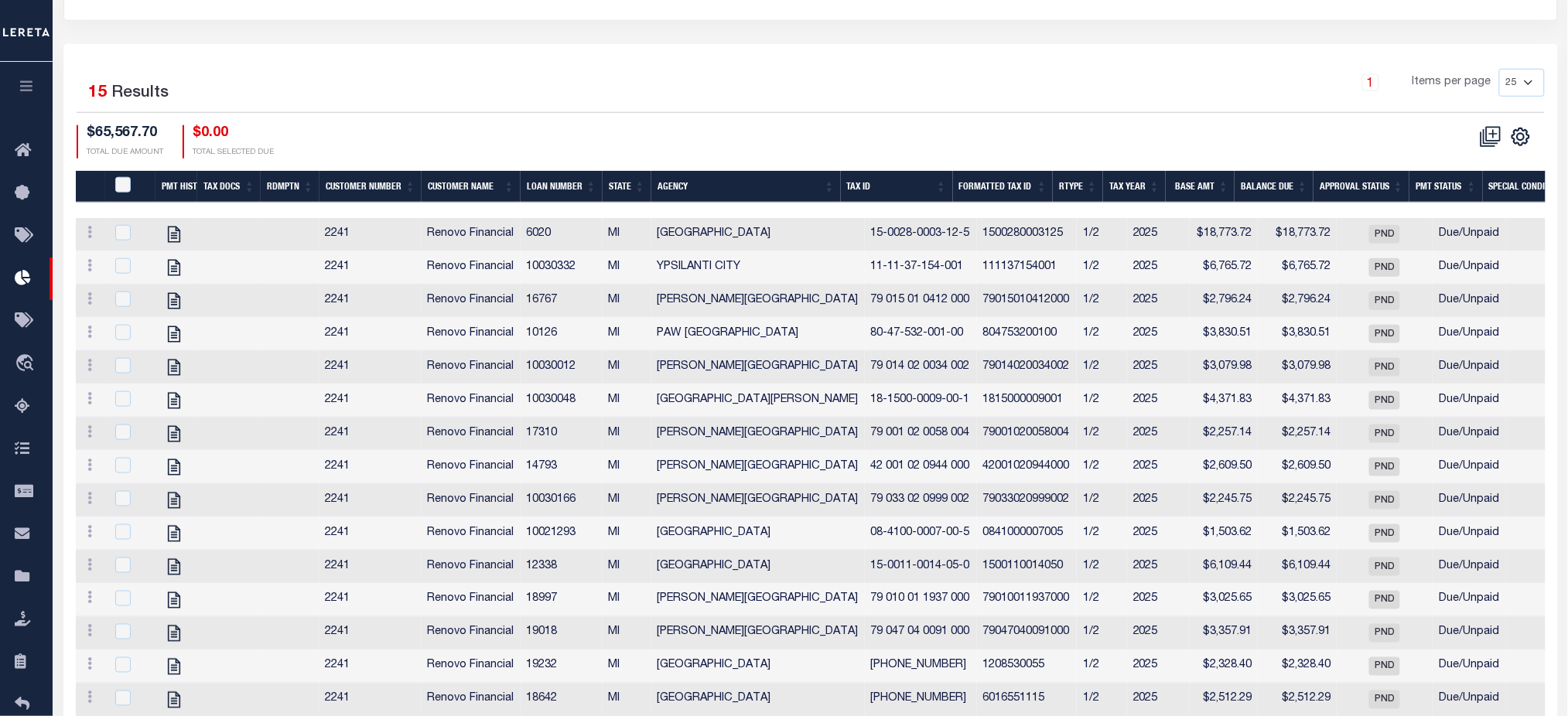
scroll to position [515, 0]
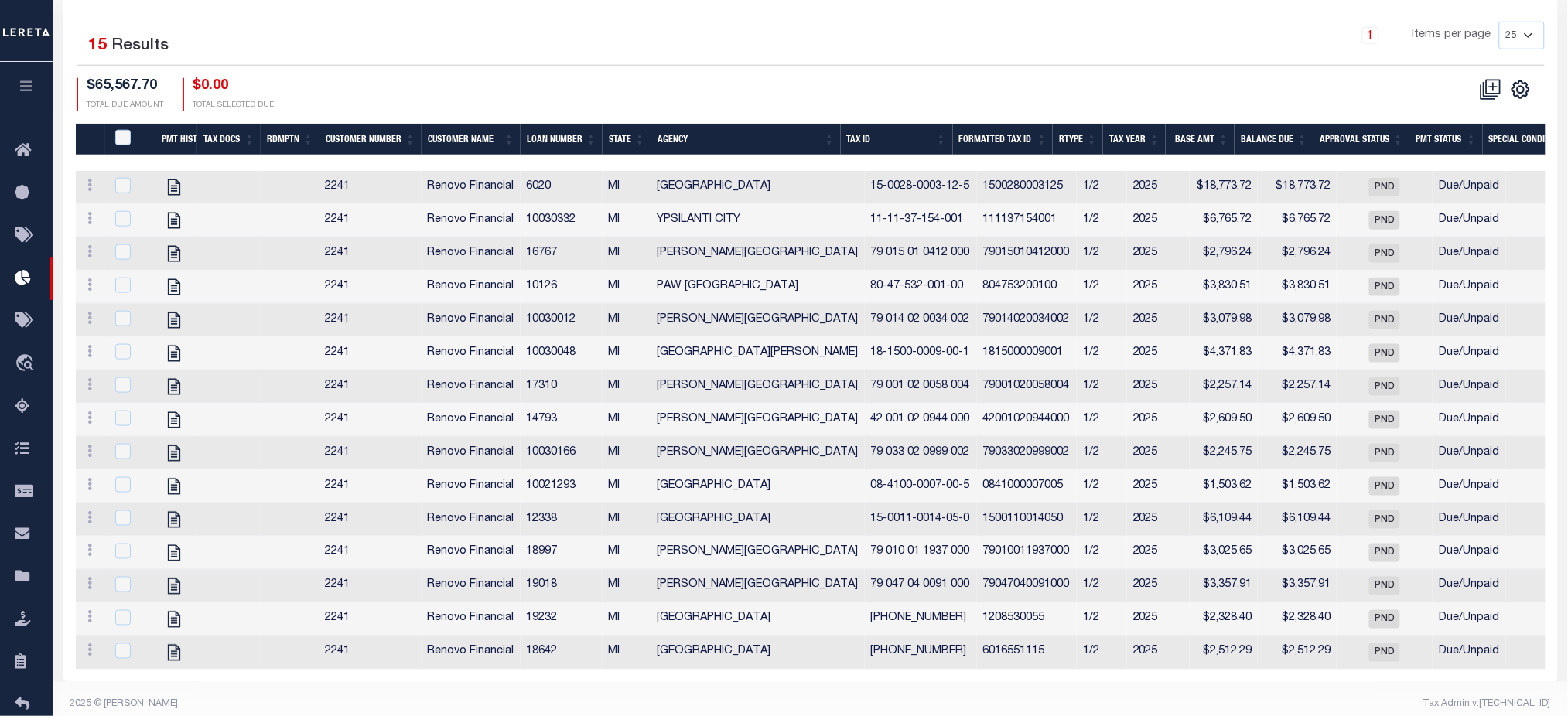
click at [28, 92] on icon "button" at bounding box center [26, 85] width 17 height 14
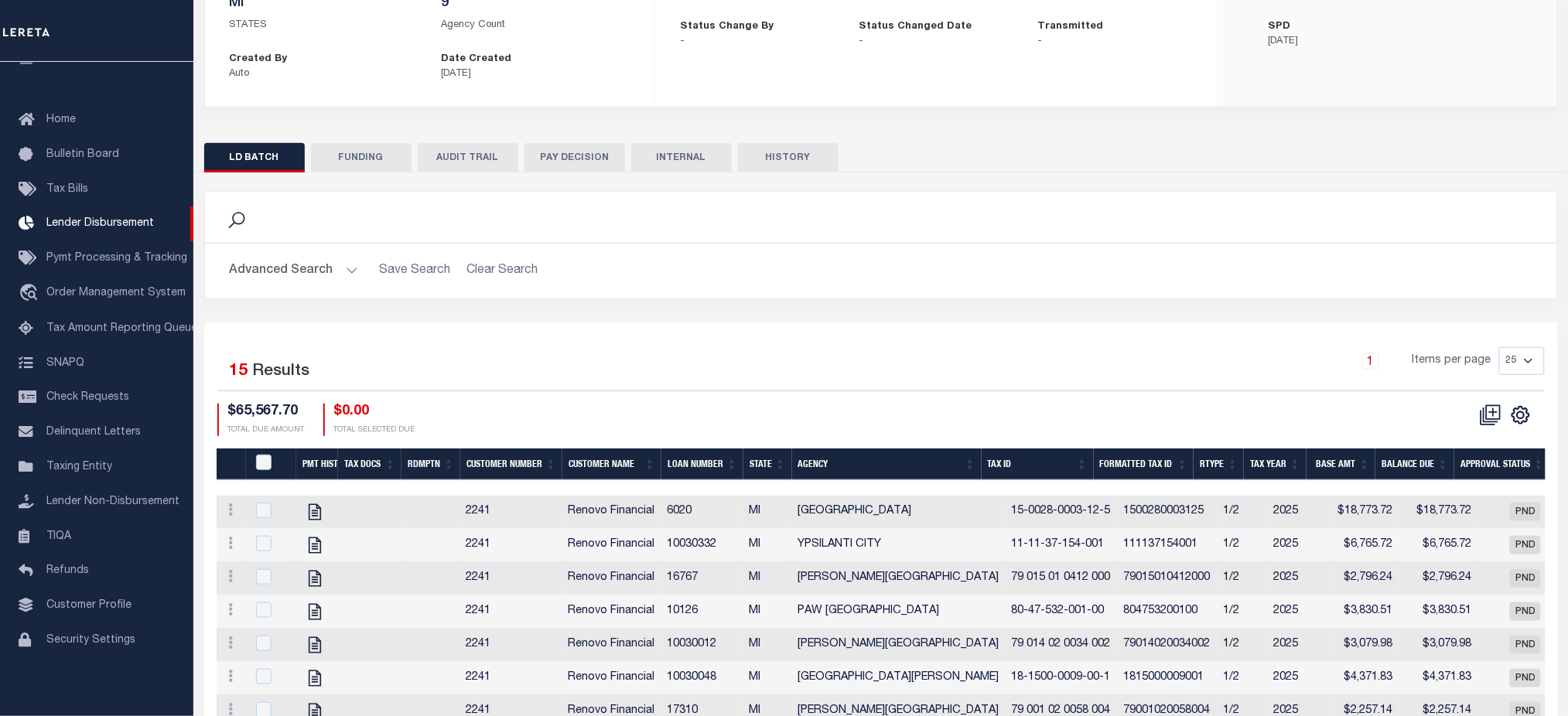
scroll to position [0, 0]
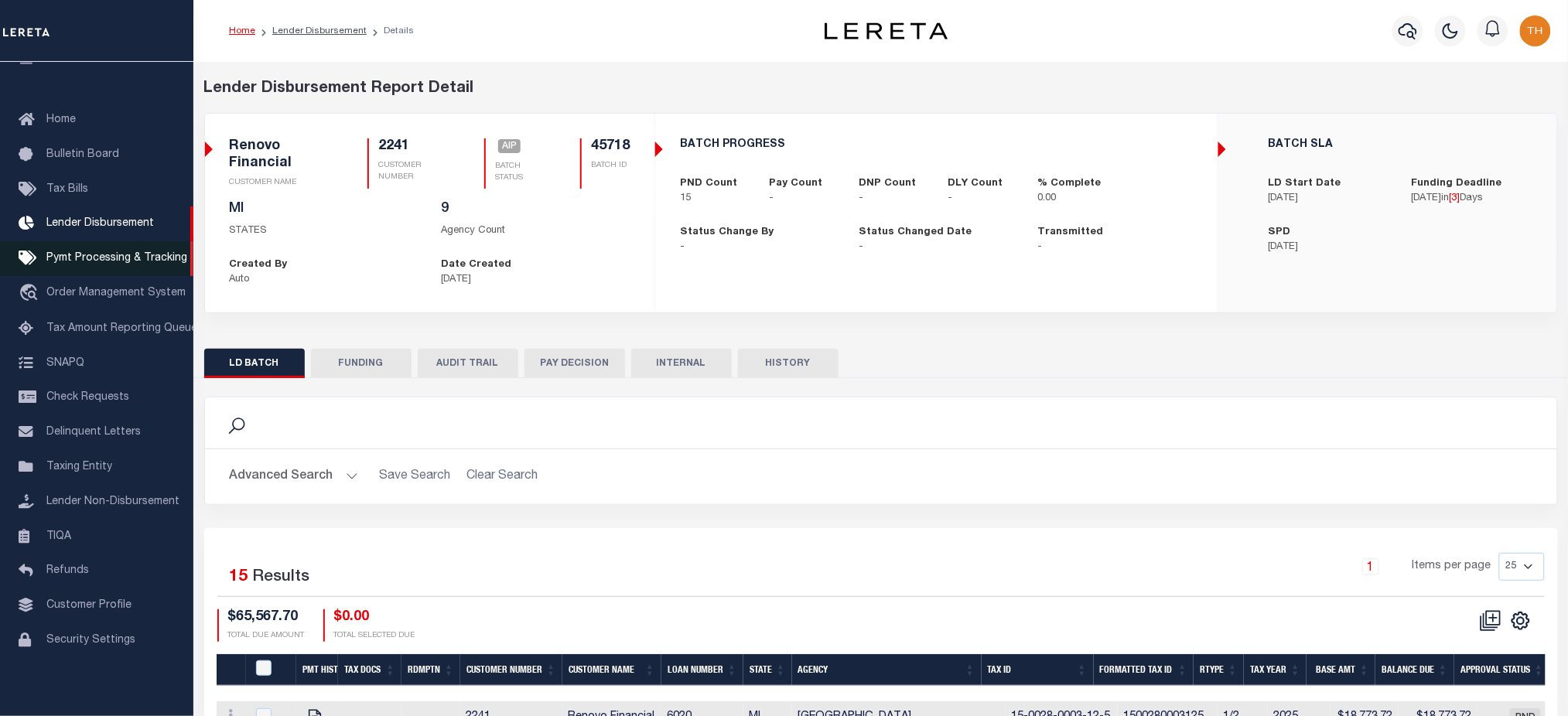
click at [136, 258] on span "Pymt Processing & Tracking" at bounding box center [116, 258] width 140 height 10
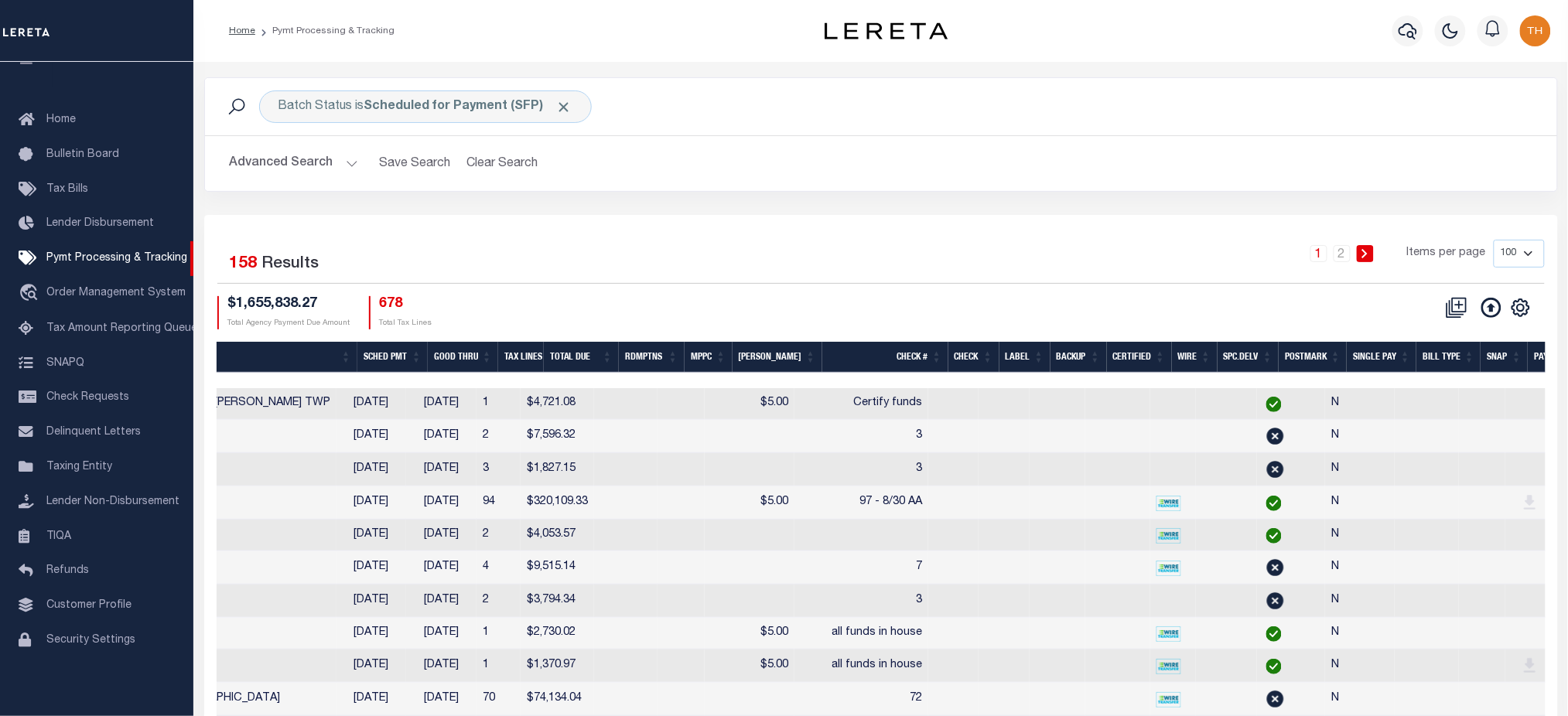
scroll to position [0, 570]
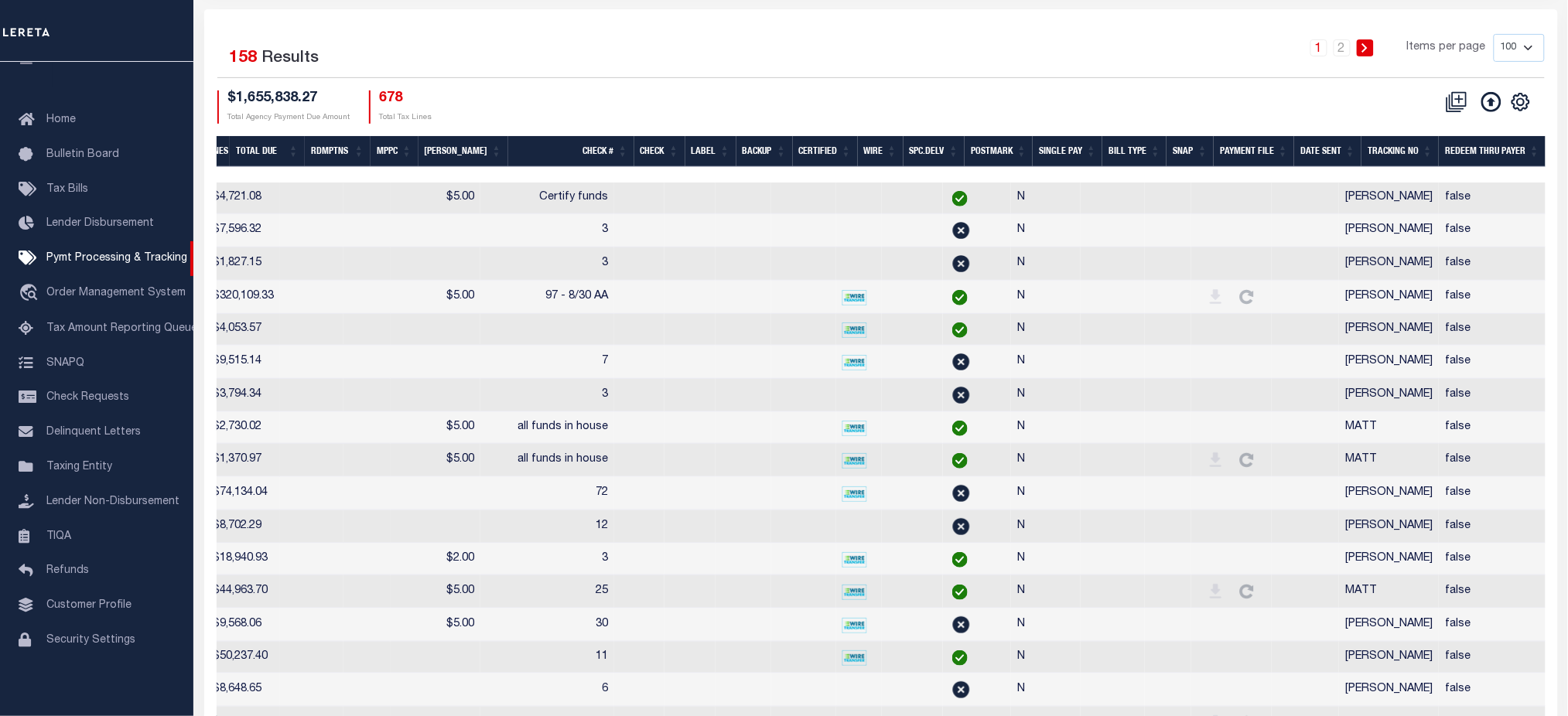
click at [1180, 147] on th "SNAP" at bounding box center [1190, 152] width 47 height 31
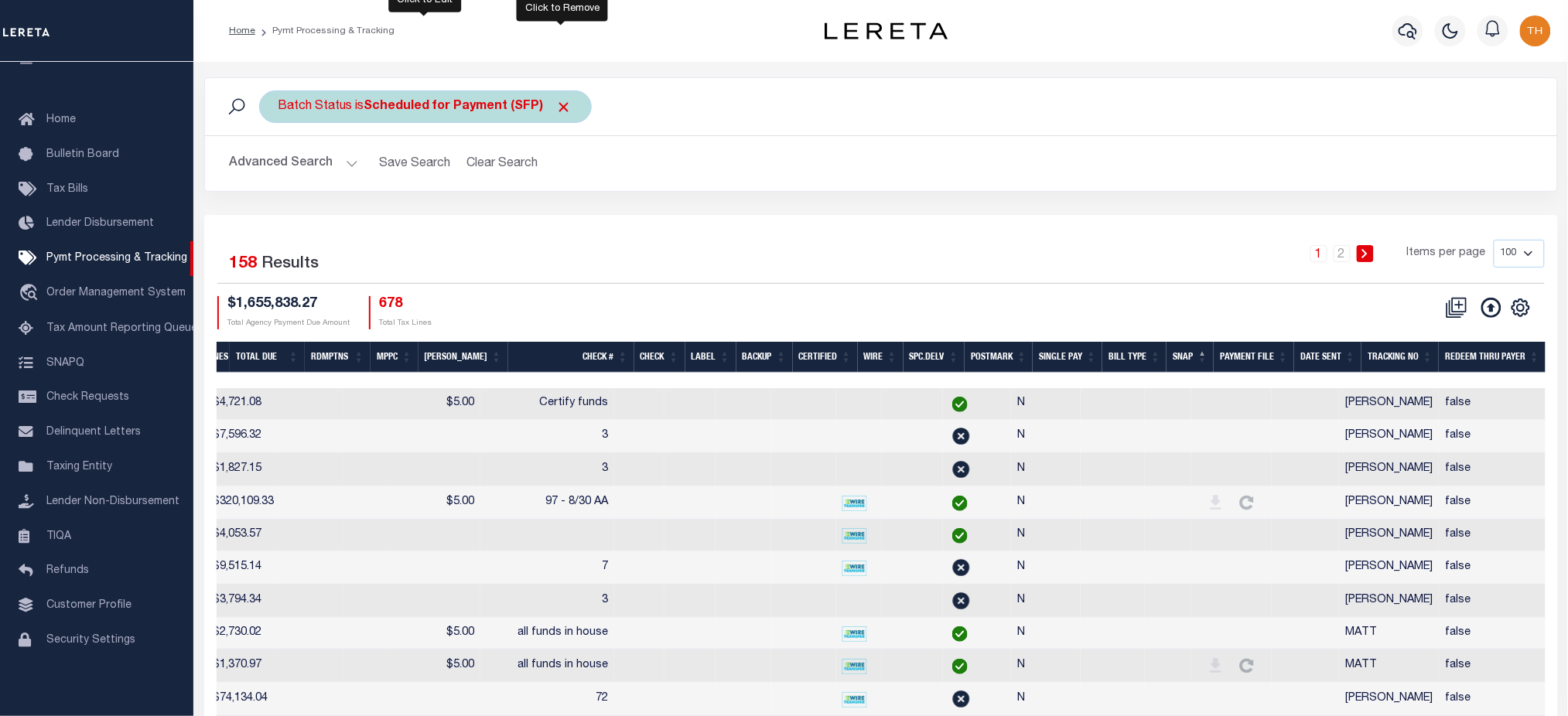
click at [563, 102] on span "Click to Remove" at bounding box center [565, 106] width 17 height 17
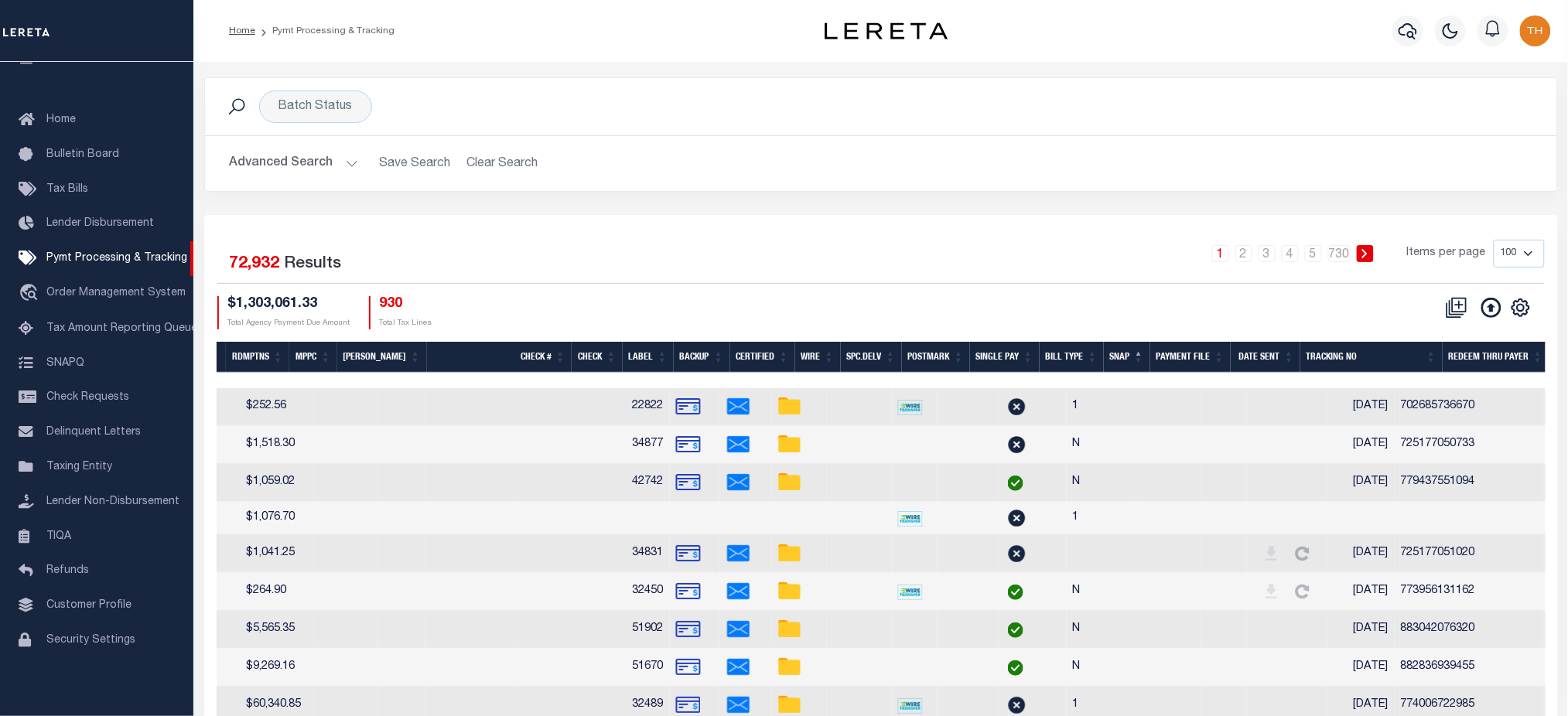
click at [1112, 358] on th "SNAP" at bounding box center [1126, 358] width 46 height 31
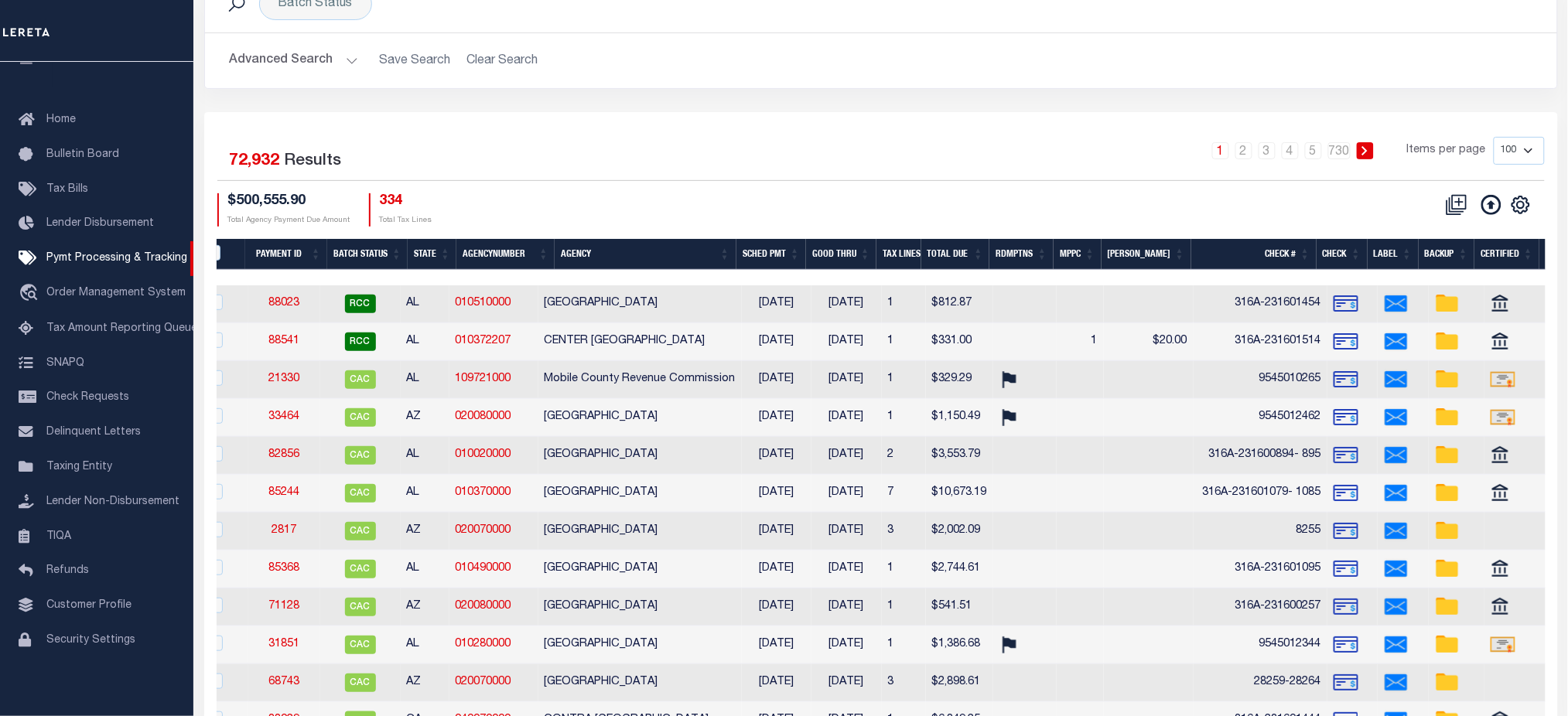
scroll to position [0, 0]
